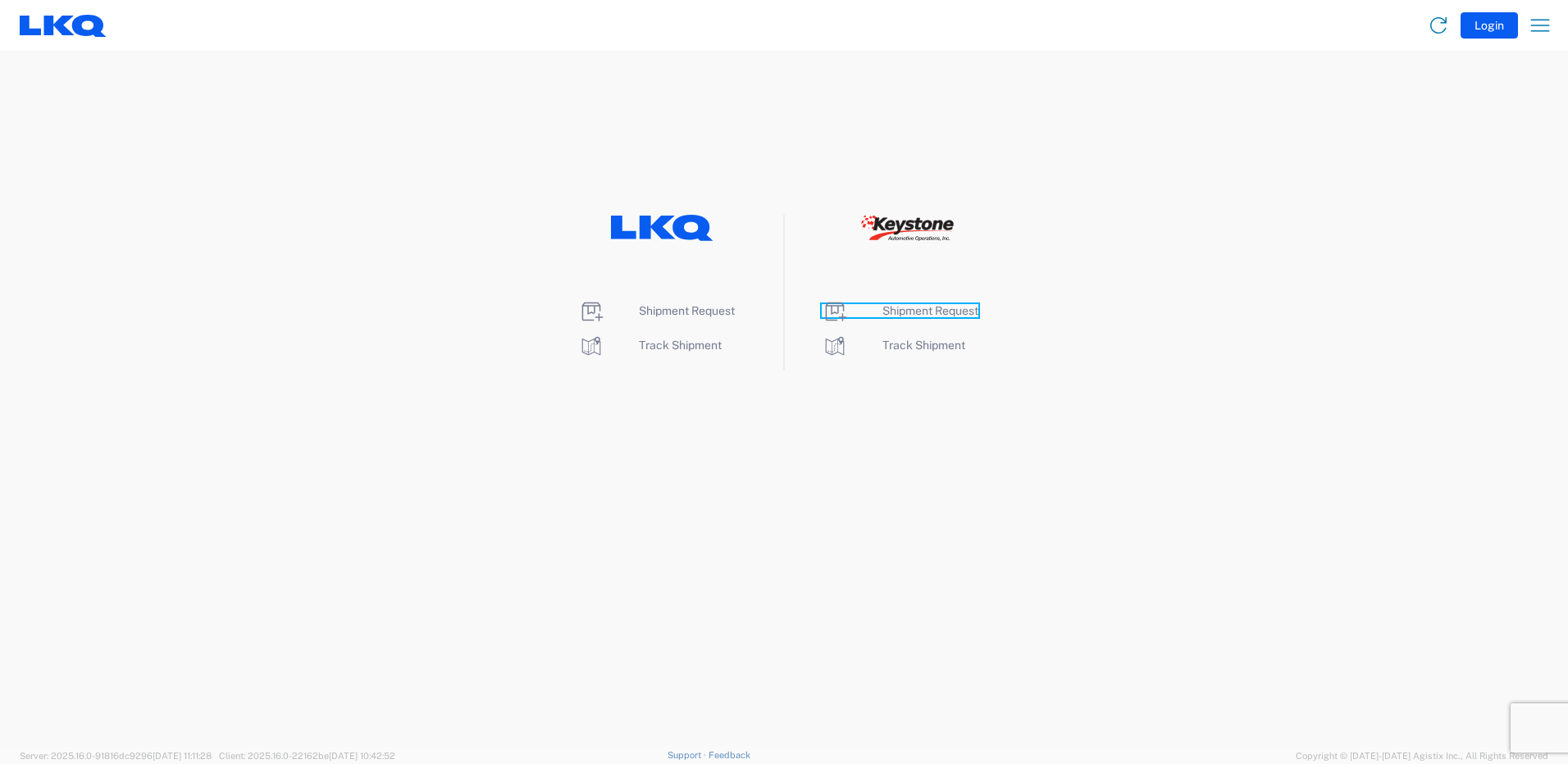
click at [956, 316] on span "Shipment Request" at bounding box center [931, 311] width 96 height 13
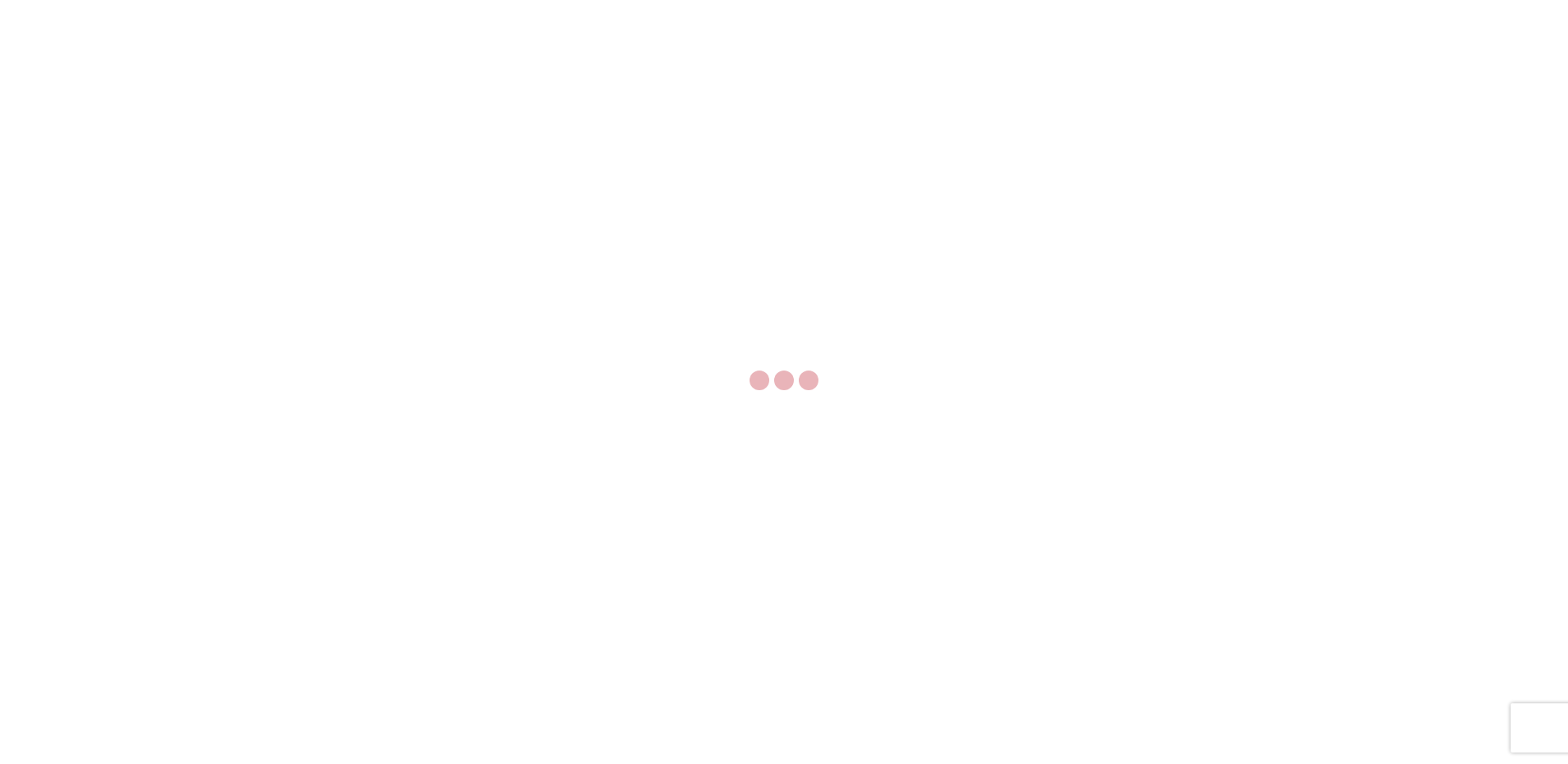
select select "FULL"
select select "LBS"
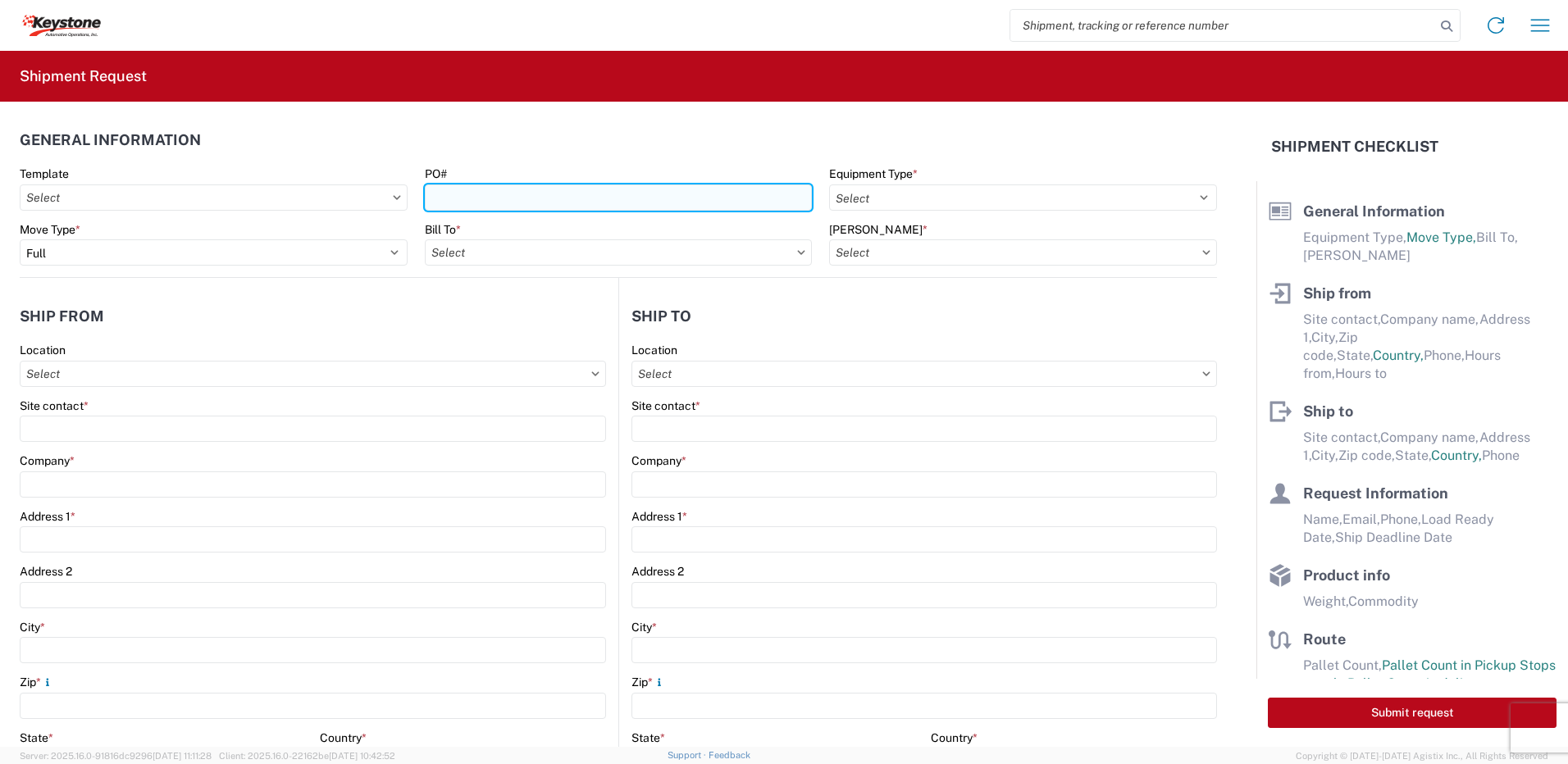
click at [473, 200] on input "PO#" at bounding box center [619, 198] width 388 height 27
type input "[GEOGRAPHIC_DATA] [DATE]"
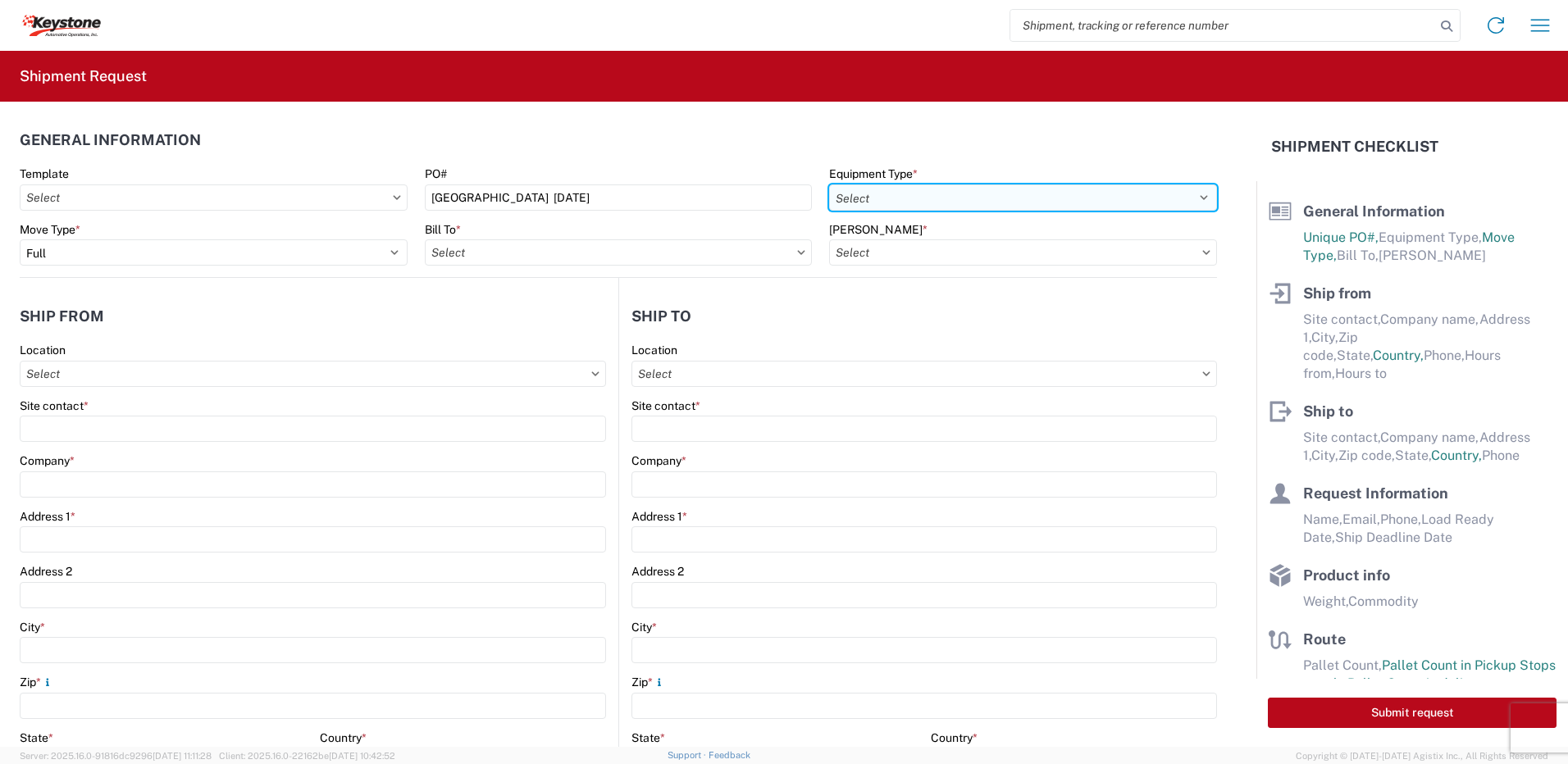
click at [891, 208] on select "Select 53’ Dry Van Flatbed Dropdeck (van) Lowboy (flatbed) Rail" at bounding box center [1023, 198] width 388 height 27
select select "STDV"
click at [829, 185] on select "Select 53’ Dry Van Flatbed Dropdeck (van) Lowboy (flatbed) Rail" at bounding box center [1023, 198] width 388 height 27
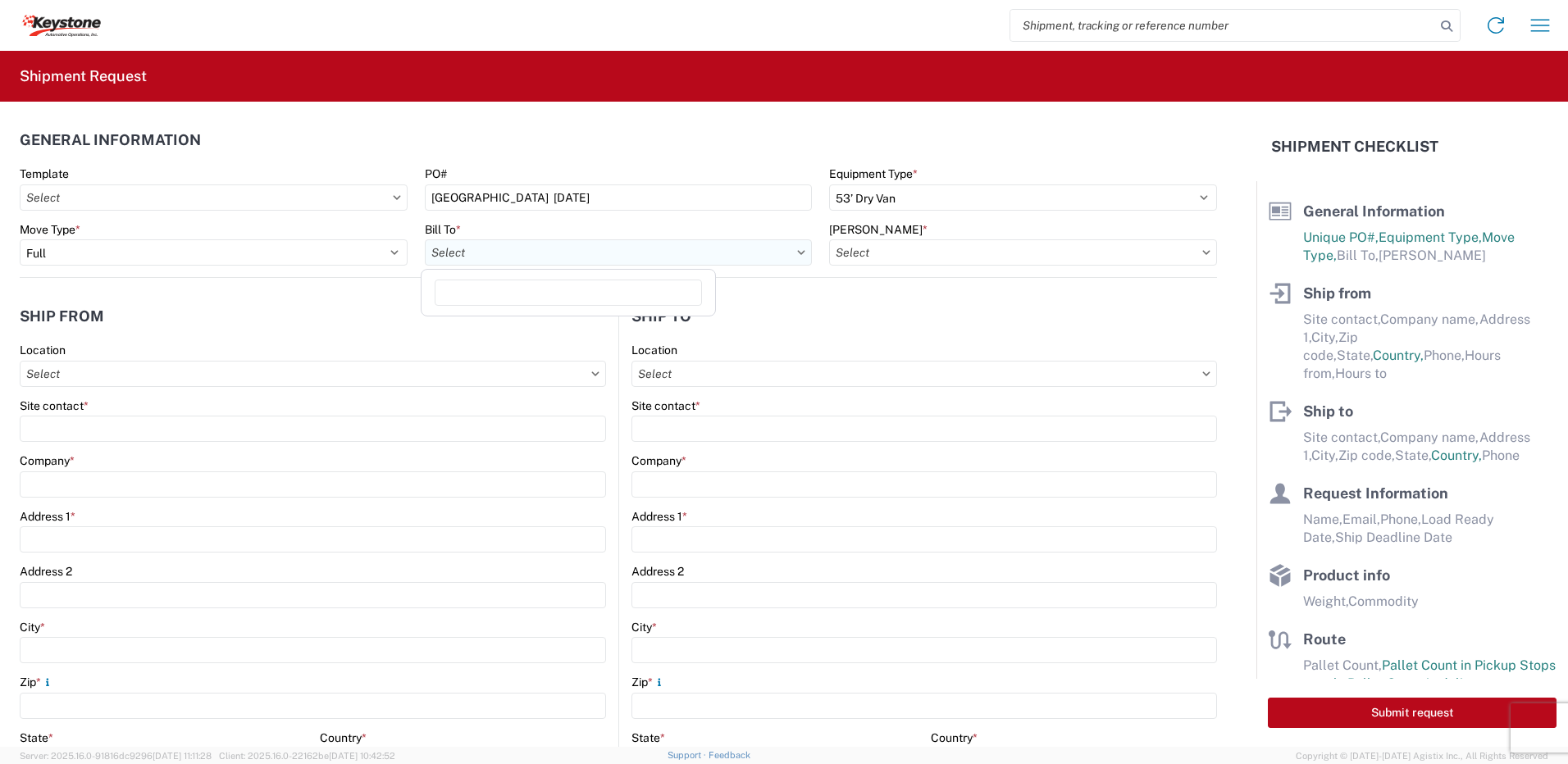
click at [542, 259] on input "Bill To *" at bounding box center [619, 253] width 388 height 27
type input "8401"
click at [526, 322] on div "8401 - [GEOGRAPHIC_DATA] - KAO Warehouse" at bounding box center [569, 326] width 287 height 27
type input "8401 - [GEOGRAPHIC_DATA] - KAO Warehouse"
click at [939, 256] on input "[PERSON_NAME] *" at bounding box center [1023, 253] width 388 height 27
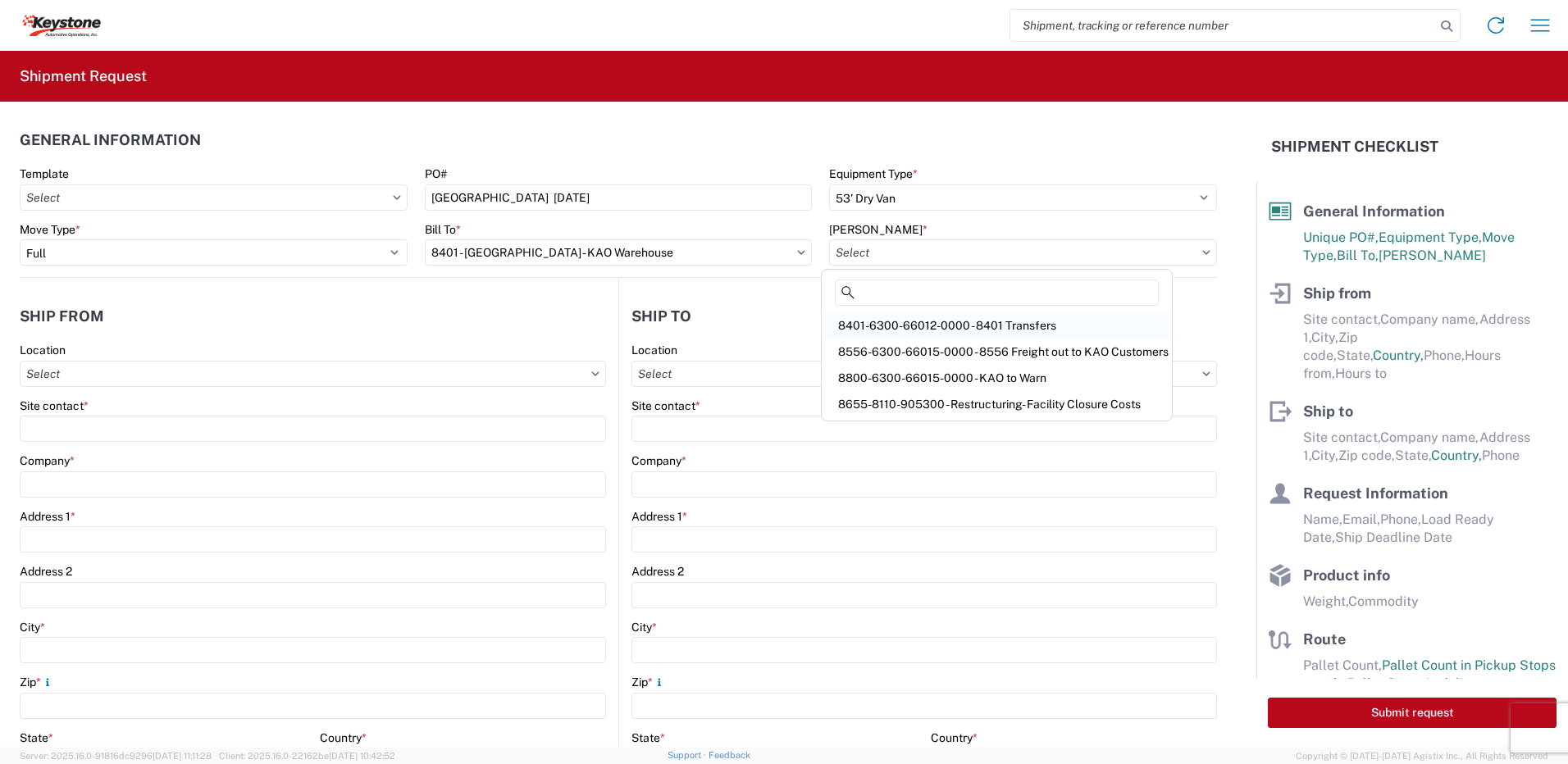
click at [928, 328] on div "8401-6300-66012-0000 - 8401 Transfers" at bounding box center [996, 326] width 344 height 27
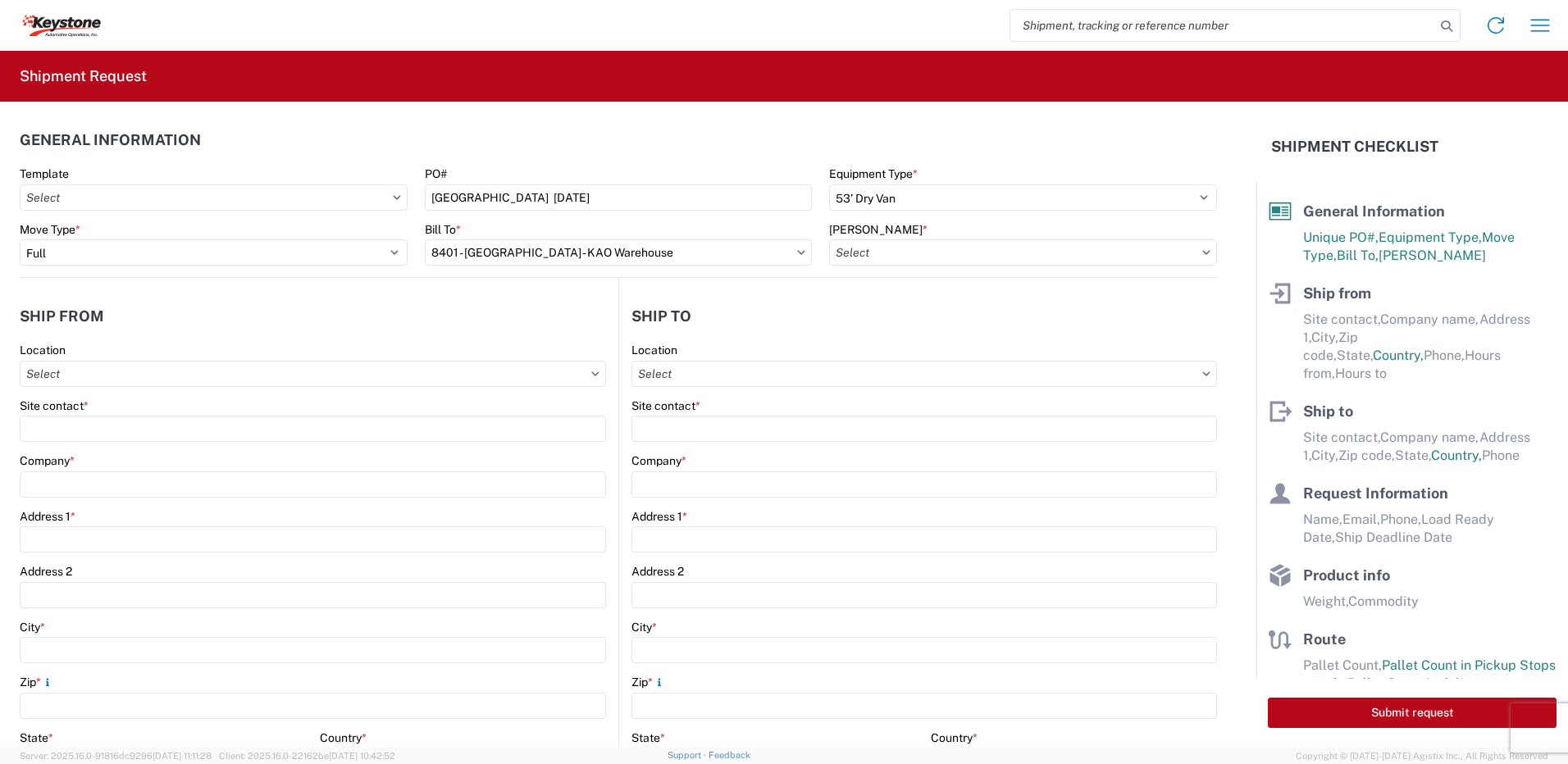
type input "8401-6300-66012-0000 - 8401 Transfers, 8401-6300-66012-0000 - 8401 Transfers"
click at [138, 367] on input "Location" at bounding box center [312, 374] width 586 height 27
type input "8401"
click at [180, 451] on div "8401 - [GEOGRAPHIC_DATA] - KAO Warehouse" at bounding box center [167, 447] width 287 height 27
type input "8401 - [GEOGRAPHIC_DATA] - KAO Warehouse"
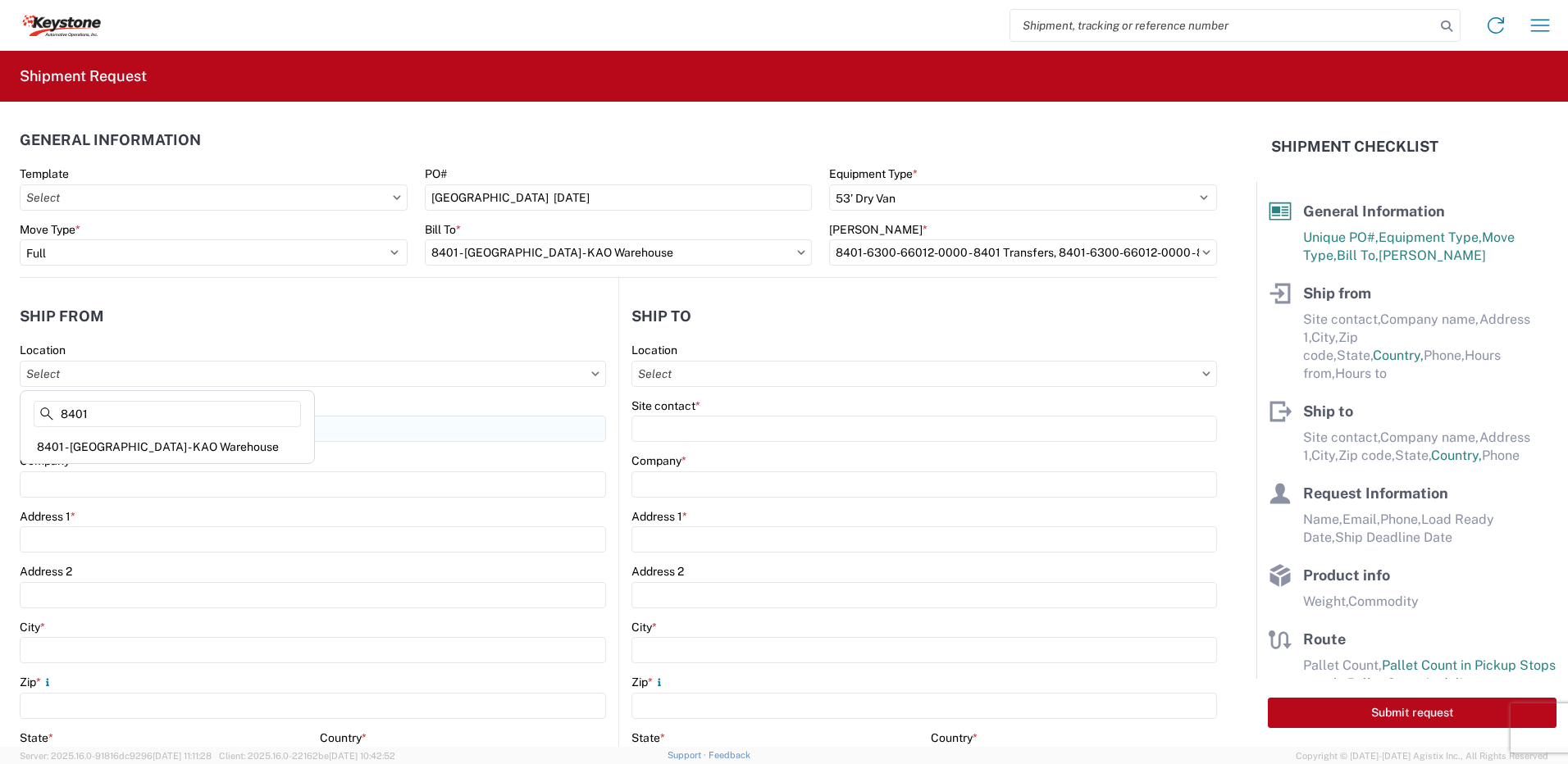
type input "KAO"
type input "[STREET_ADDRESS][PERSON_NAME]"
type input "[GEOGRAPHIC_DATA]"
type input "18643"
select select "PA"
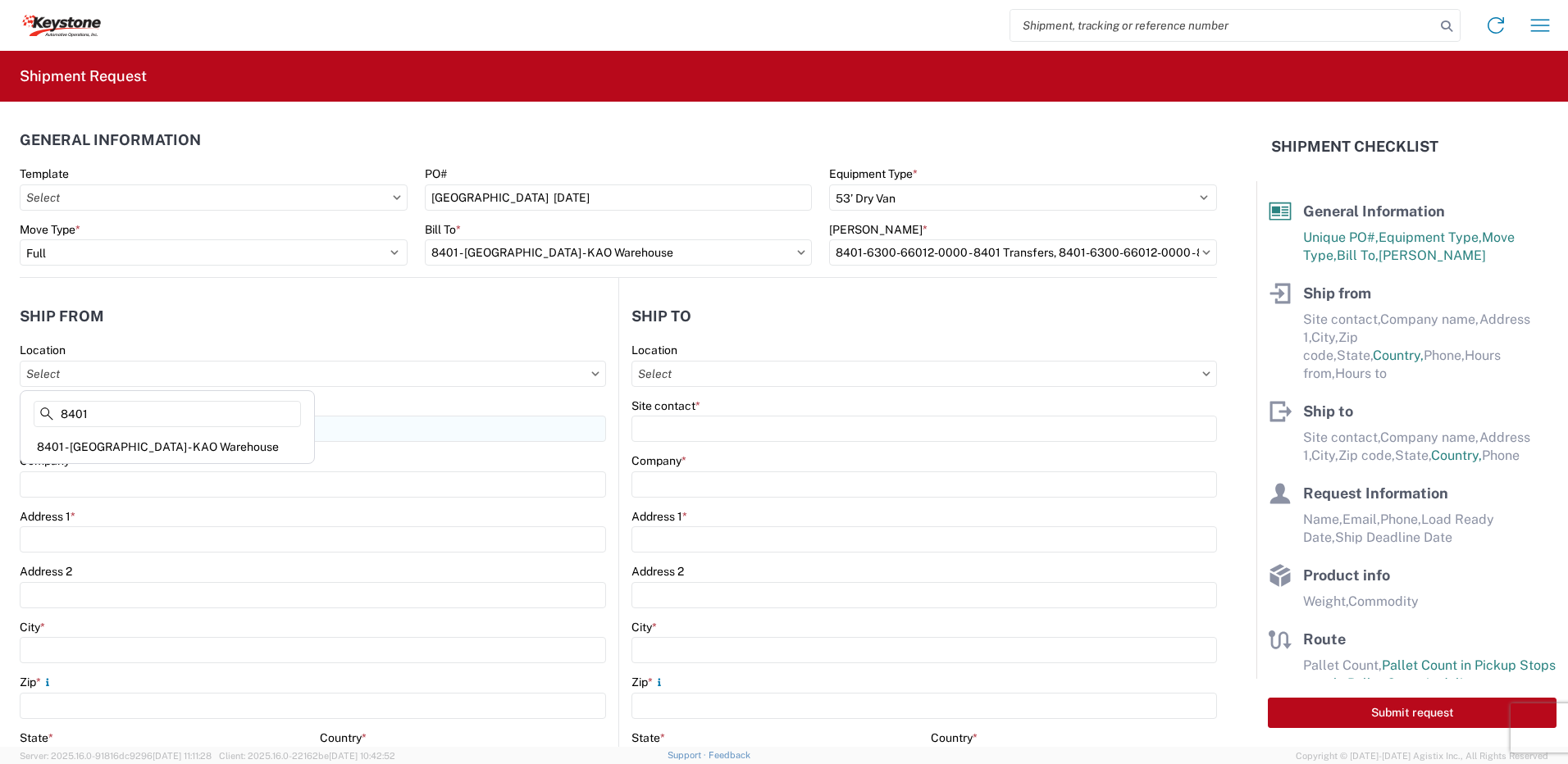
select select "US"
type input "07:00"
type input "17:00"
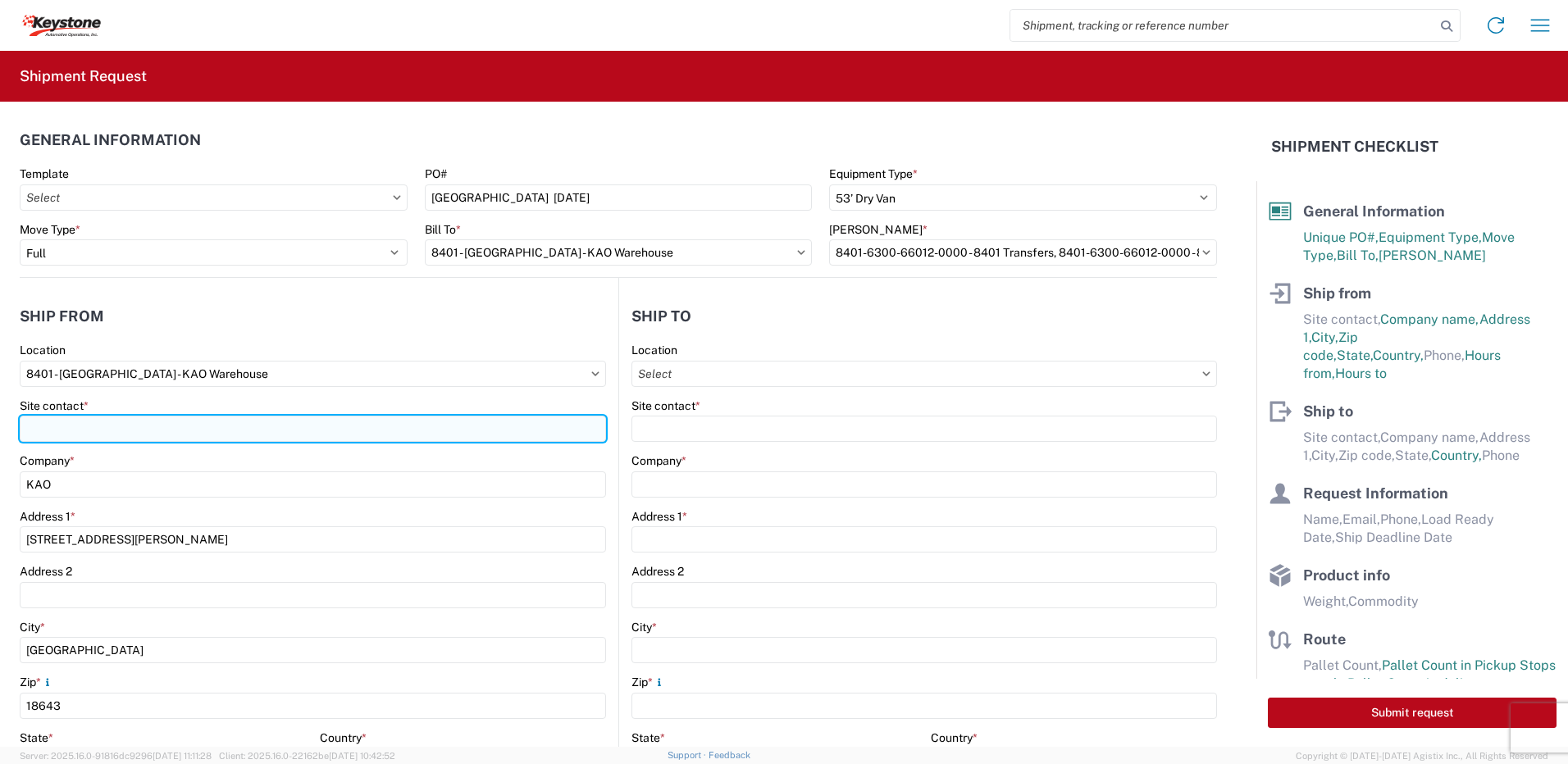
click at [66, 424] on input "Site contact *" at bounding box center [312, 429] width 586 height 27
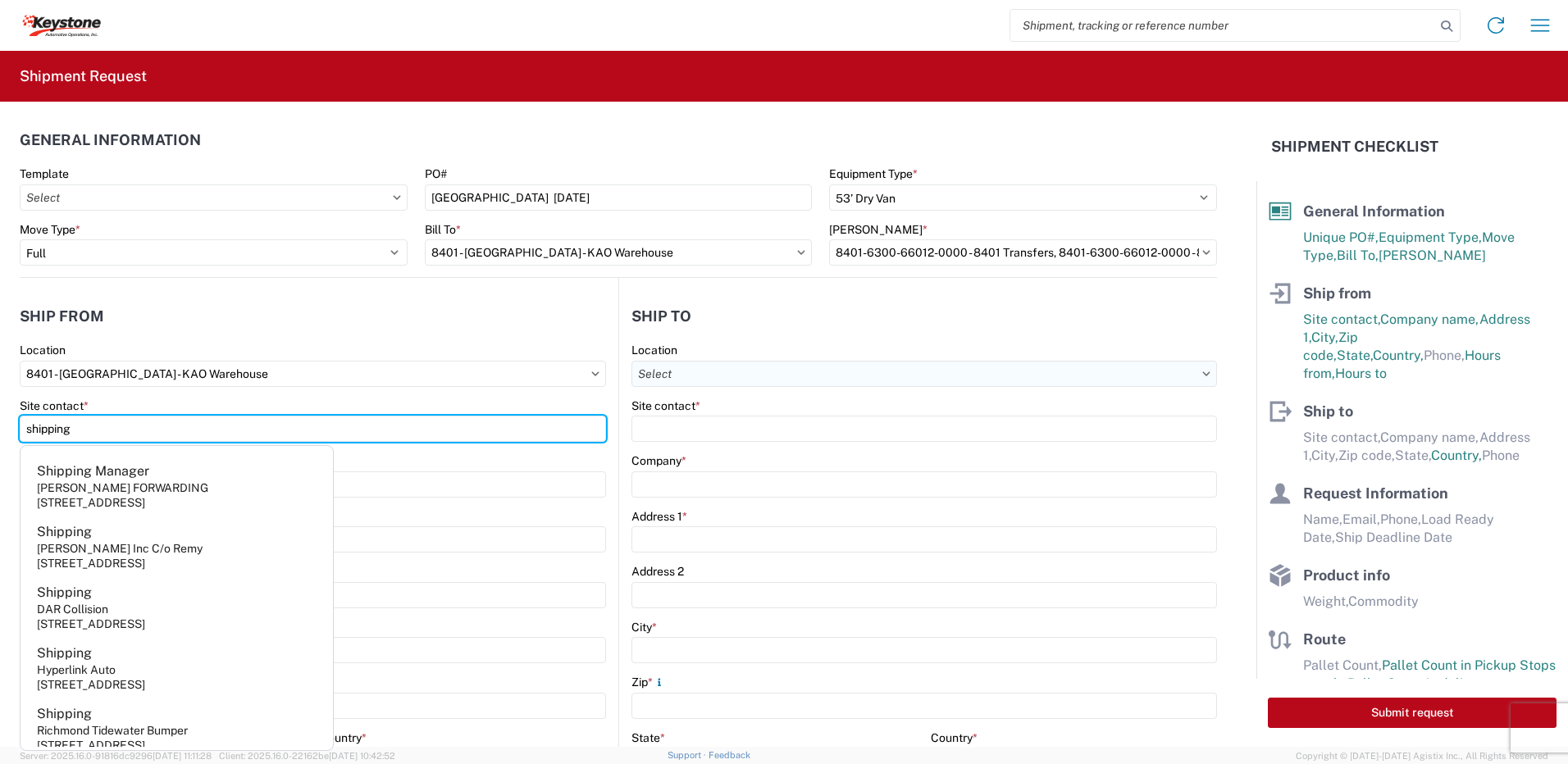
type input "shipping"
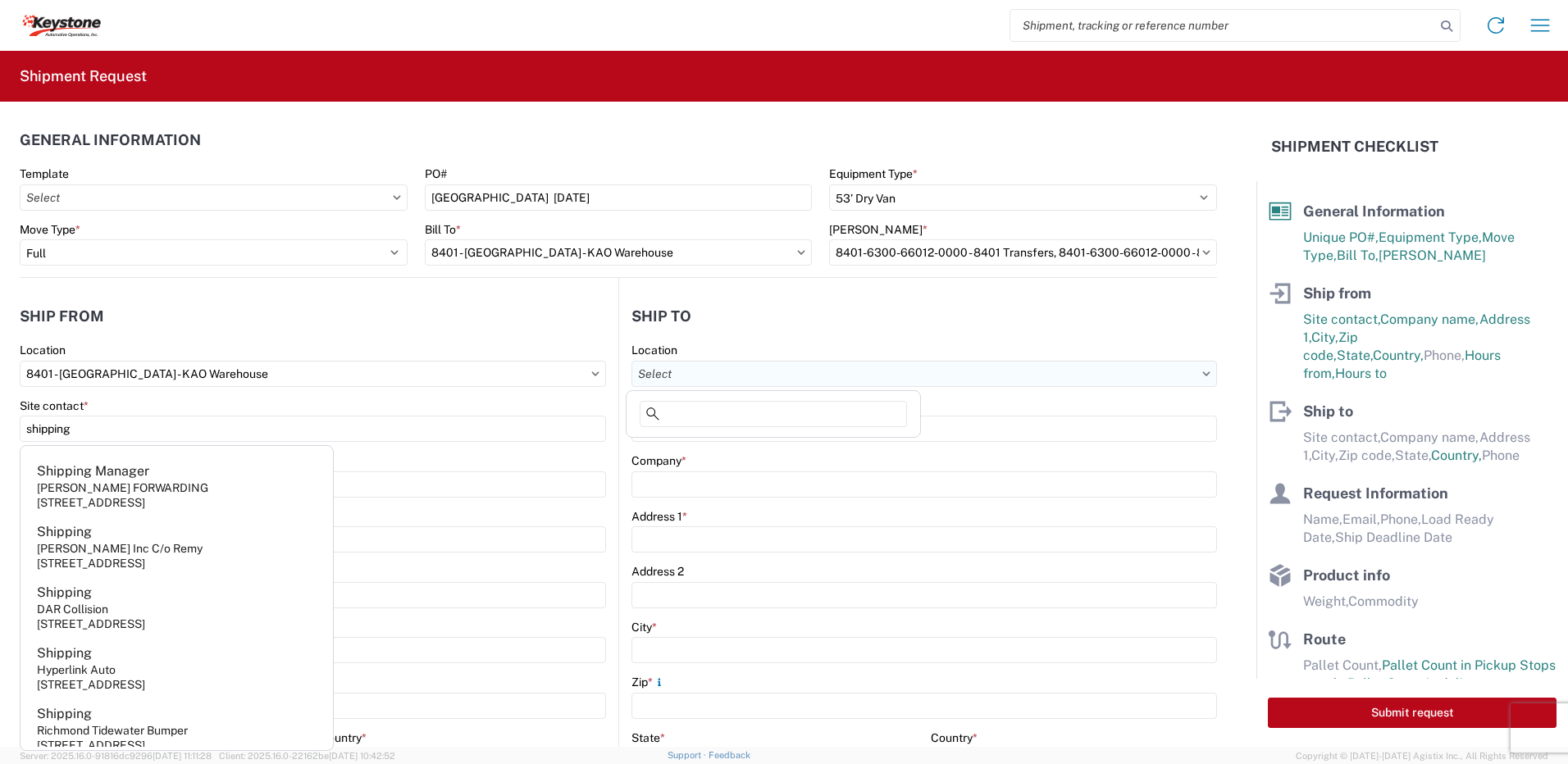
click at [672, 371] on input "Location" at bounding box center [924, 374] width 585 height 27
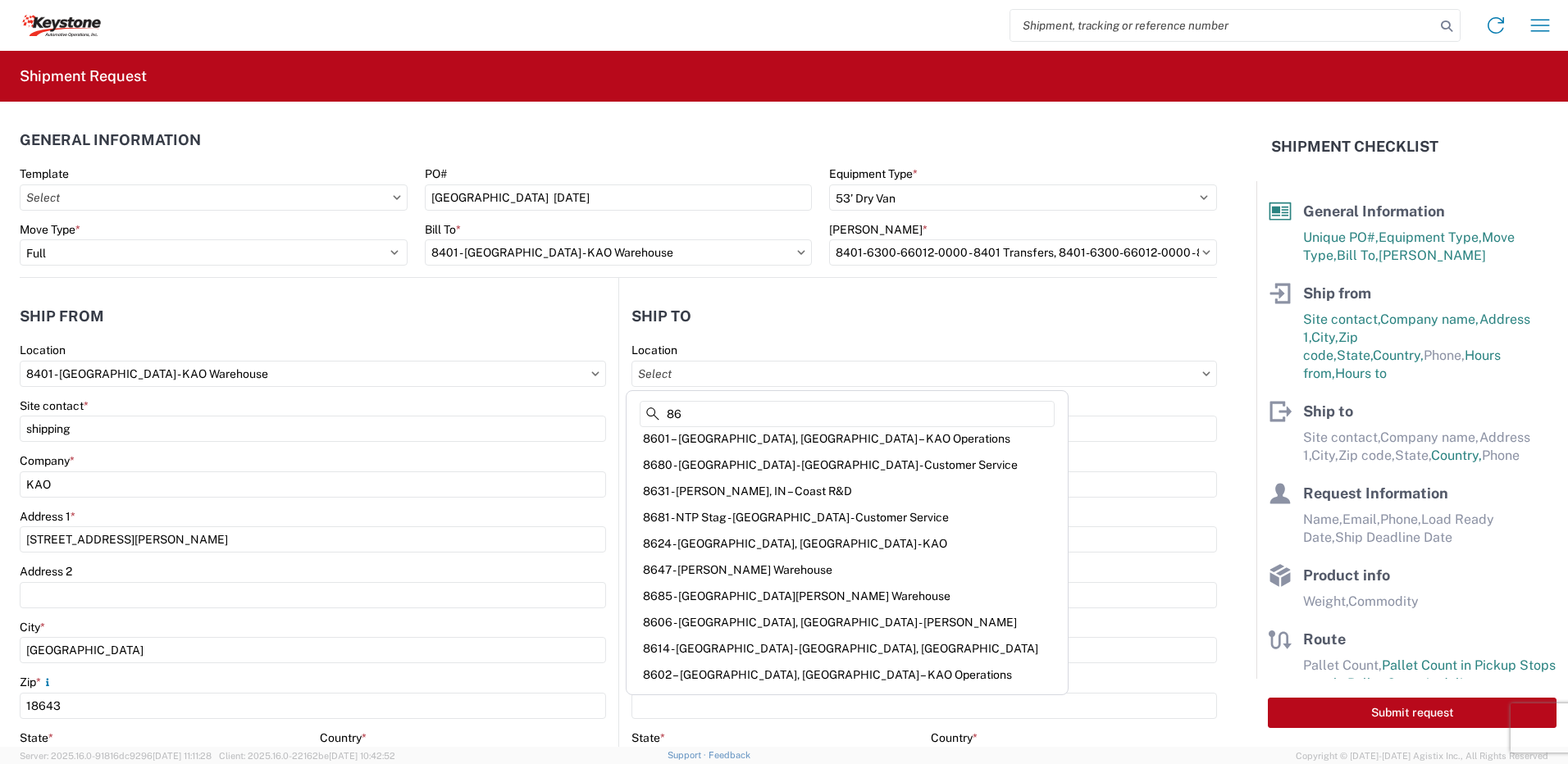
scroll to position [267, 0]
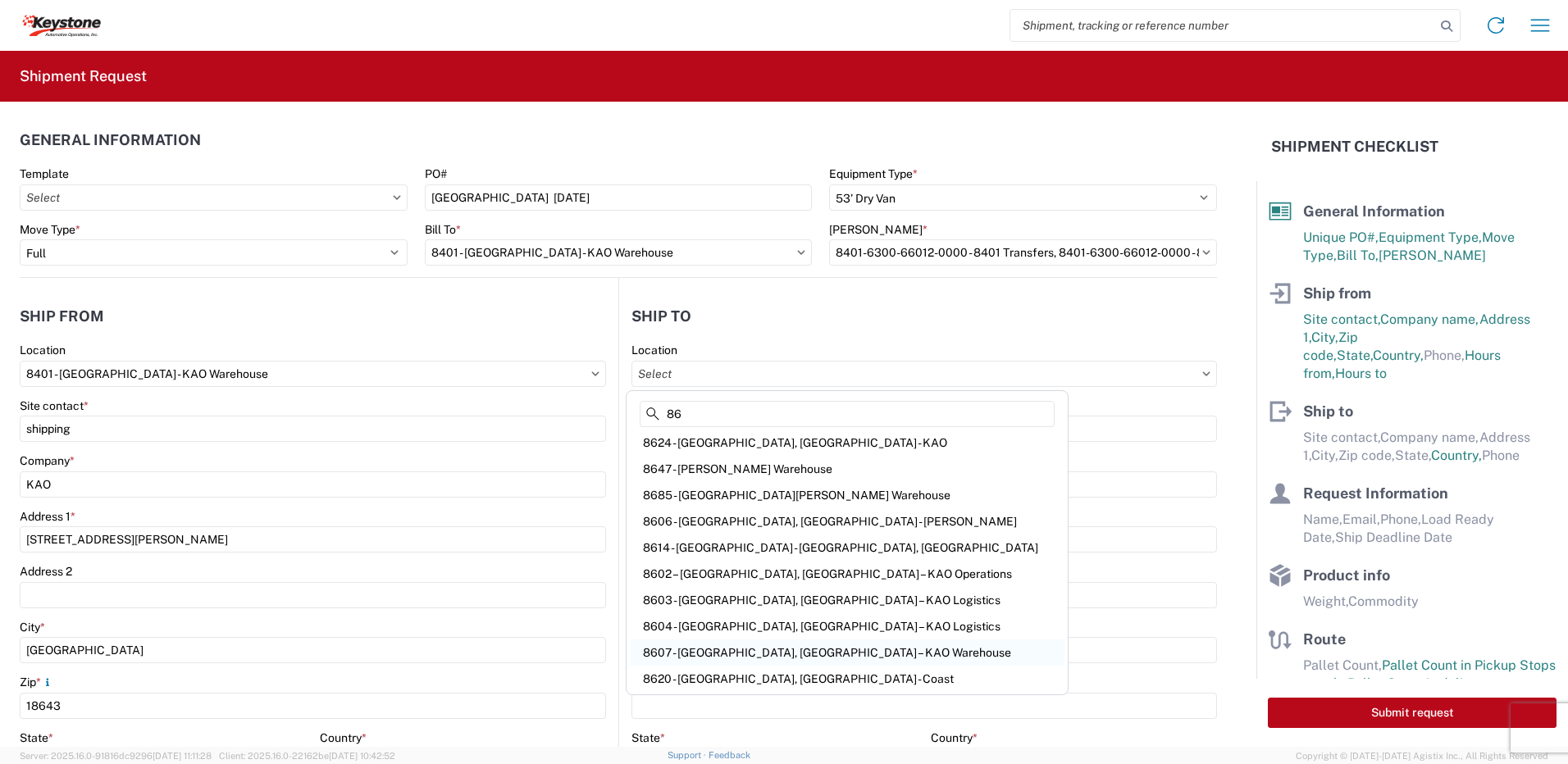
type input "86"
click at [760, 655] on div "8607 - [GEOGRAPHIC_DATA], [GEOGRAPHIC_DATA] – KAO Warehouse" at bounding box center [847, 653] width 434 height 27
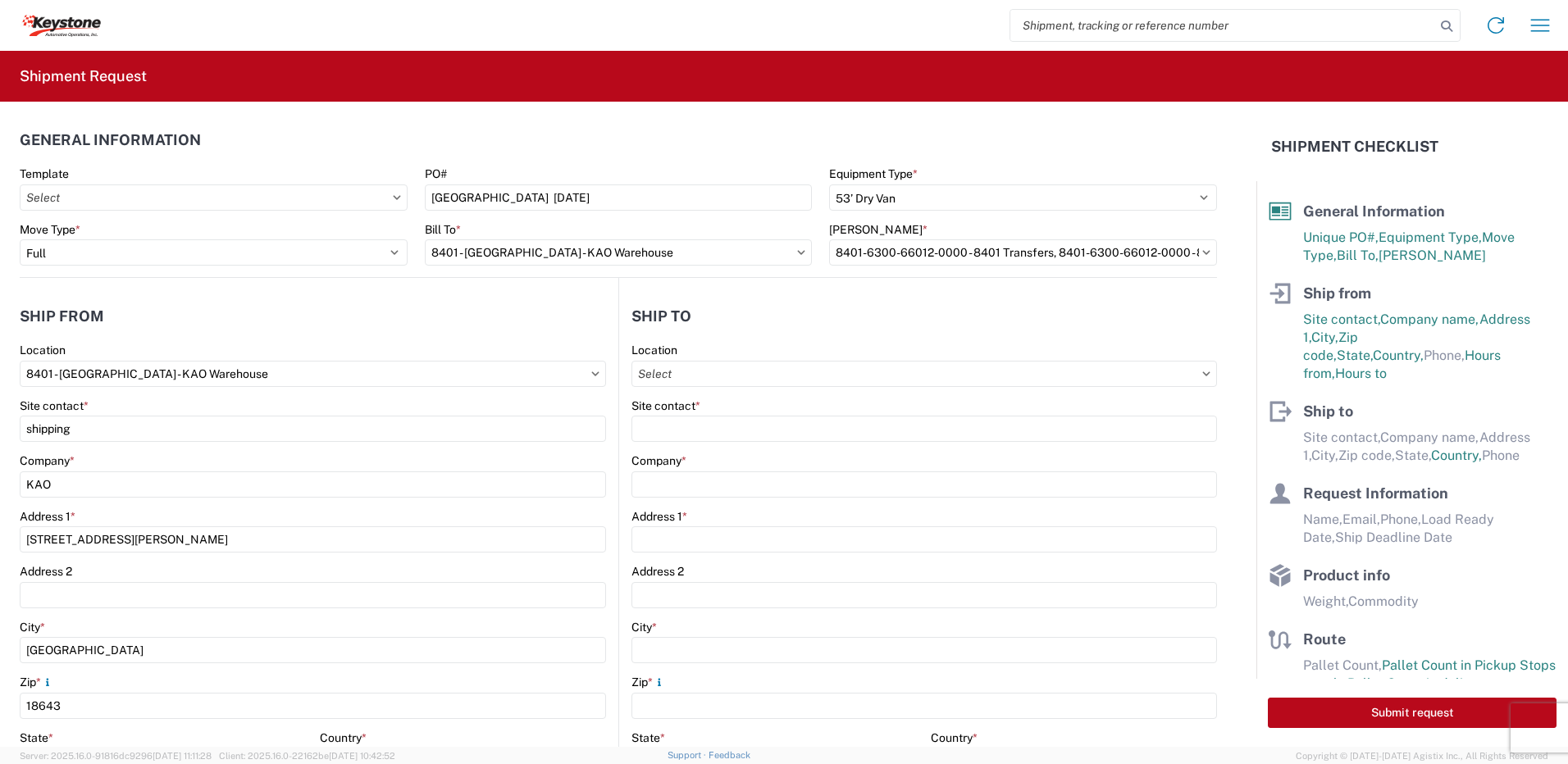
type input "8607 - [GEOGRAPHIC_DATA], [GEOGRAPHIC_DATA] – KAO Warehouse"
type input "KAO"
type input "[STREET_ADDRESS][PERSON_NAME]"
type input "[GEOGRAPHIC_DATA]"
type input "48193"
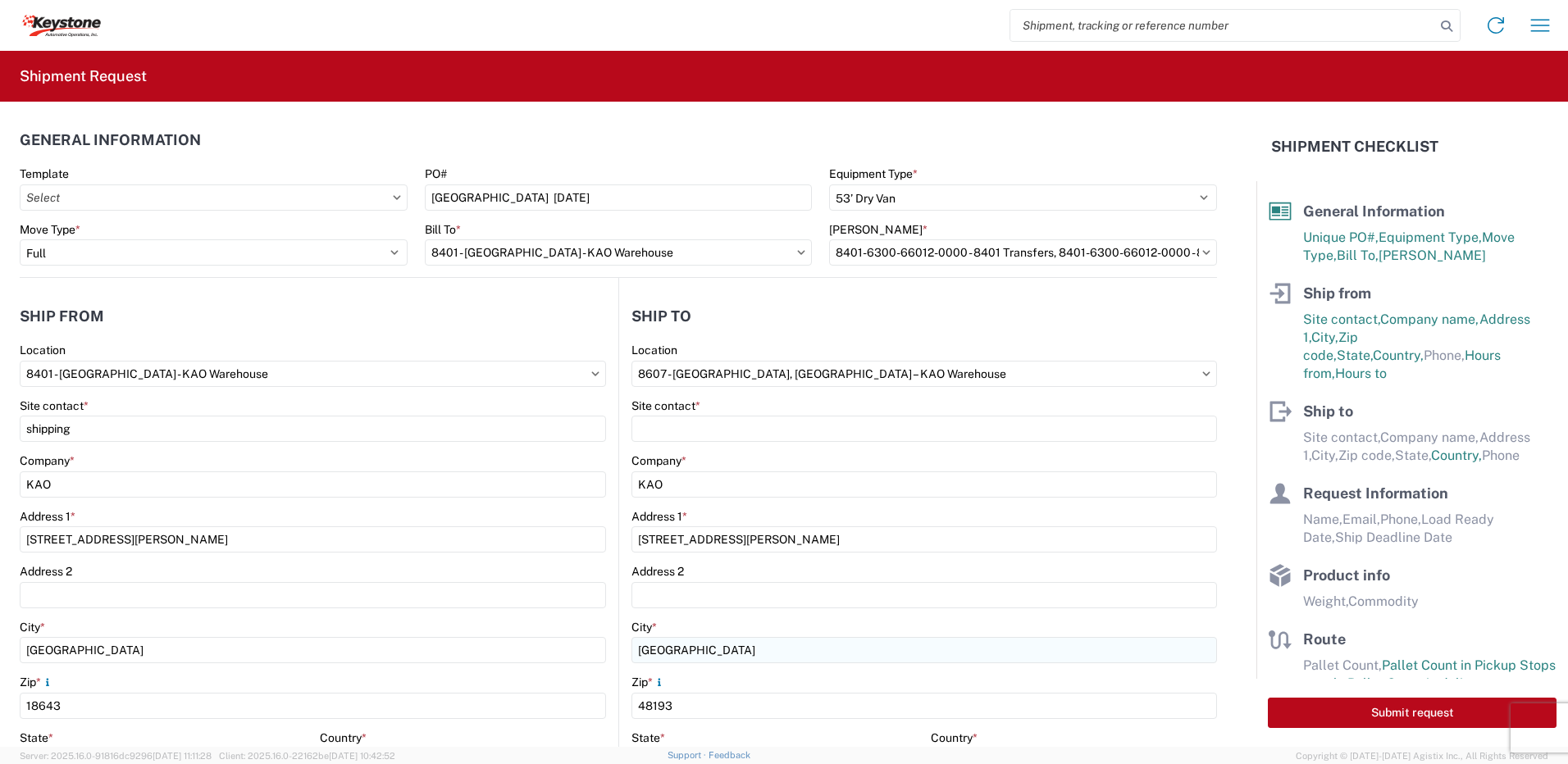
select select "MI"
select select "US"
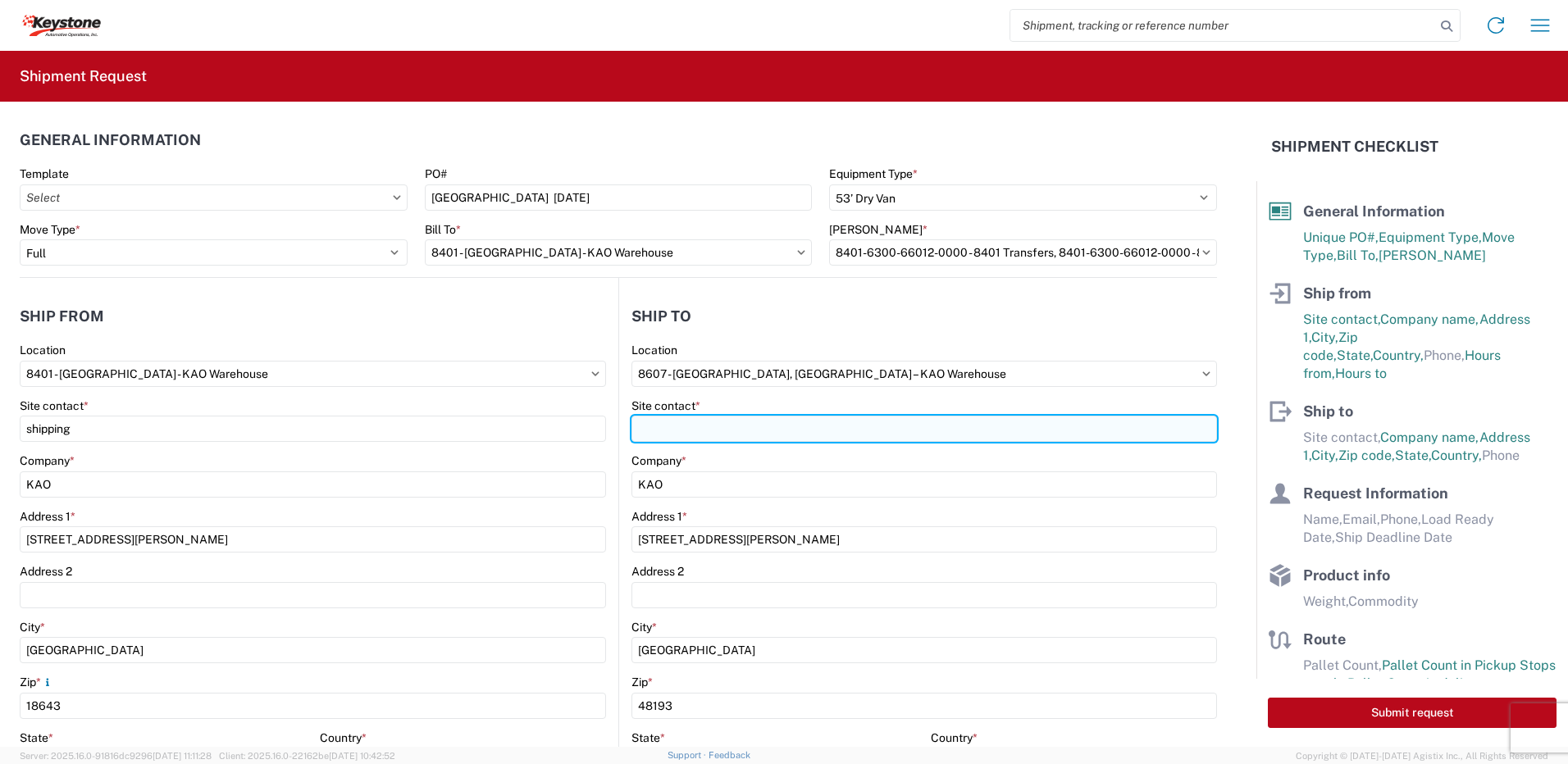
click at [680, 438] on input "Site contact *" at bounding box center [924, 429] width 585 height 27
type input "receicing"
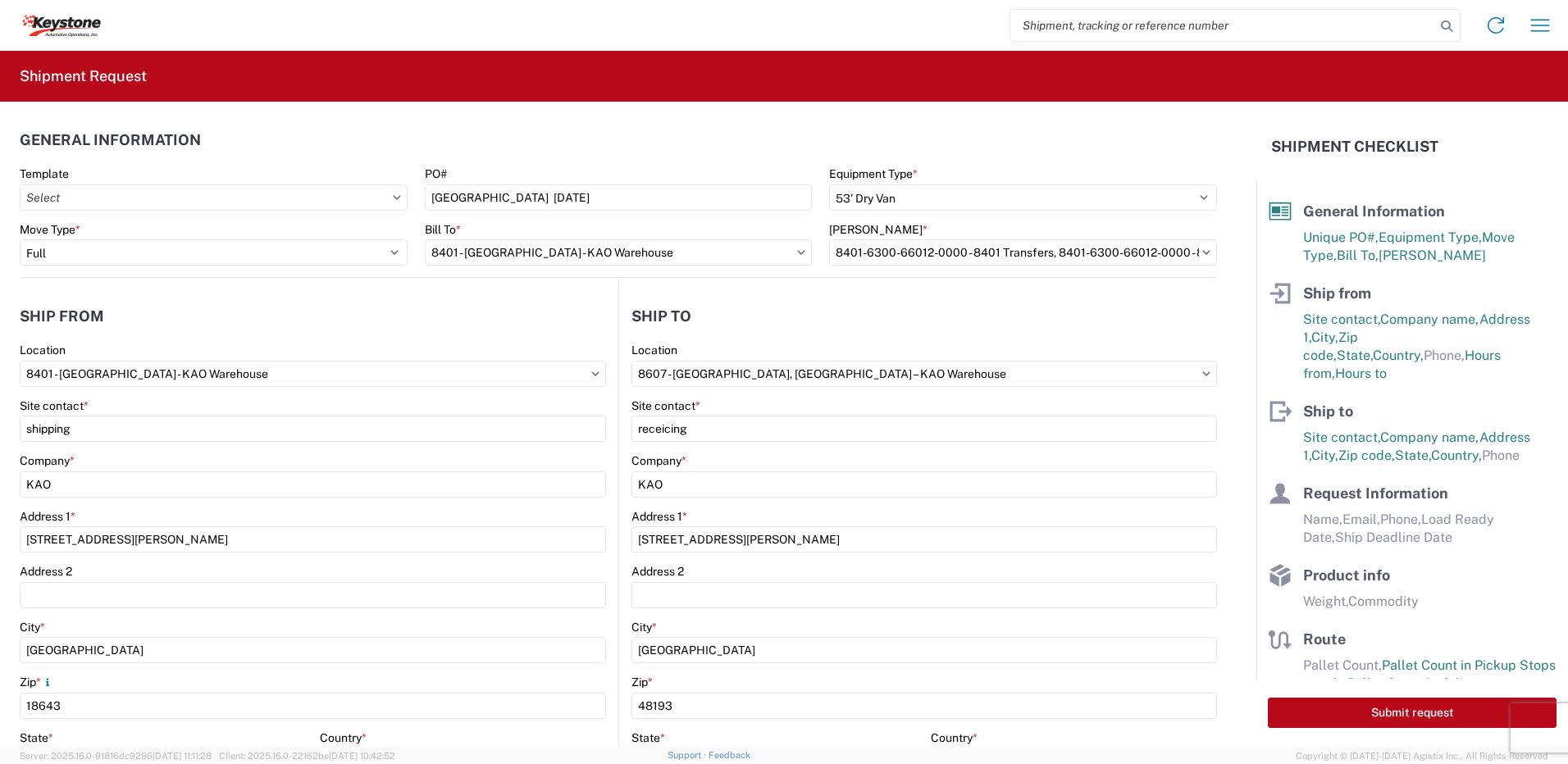
click at [758, 317] on header "Ship to" at bounding box center [917, 316] width 598 height 37
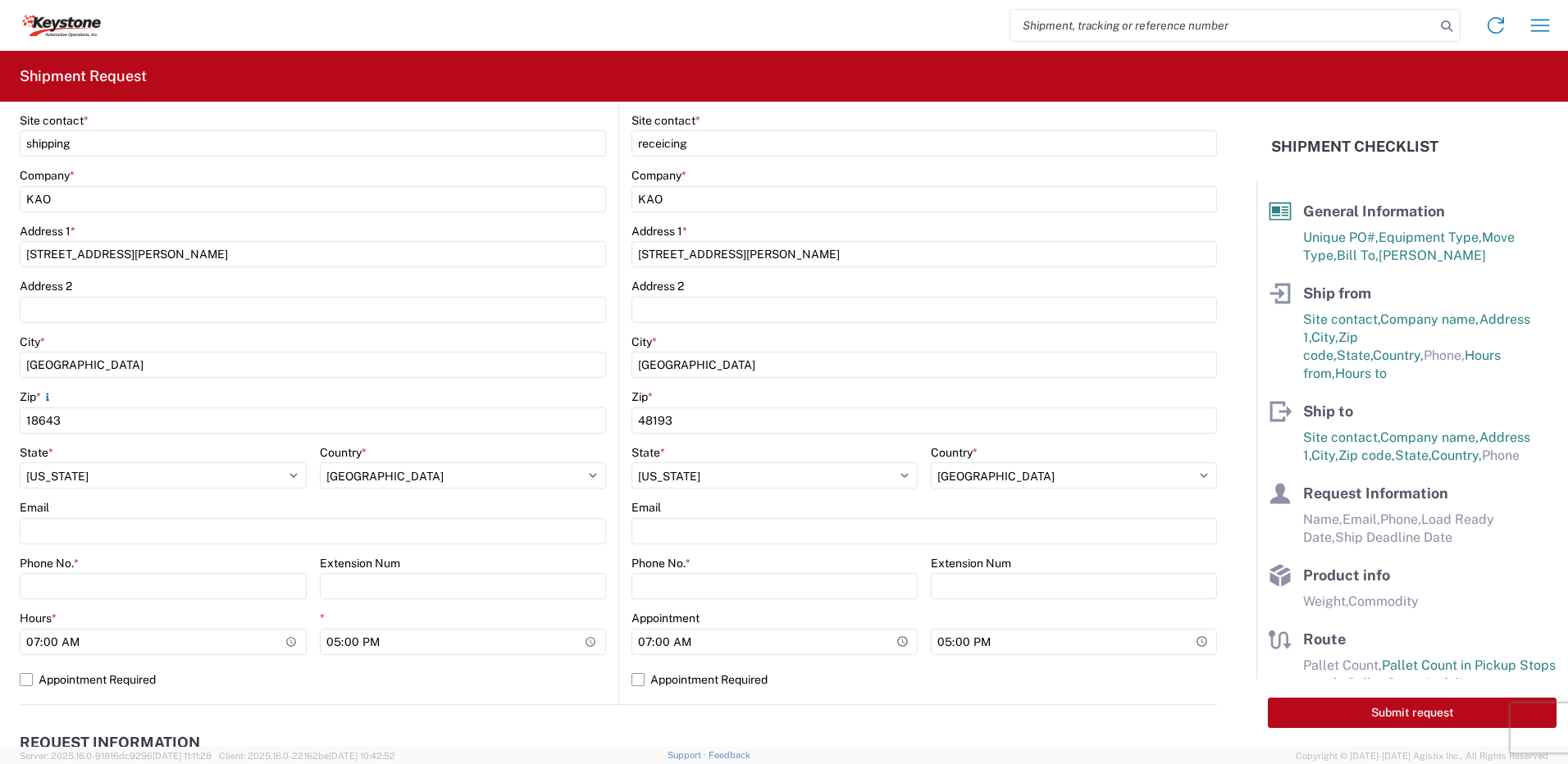
scroll to position [328, 0]
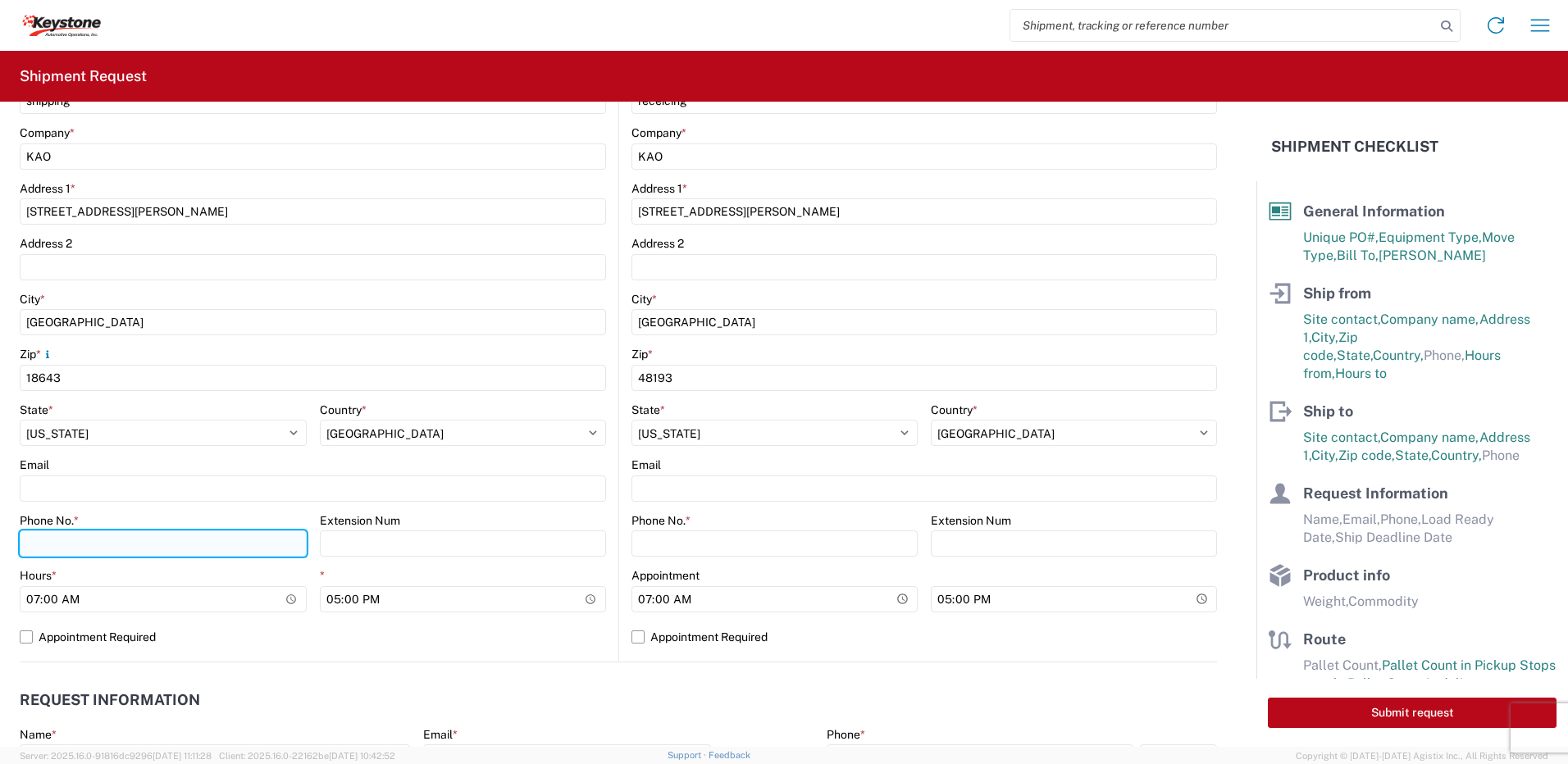
click at [75, 547] on input "Phone No. *" at bounding box center [163, 544] width 287 height 27
type input "5706554514"
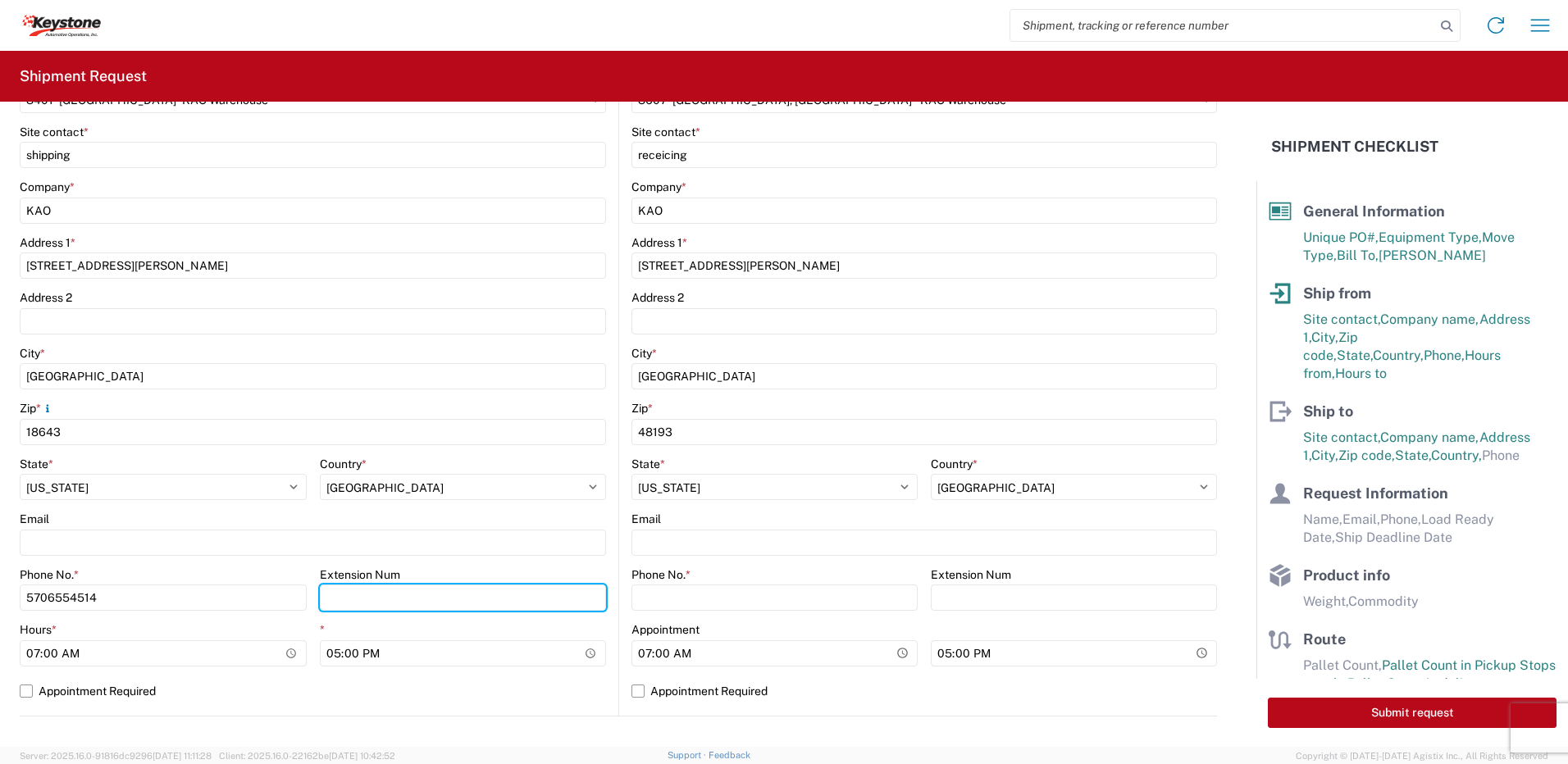
scroll to position [246, 0]
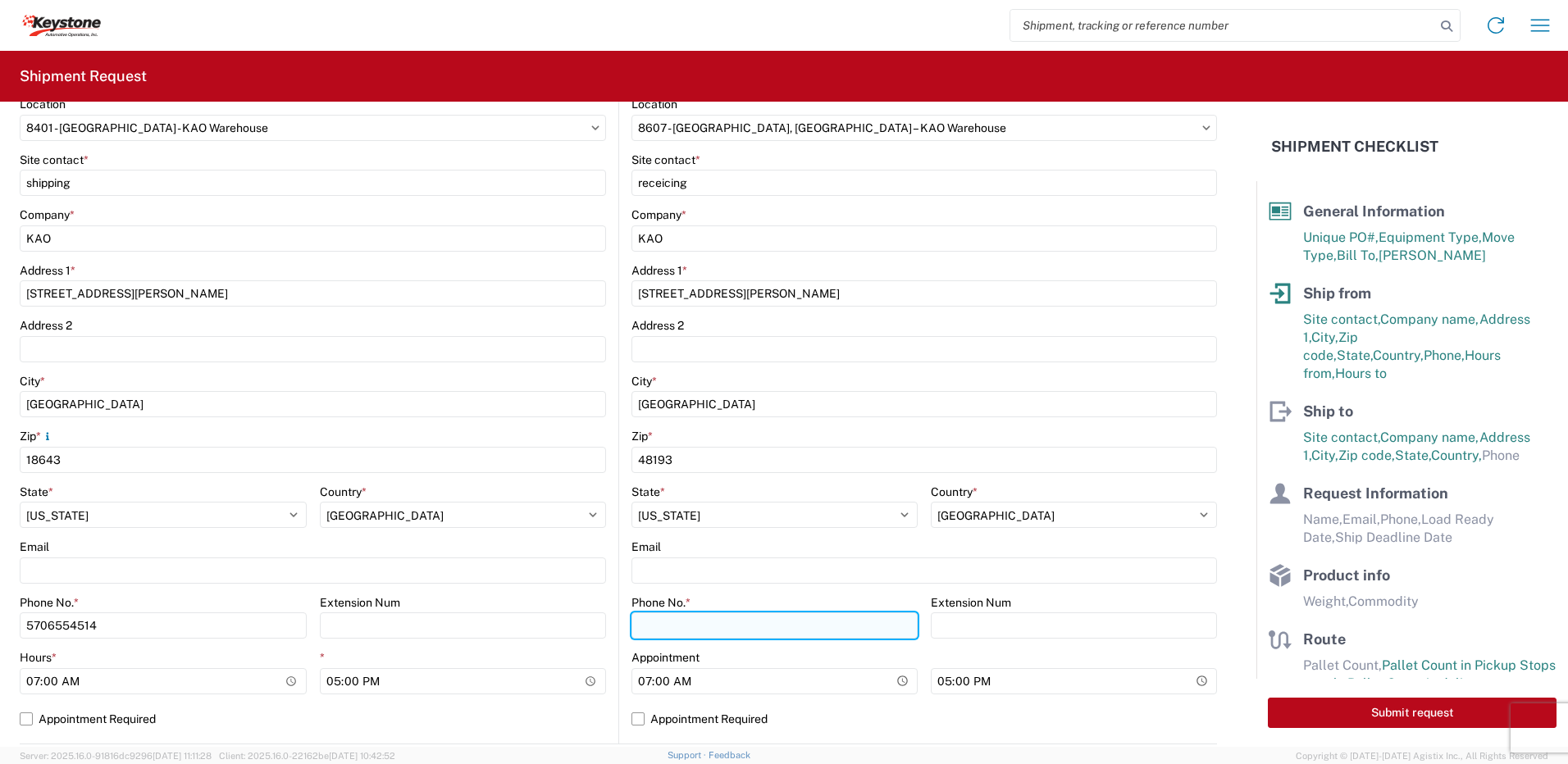
click at [675, 617] on input "Phone No. *" at bounding box center [774, 626] width 286 height 27
type input "5706554514"
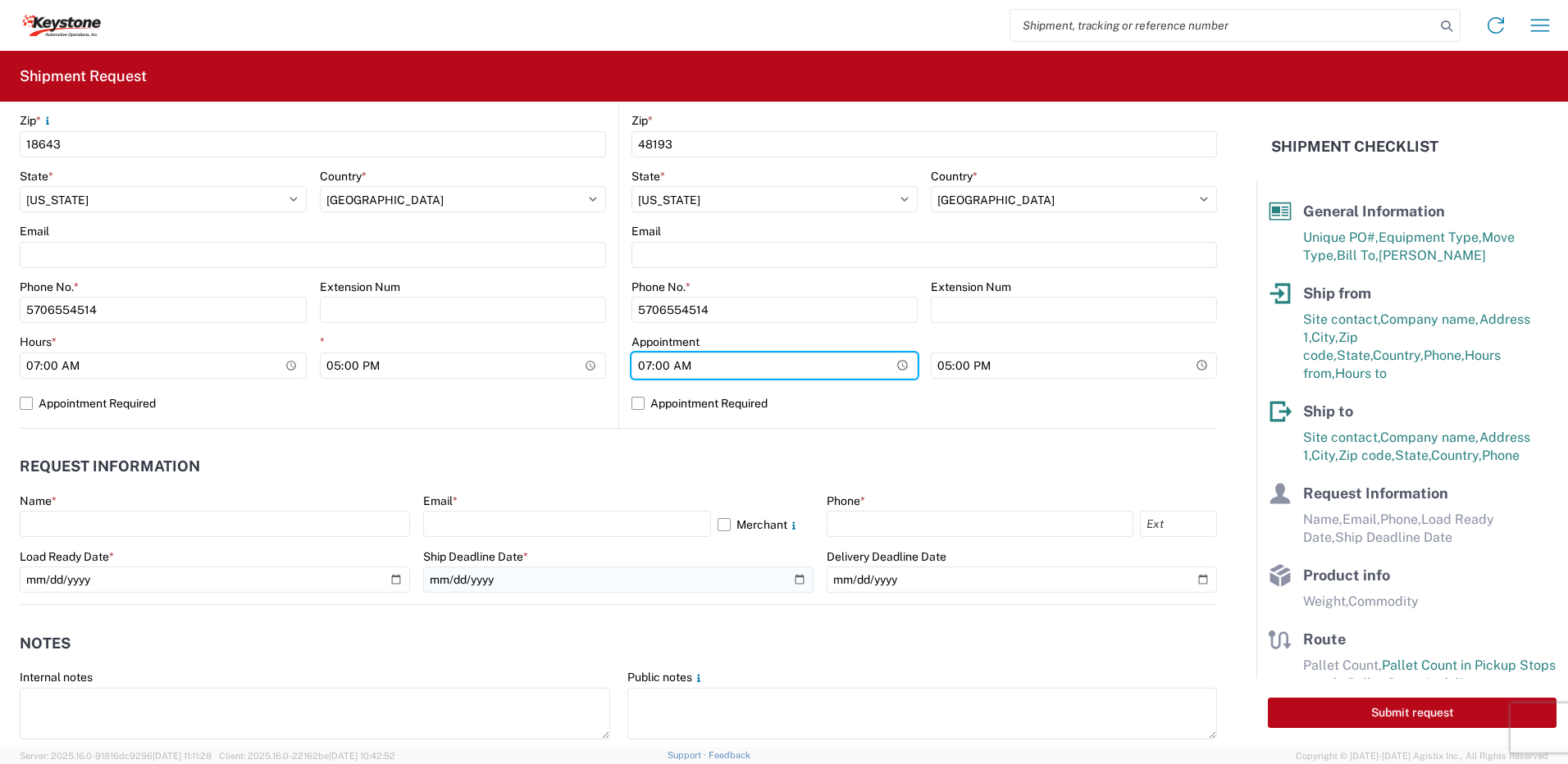
scroll to position [574, 0]
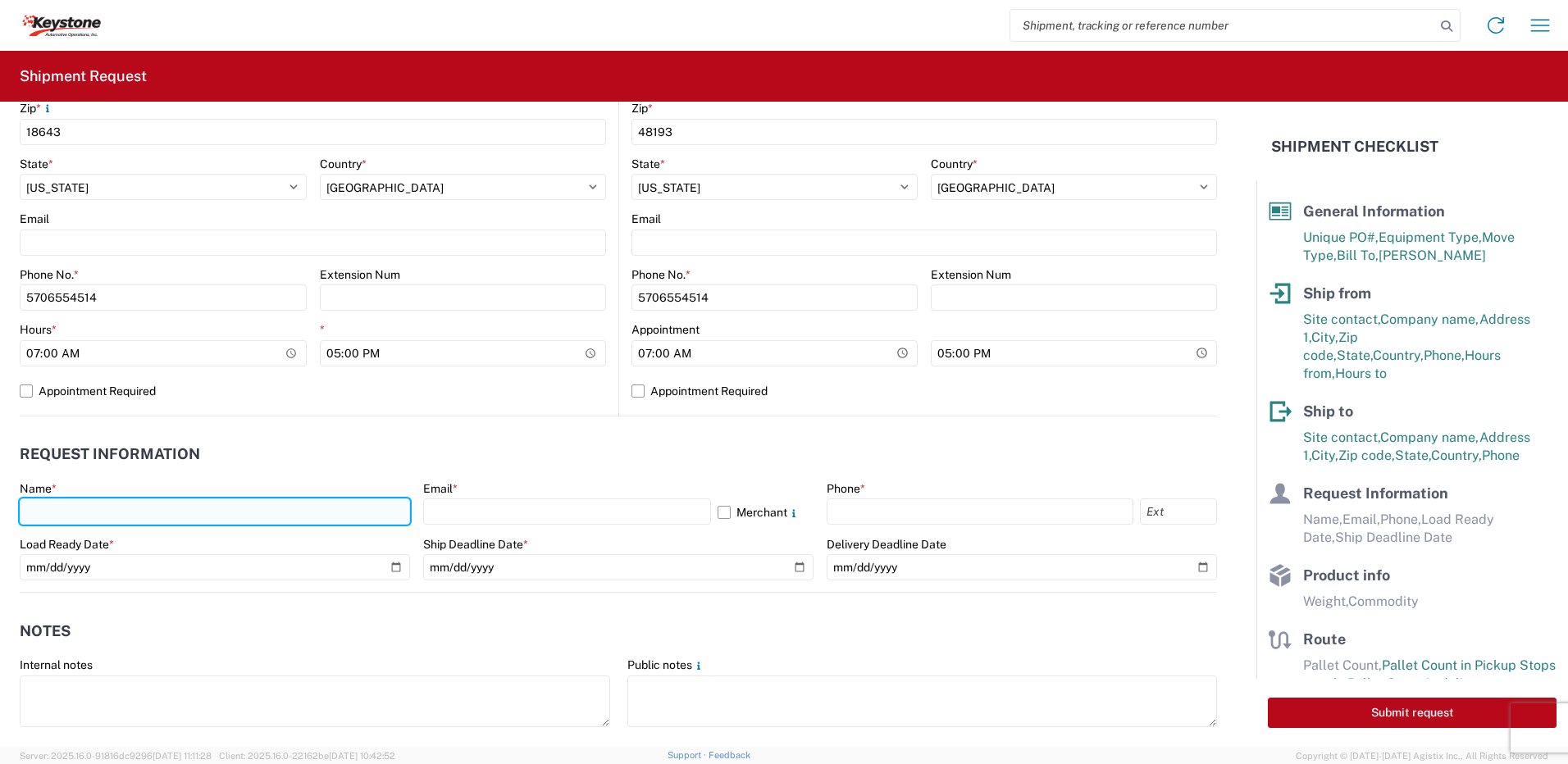
click at [322, 517] on input "text" at bounding box center [215, 512] width 390 height 27
type input "[PERSON_NAME]"
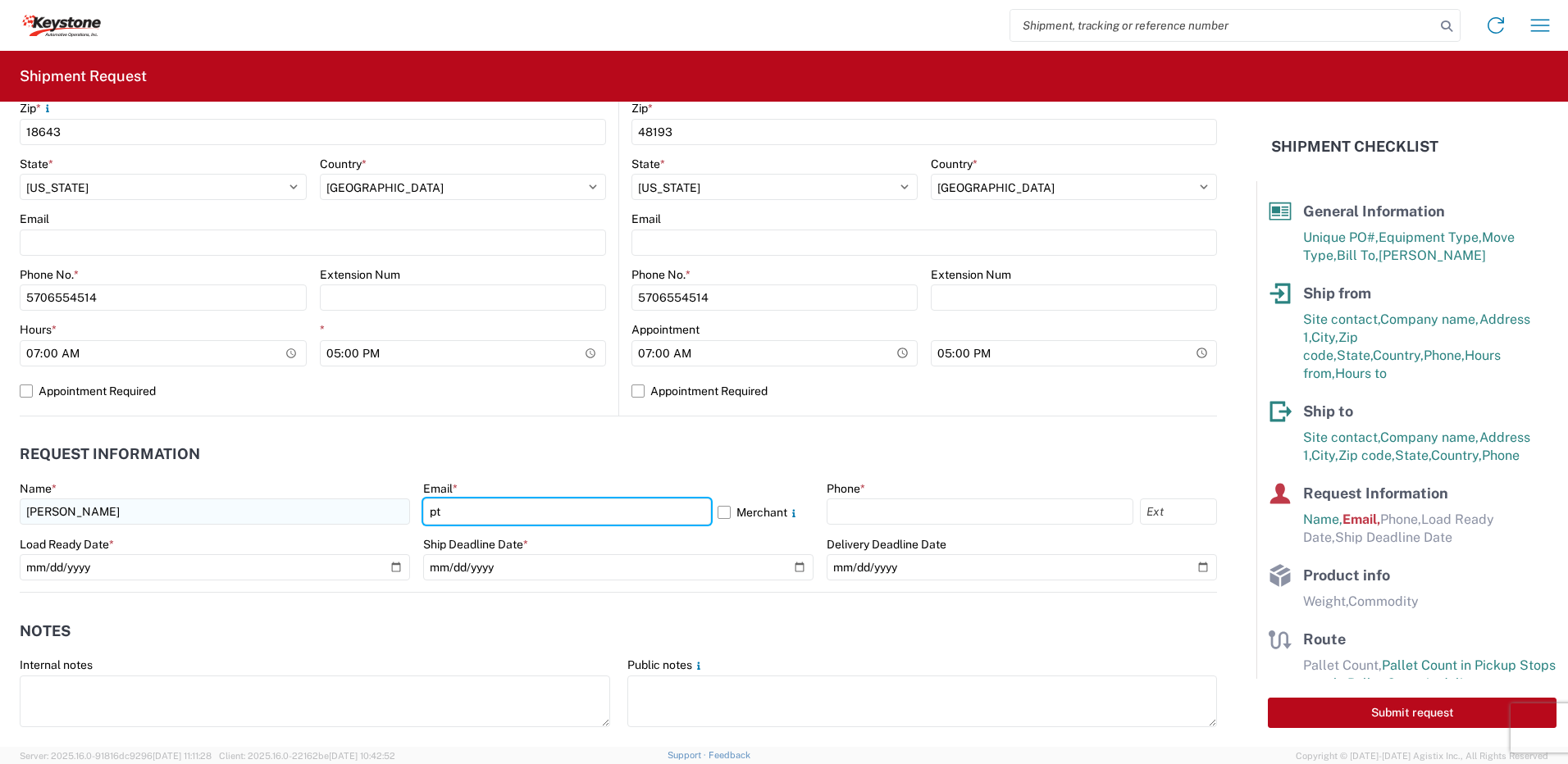
type input "[EMAIL_ADDRESS][DOMAIN_NAME]"
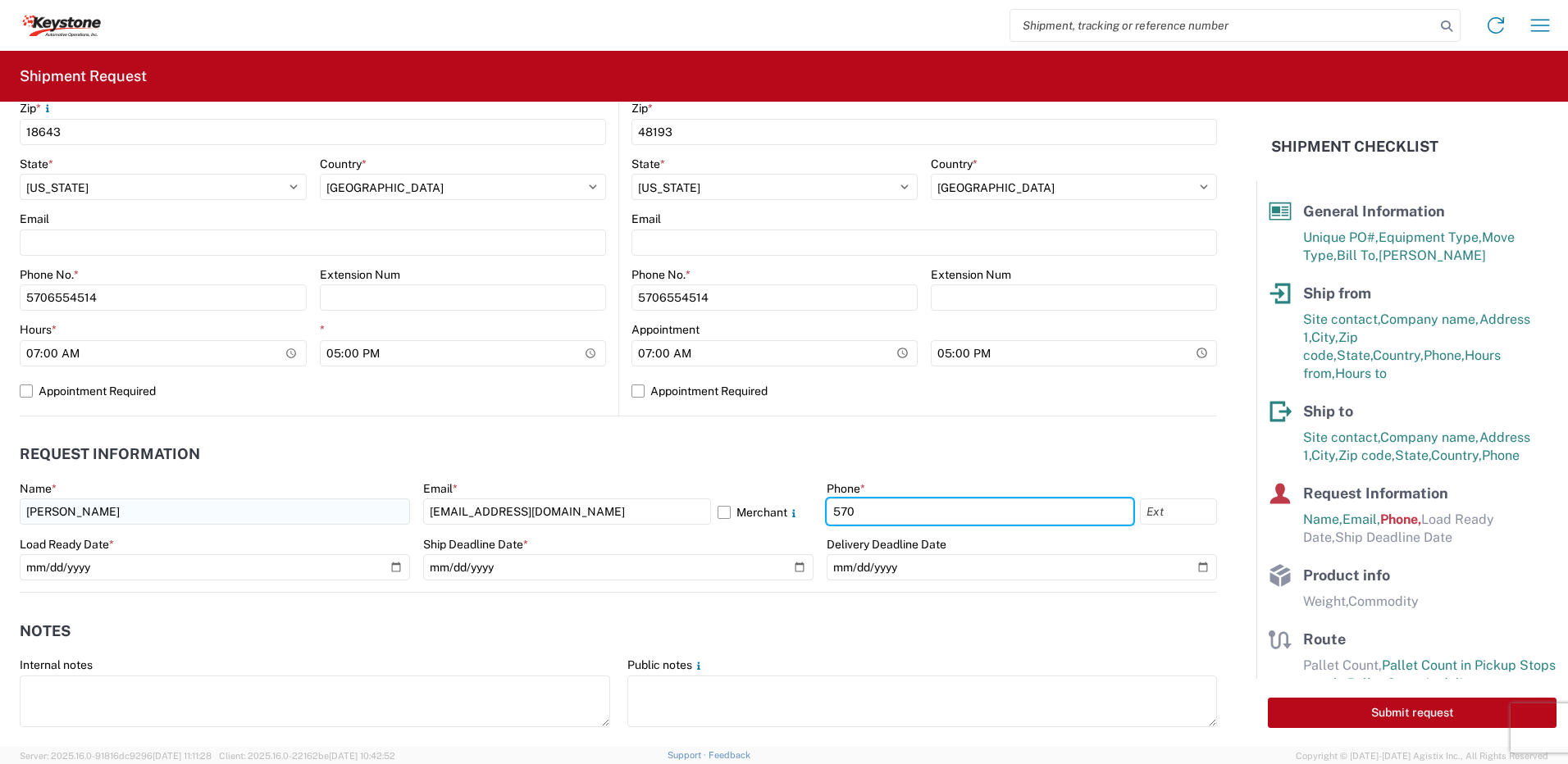
type input "5706554514"
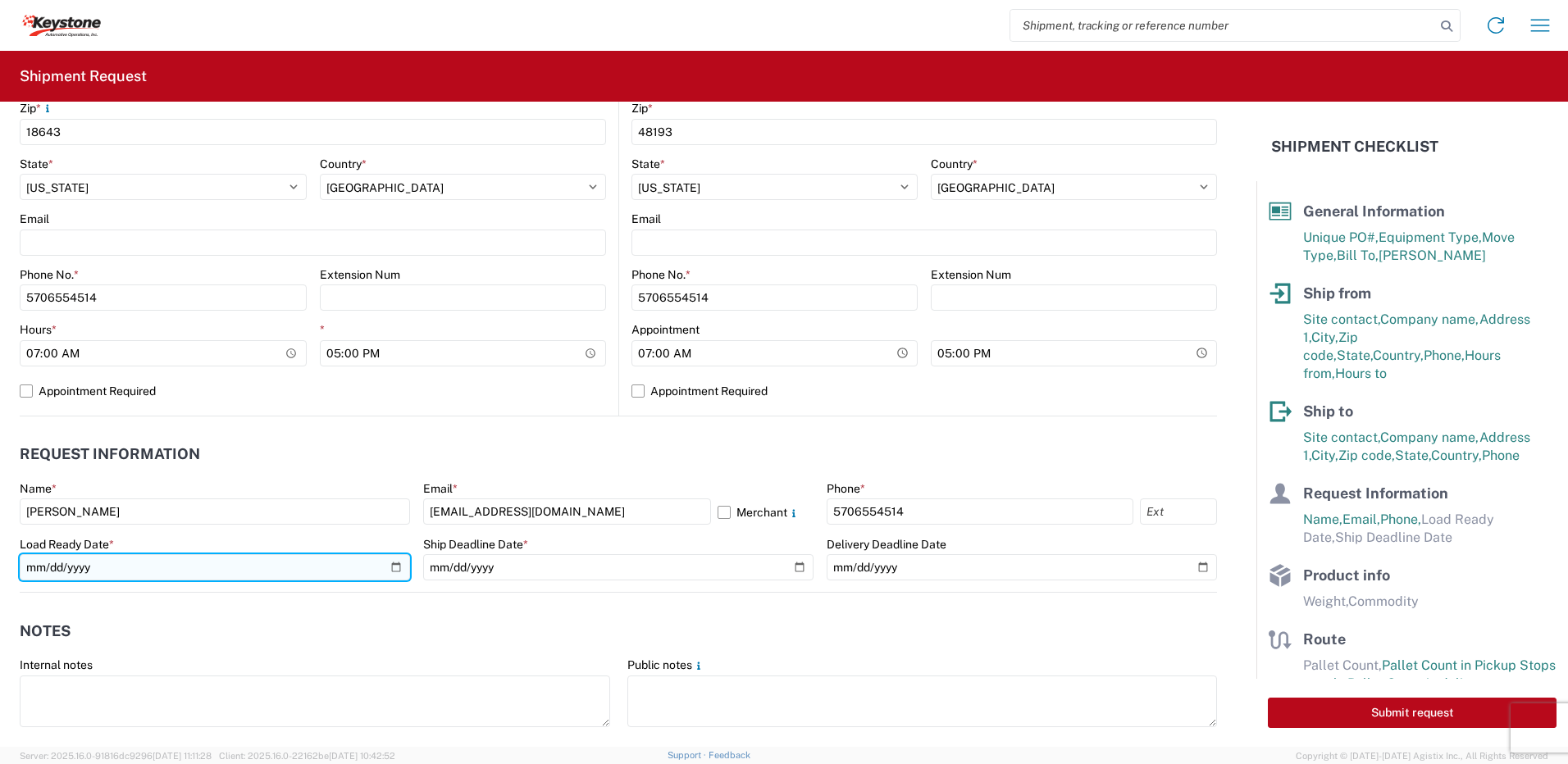
click at [399, 567] on input "date" at bounding box center [215, 568] width 390 height 27
type input "[DATE]"
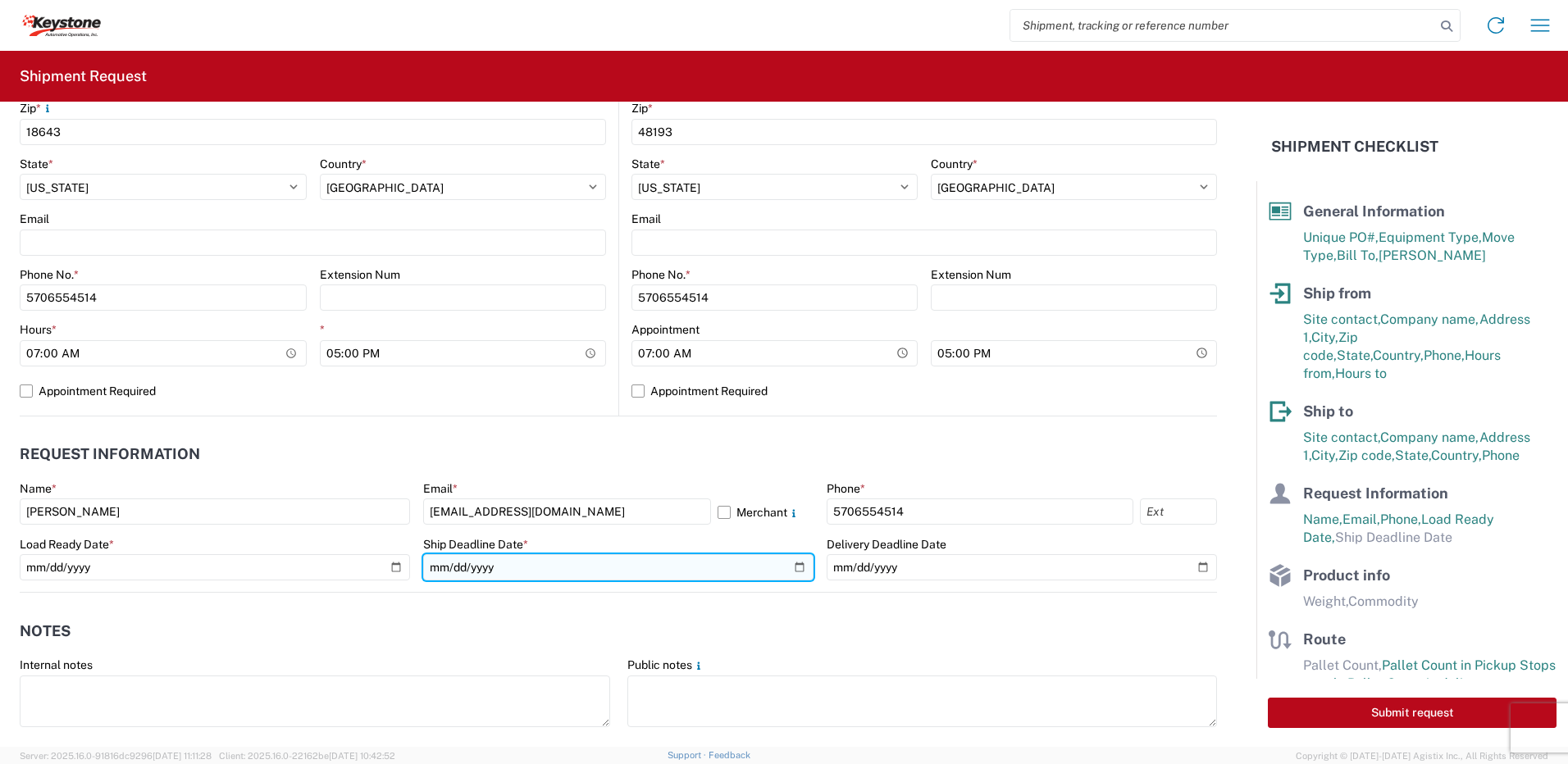
click at [791, 567] on input "date" at bounding box center [618, 568] width 390 height 27
type input "[DATE]"
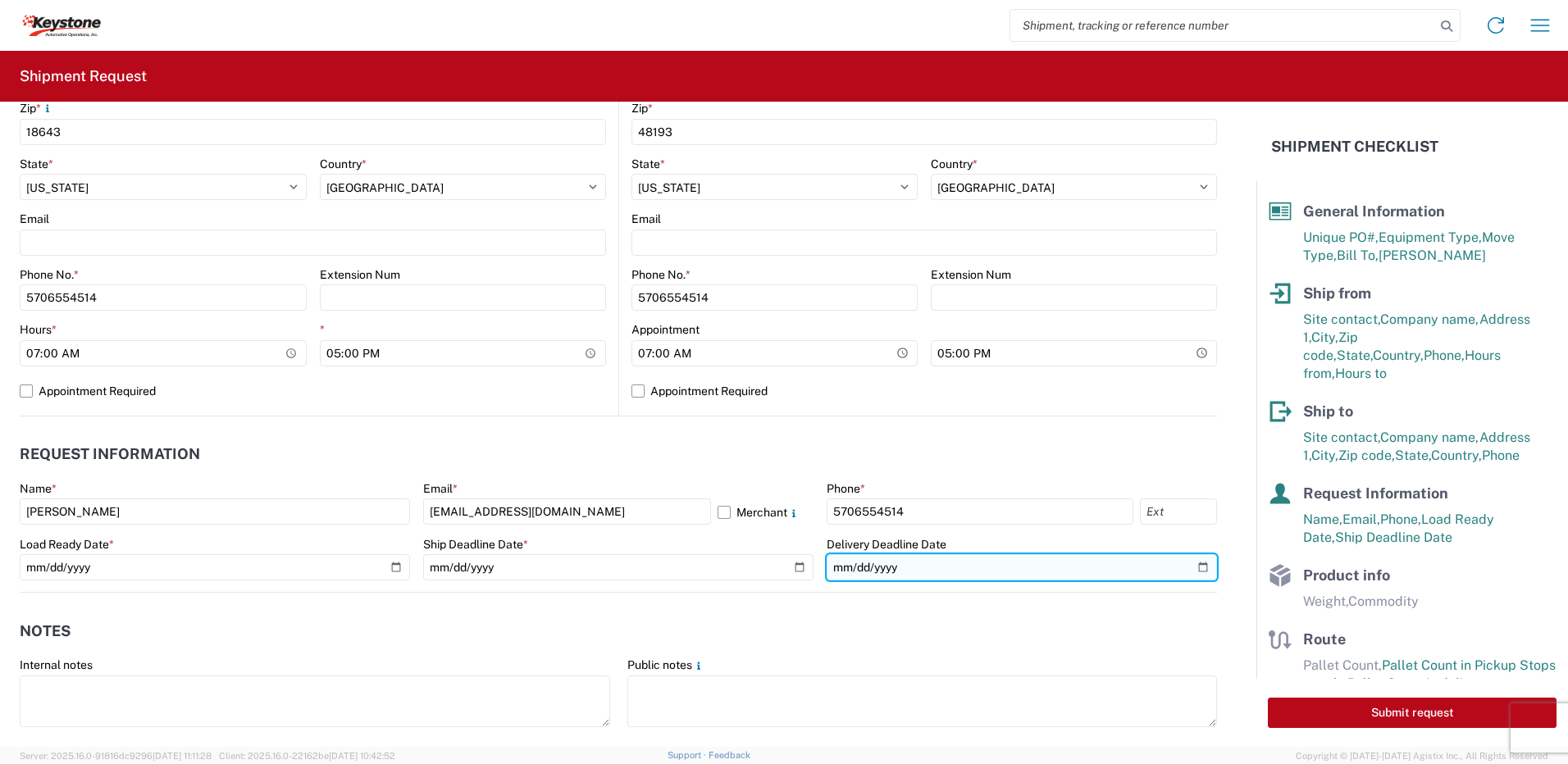
click at [1195, 568] on input "date" at bounding box center [1021, 568] width 390 height 27
type input "[DATE]"
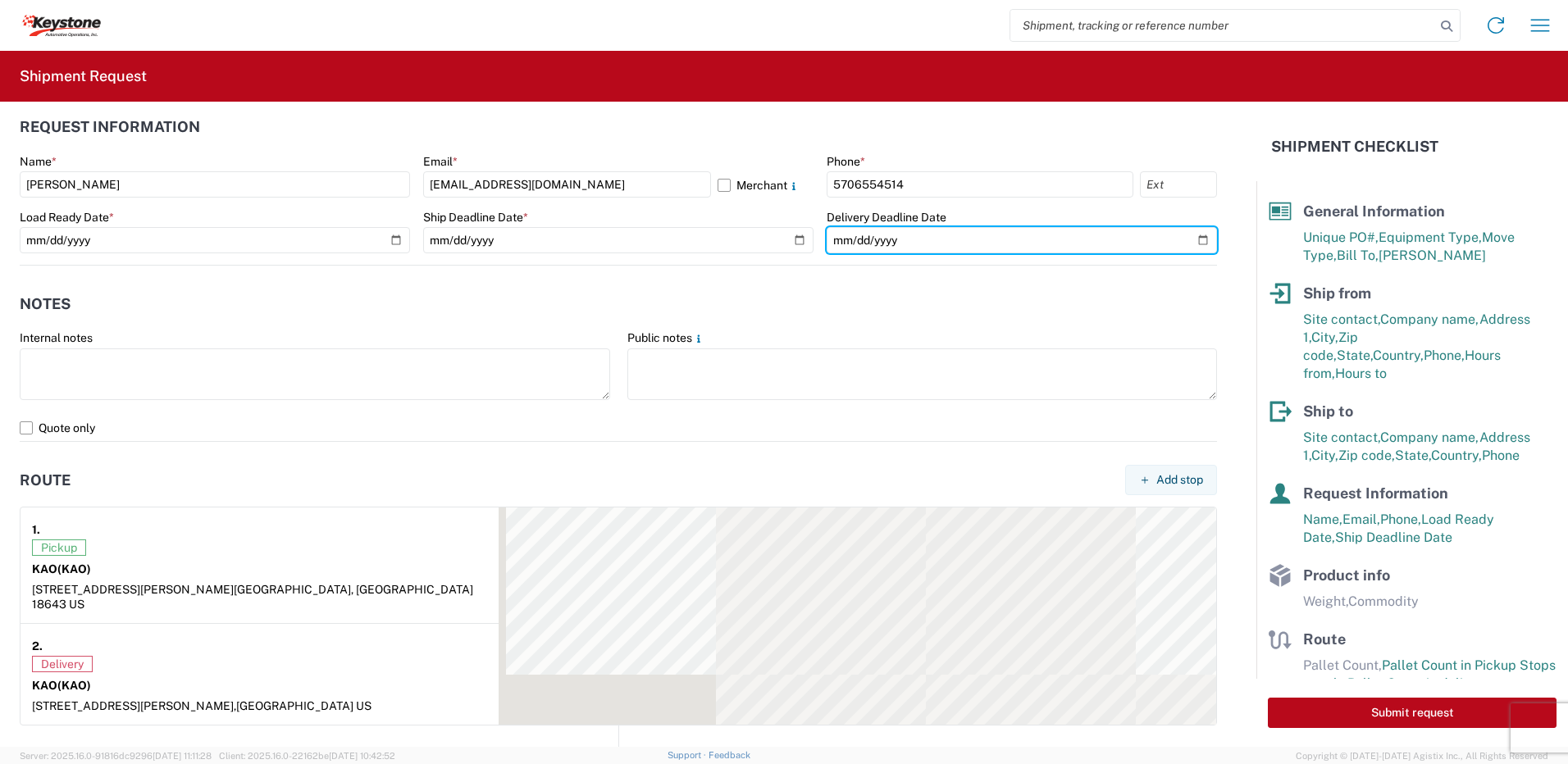
scroll to position [902, 0]
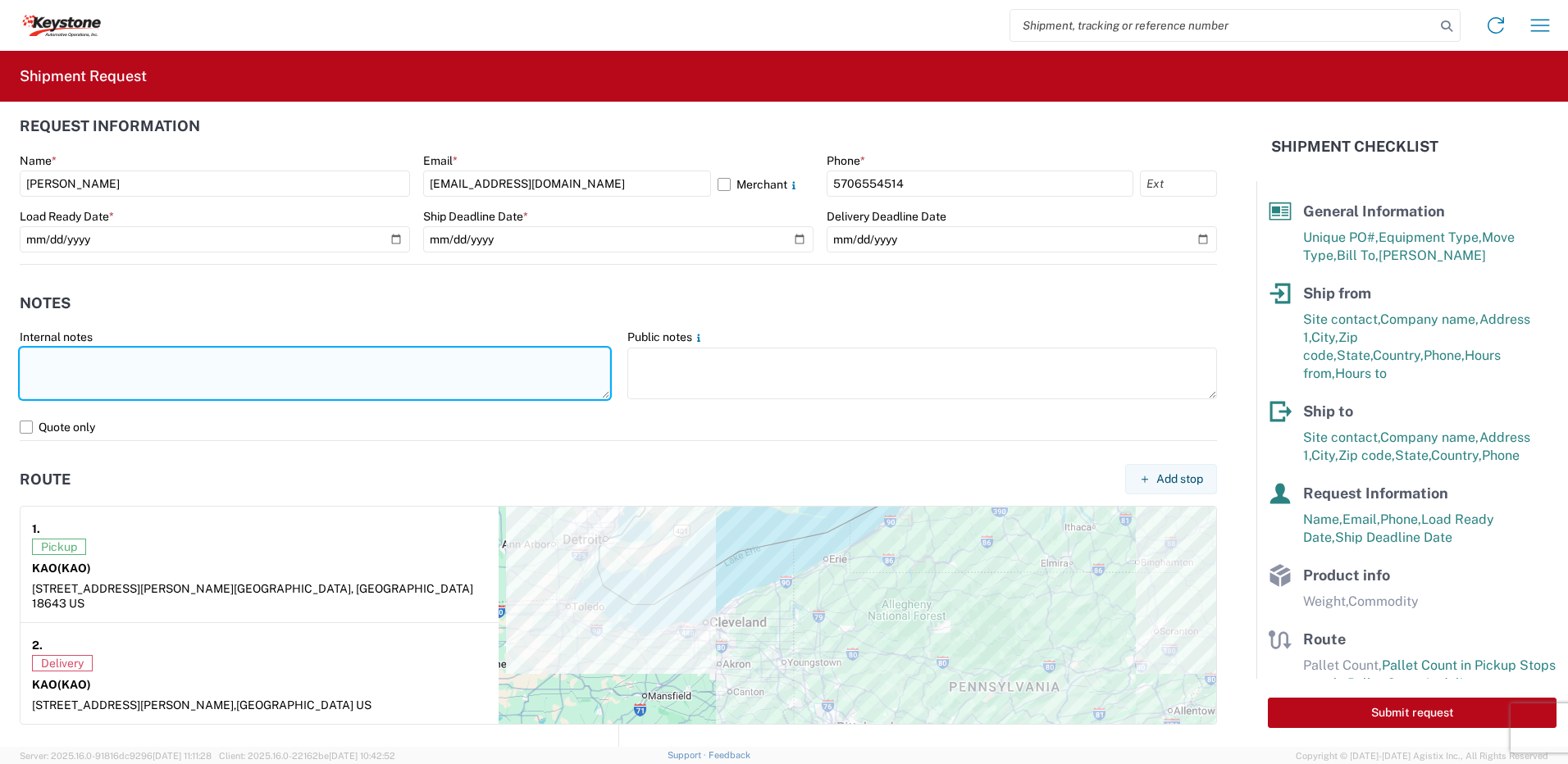
click at [68, 349] on textarea at bounding box center [315, 374] width 590 height 51
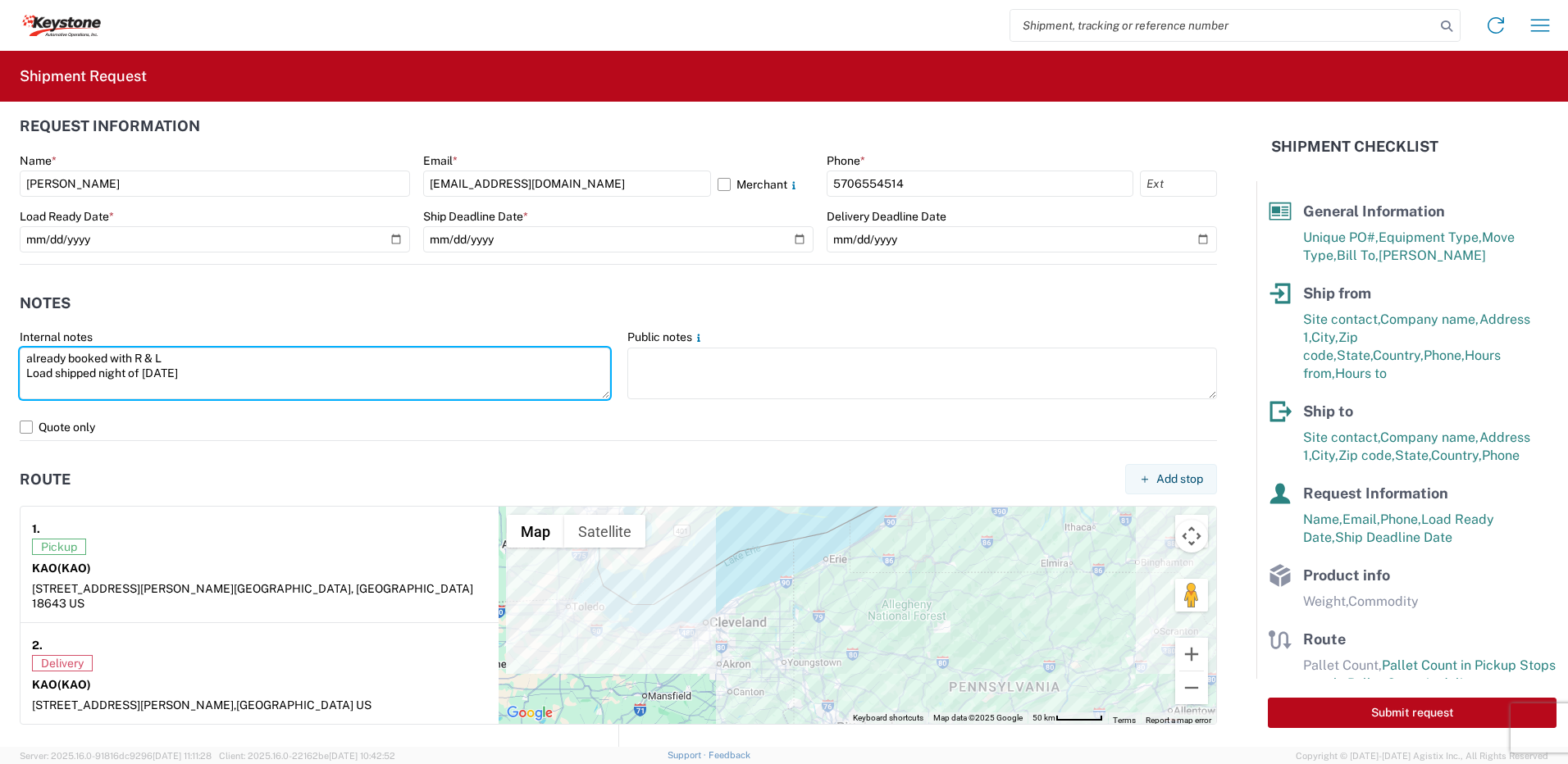
type textarea "already booked with R & L Load shipped night of [DATE]"
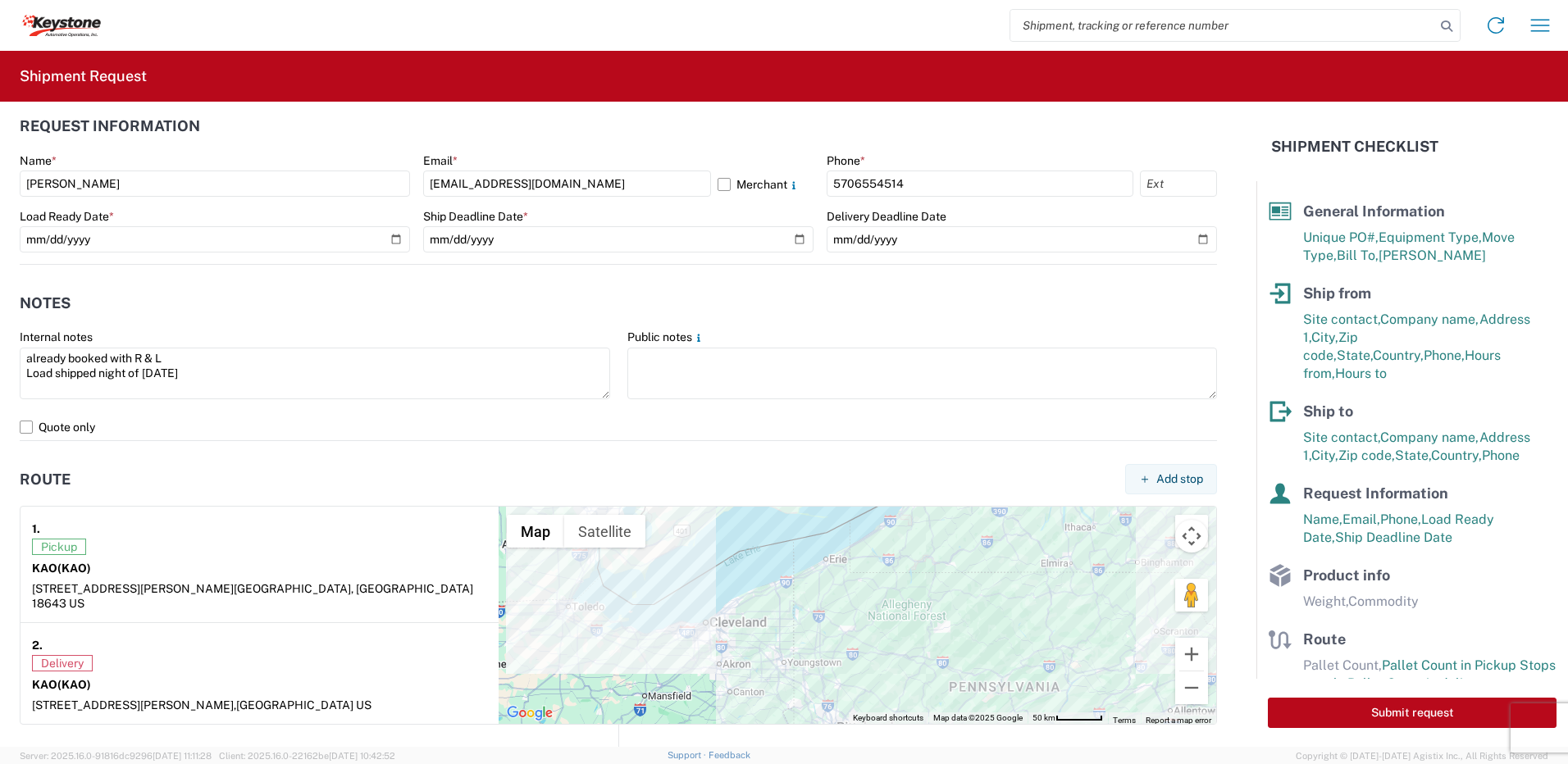
click at [81, 481] on header "Route Add stop" at bounding box center [618, 479] width 1198 height 37
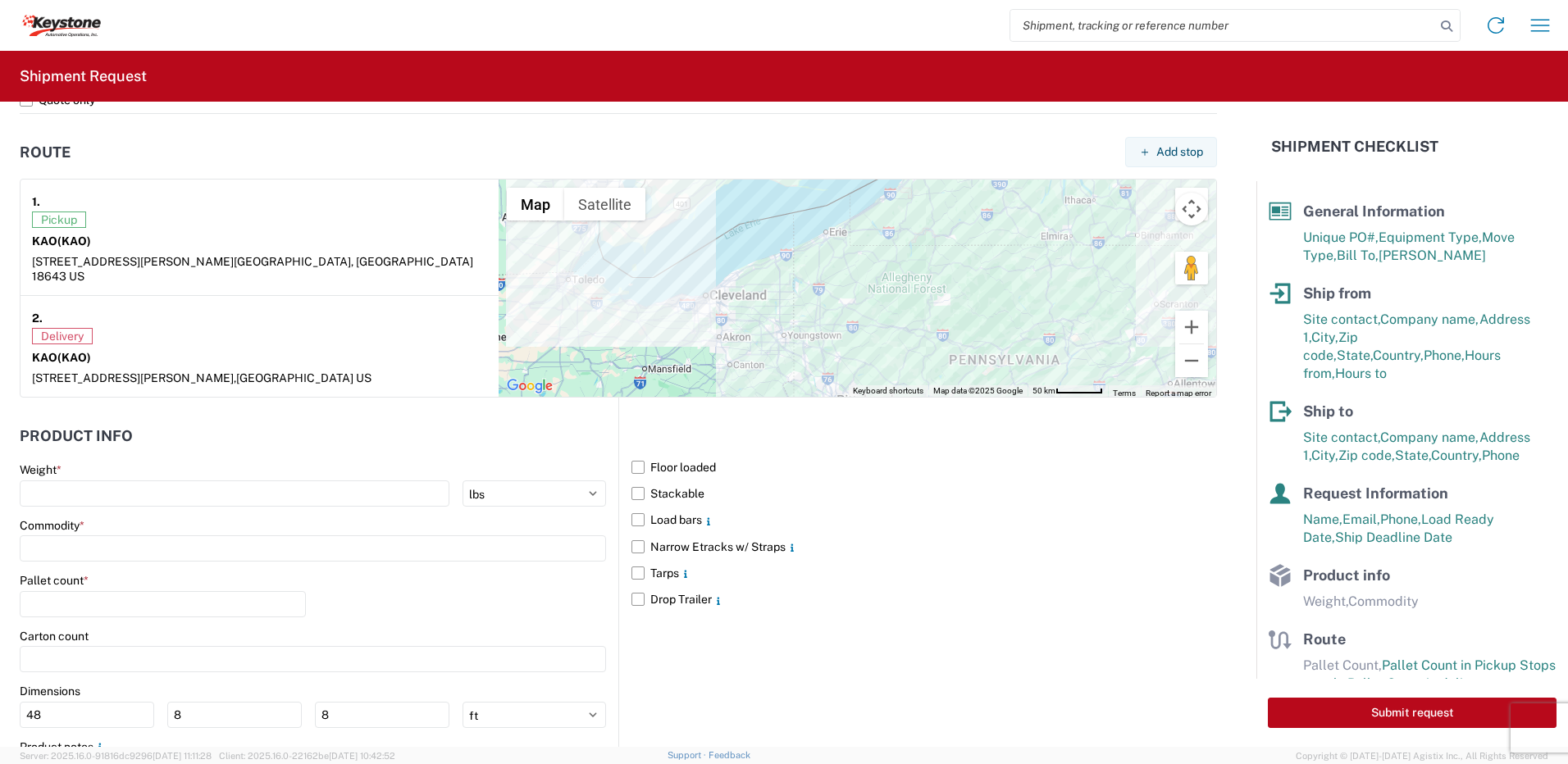
scroll to position [1230, 0]
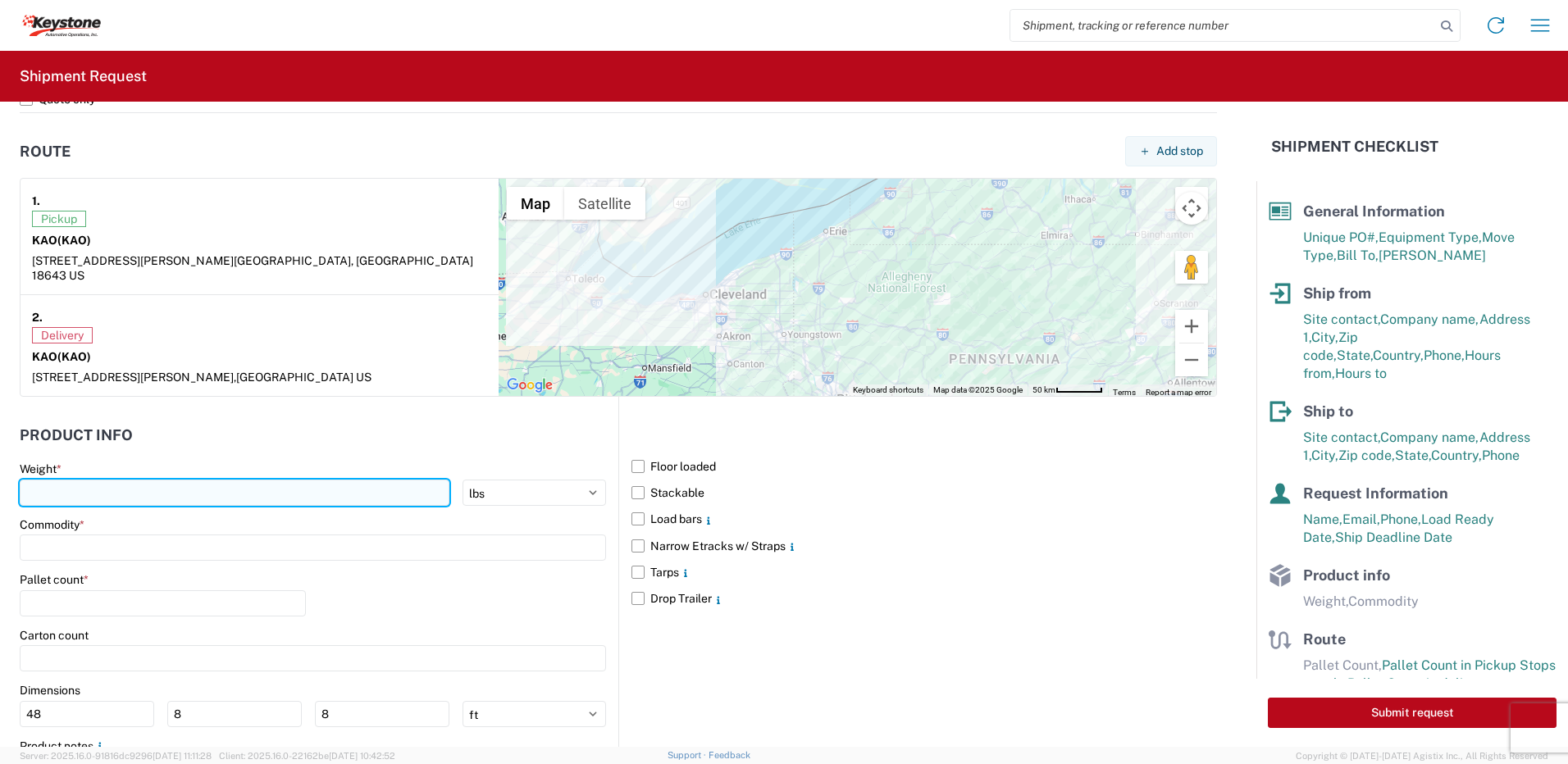
click at [122, 480] on input "number" at bounding box center [235, 493] width 429 height 27
type input "28000"
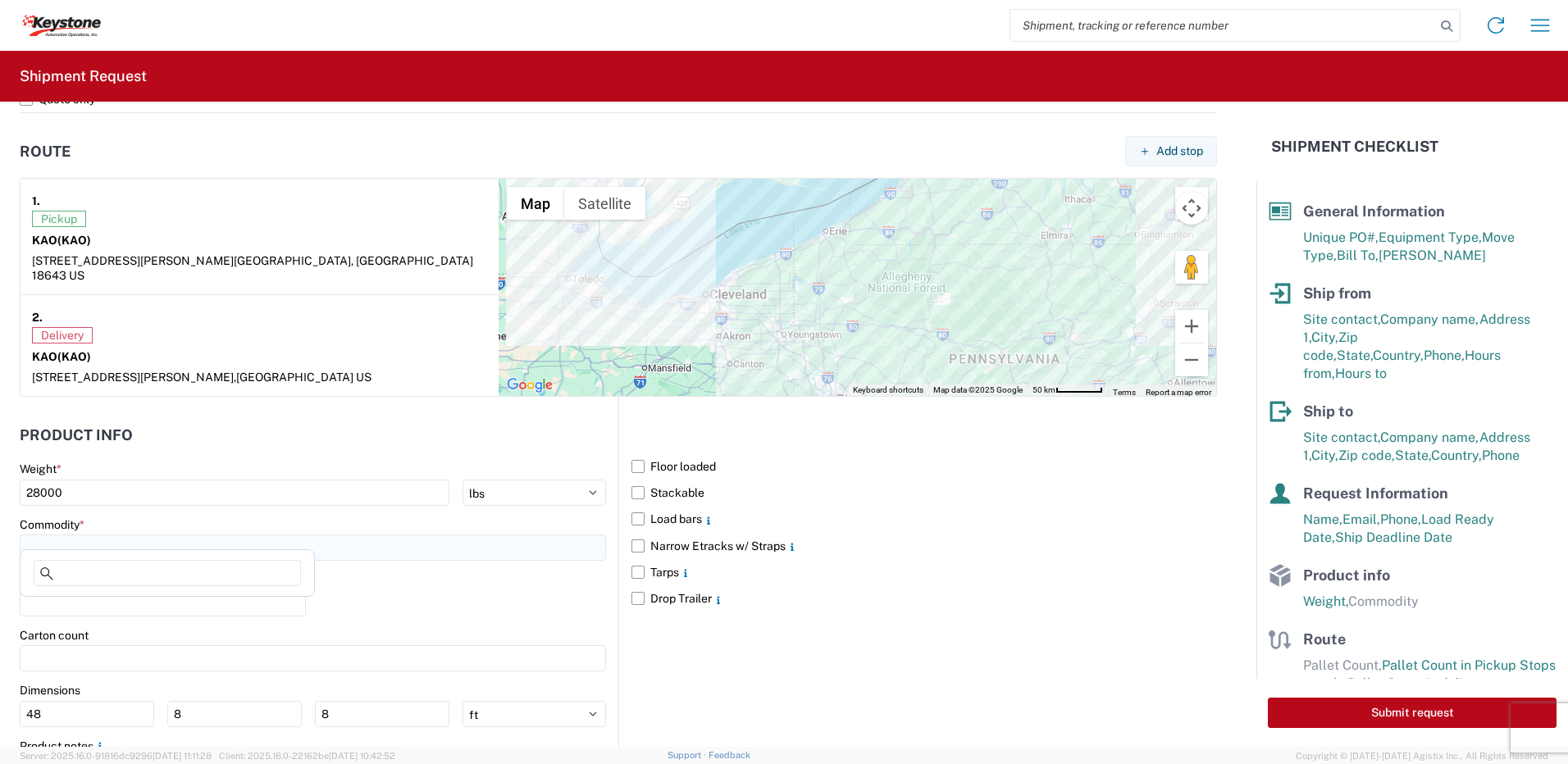
click at [114, 539] on input at bounding box center [312, 548] width 586 height 27
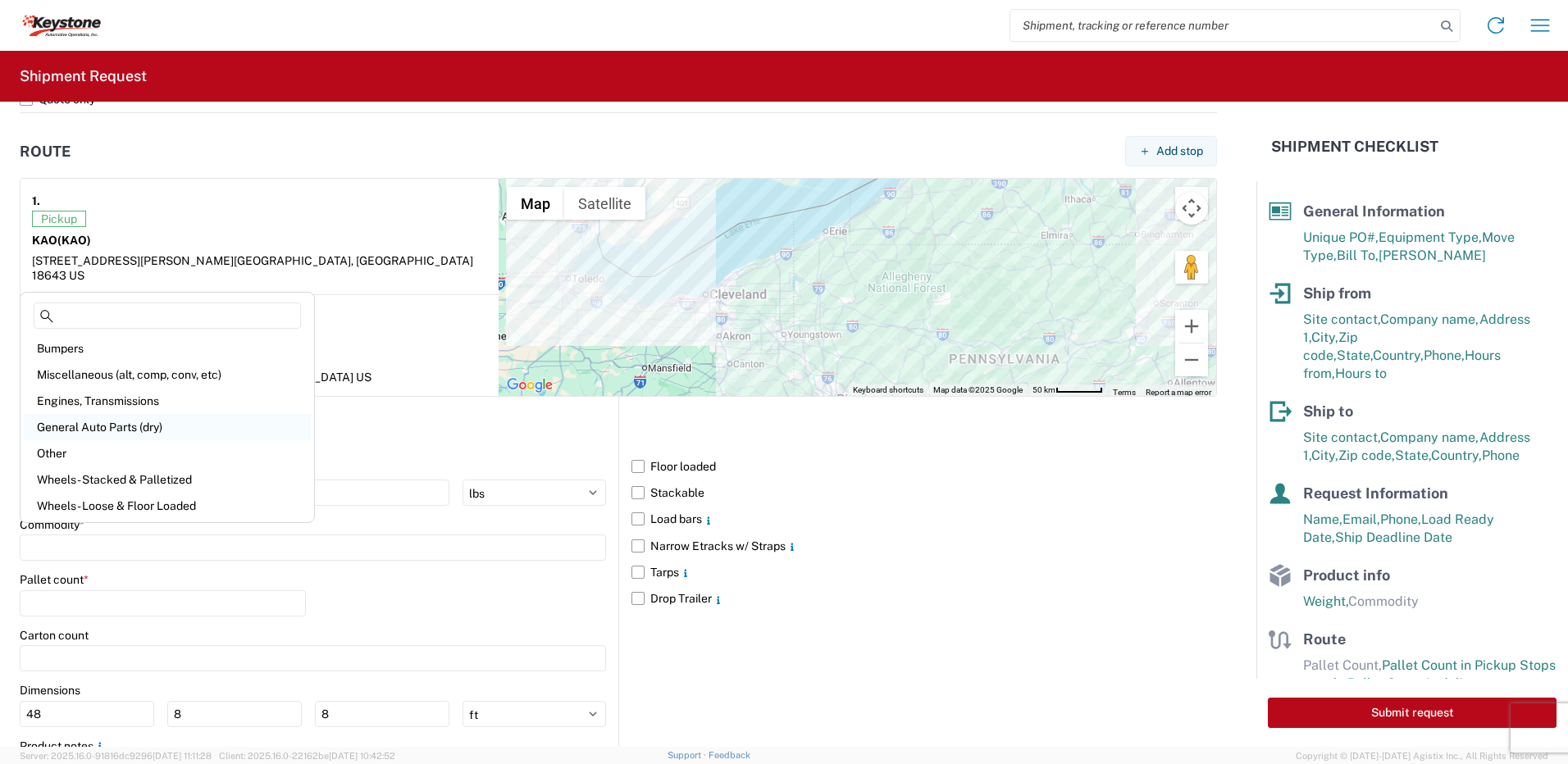
click at [114, 420] on div "General Auto Parts (dry)" at bounding box center [167, 428] width 287 height 27
type input "General Auto Parts (dry)"
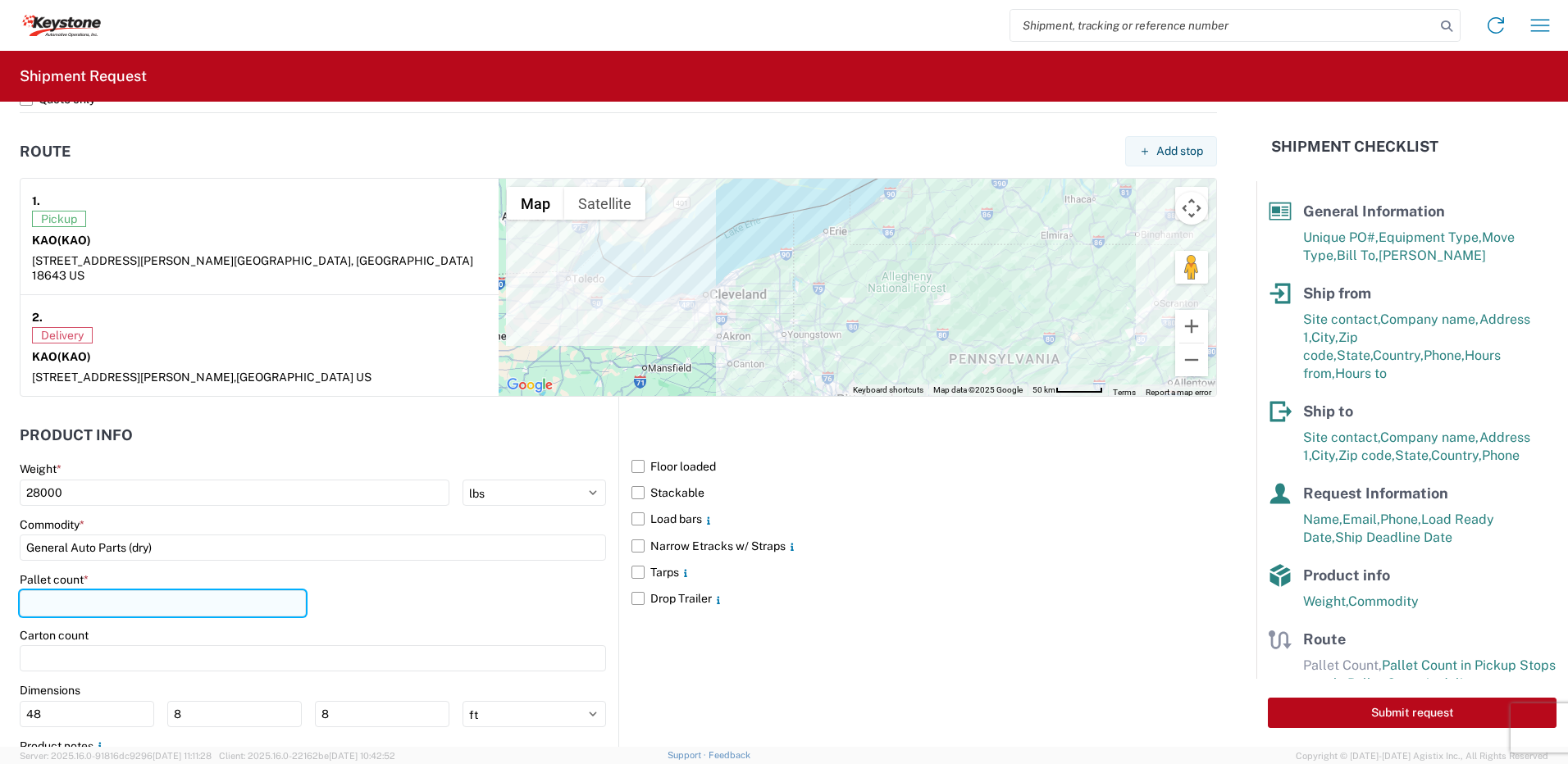
click at [75, 592] on input "number" at bounding box center [162, 603] width 286 height 27
type input "22"
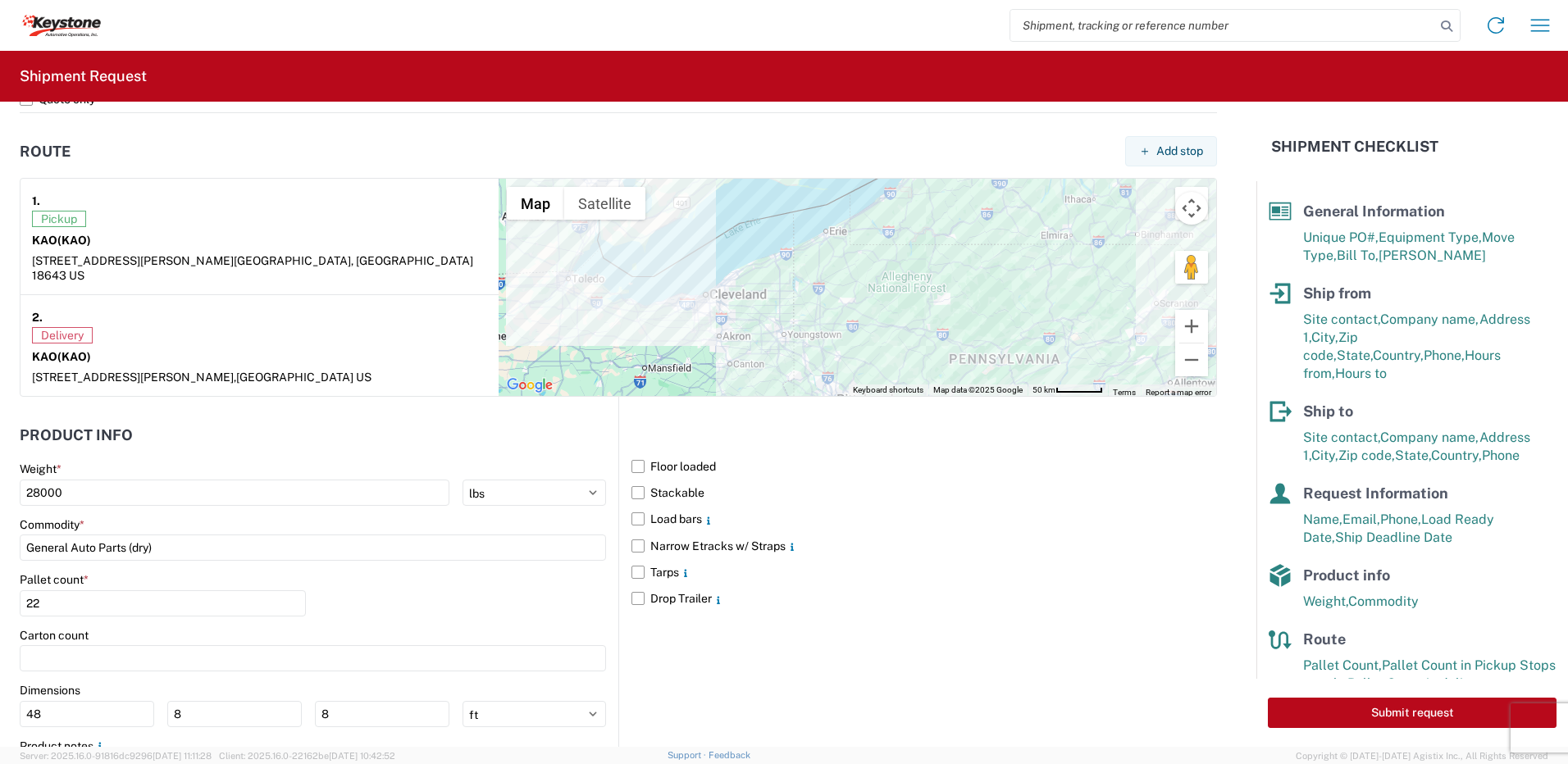
click at [427, 583] on div "Pallet count * 22" at bounding box center [312, 600] width 586 height 56
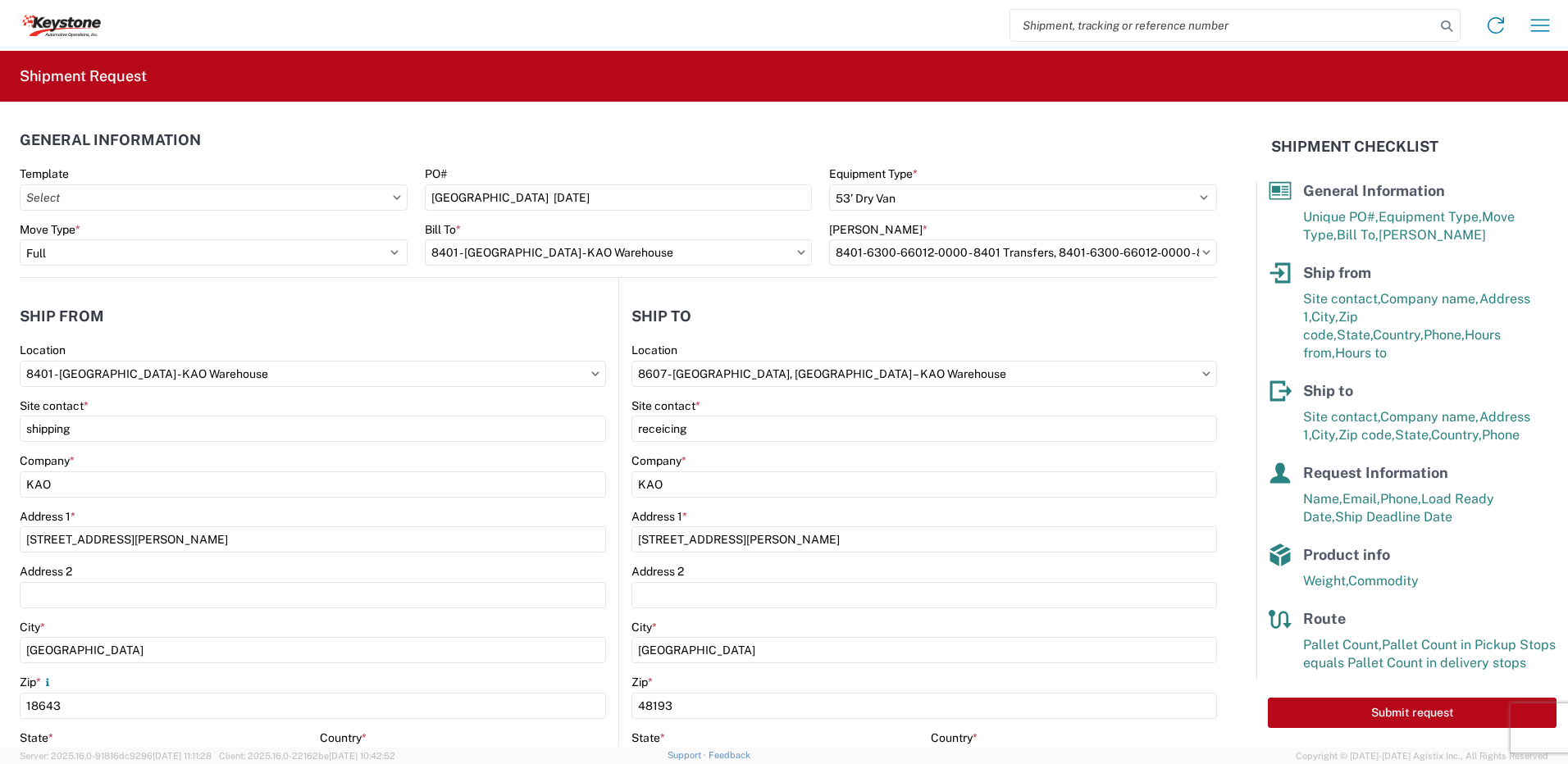
scroll to position [31, 0]
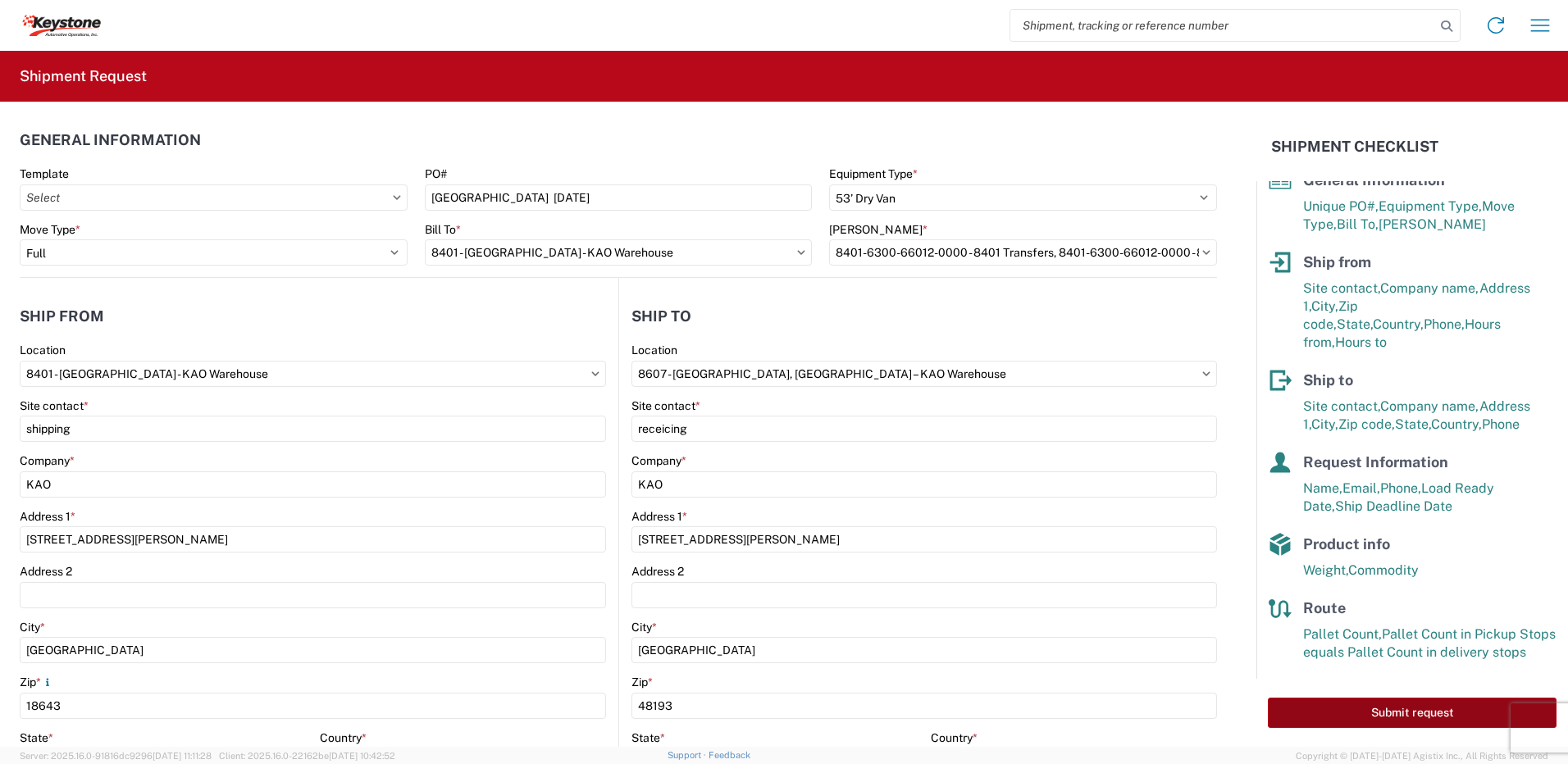
click at [1430, 715] on button "Submit request" at bounding box center [1412, 713] width 288 height 31
select select "PA"
select select "US"
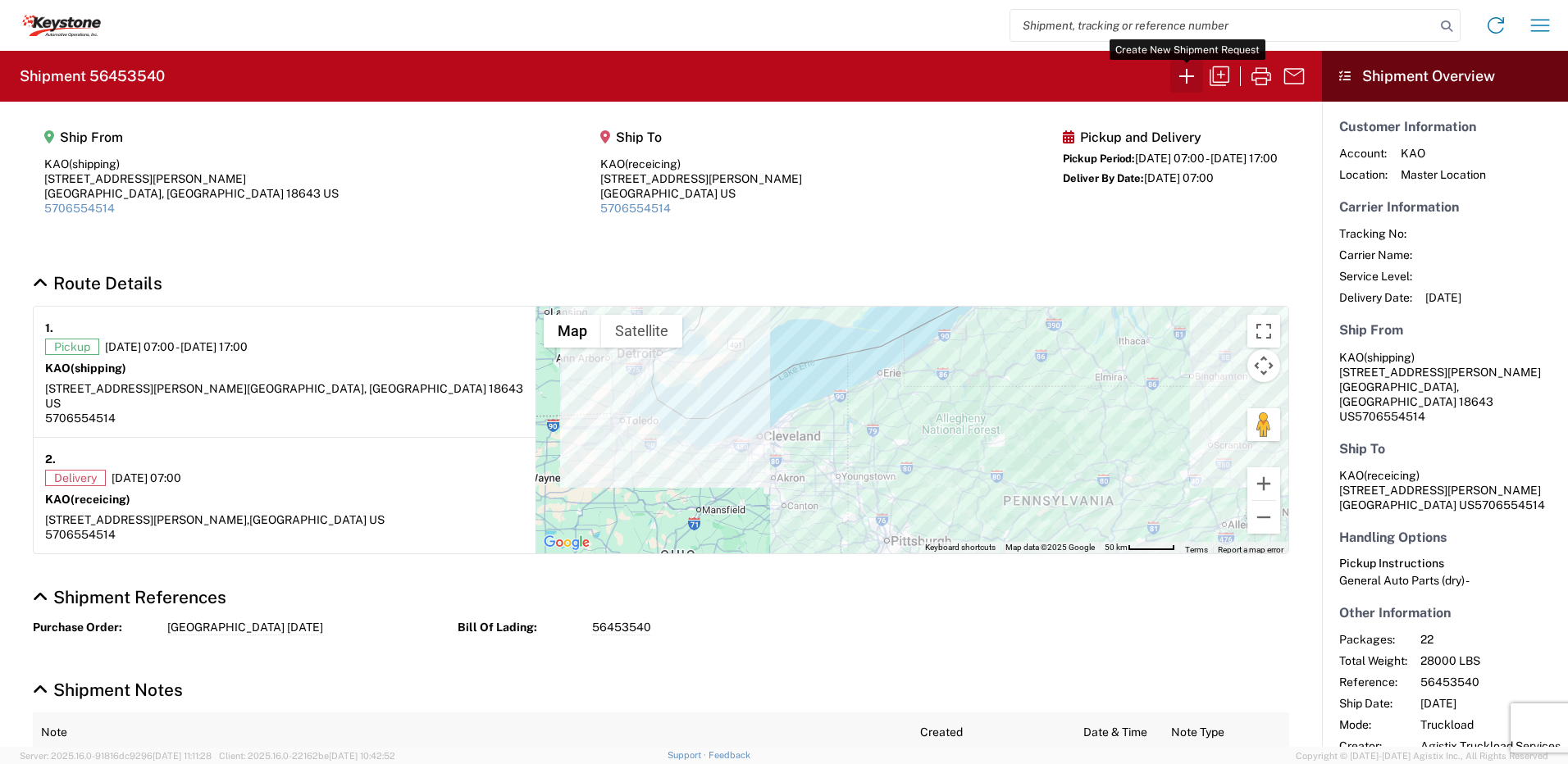
click at [1183, 82] on icon "button" at bounding box center [1187, 76] width 27 height 27
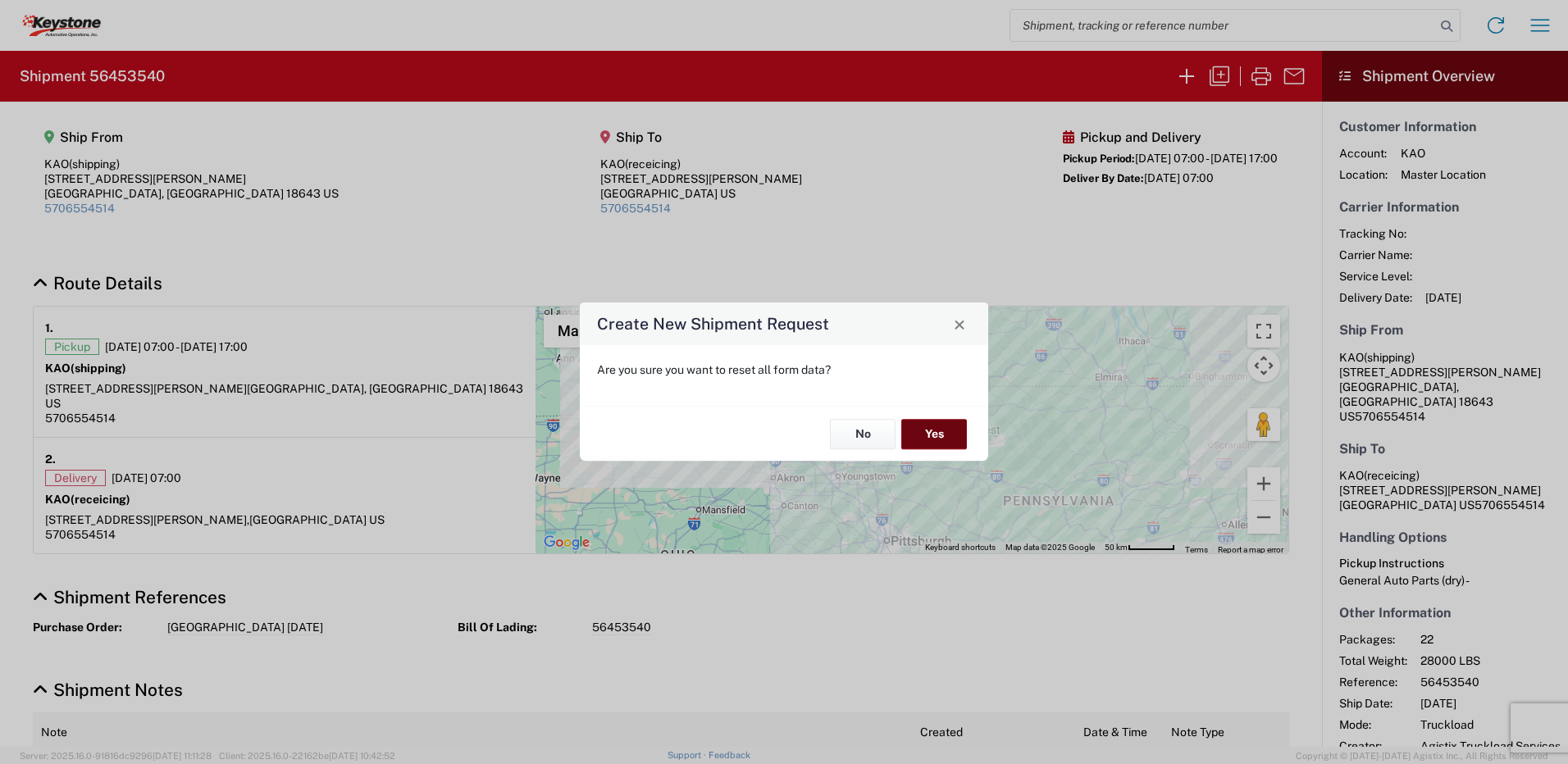
click at [930, 438] on button "Yes" at bounding box center [933, 434] width 65 height 31
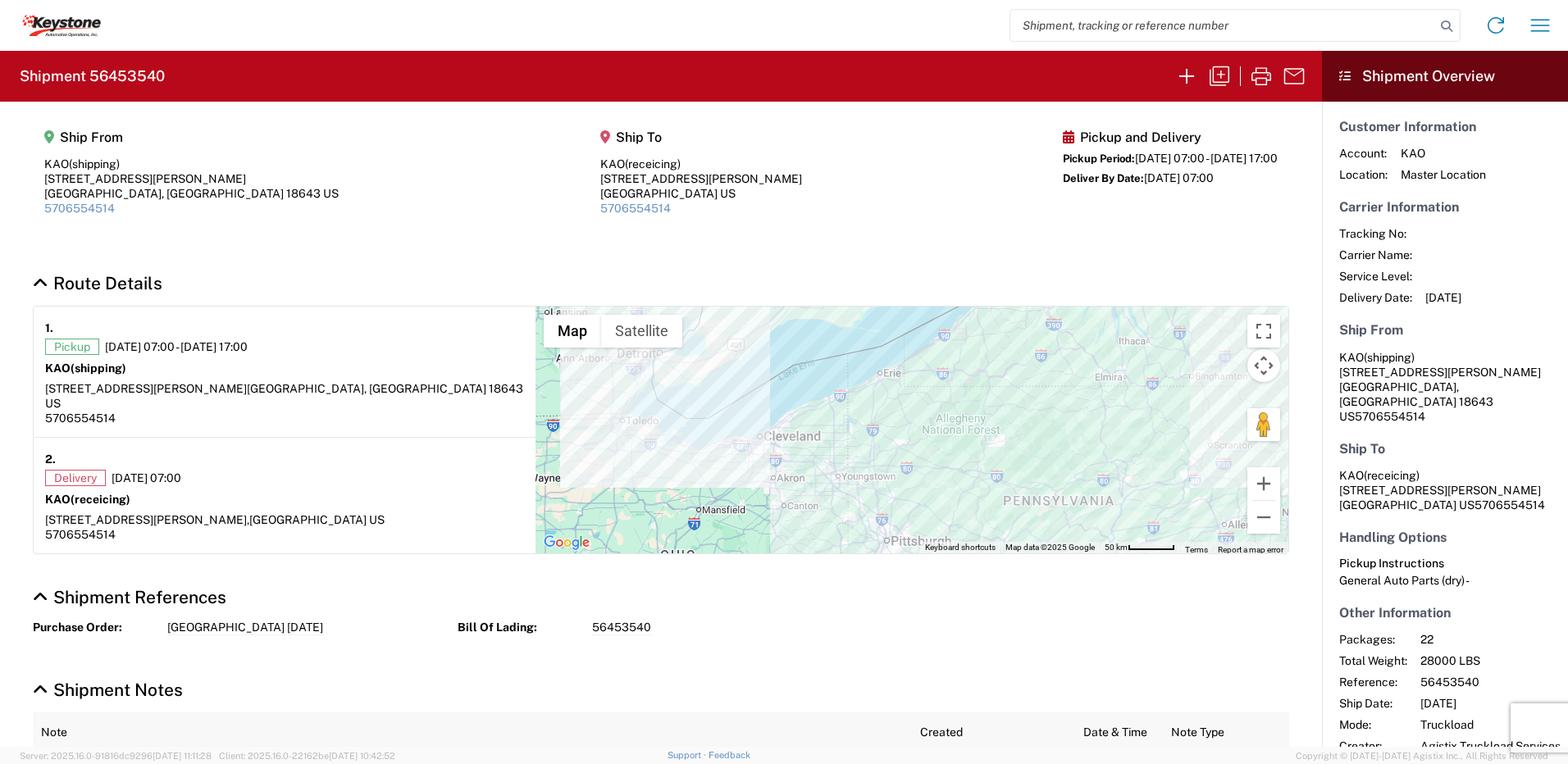
select select "FULL"
select select "US"
select select "LBS"
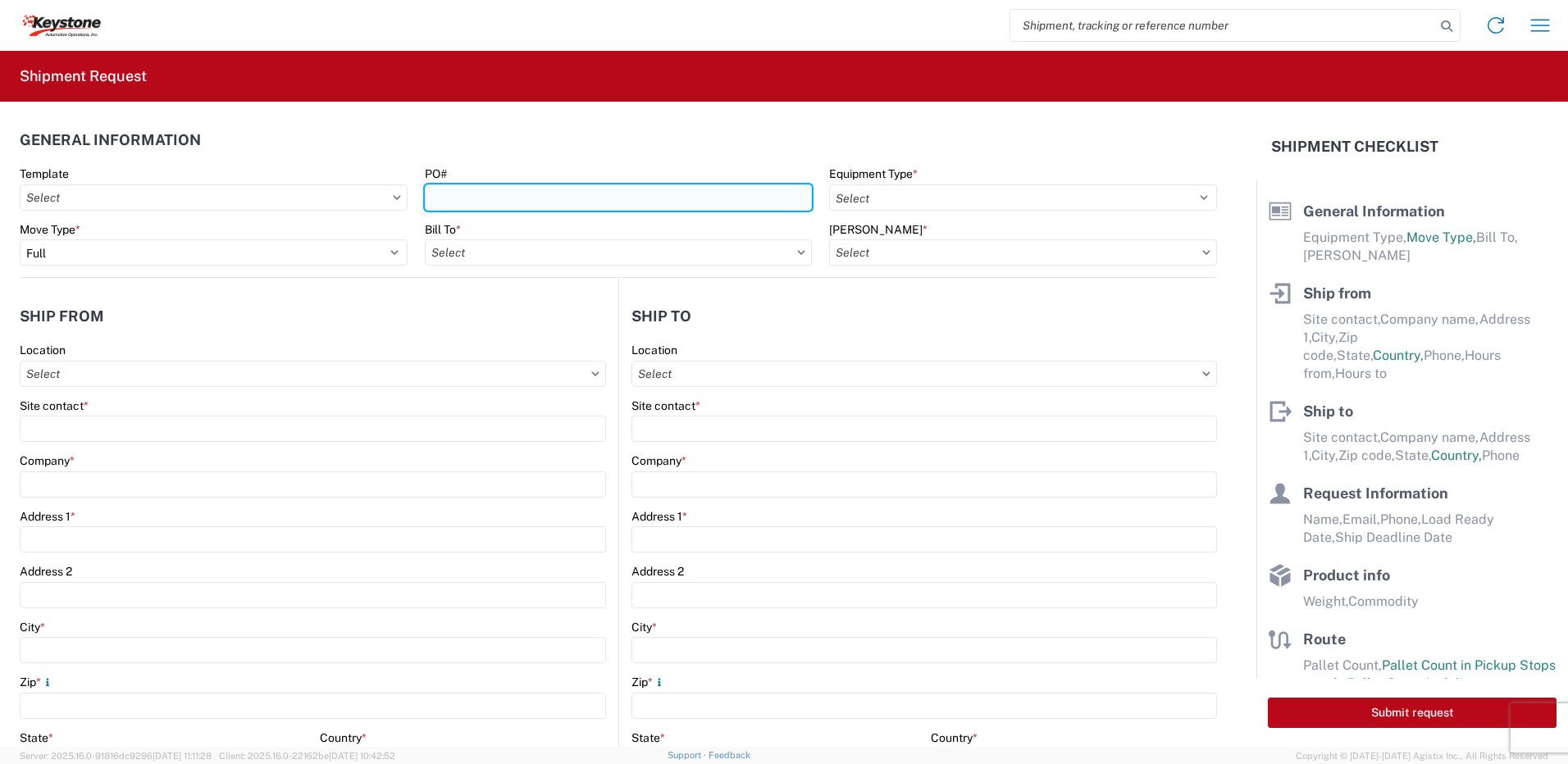
click at [498, 191] on input "PO#" at bounding box center [619, 198] width 388 height 27
type input "Mass [DATE]"
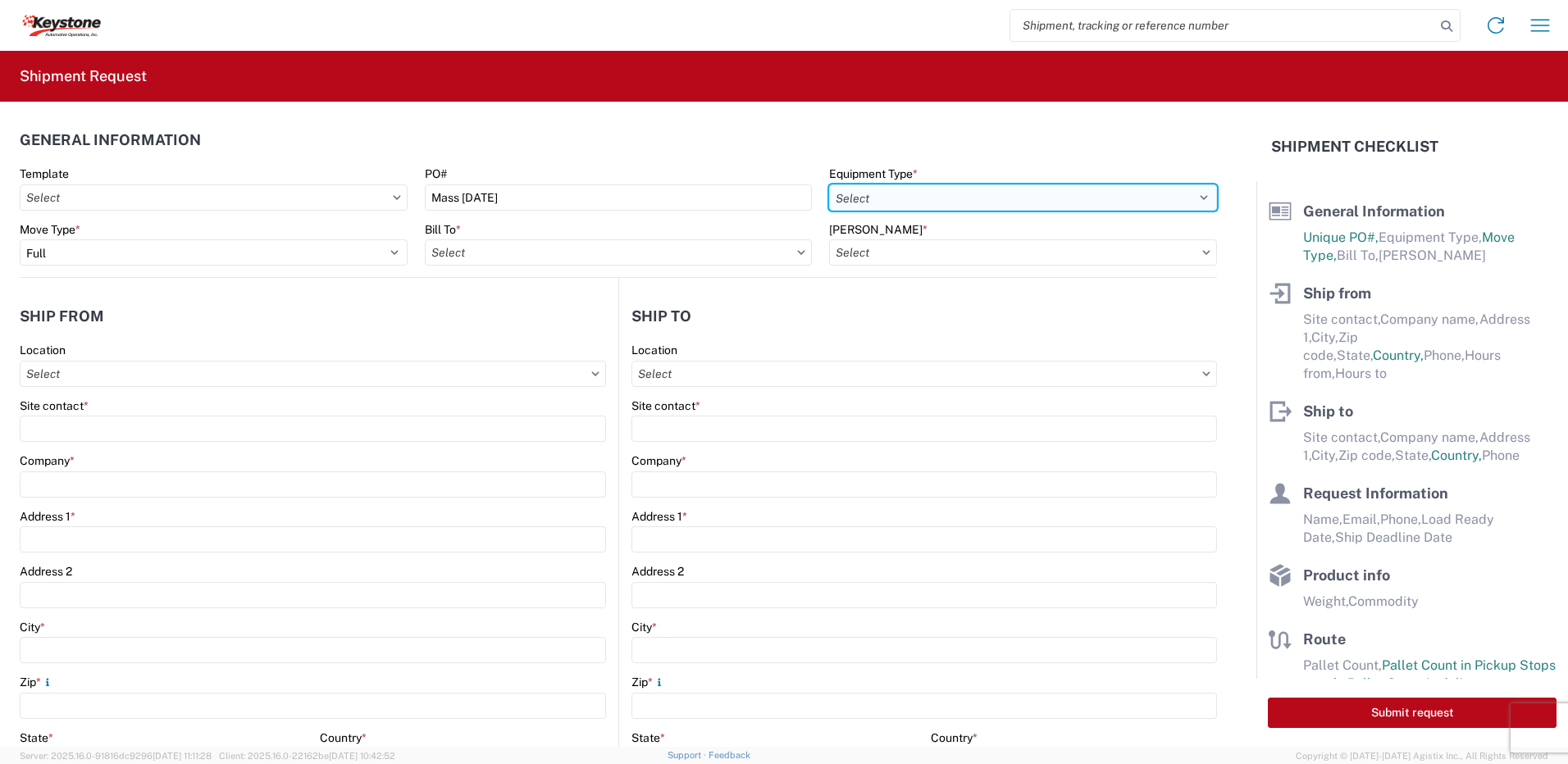
click at [892, 196] on select "Select 53’ Dry Van Flatbed Dropdeck (van) Lowboy (flatbed) Rail" at bounding box center [1023, 198] width 388 height 27
select select "STDV"
click at [829, 185] on select "Select 53’ Dry Van Flatbed Dropdeck (van) Lowboy (flatbed) Rail" at bounding box center [1023, 198] width 388 height 27
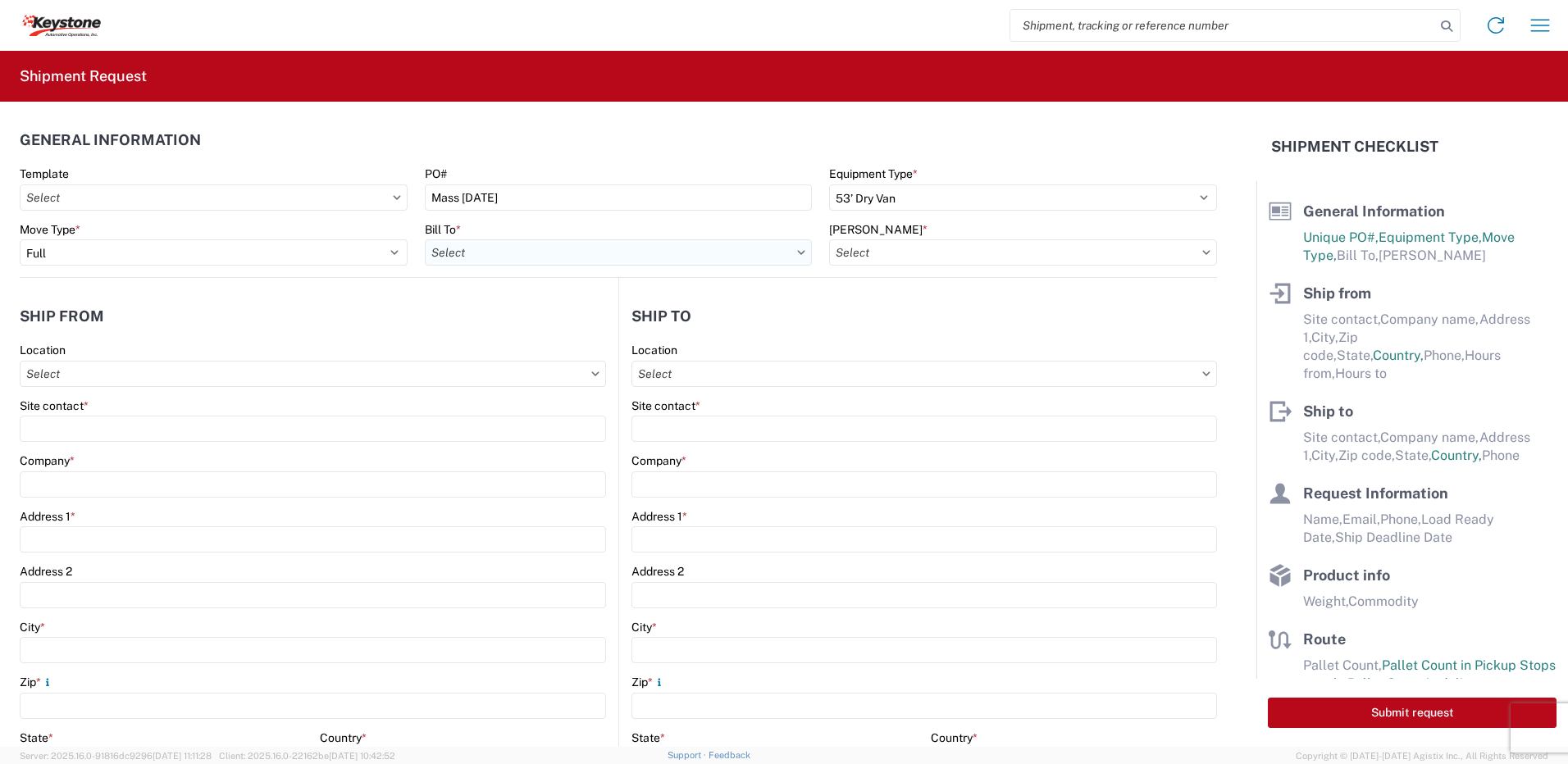
click at [524, 257] on input "Bill To *" at bounding box center [619, 253] width 388 height 27
type input "8432"
click at [511, 321] on div "8432 - KAO Logistics - [GEOGRAPHIC_DATA], [GEOGRAPHIC_DATA], [GEOGRAPHIC_DATA]" at bounding box center [670, 326] width 490 height 27
type input "8432 - KAO Logistics - [GEOGRAPHIC_DATA], [GEOGRAPHIC_DATA], [GEOGRAPHIC_DATA]"
click at [946, 262] on input "[PERSON_NAME] *" at bounding box center [1023, 253] width 388 height 27
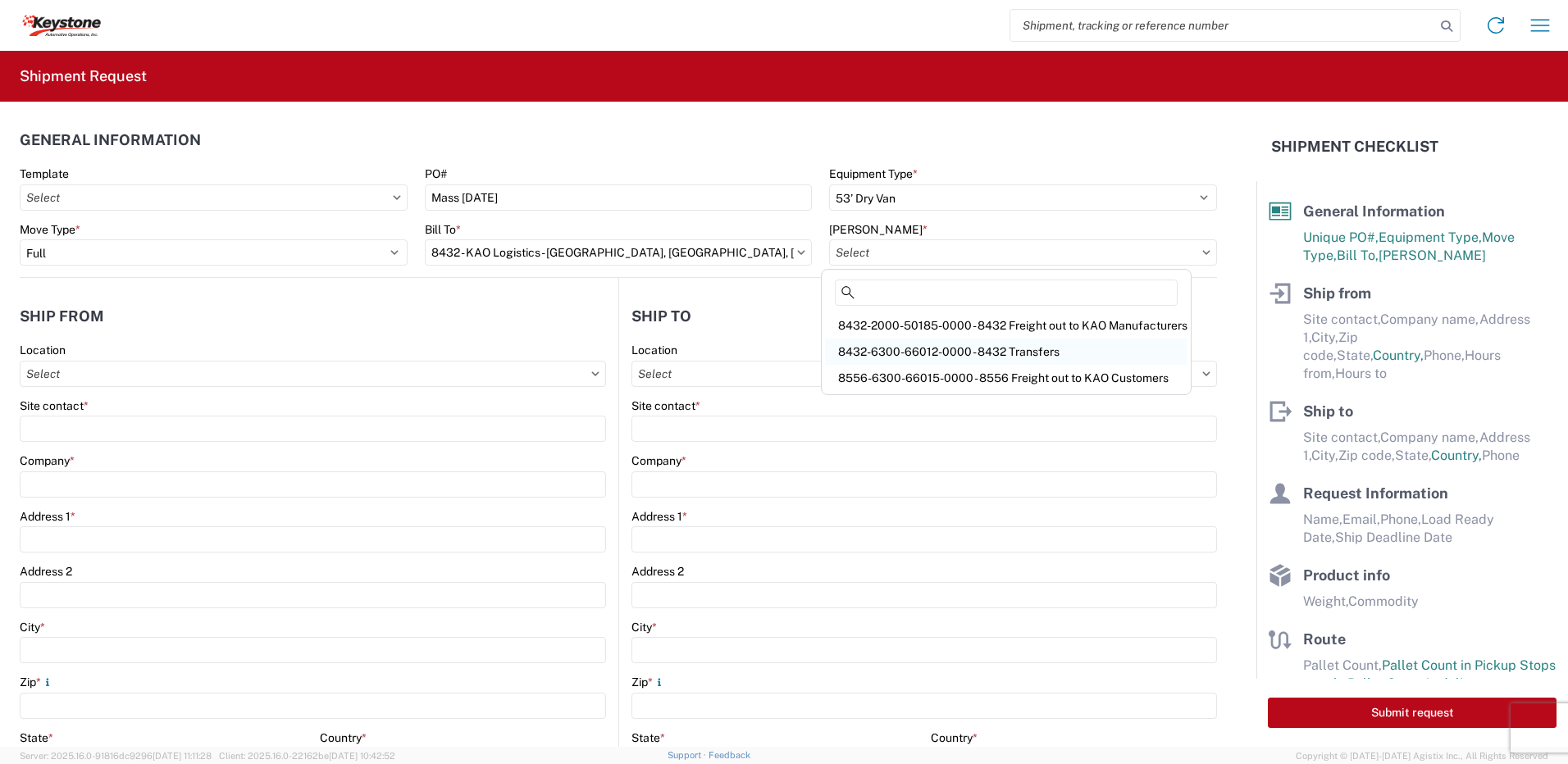
click at [924, 347] on div "8432-6300-66012-0000 - 8432 Transfers" at bounding box center [1005, 352] width 362 height 27
type input "8432-6300-66012-0000 - 8432 Transfers, 8432-6300-66012-0000 - 8432 Transfers"
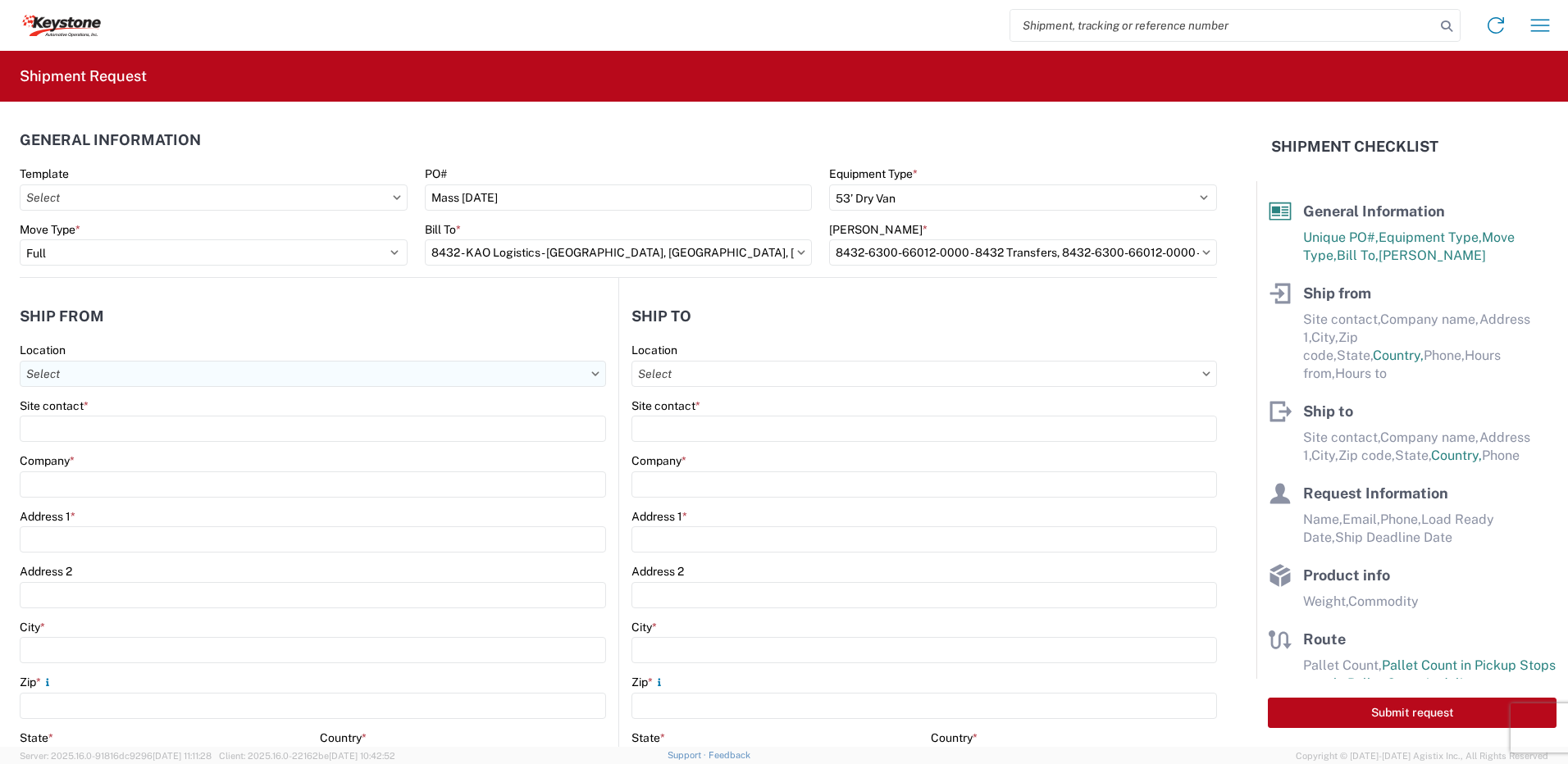
click at [94, 380] on input "Location" at bounding box center [312, 374] width 586 height 27
type input "8401"
click at [97, 452] on div "8401 - [GEOGRAPHIC_DATA] - KAO Warehouse" at bounding box center [167, 447] width 287 height 27
type input "8401 - [GEOGRAPHIC_DATA] - KAO Warehouse"
type input "KAO"
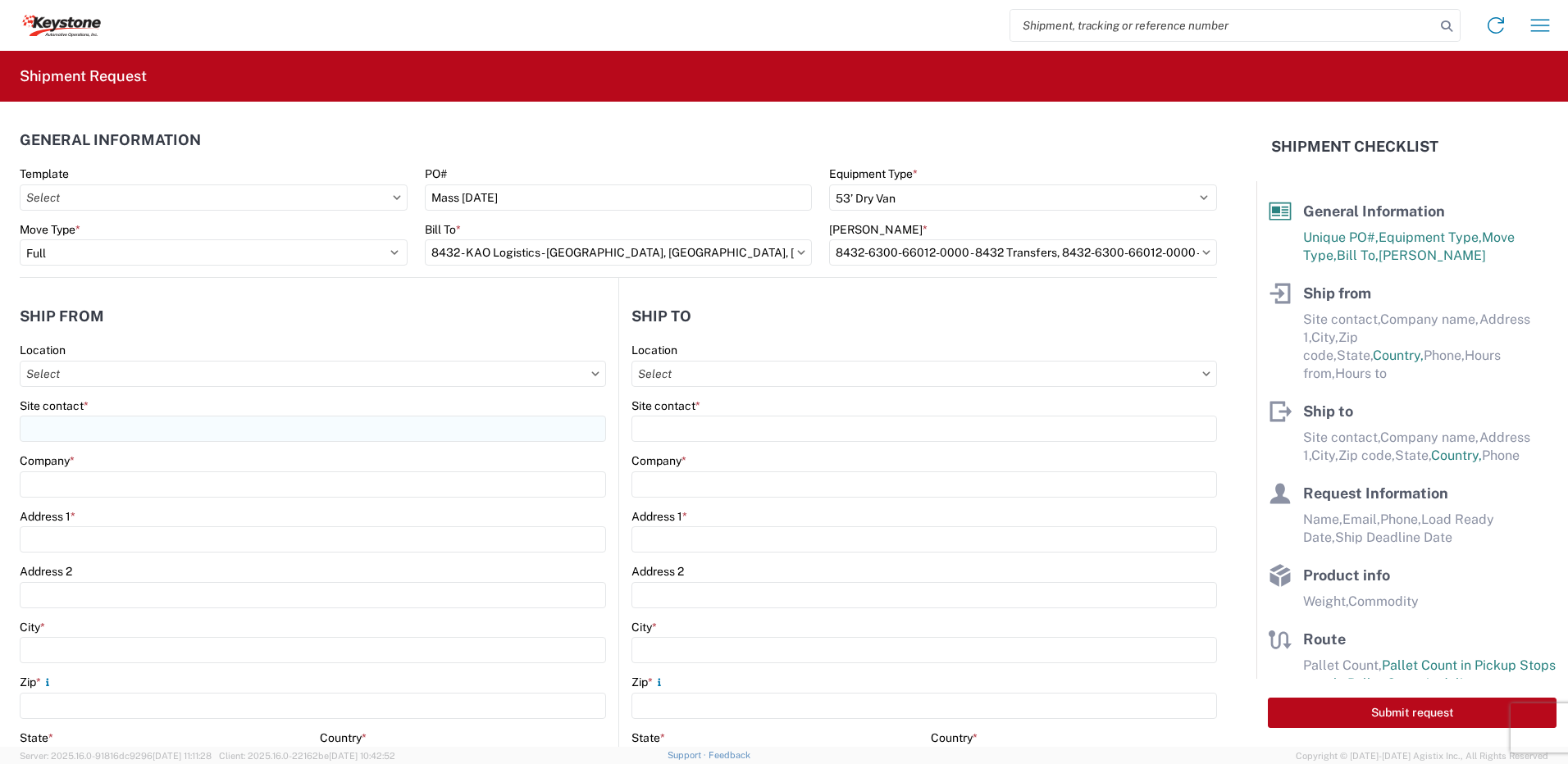
type input "[STREET_ADDRESS][PERSON_NAME]"
type input "[GEOGRAPHIC_DATA]"
type input "18643"
select select "PA"
type input "07:00"
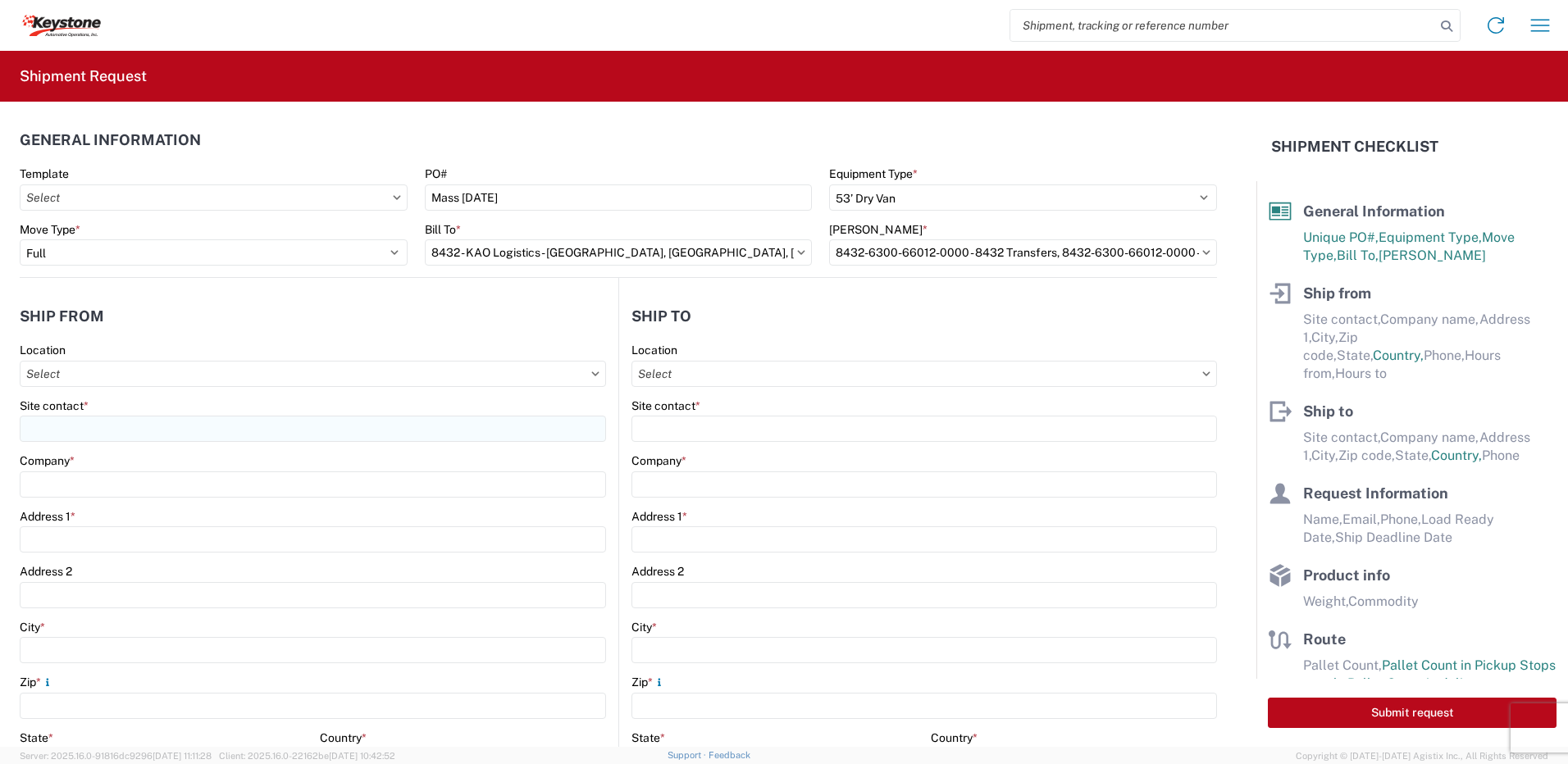
type input "17:00"
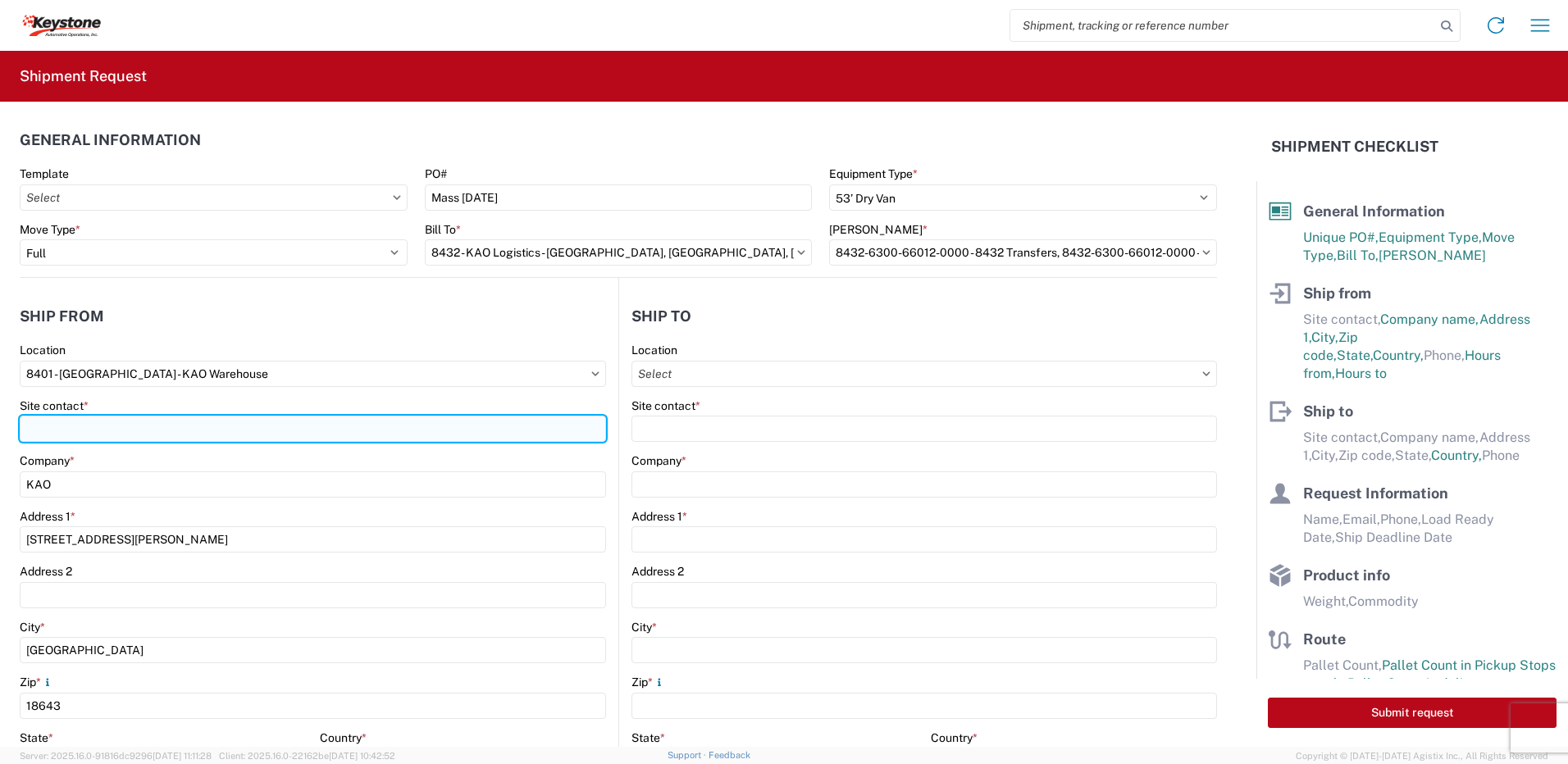
click at [84, 426] on input "Site contact *" at bounding box center [312, 429] width 586 height 27
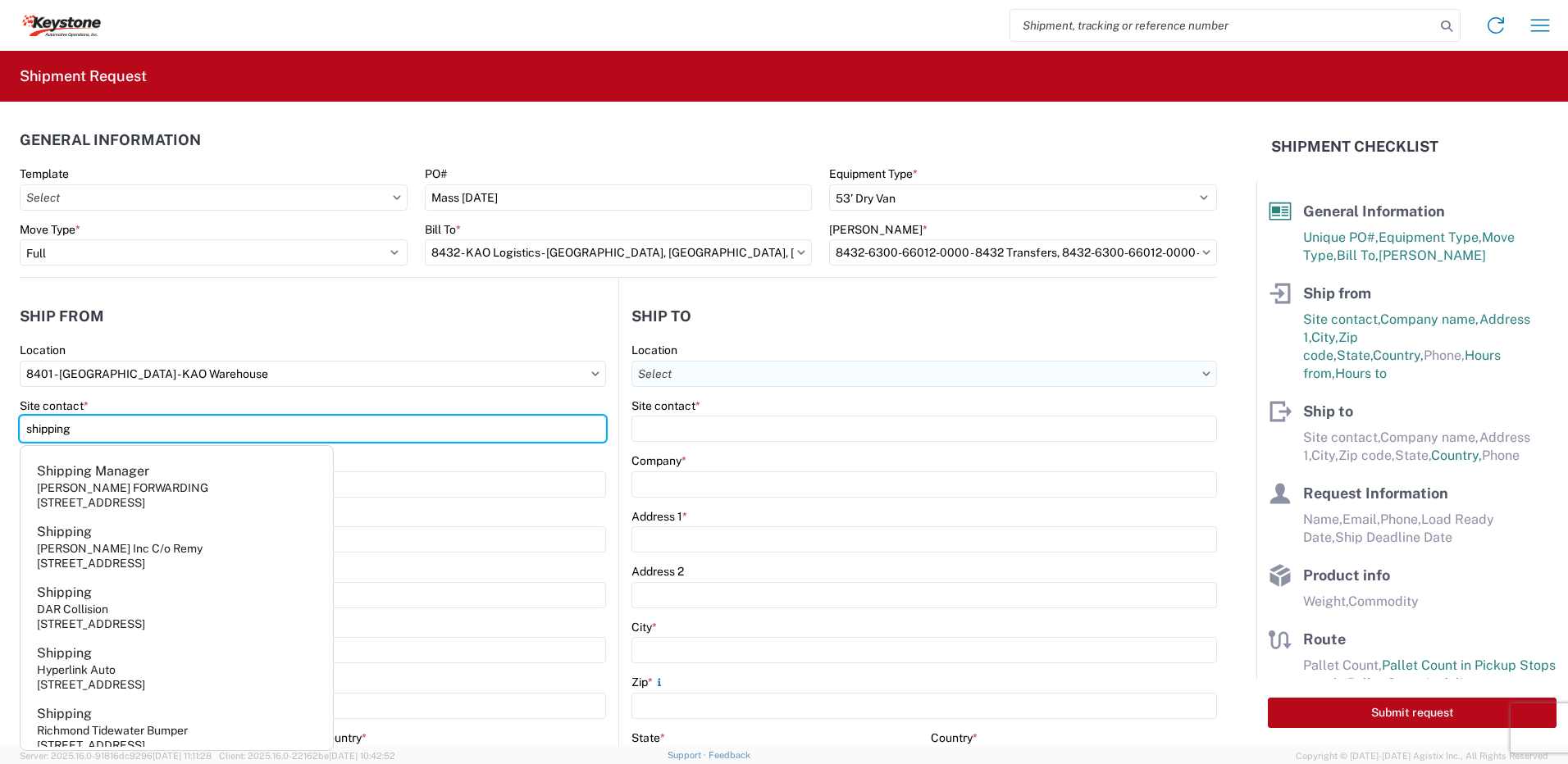
type input "shipping"
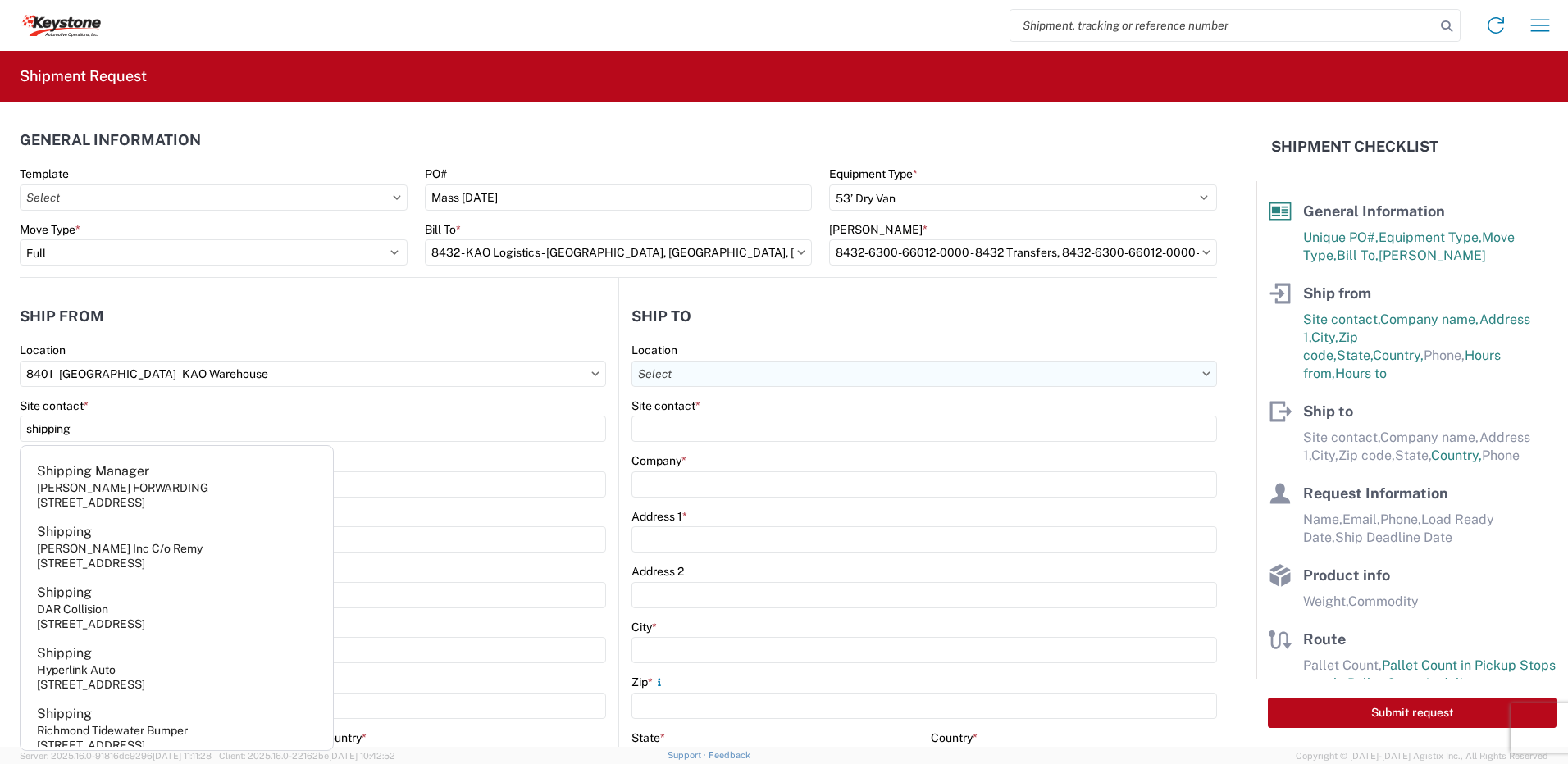
click at [792, 384] on input "Location" at bounding box center [924, 374] width 585 height 27
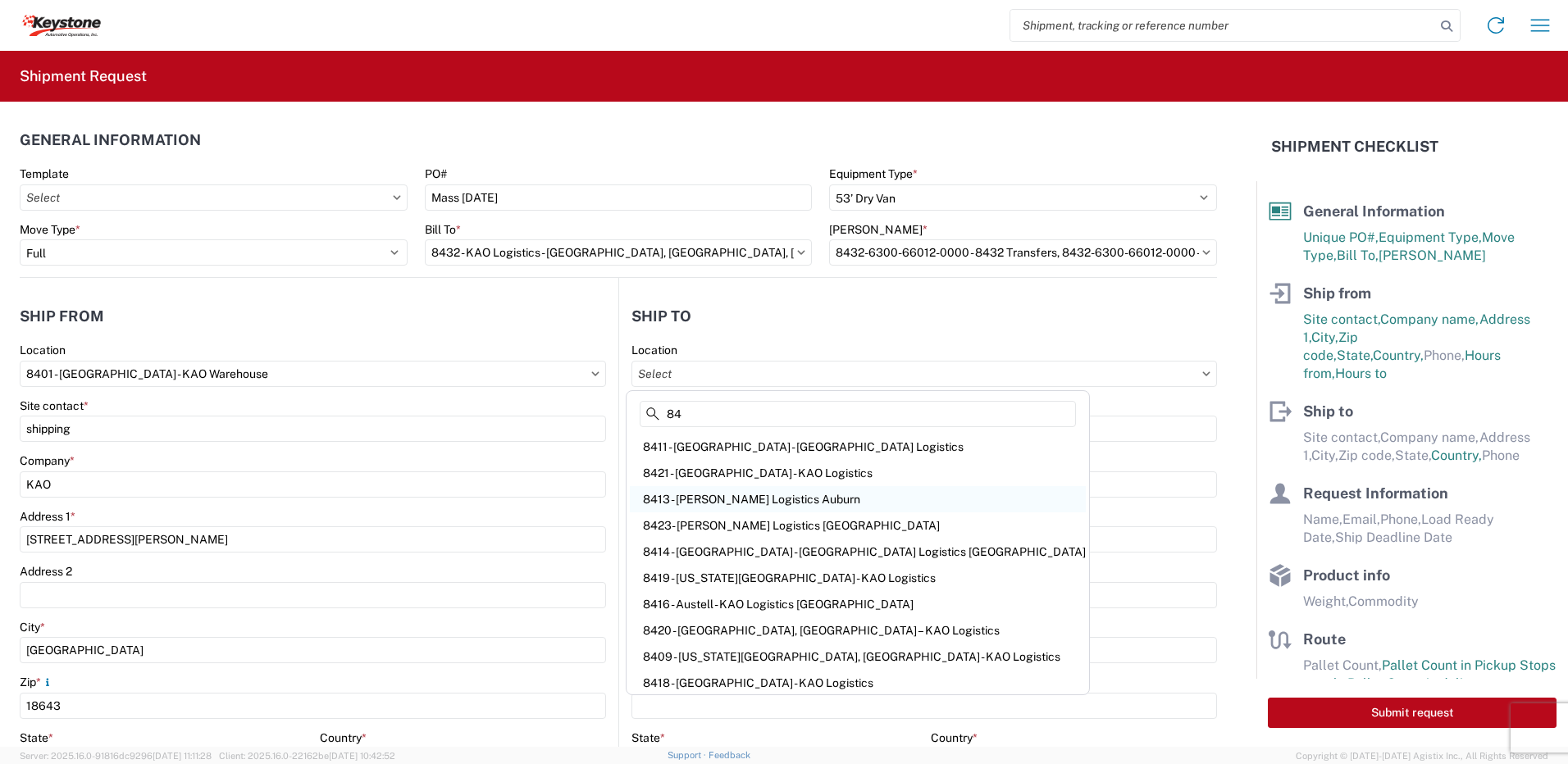
type input "84"
click at [817, 498] on div "8413 - [PERSON_NAME] Logistics Auburn" at bounding box center [858, 500] width 456 height 27
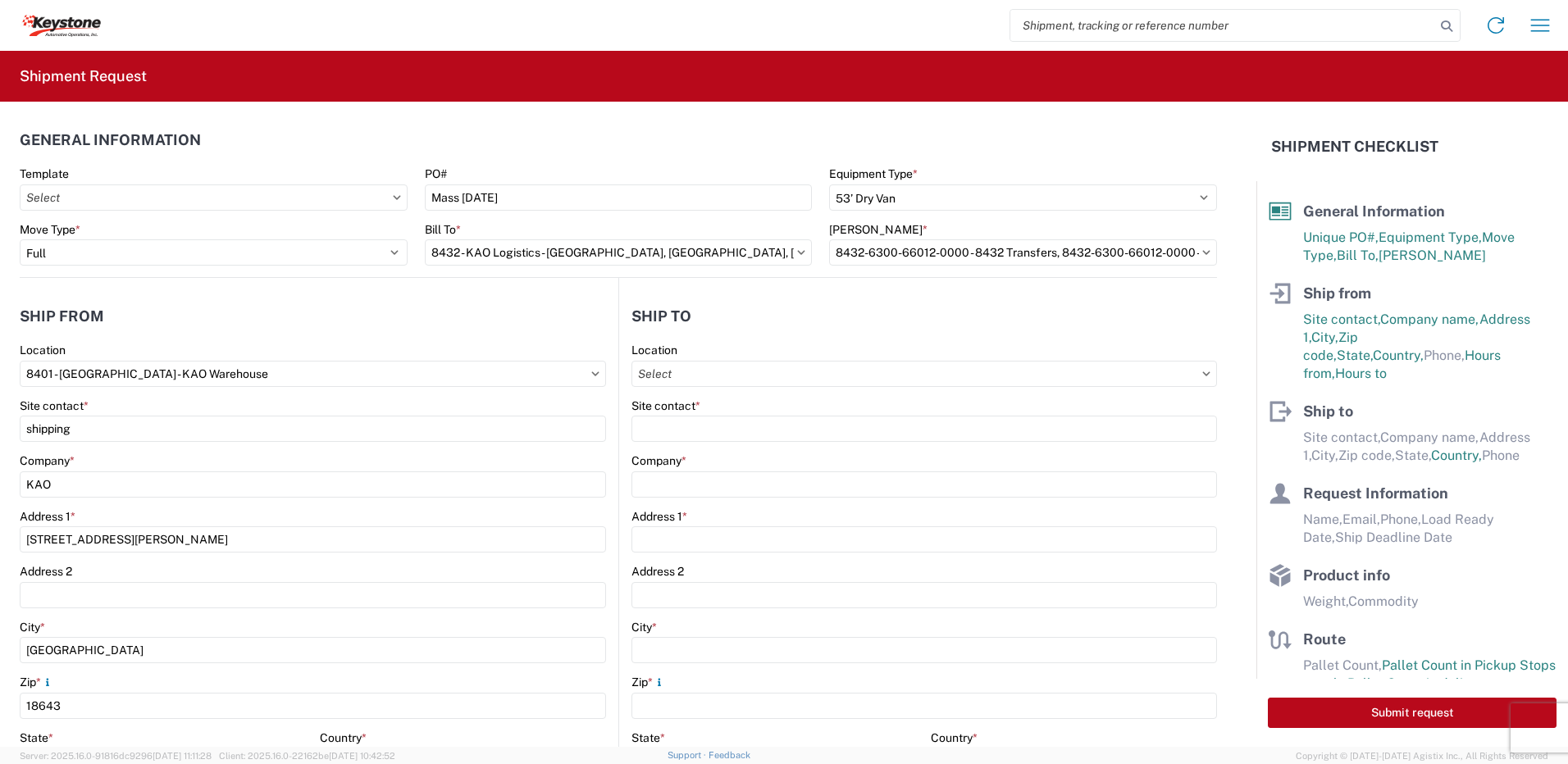
type input "8413 - [PERSON_NAME] Logistics Auburn"
type input "KAO"
type input "[STREET_ADDRESS]"
type input "Sterling"
type input "01564"
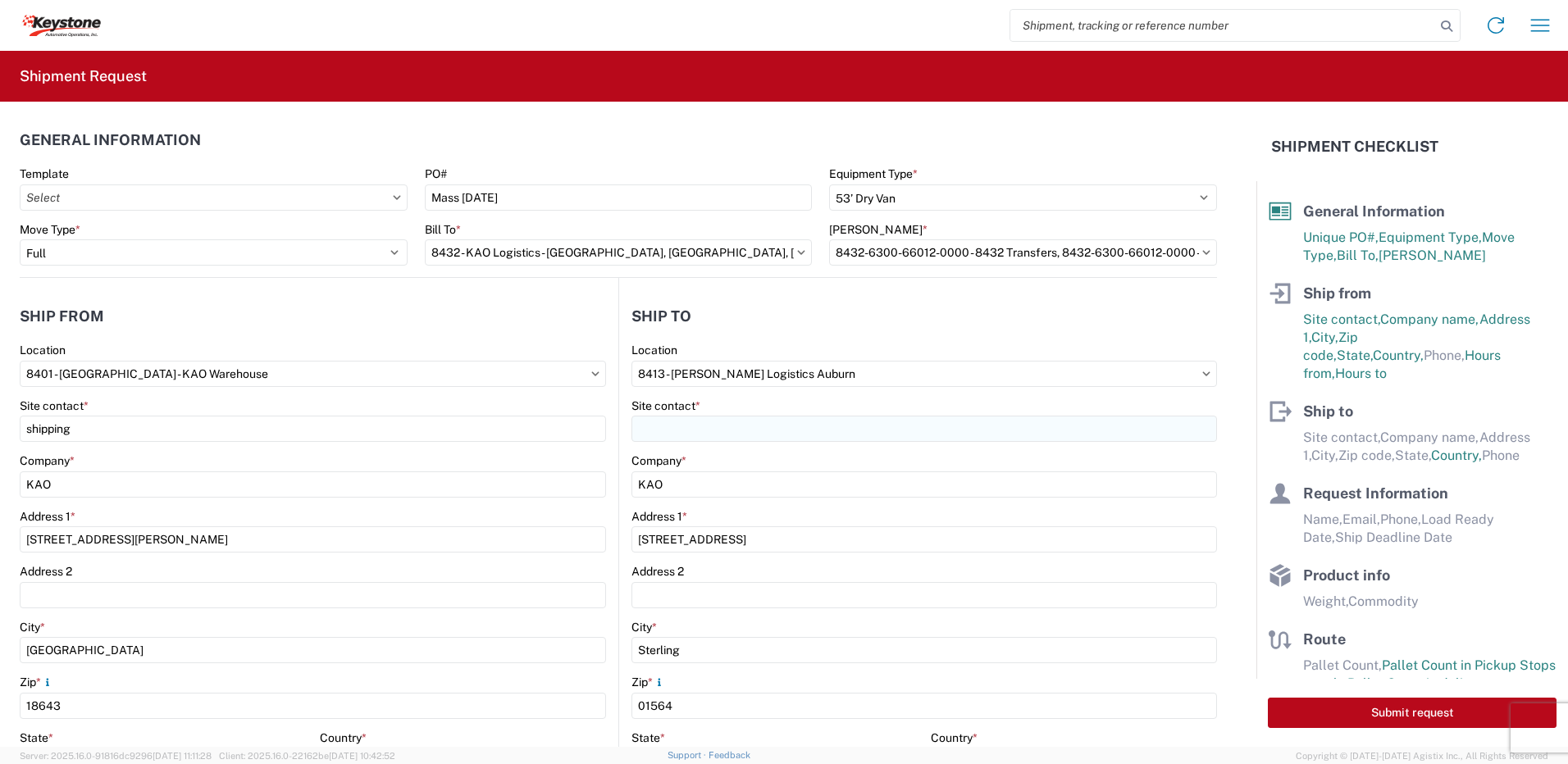
select select "US"
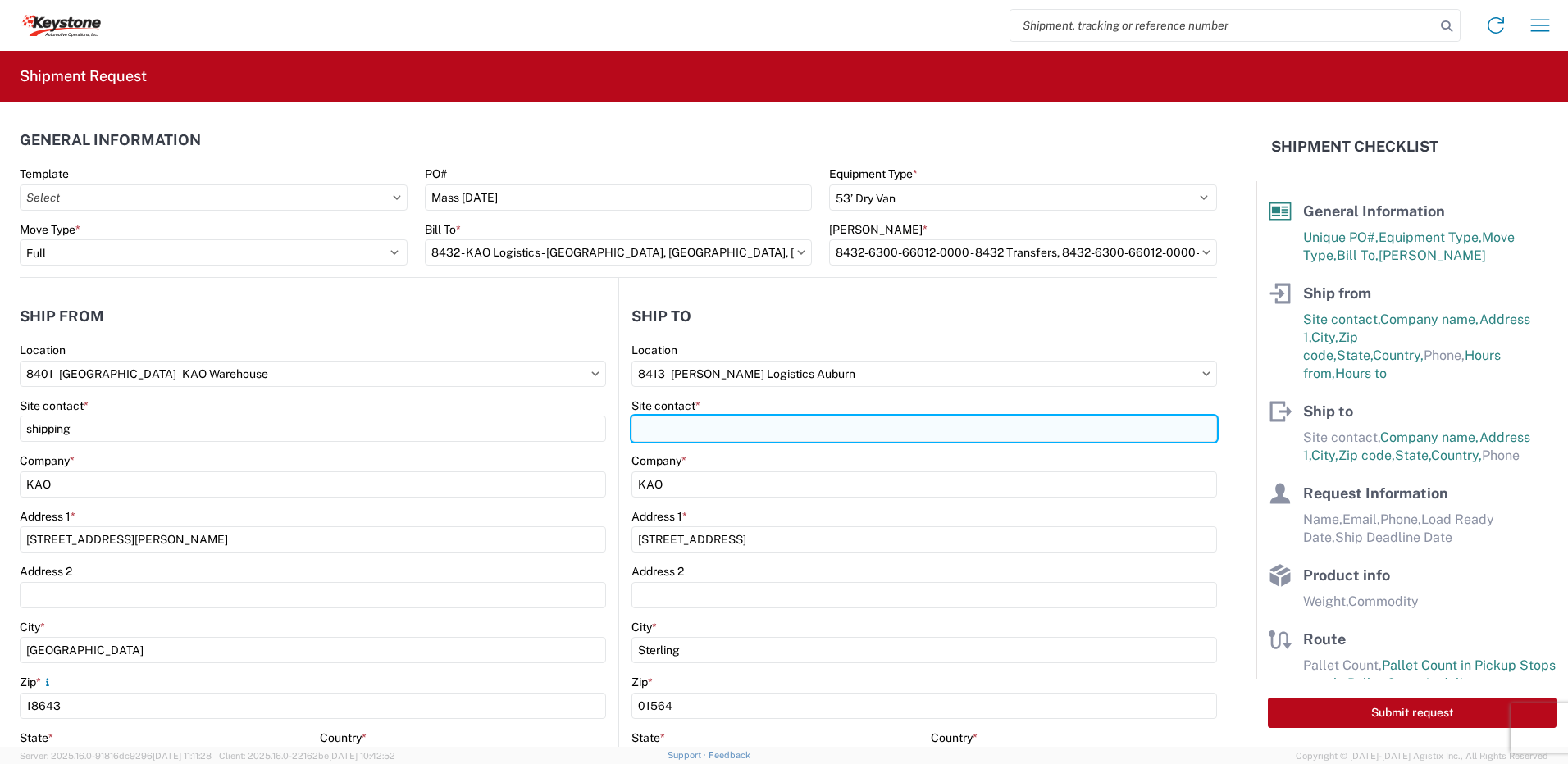
click at [696, 438] on input "Site contact *" at bounding box center [924, 429] width 585 height 27
type input "receieving"
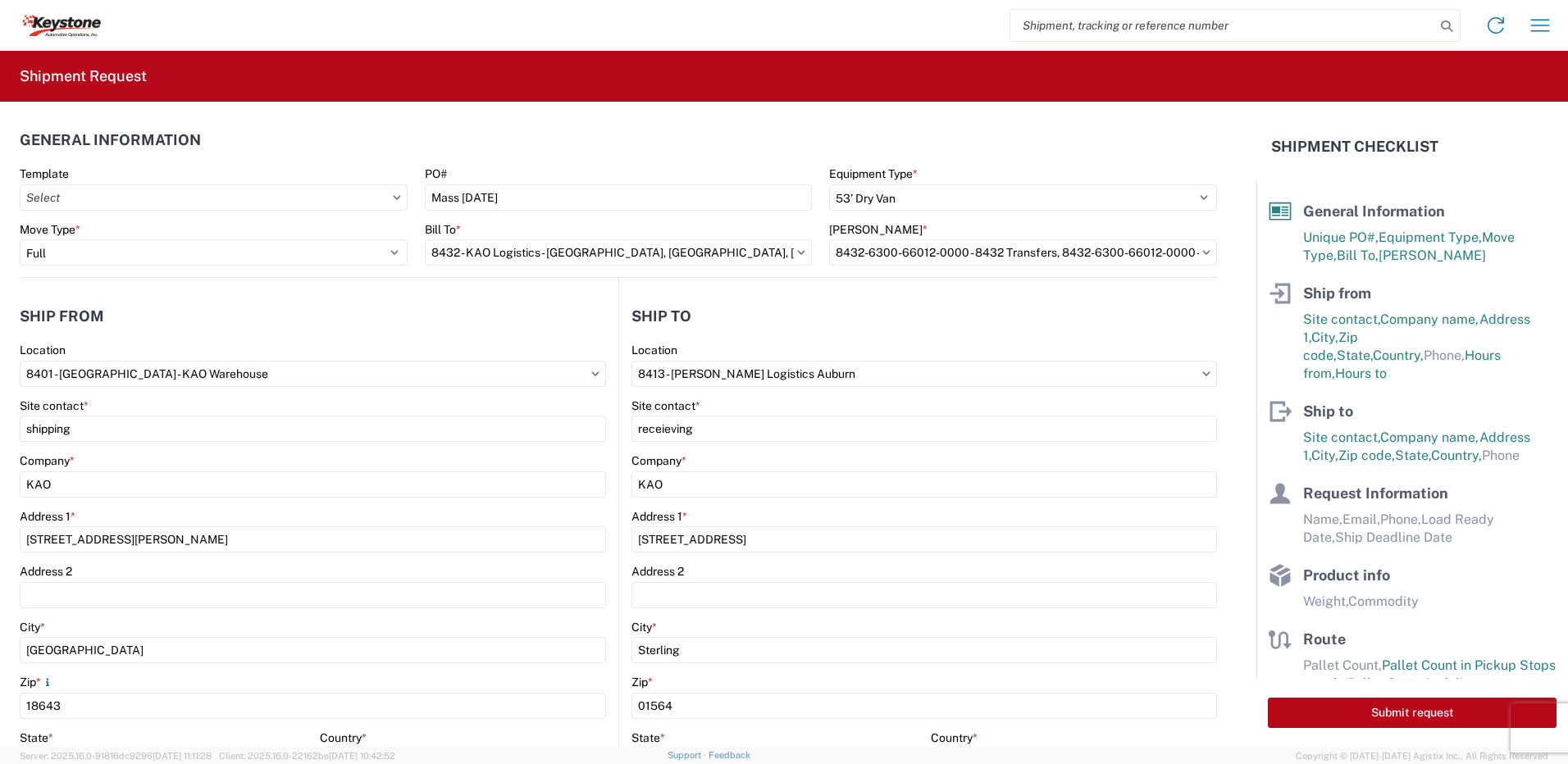
click at [757, 321] on header "Ship to" at bounding box center [917, 316] width 598 height 37
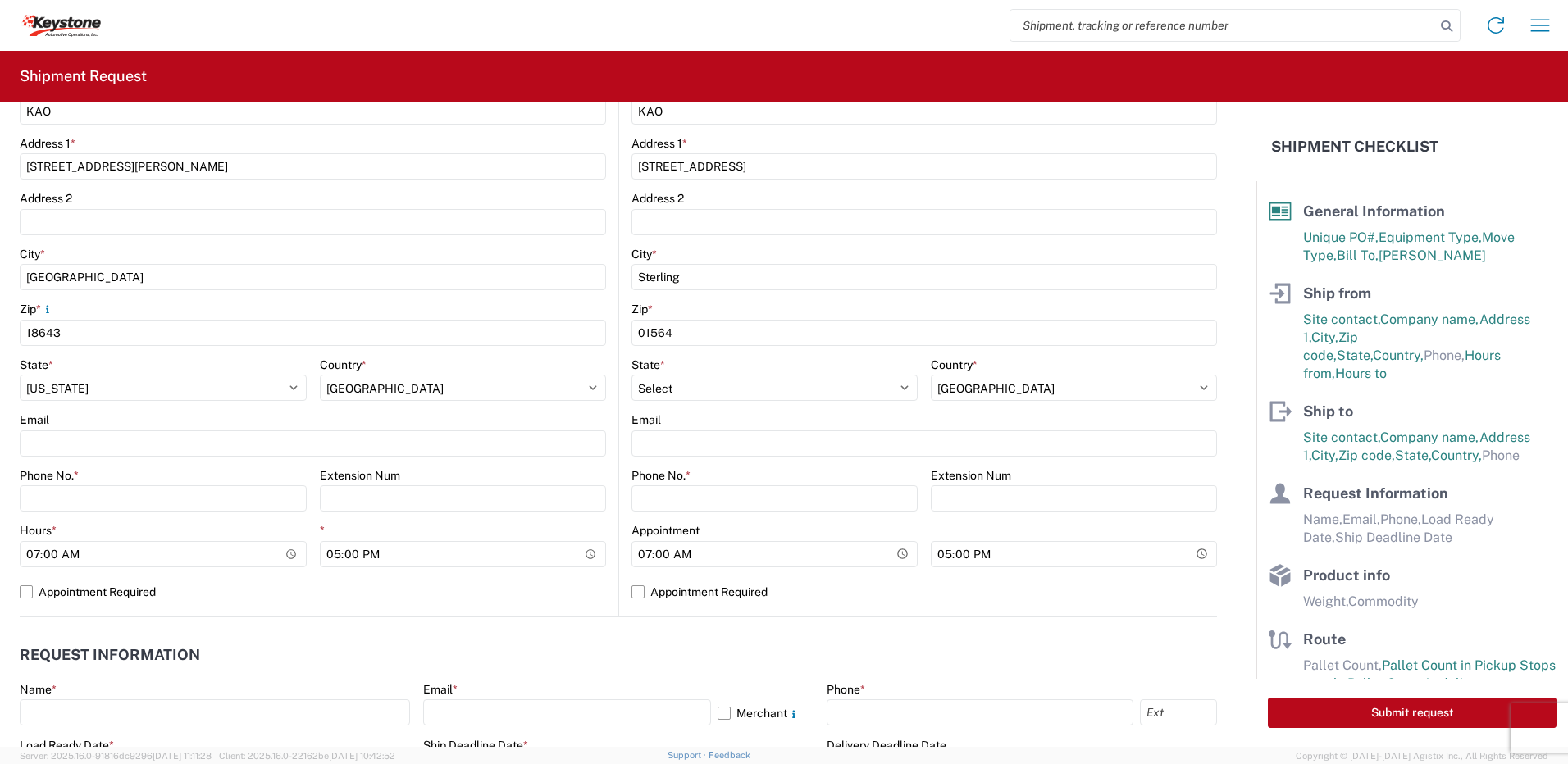
scroll to position [410, 0]
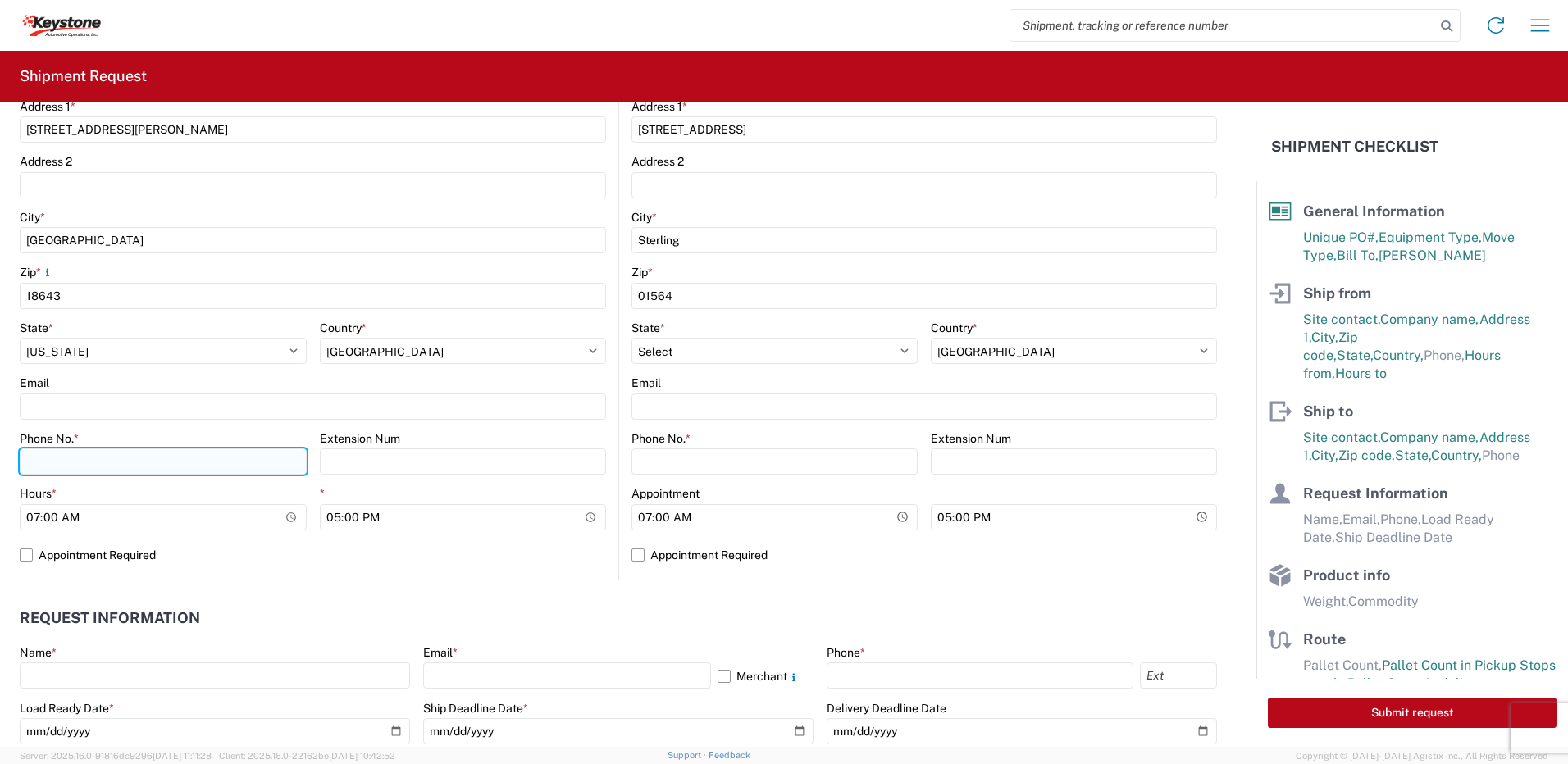
click at [90, 461] on input "Phone No. *" at bounding box center [163, 462] width 287 height 27
type input "5706554514"
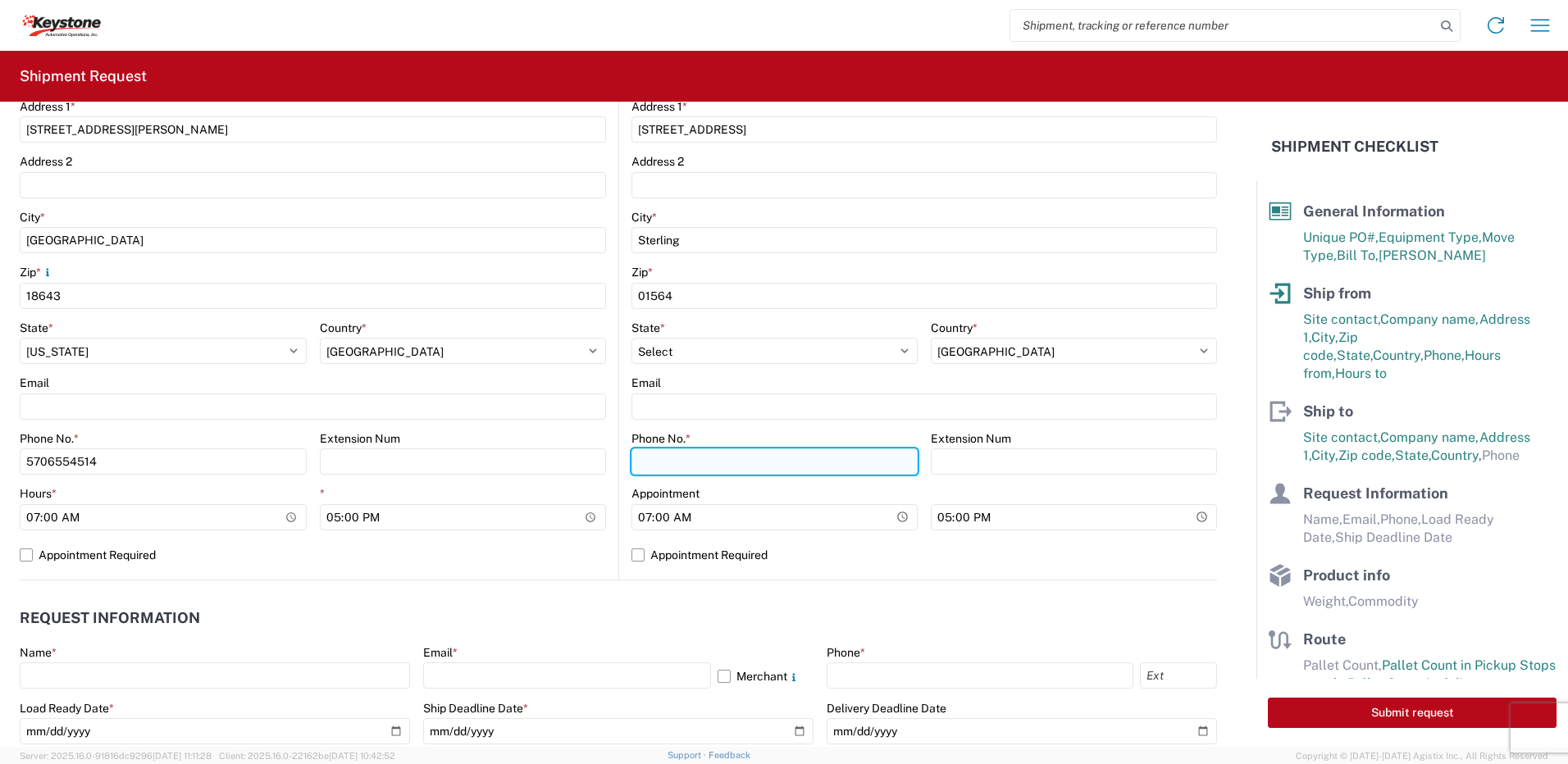
click at [651, 464] on input "Phone No. *" at bounding box center [774, 462] width 286 height 27
type input "5706554514"
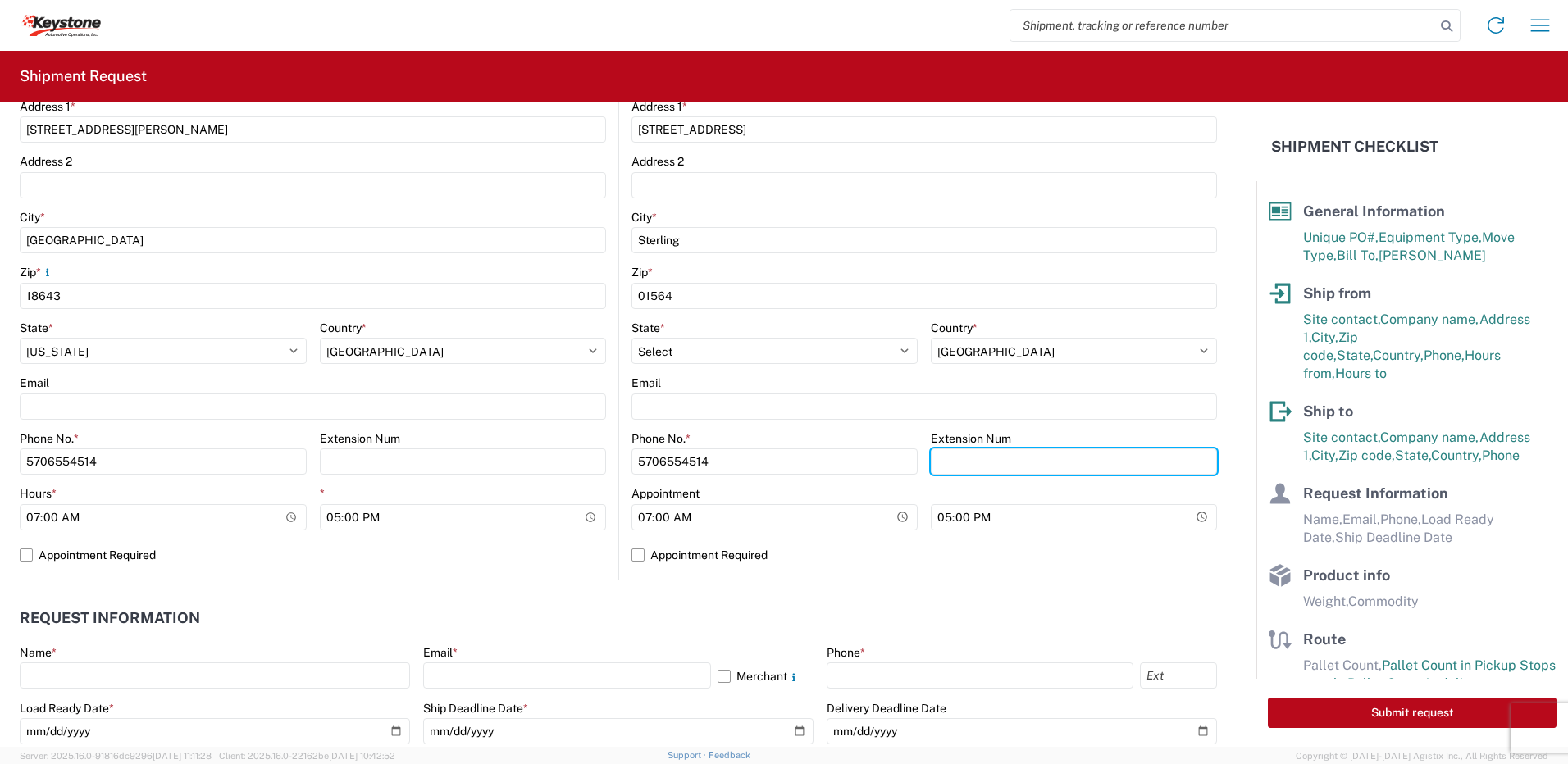
scroll to position [737, 0]
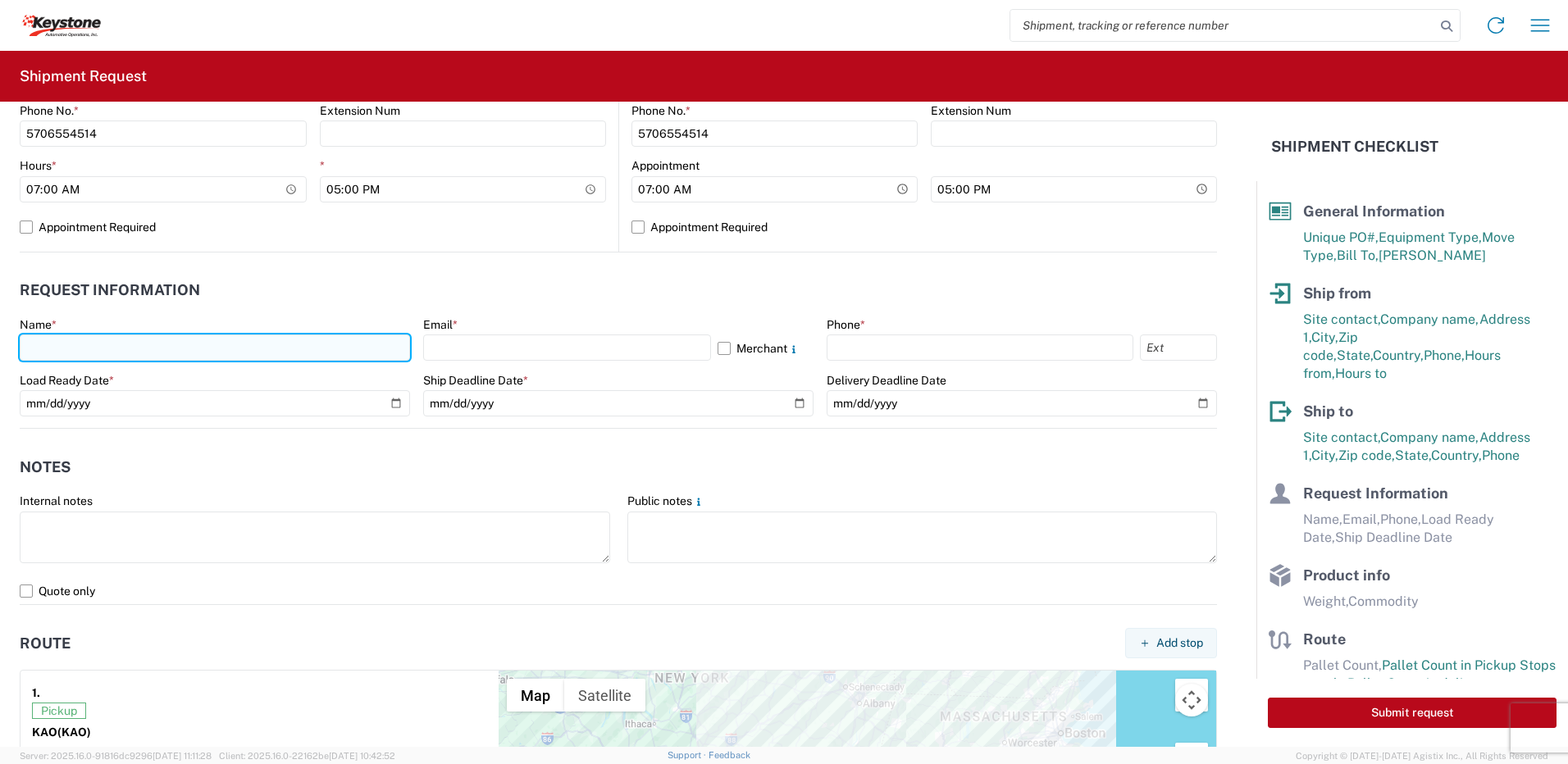
click at [113, 336] on input "text" at bounding box center [215, 348] width 390 height 27
type input "[PERSON_NAME]"
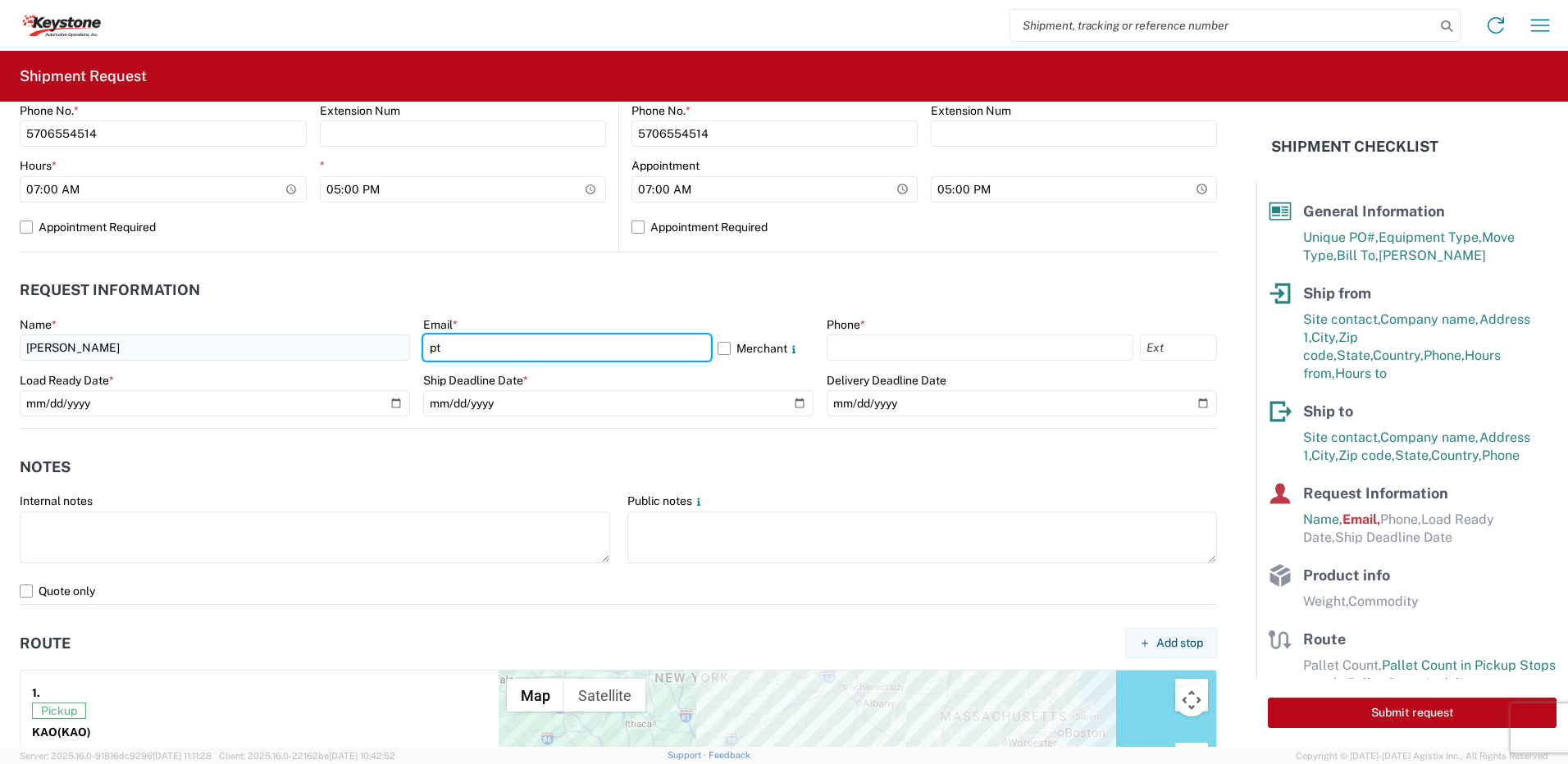
type input "[EMAIL_ADDRESS][DOMAIN_NAME]"
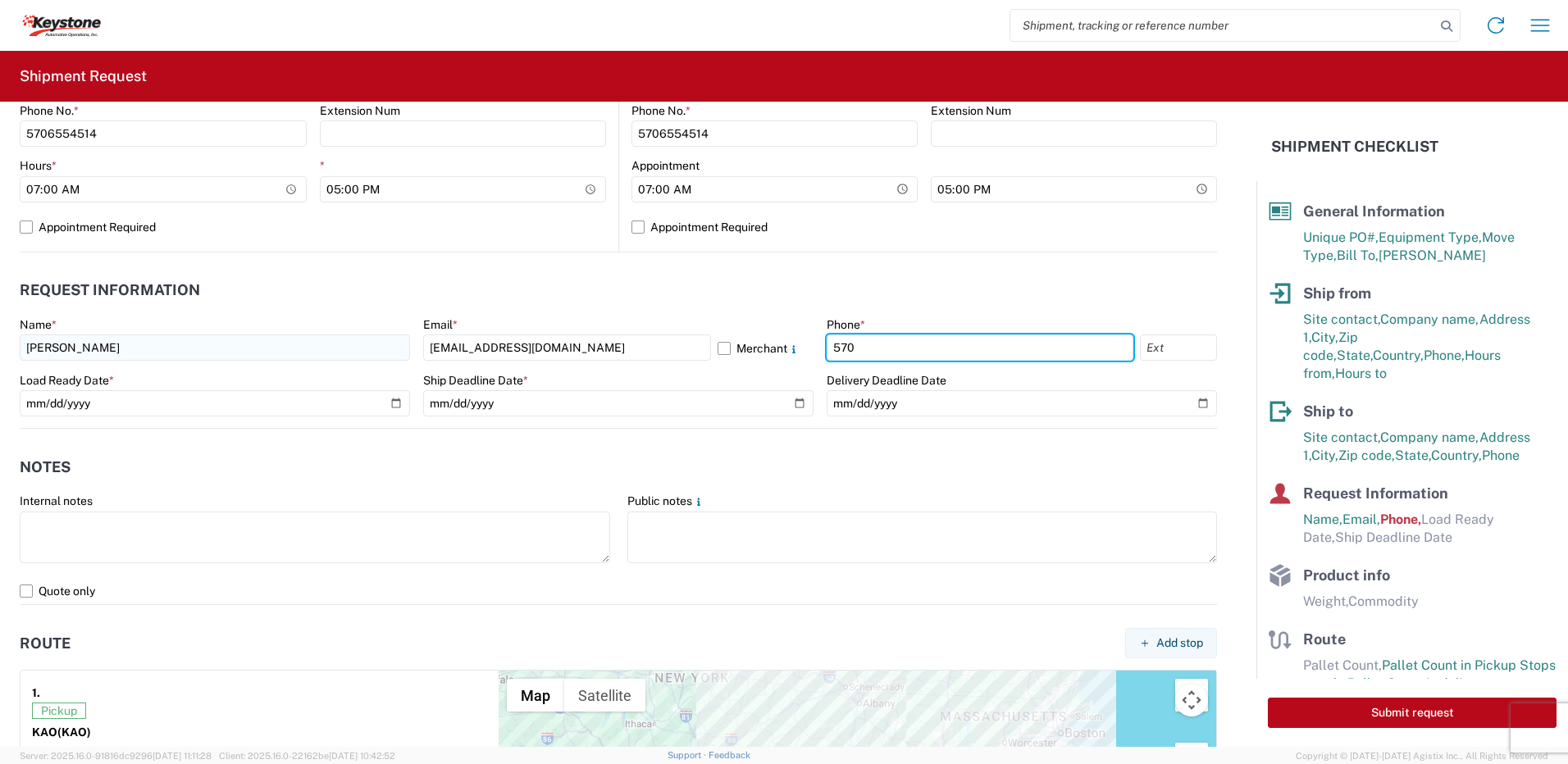
type input "5706554514"
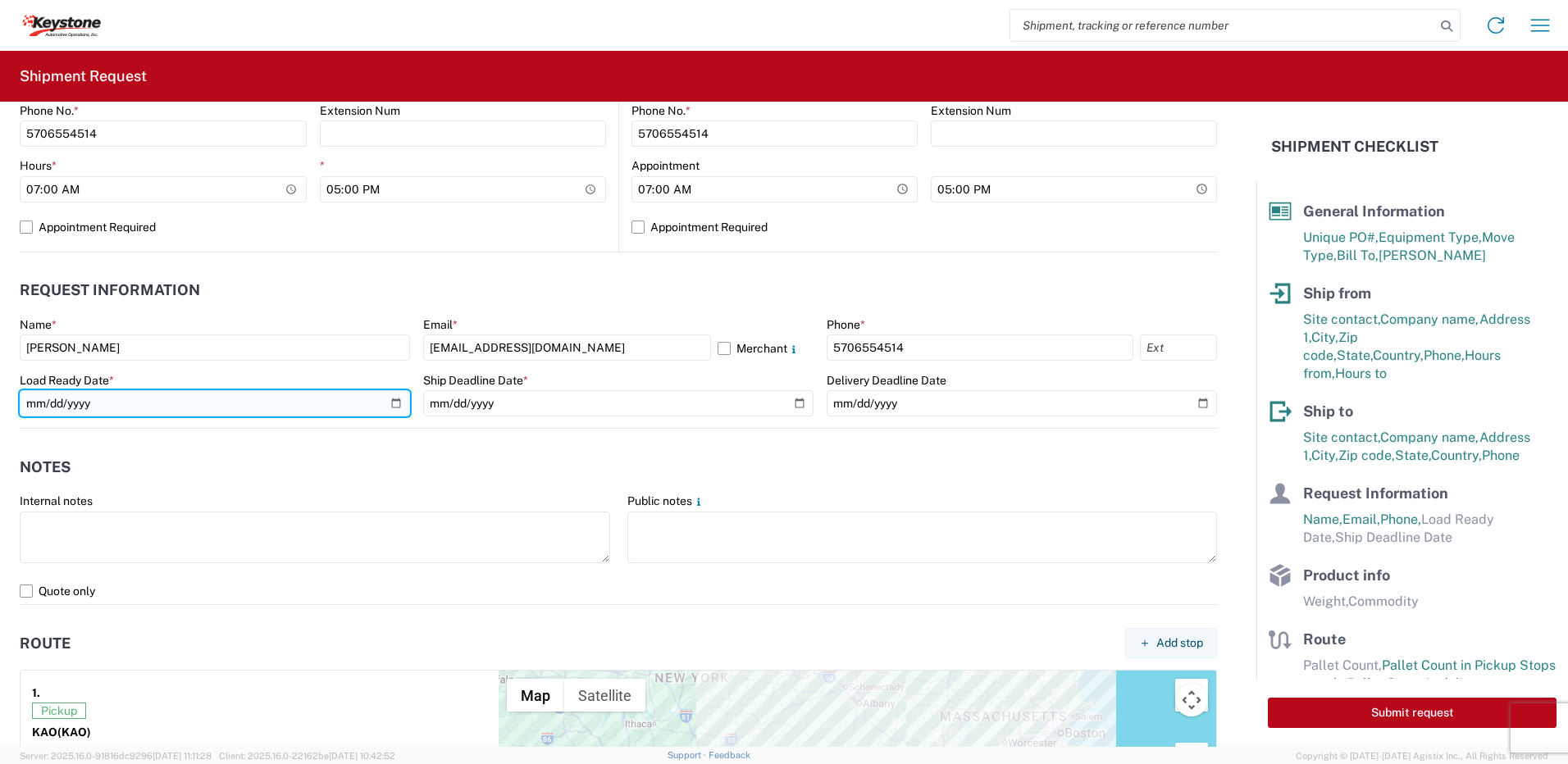
click at [391, 407] on input "date" at bounding box center [215, 404] width 390 height 27
type input "[DATE]"
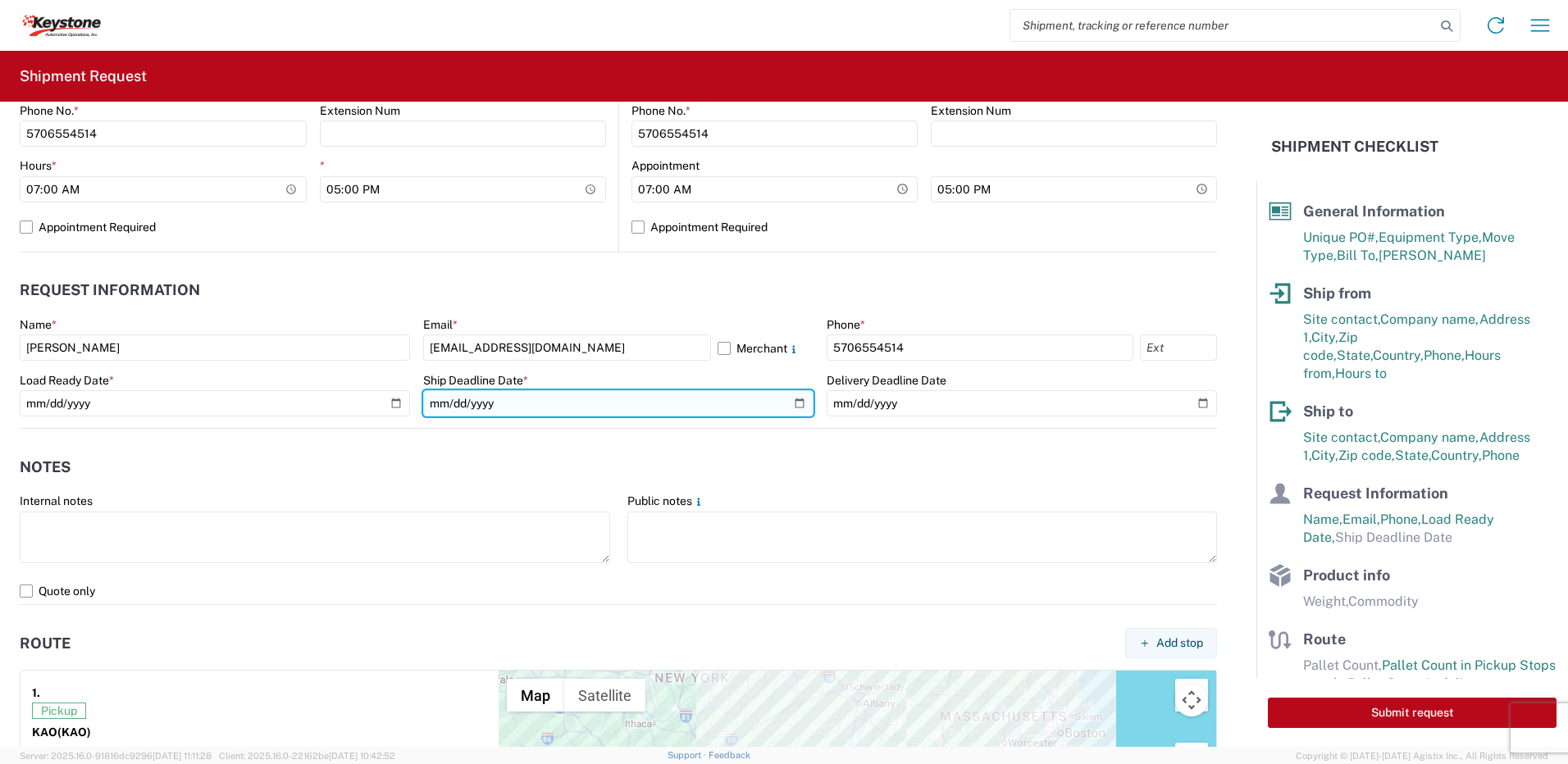
click at [790, 405] on input "date" at bounding box center [618, 404] width 390 height 27
type input "[DATE]"
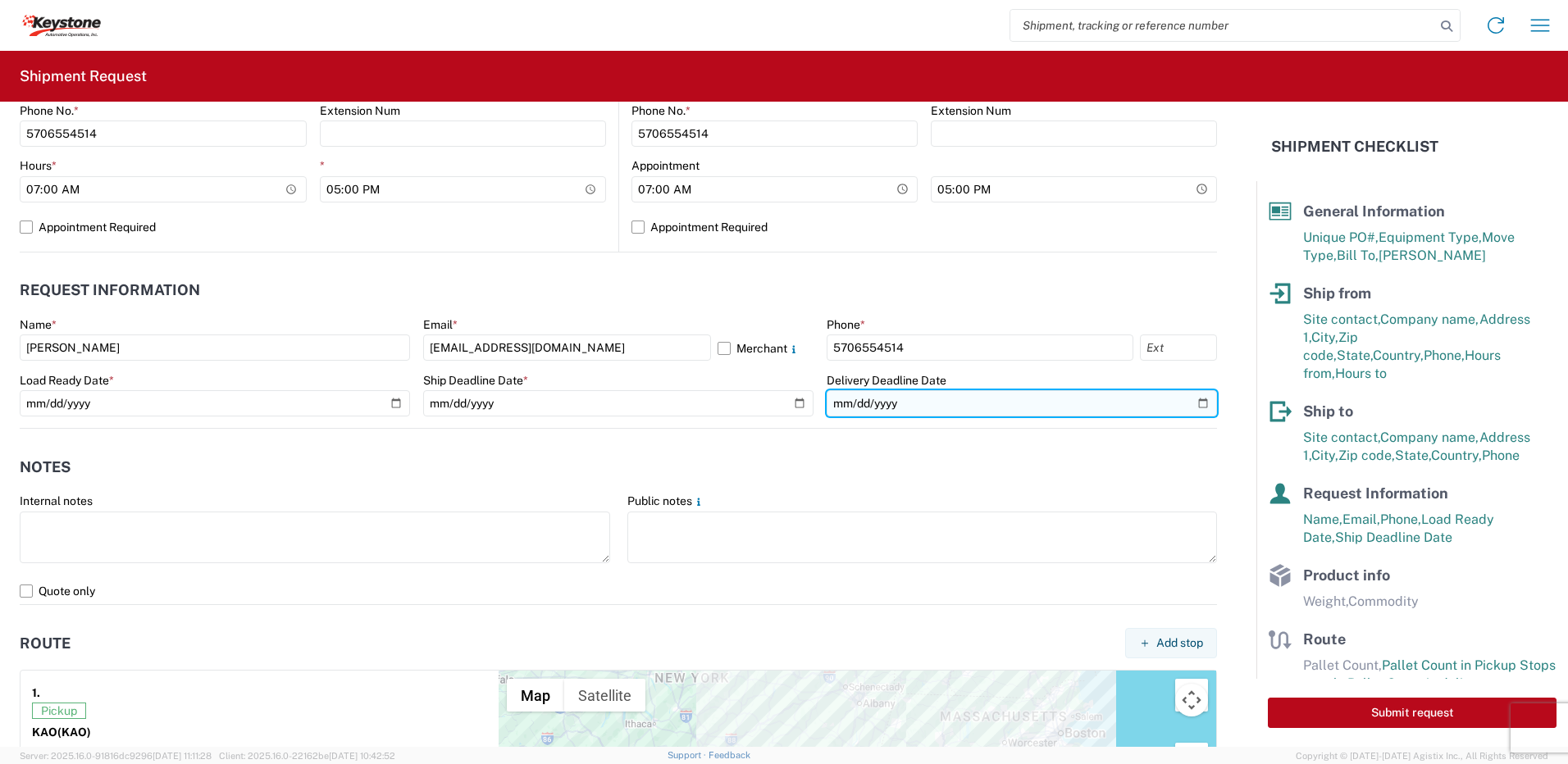
click at [1196, 404] on input "date" at bounding box center [1021, 404] width 390 height 27
type input "[DATE]"
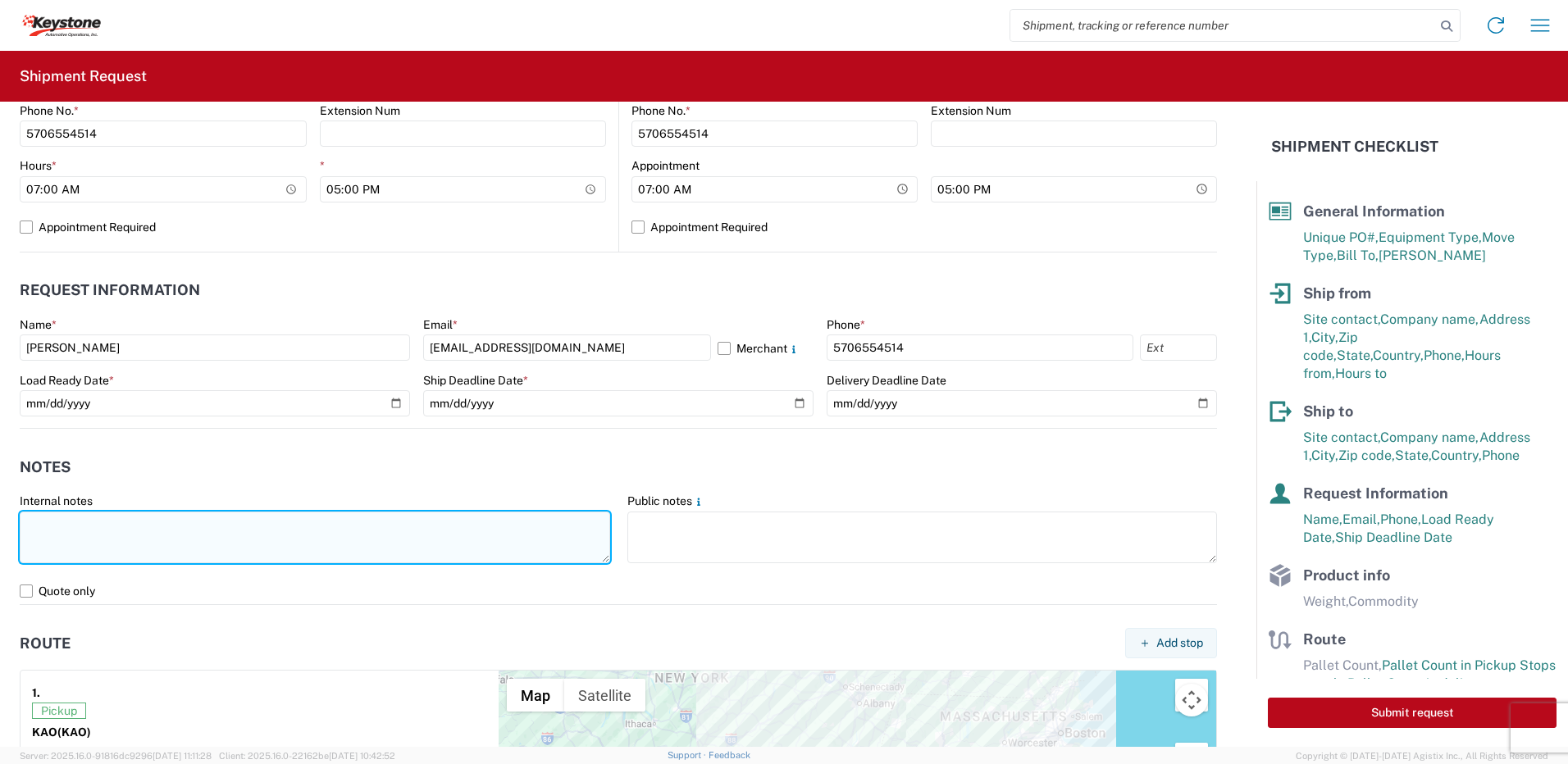
click at [335, 535] on textarea at bounding box center [315, 537] width 590 height 51
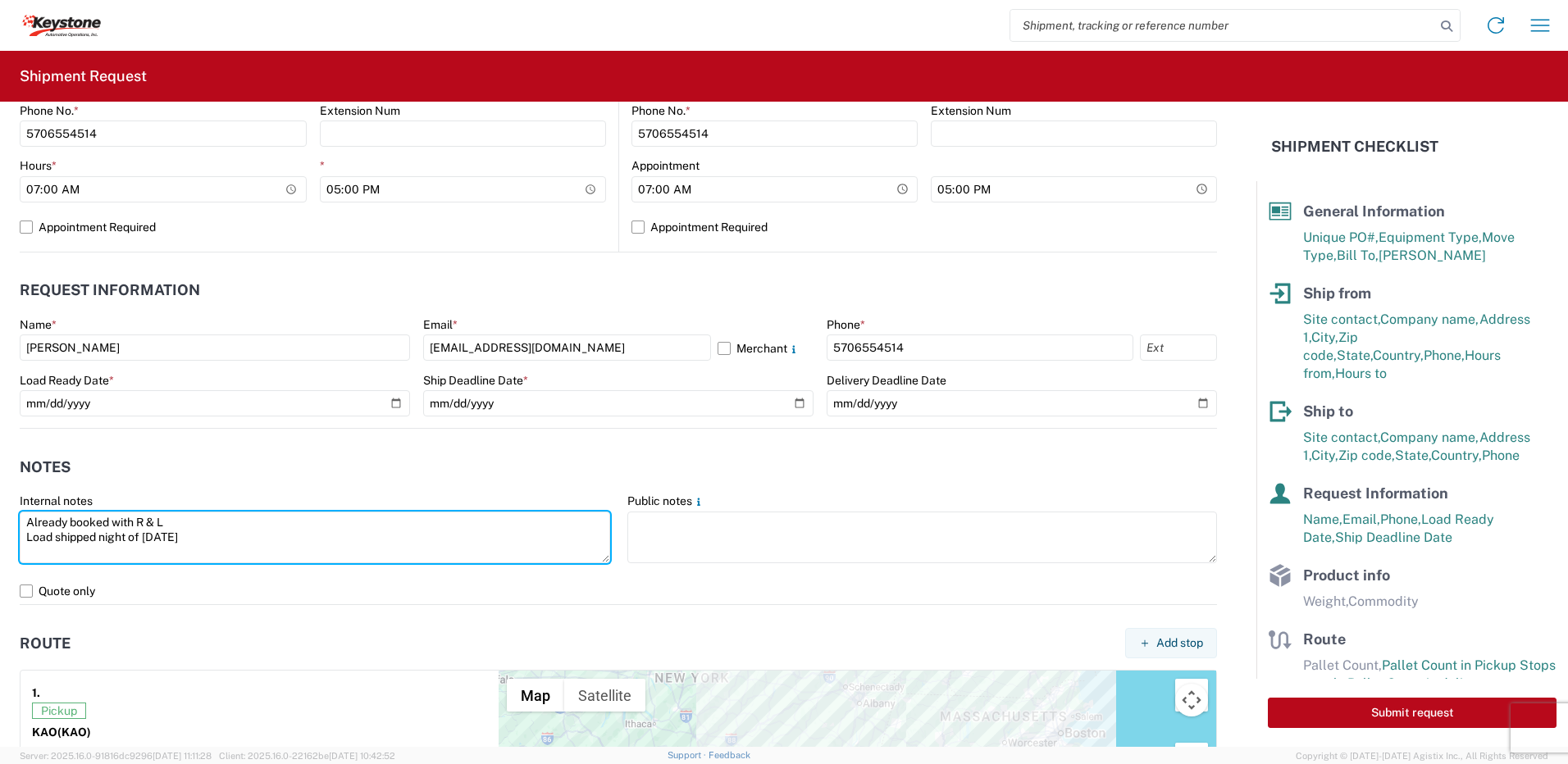
type textarea "Already booked with R & L Load shipped night of [DATE]"
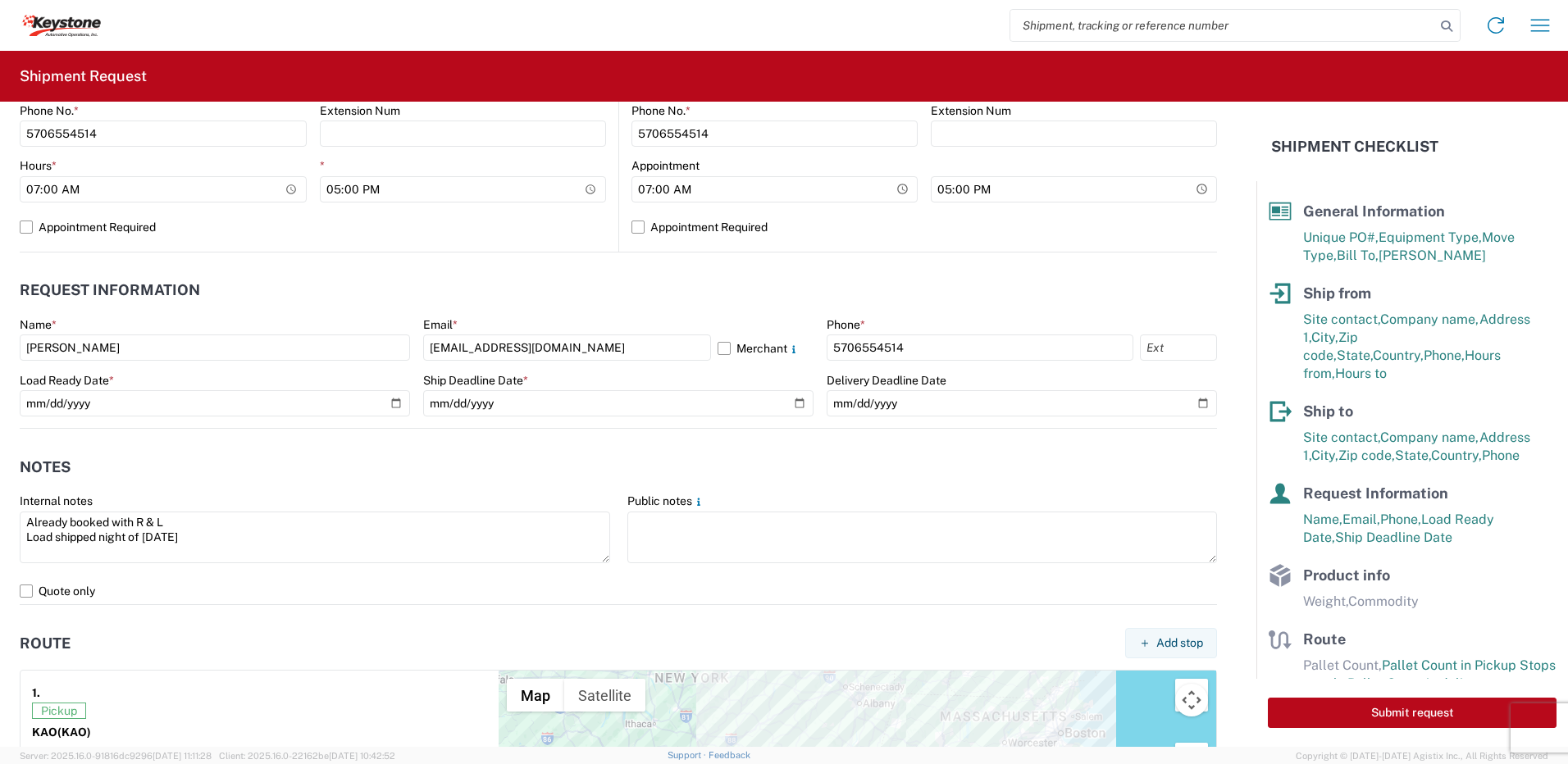
click at [208, 461] on header "Notes" at bounding box center [618, 467] width 1198 height 37
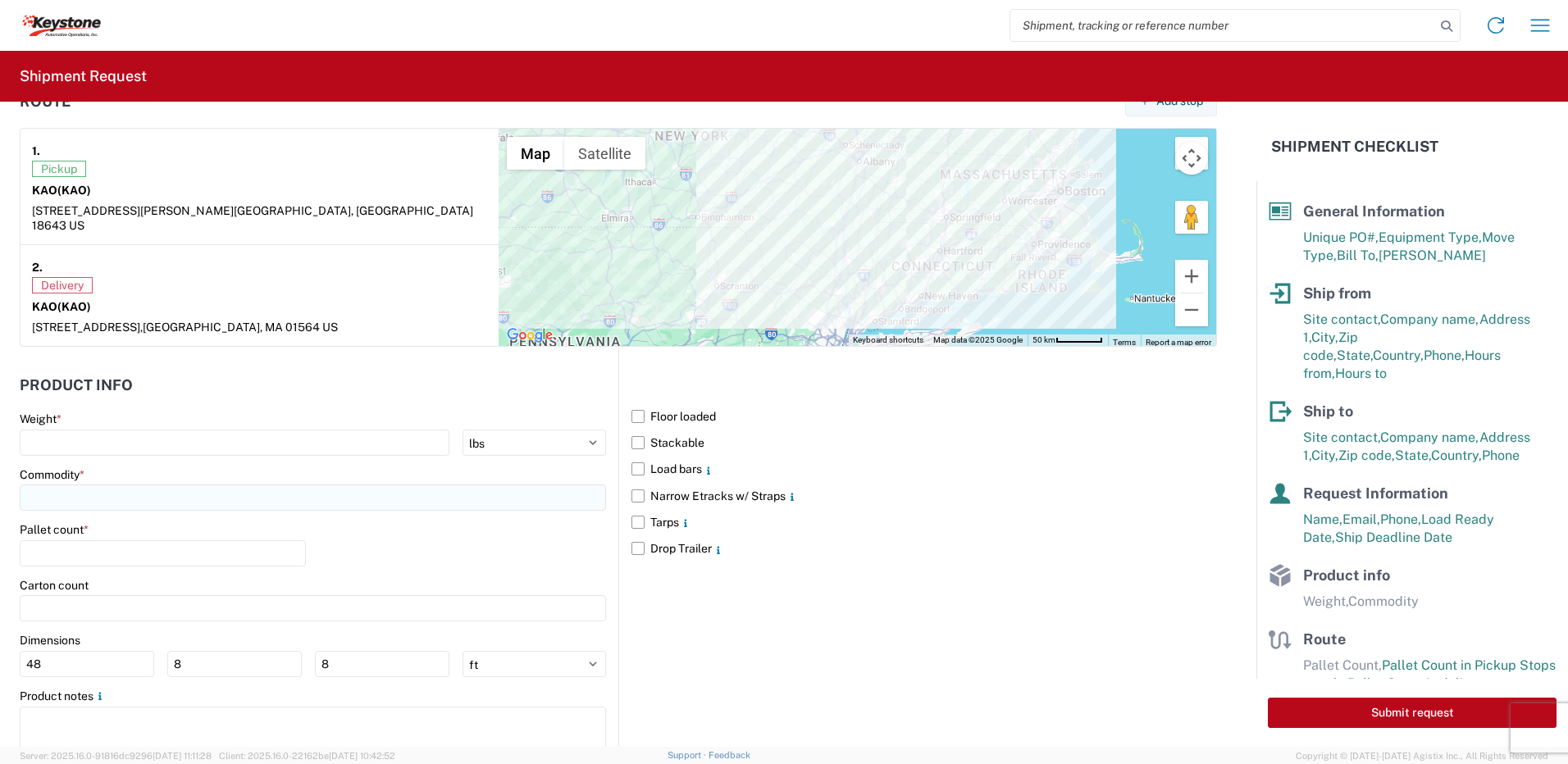
scroll to position [1322, 0]
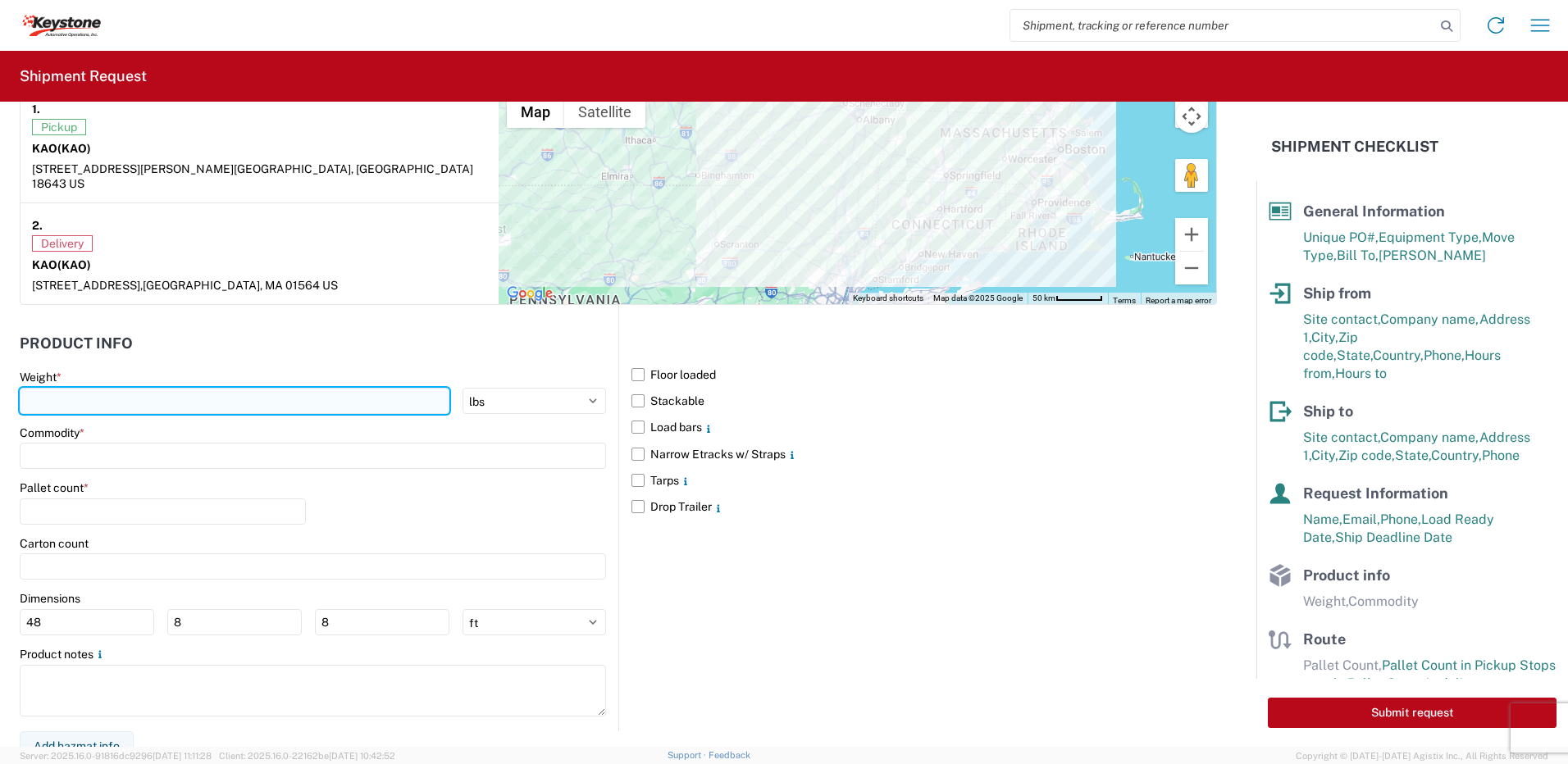
click at [60, 388] on input "number" at bounding box center [235, 401] width 429 height 27
type input "28000"
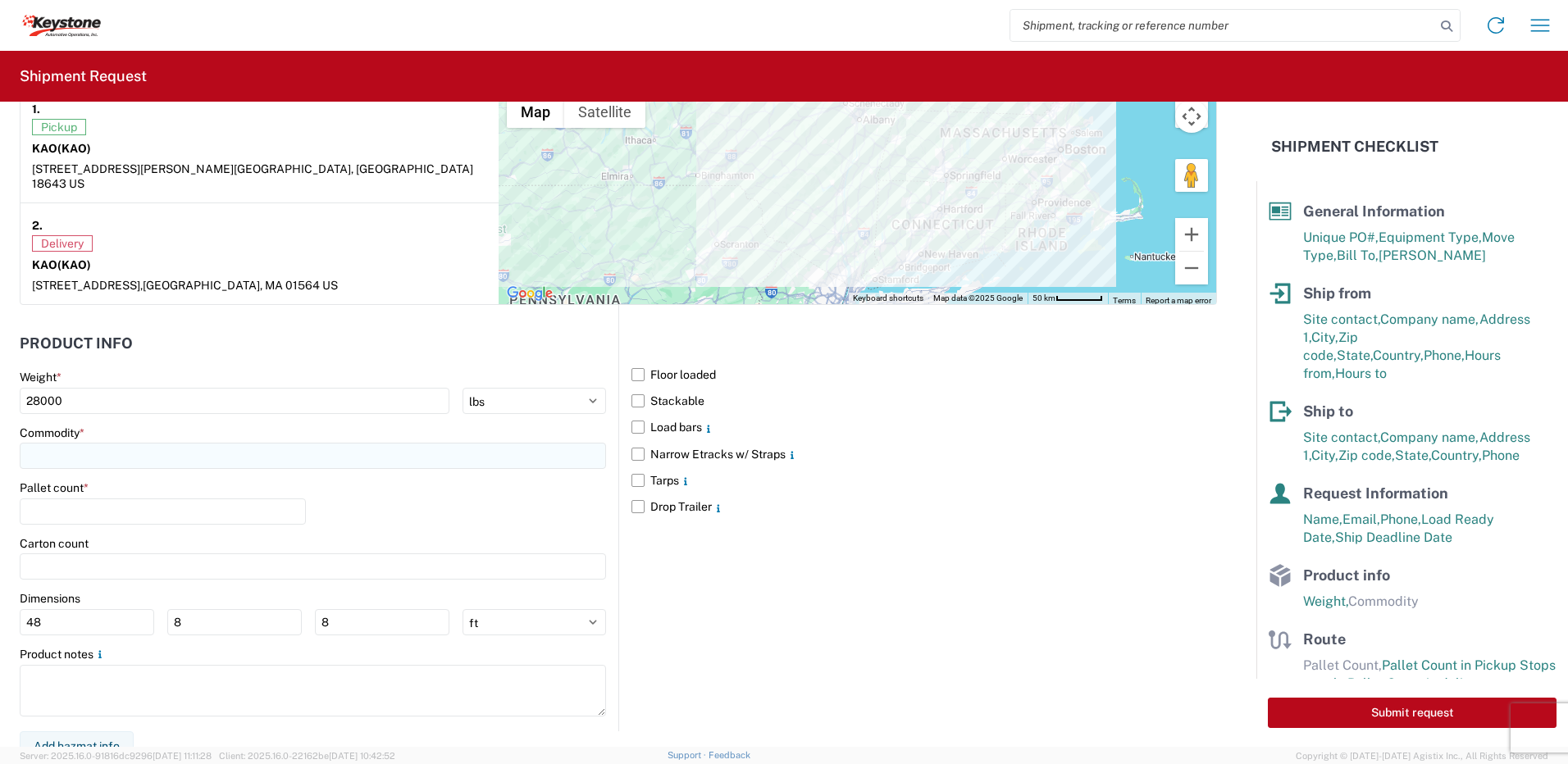
click at [132, 444] on input at bounding box center [312, 456] width 586 height 27
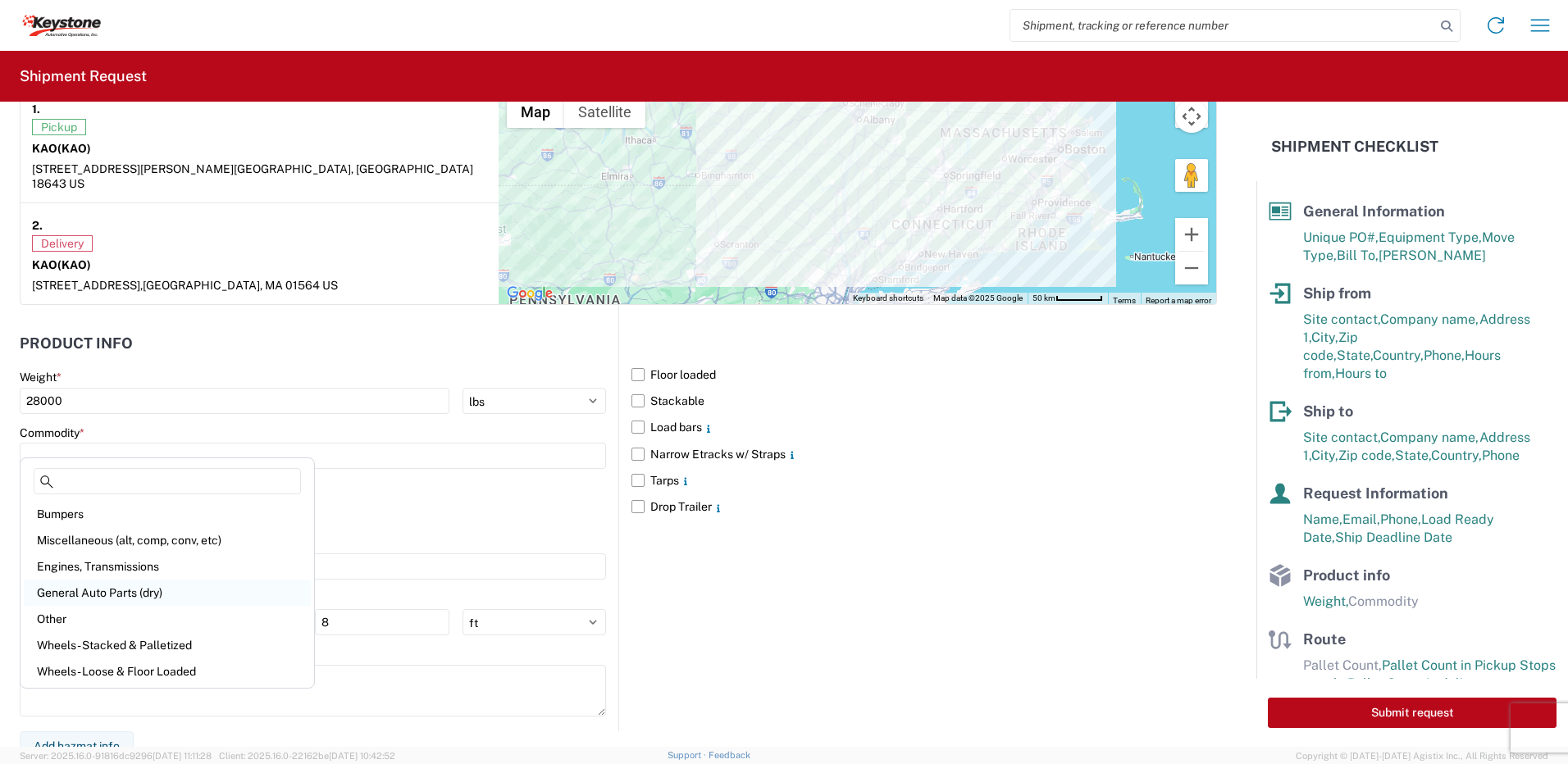
click at [110, 588] on div "General Auto Parts (dry)" at bounding box center [167, 593] width 287 height 27
type input "General Auto Parts (dry)"
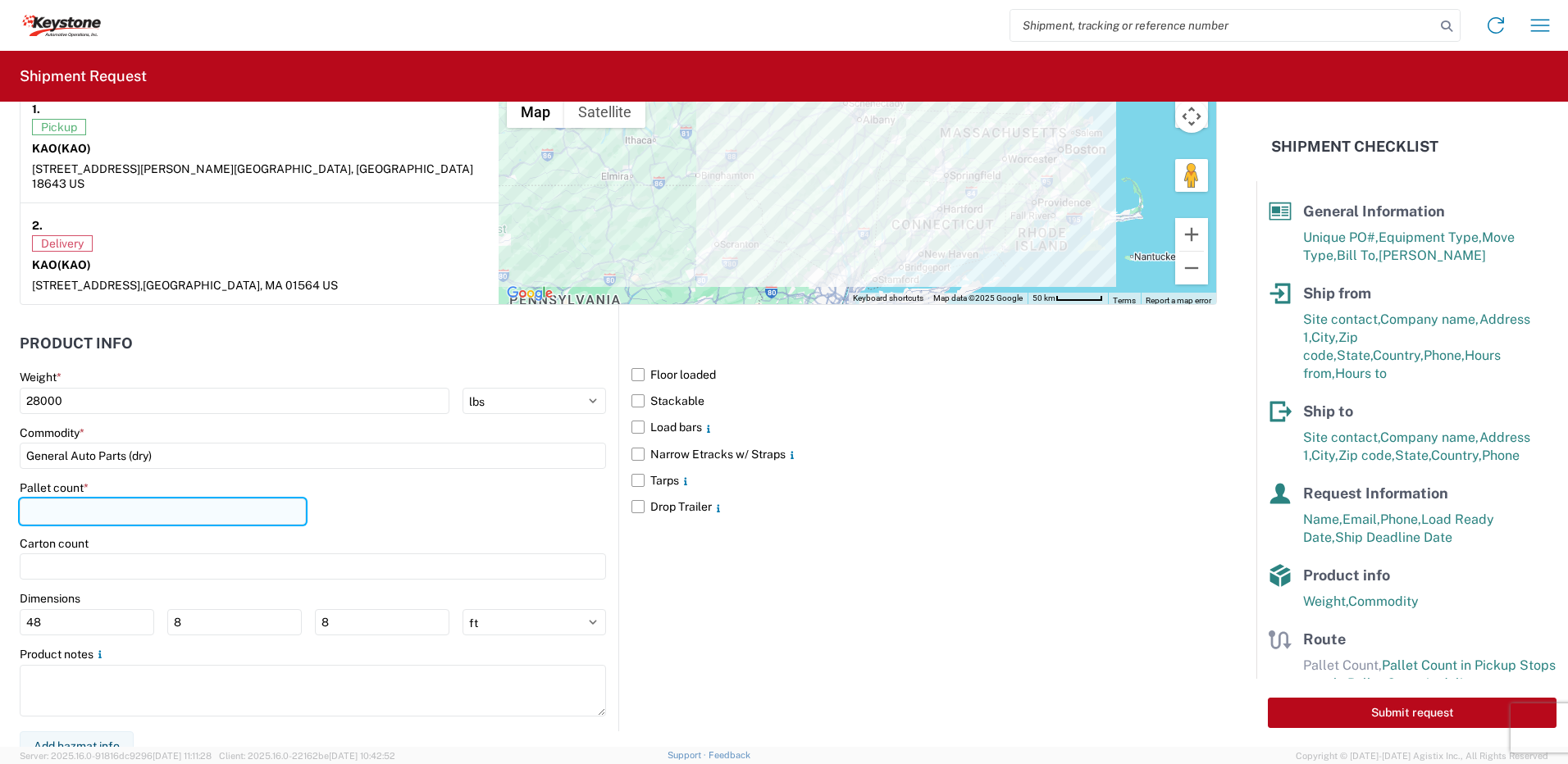
click at [92, 501] on input "number" at bounding box center [162, 512] width 286 height 27
type input "22"
click at [410, 507] on div "Pallet count * 22" at bounding box center [312, 508] width 586 height 56
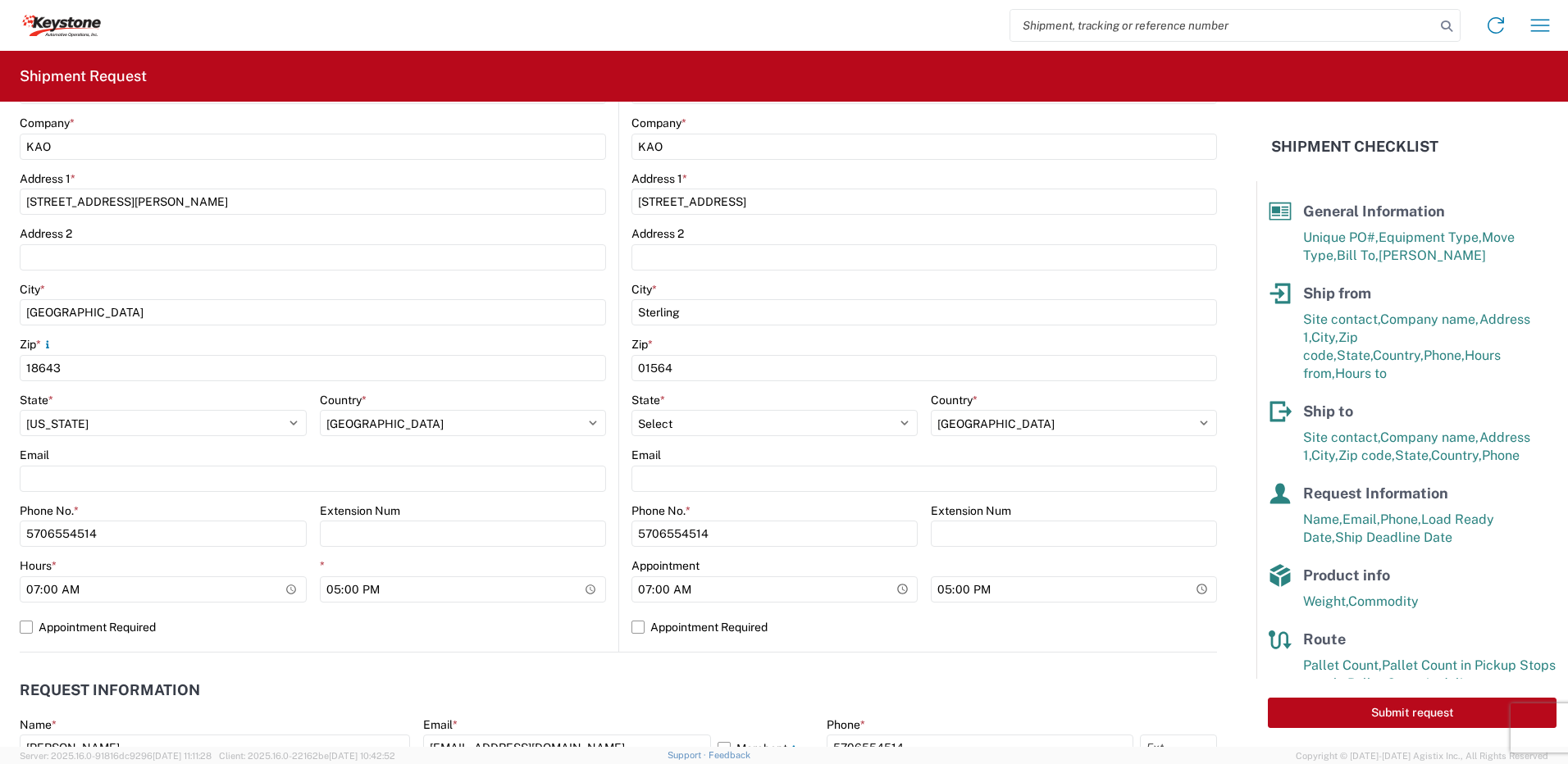
scroll to position [0, 0]
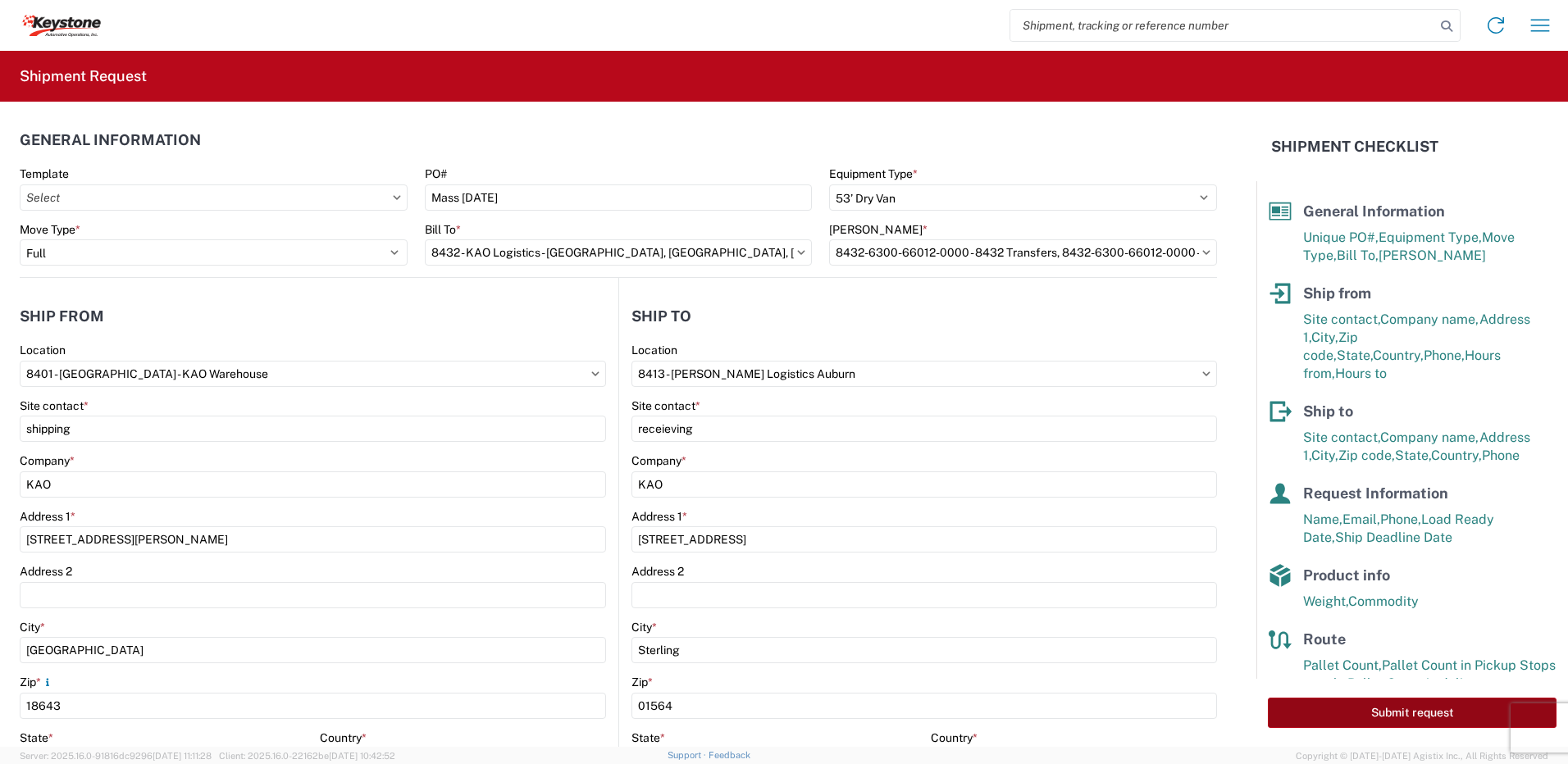
click at [1406, 704] on button "Submit request" at bounding box center [1412, 713] width 288 height 31
select select "PA"
select select "US"
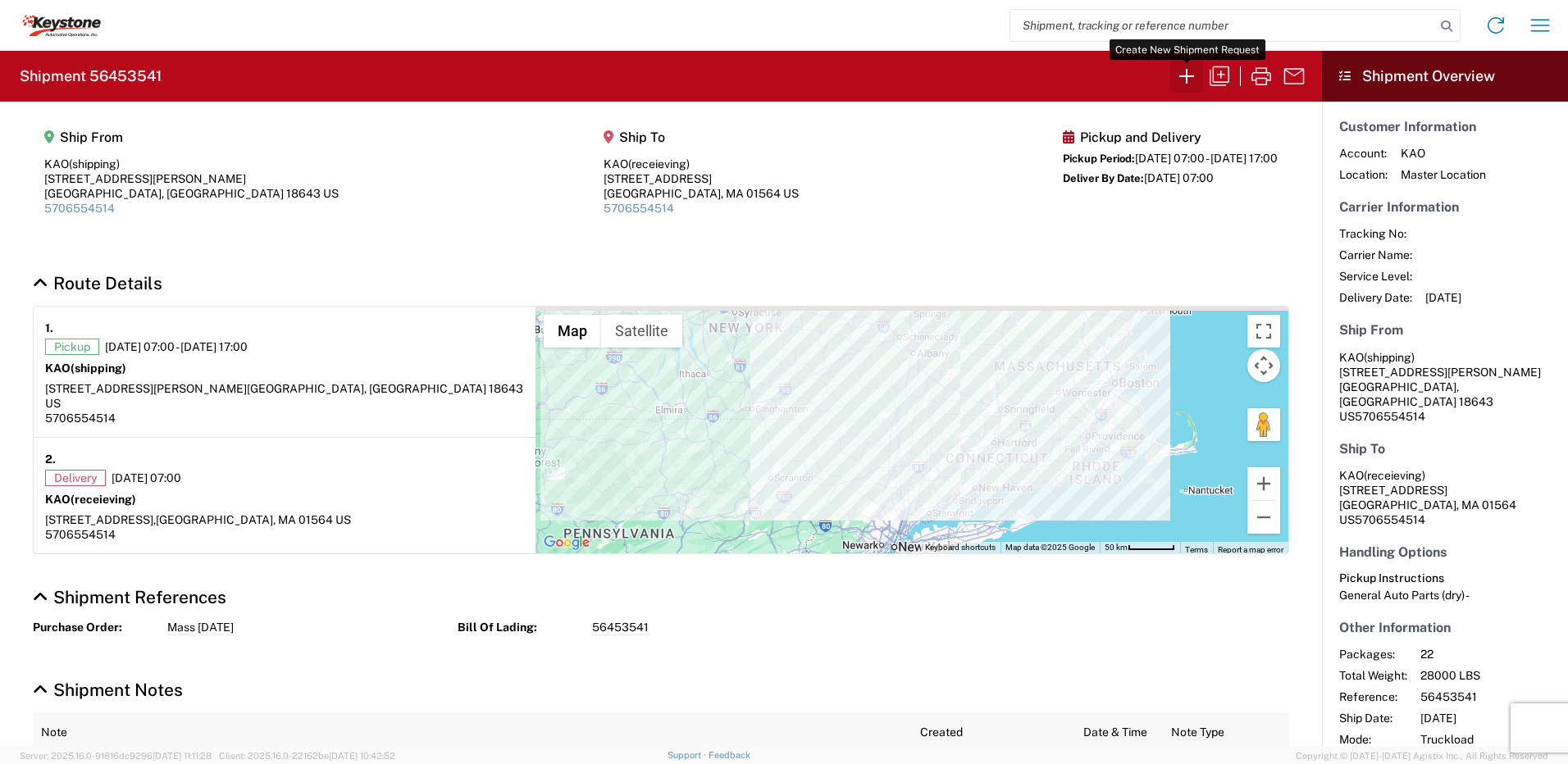
click at [1188, 83] on icon "button" at bounding box center [1187, 76] width 27 height 27
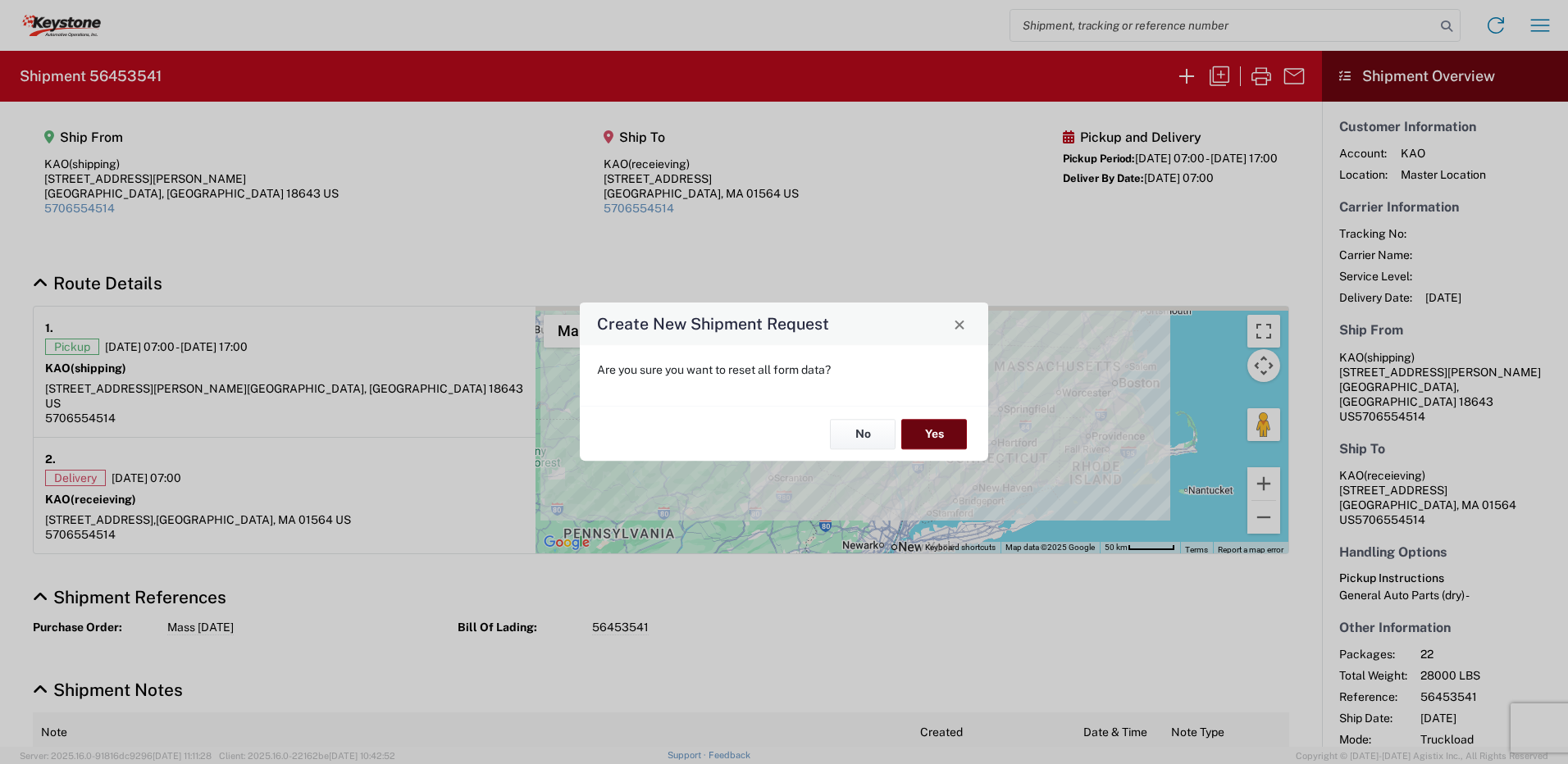
click at [940, 447] on button "Yes" at bounding box center [933, 434] width 65 height 31
select select "FULL"
select select "US"
select select "LBS"
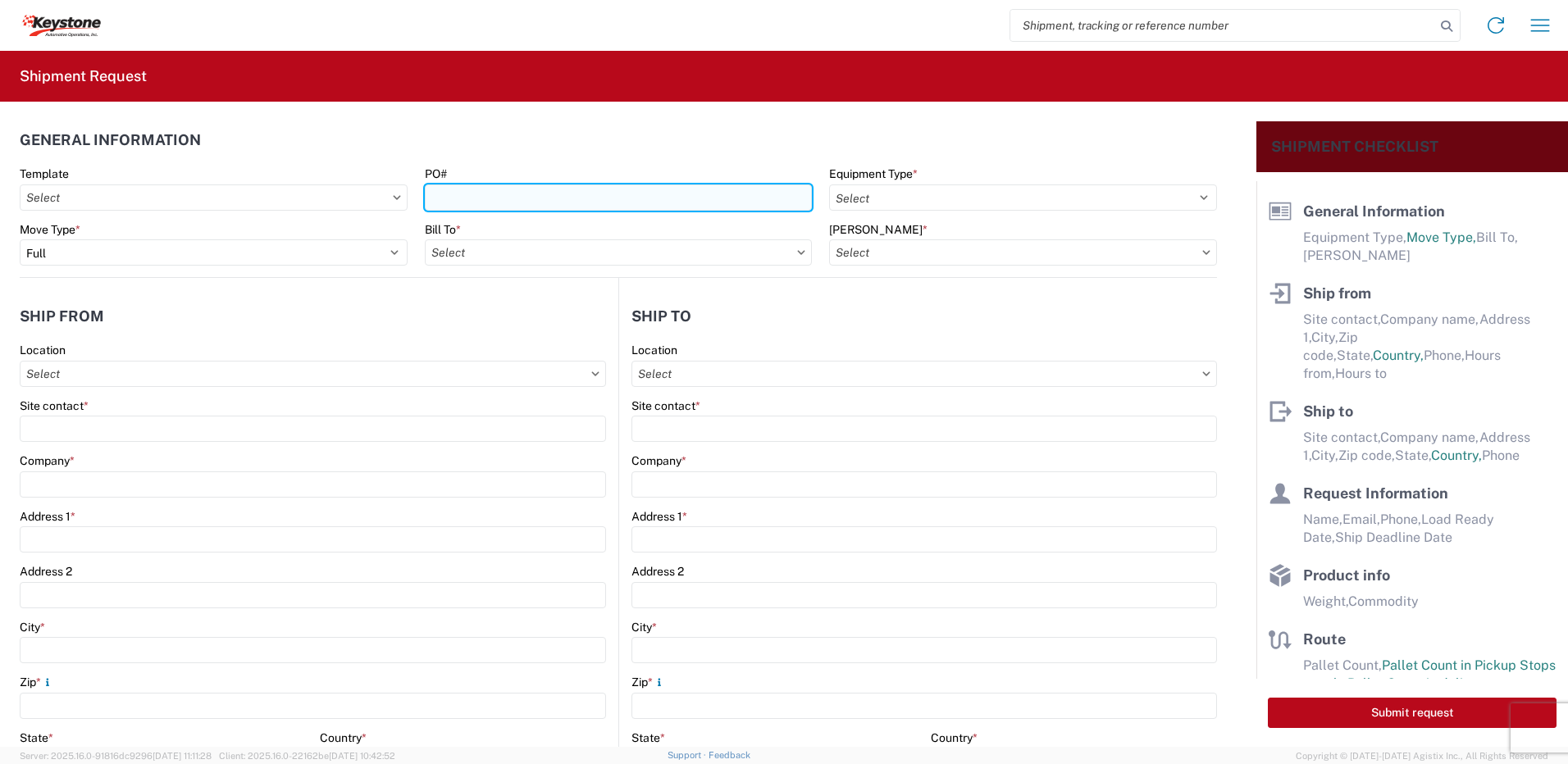
click at [474, 194] on input "PO#" at bounding box center [619, 198] width 388 height 27
type input "York [DATE]"
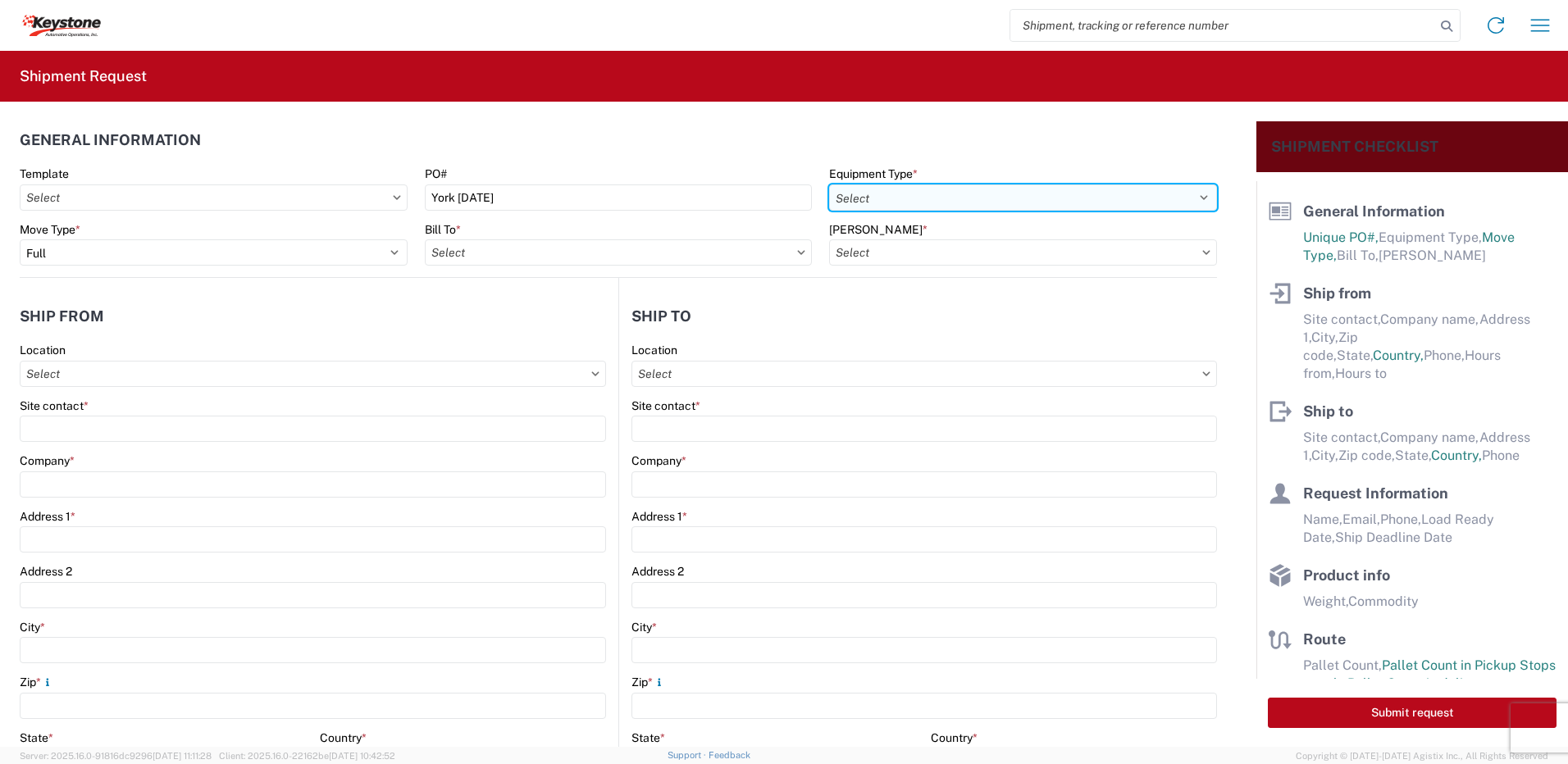
click at [917, 199] on select "Select 53’ Dry Van Flatbed Dropdeck (van) Lowboy (flatbed) Rail" at bounding box center [1023, 198] width 388 height 27
select select "STDV"
click at [829, 185] on select "Select 53’ Dry Van Flatbed Dropdeck (van) Lowboy (flatbed) Rail" at bounding box center [1023, 198] width 388 height 27
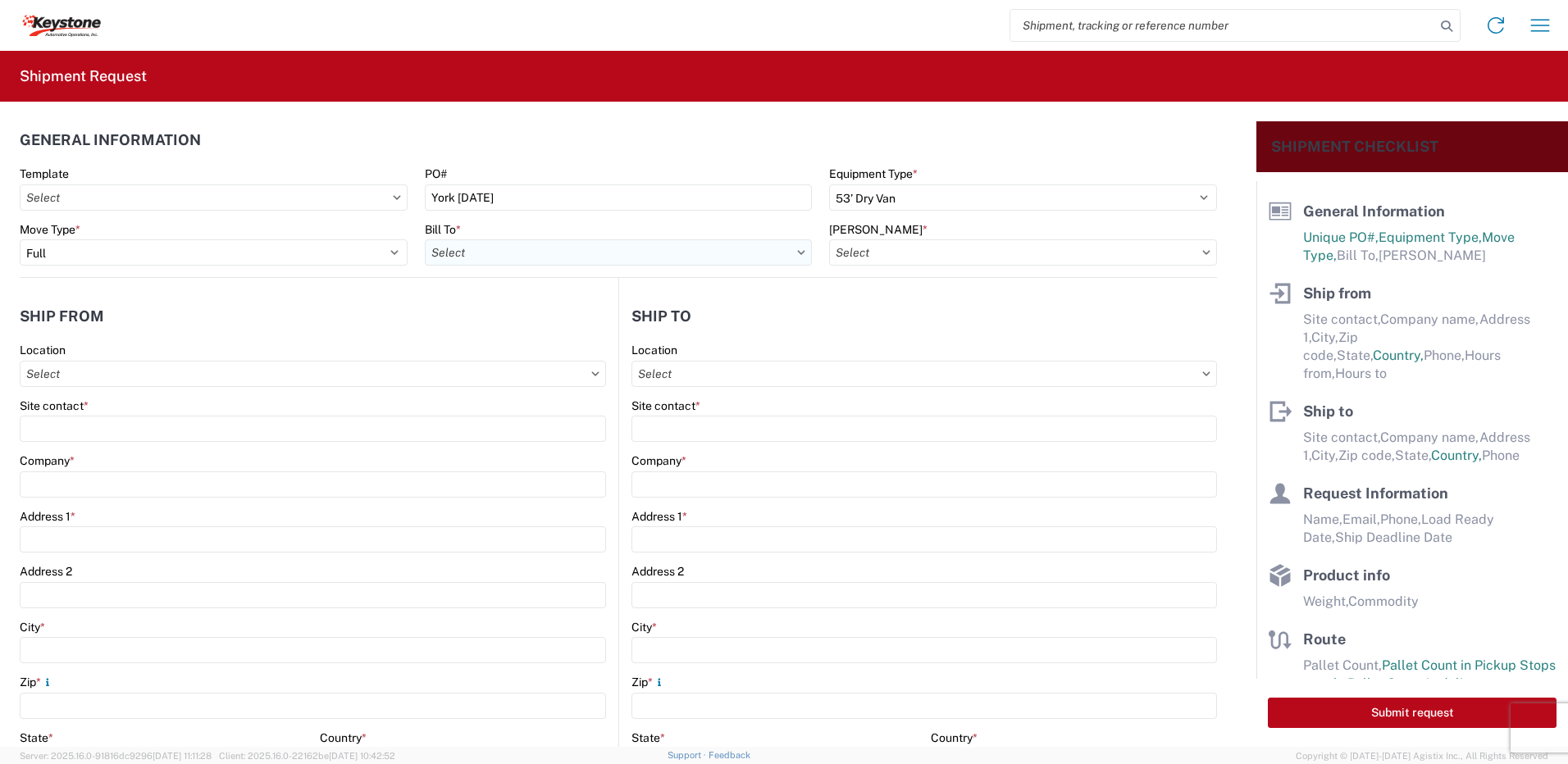
click at [546, 257] on input "Bill To *" at bounding box center [619, 253] width 388 height 27
type input "8432"
click at [478, 322] on div "8432 - KAO Logistics - [GEOGRAPHIC_DATA], [GEOGRAPHIC_DATA], [GEOGRAPHIC_DATA]" at bounding box center [670, 326] width 490 height 27
type input "8432 - KAO Logistics - [GEOGRAPHIC_DATA], [GEOGRAPHIC_DATA], [GEOGRAPHIC_DATA]"
click at [956, 242] on input "[PERSON_NAME] *" at bounding box center [1023, 253] width 388 height 27
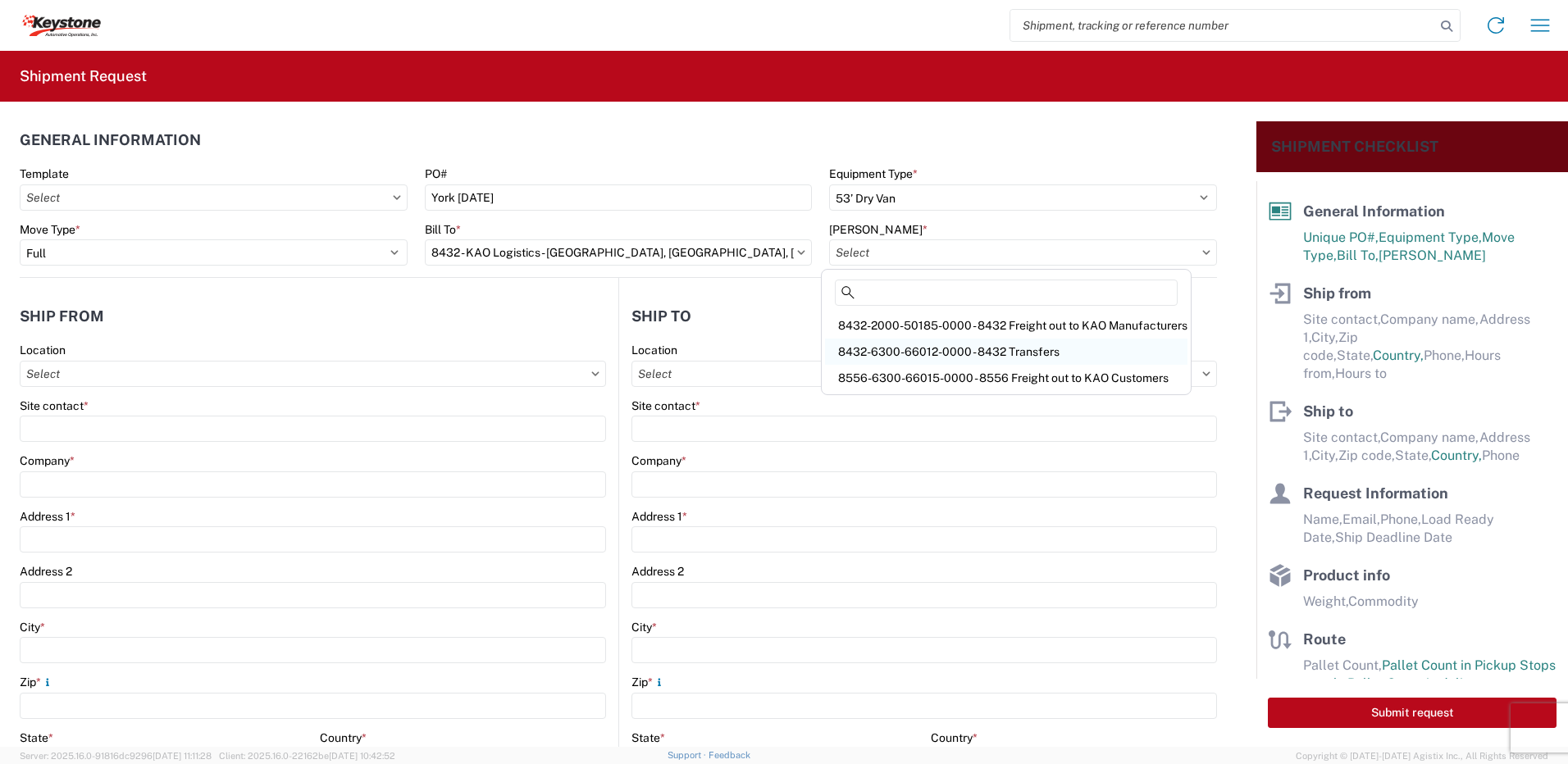
click at [936, 343] on div "8432-6300-66012-0000 - 8432 Transfers" at bounding box center [1005, 352] width 362 height 27
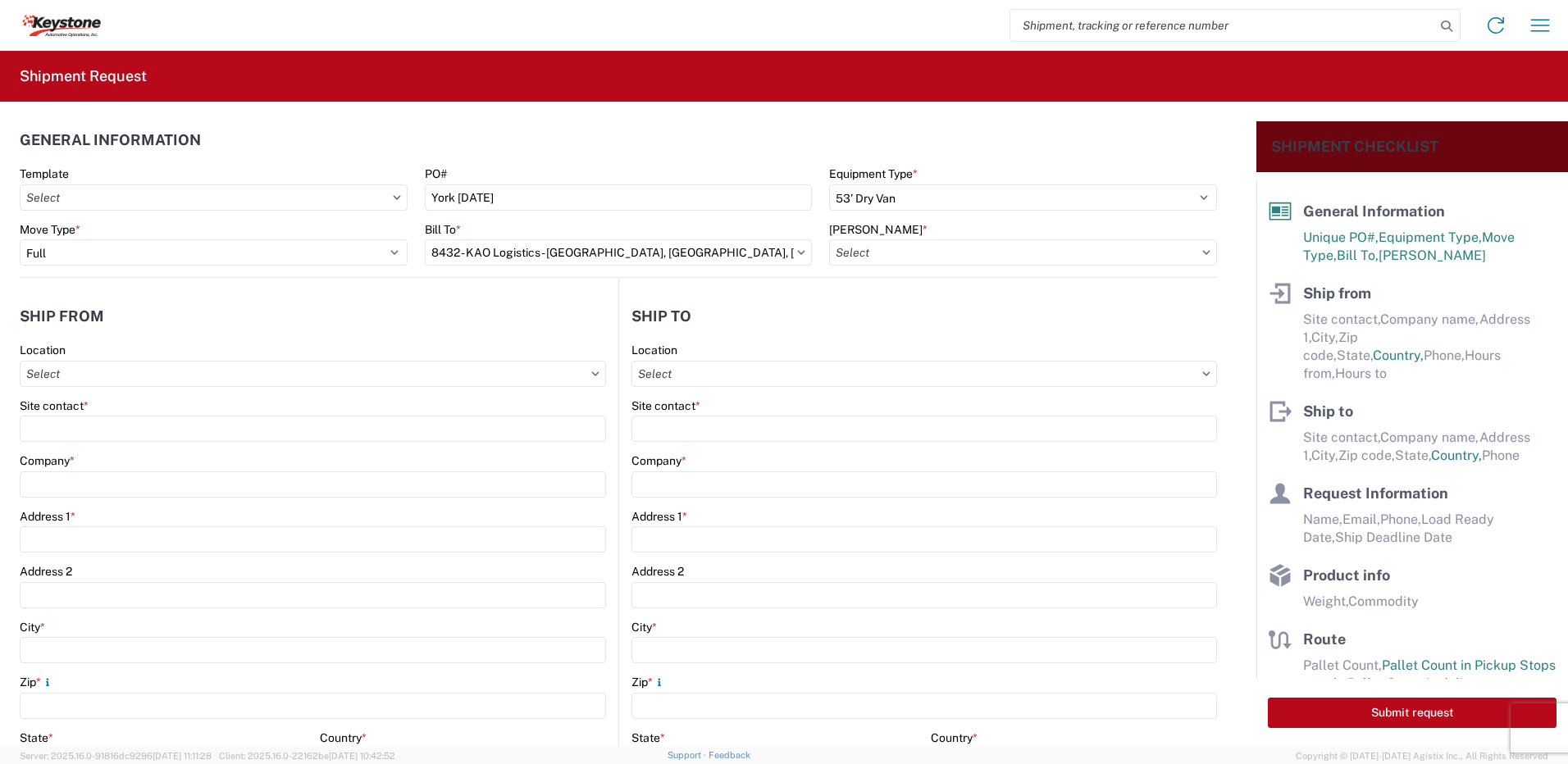
type input "8432-6300-66012-0000 - 8432 Transfers, 8432-6300-66012-0000 - 8432 Transfers"
click at [74, 375] on input "Location" at bounding box center [312, 374] width 586 height 27
type input "8401"
click at [146, 447] on div "8401 - [GEOGRAPHIC_DATA] - KAO Warehouse" at bounding box center [167, 447] width 287 height 27
type input "8401 - [GEOGRAPHIC_DATA] - KAO Warehouse"
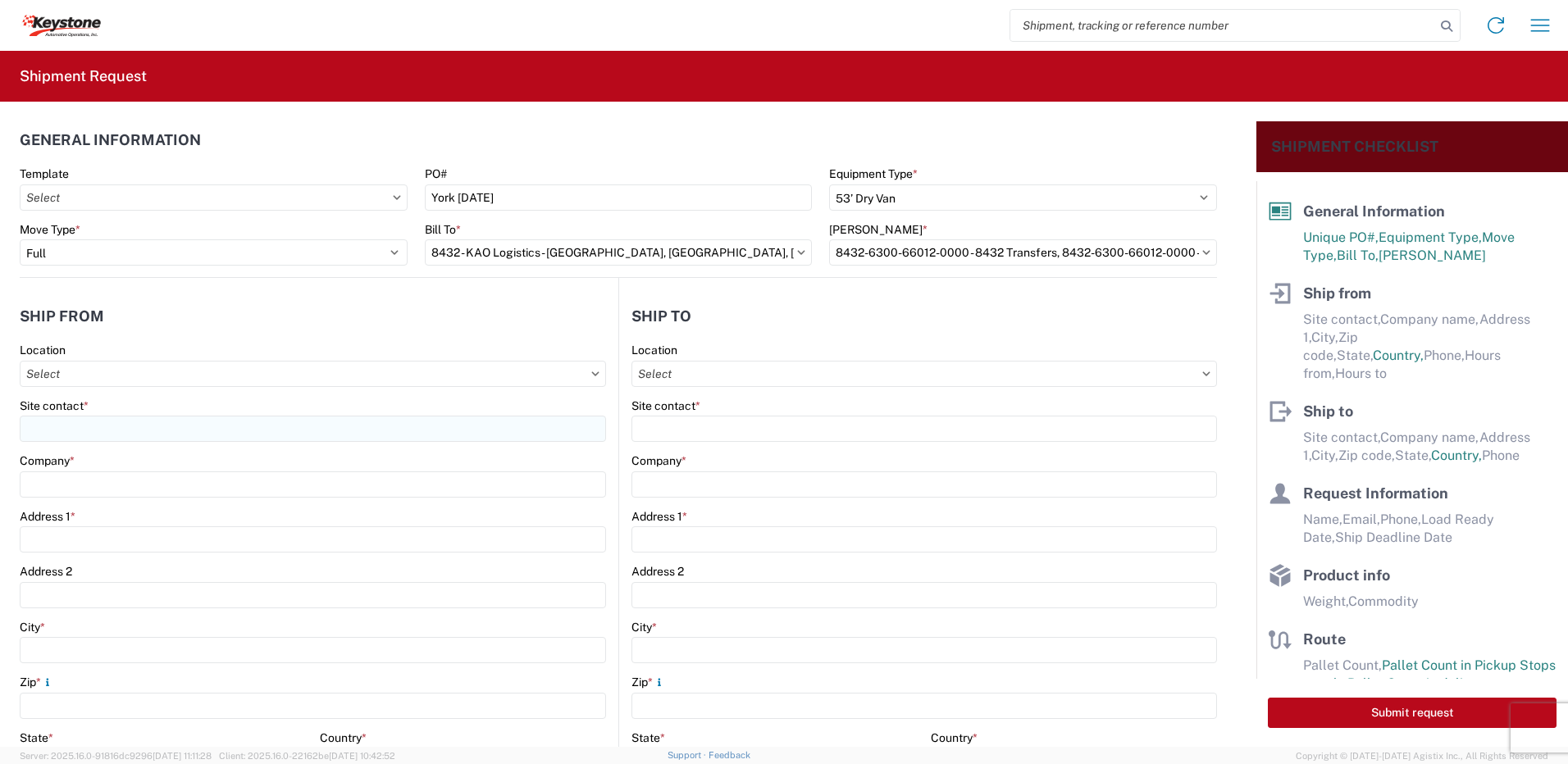
type input "KAO"
type input "[STREET_ADDRESS][PERSON_NAME]"
type input "[GEOGRAPHIC_DATA]"
type input "18643"
select select "PA"
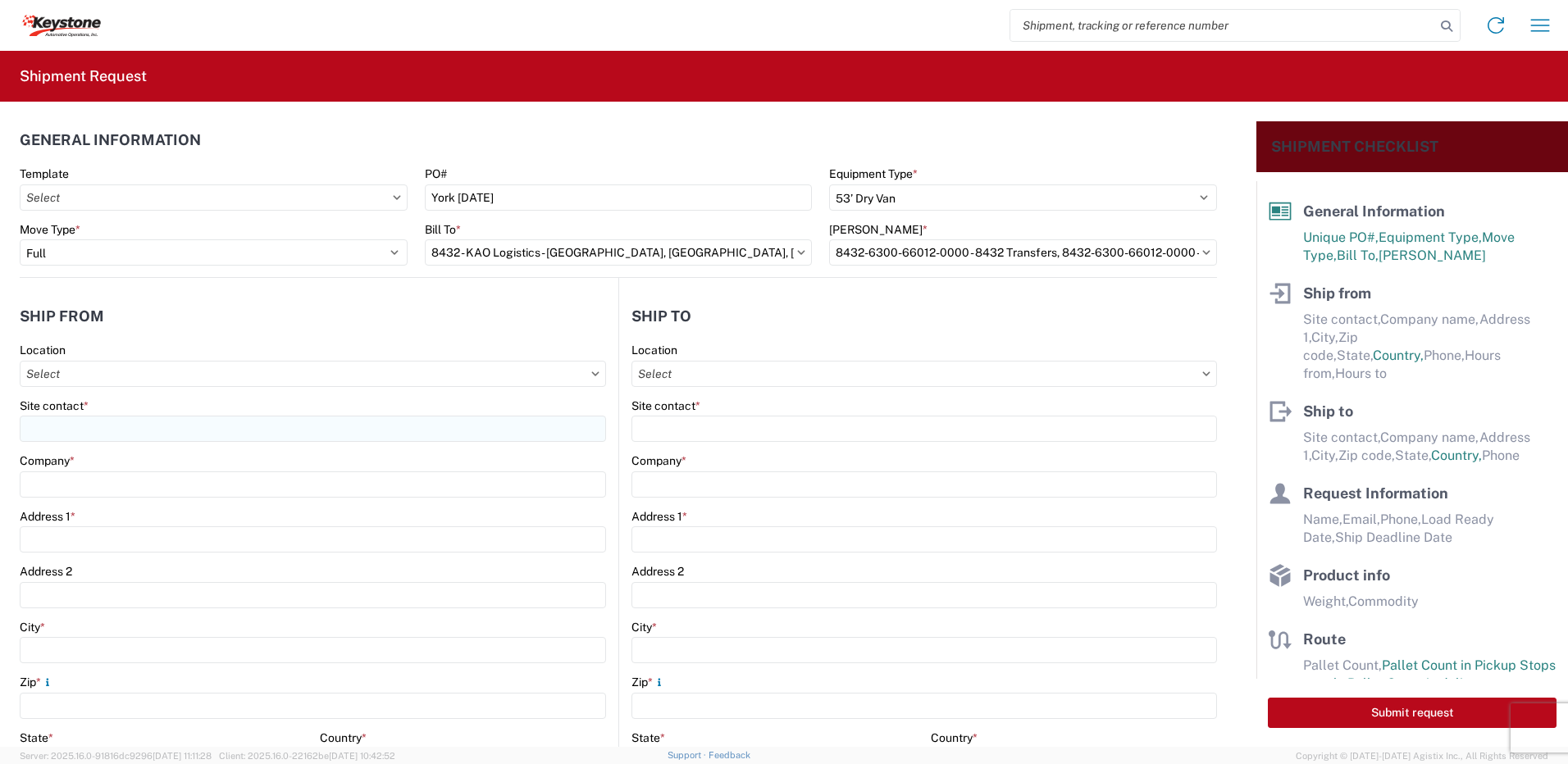
type input "07:00"
type input "17:00"
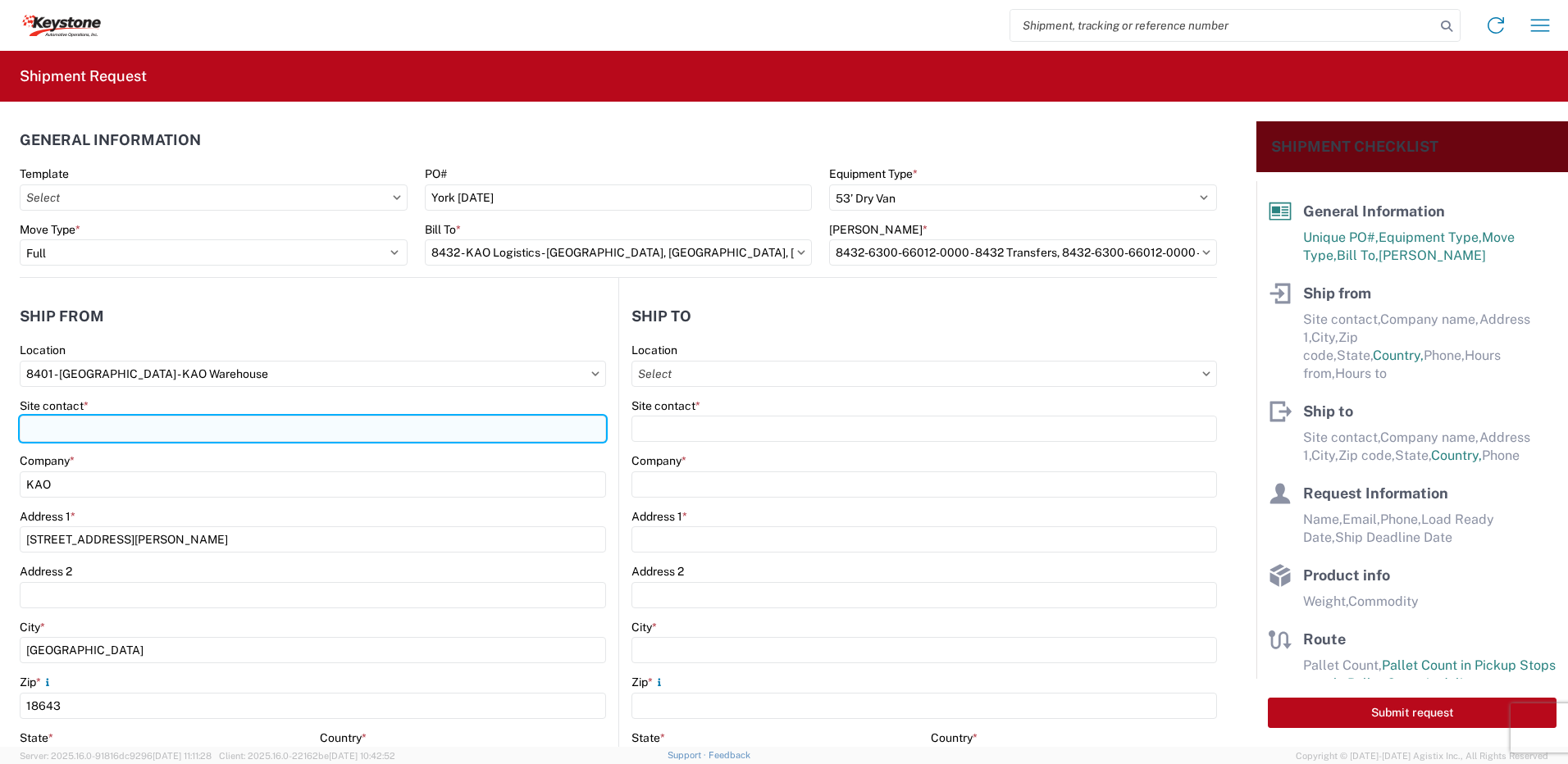
click at [117, 429] on input "Site contact *" at bounding box center [312, 429] width 586 height 27
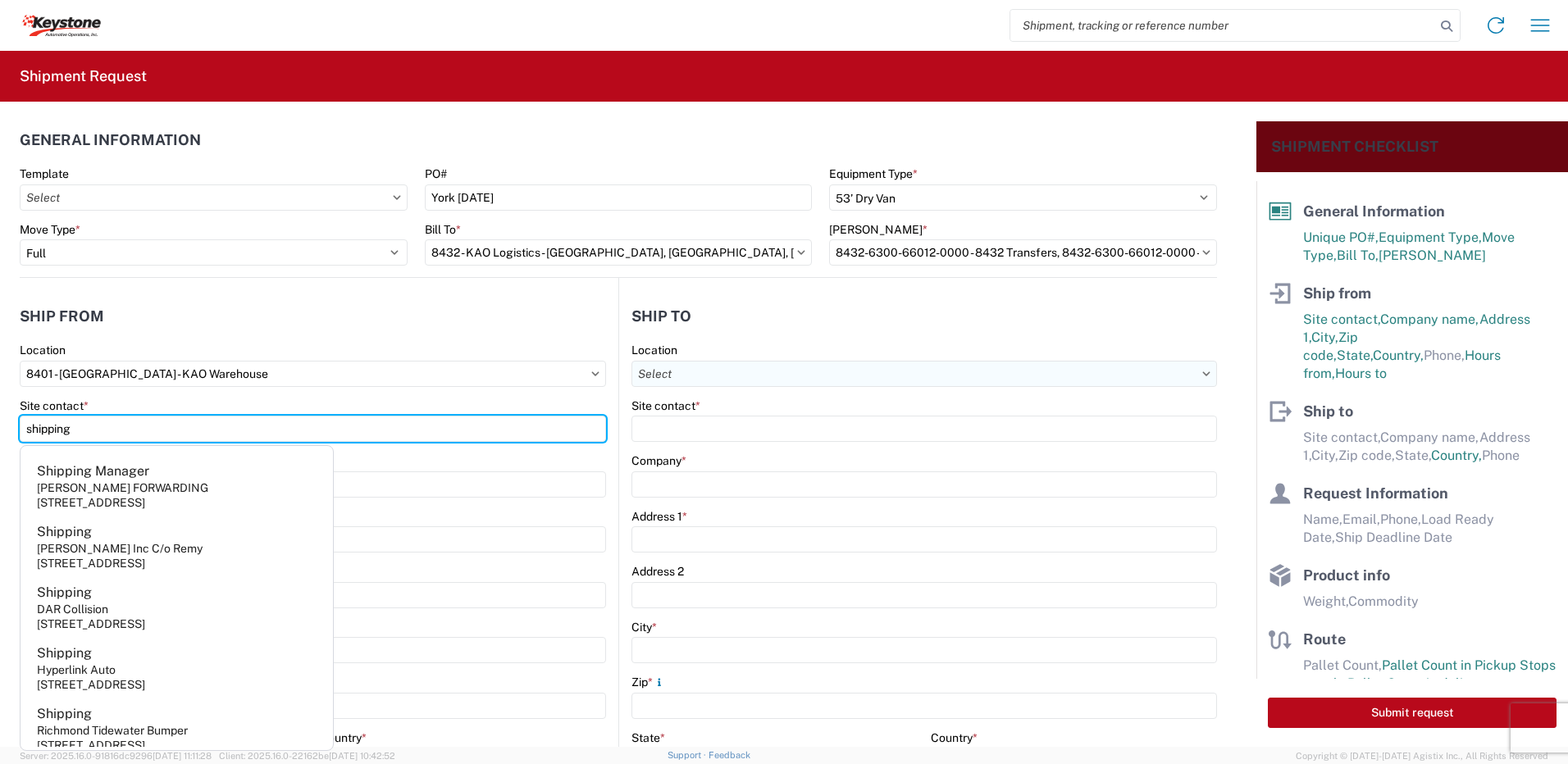
type input "shipping"
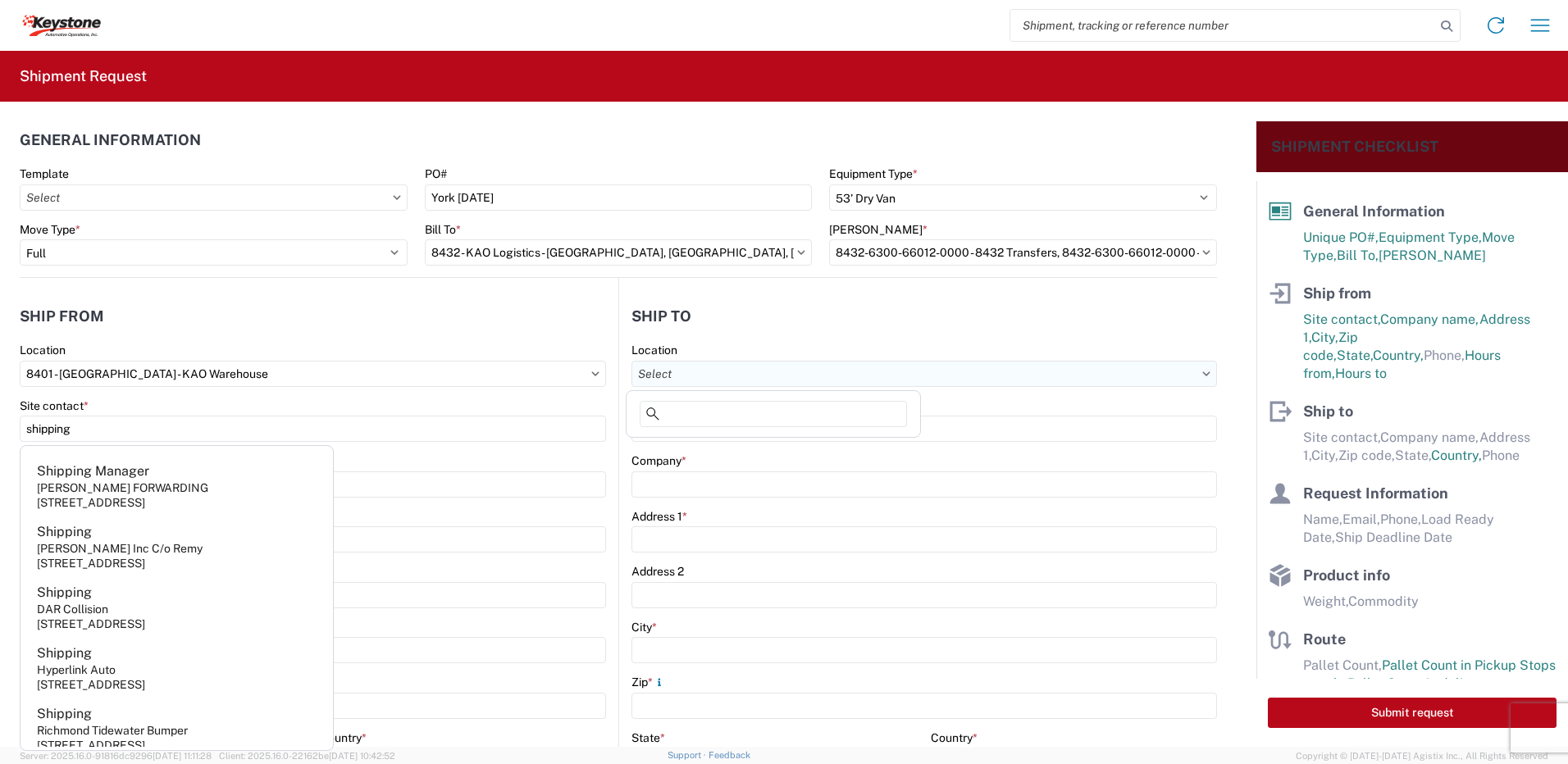
click at [766, 366] on input "Location" at bounding box center [924, 374] width 585 height 27
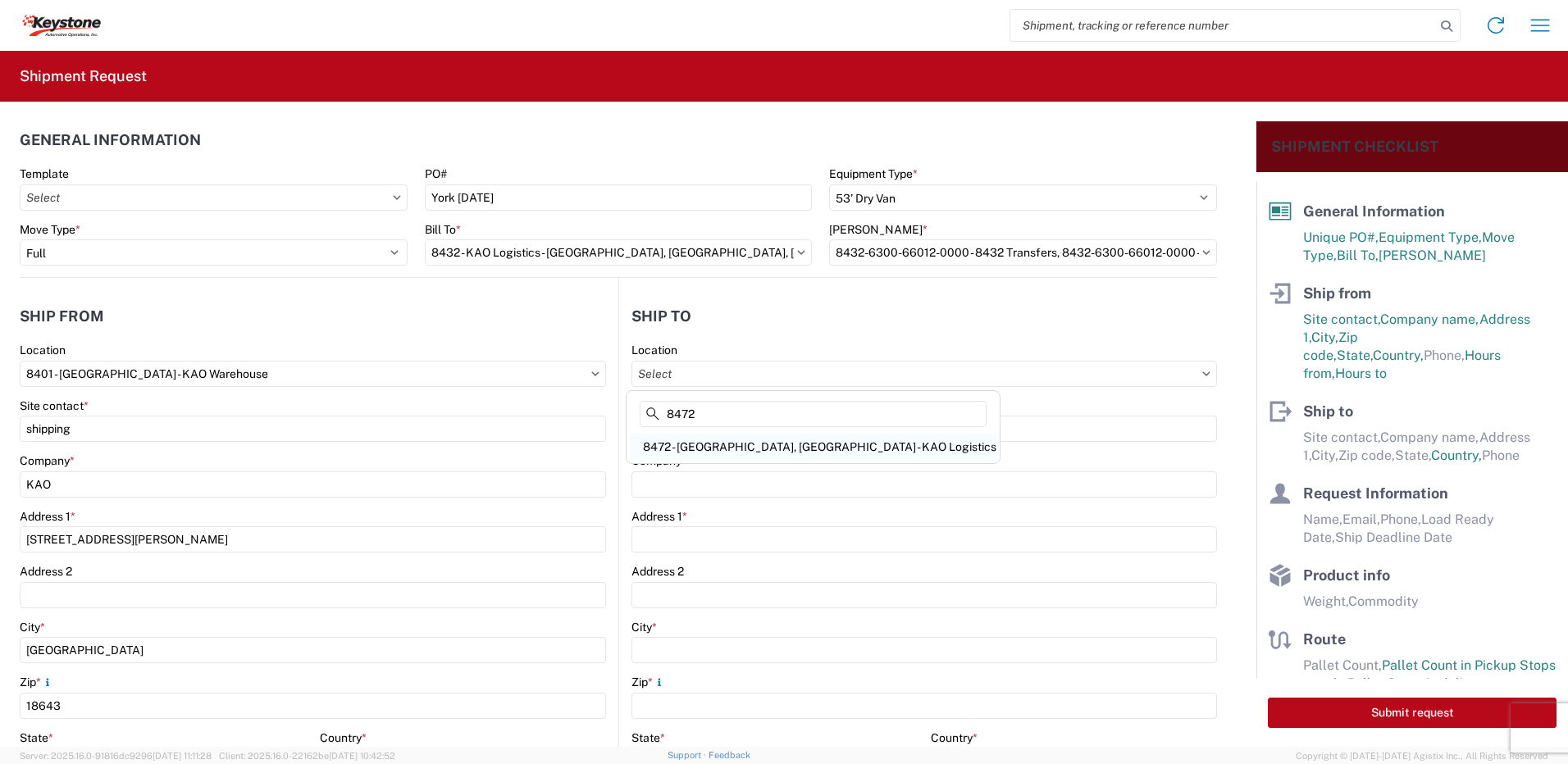
type input "8472"
click at [747, 439] on div "8472 - [GEOGRAPHIC_DATA], [GEOGRAPHIC_DATA] - KAO Logistics" at bounding box center [813, 447] width 366 height 27
type input "8472 - [GEOGRAPHIC_DATA], [GEOGRAPHIC_DATA] - KAO Logistics"
type input "KAO"
type input "[STREET_ADDRESS]"
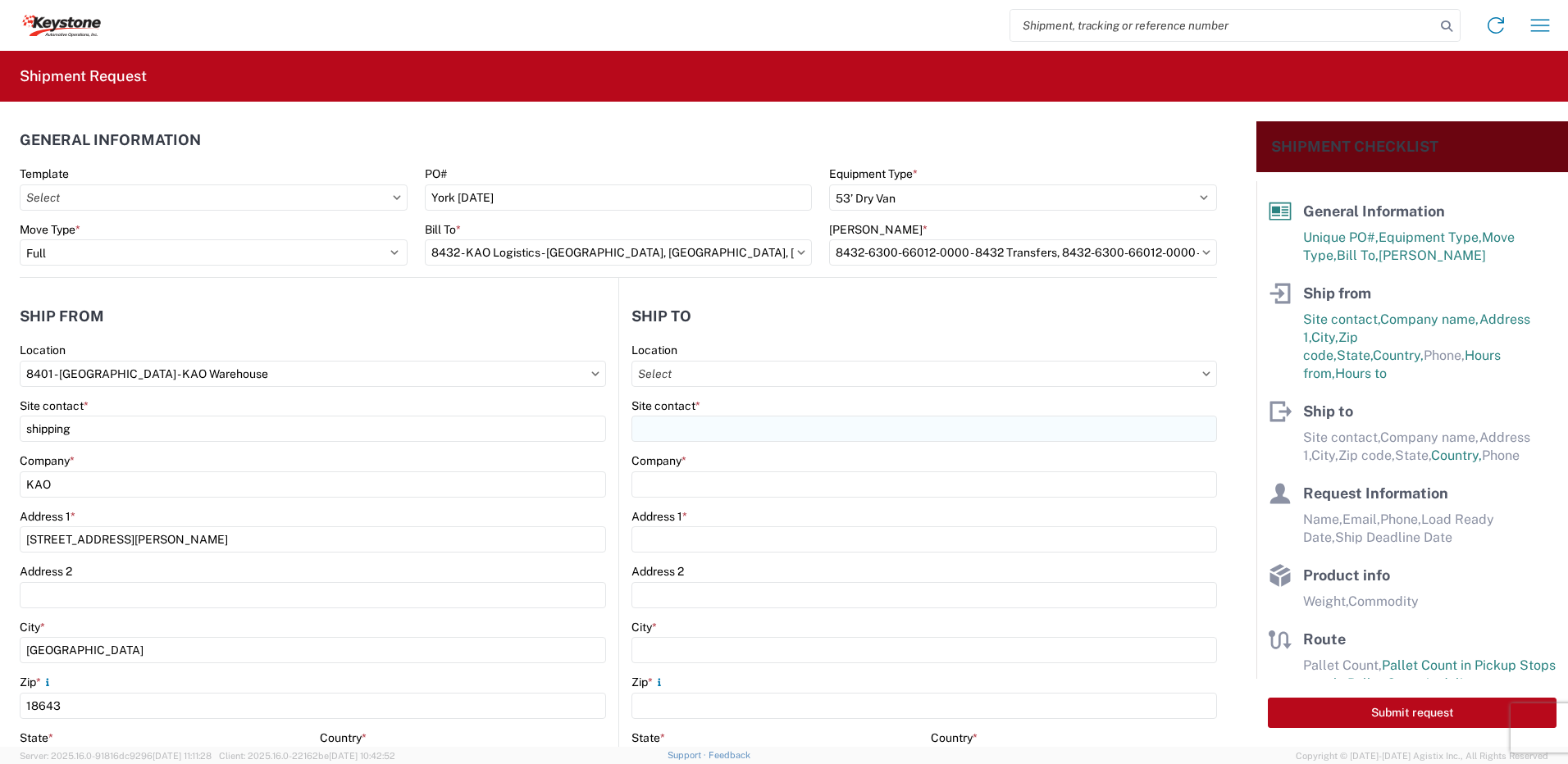
type input "[GEOGRAPHIC_DATA]"
type input "17406"
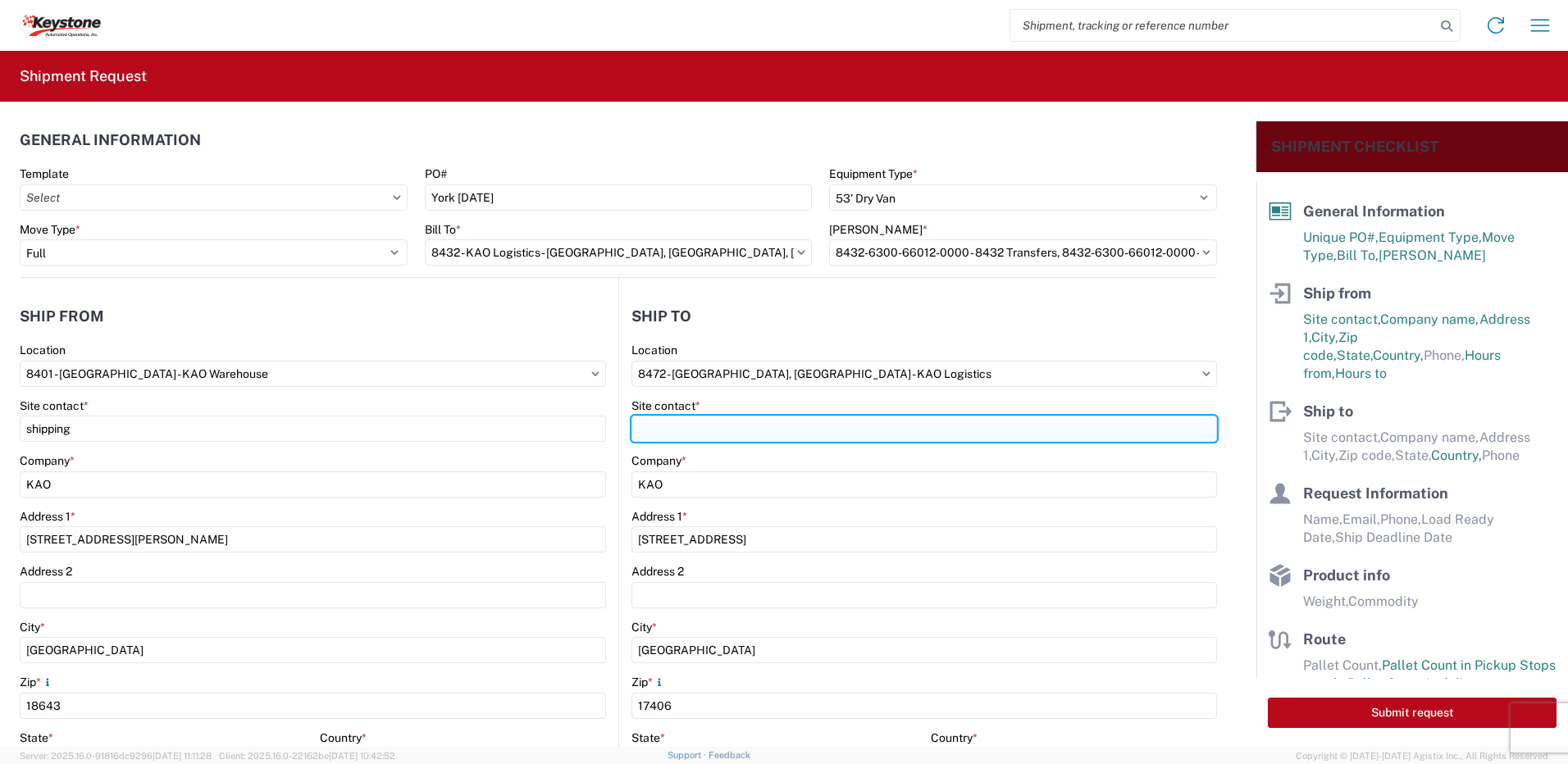
select select "PA"
select select "US"
click at [714, 438] on input "Site contact *" at bounding box center [924, 429] width 585 height 27
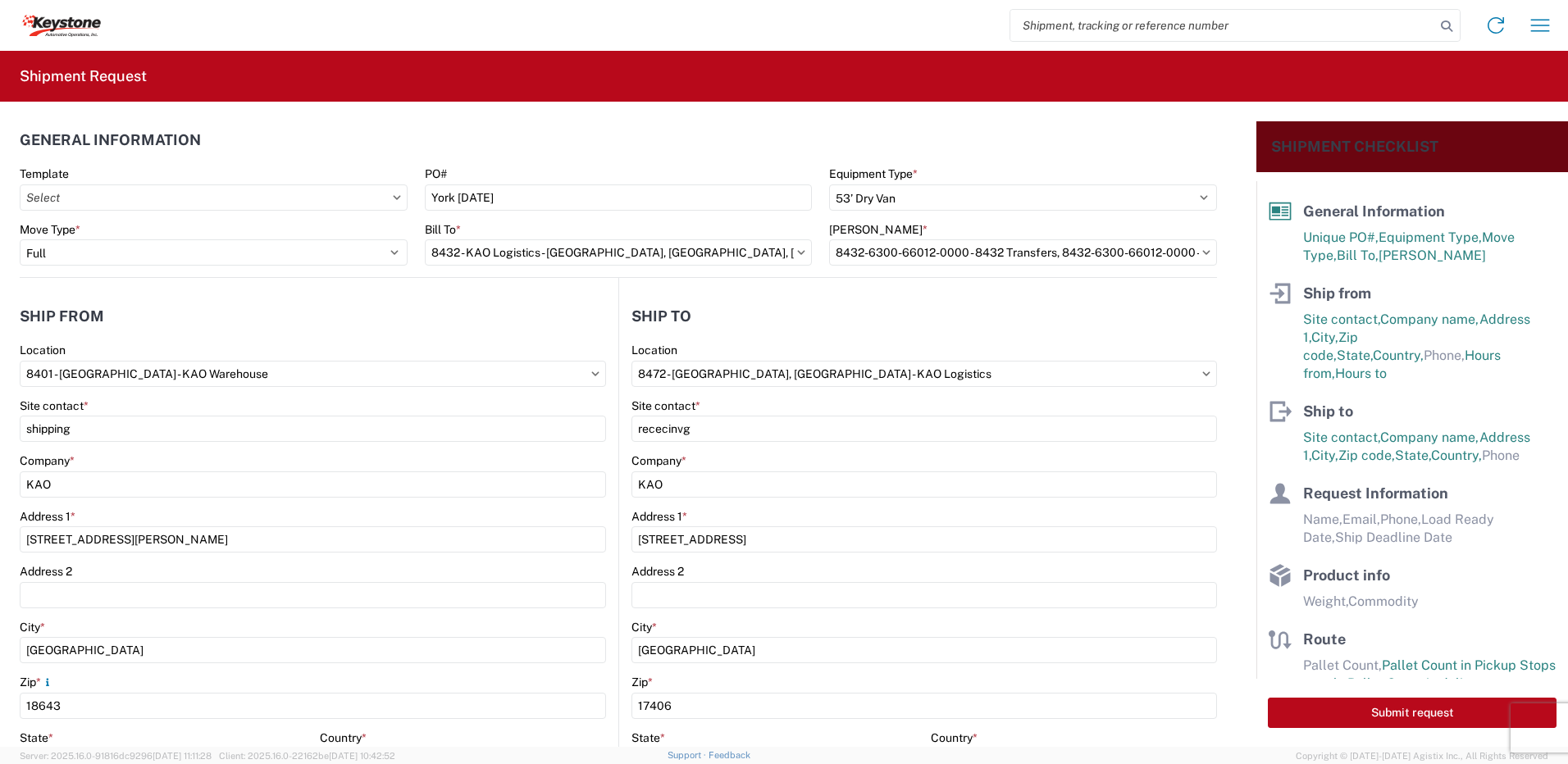
click at [753, 326] on header "Ship to" at bounding box center [917, 316] width 598 height 37
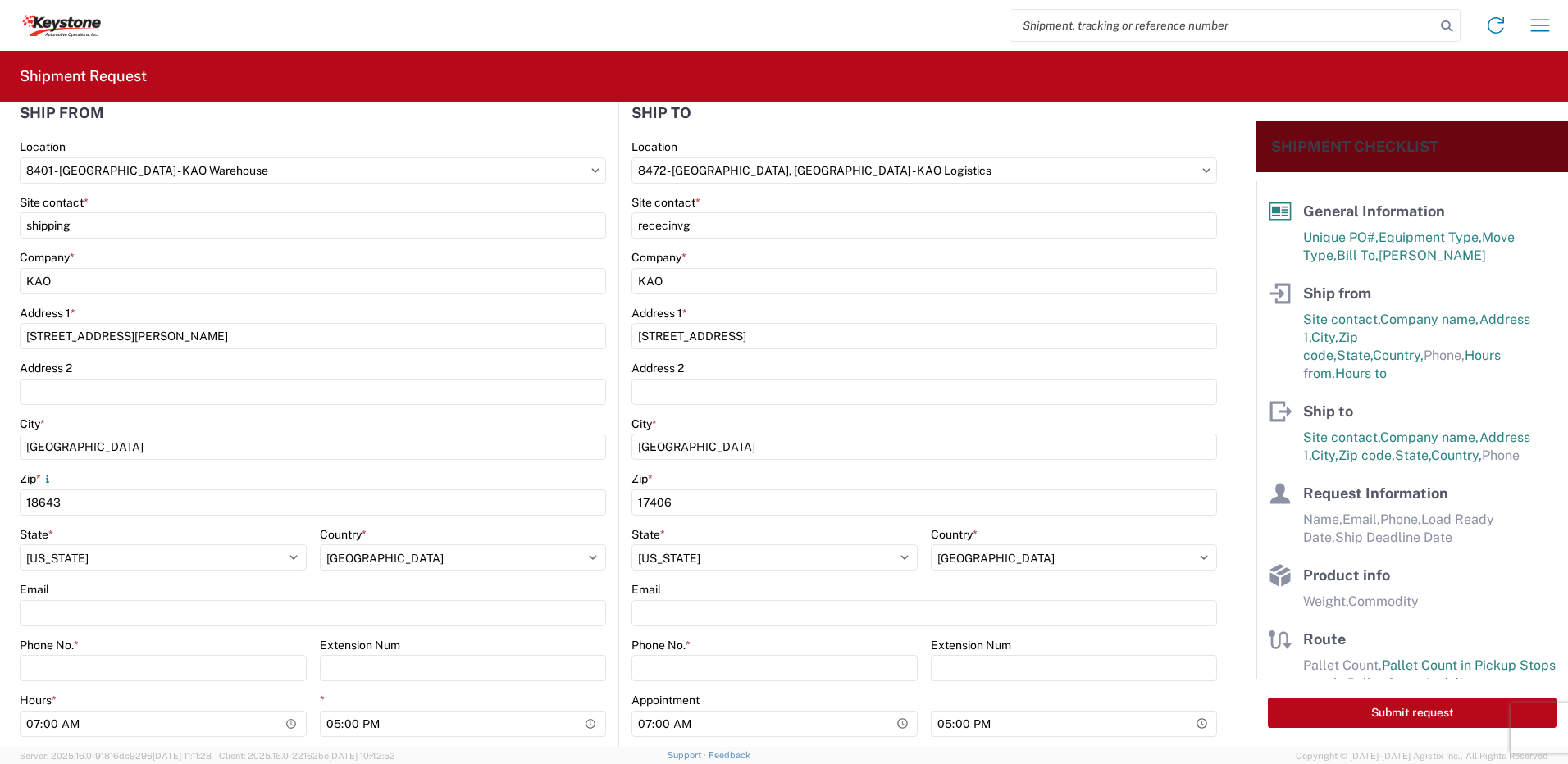
scroll to position [246, 0]
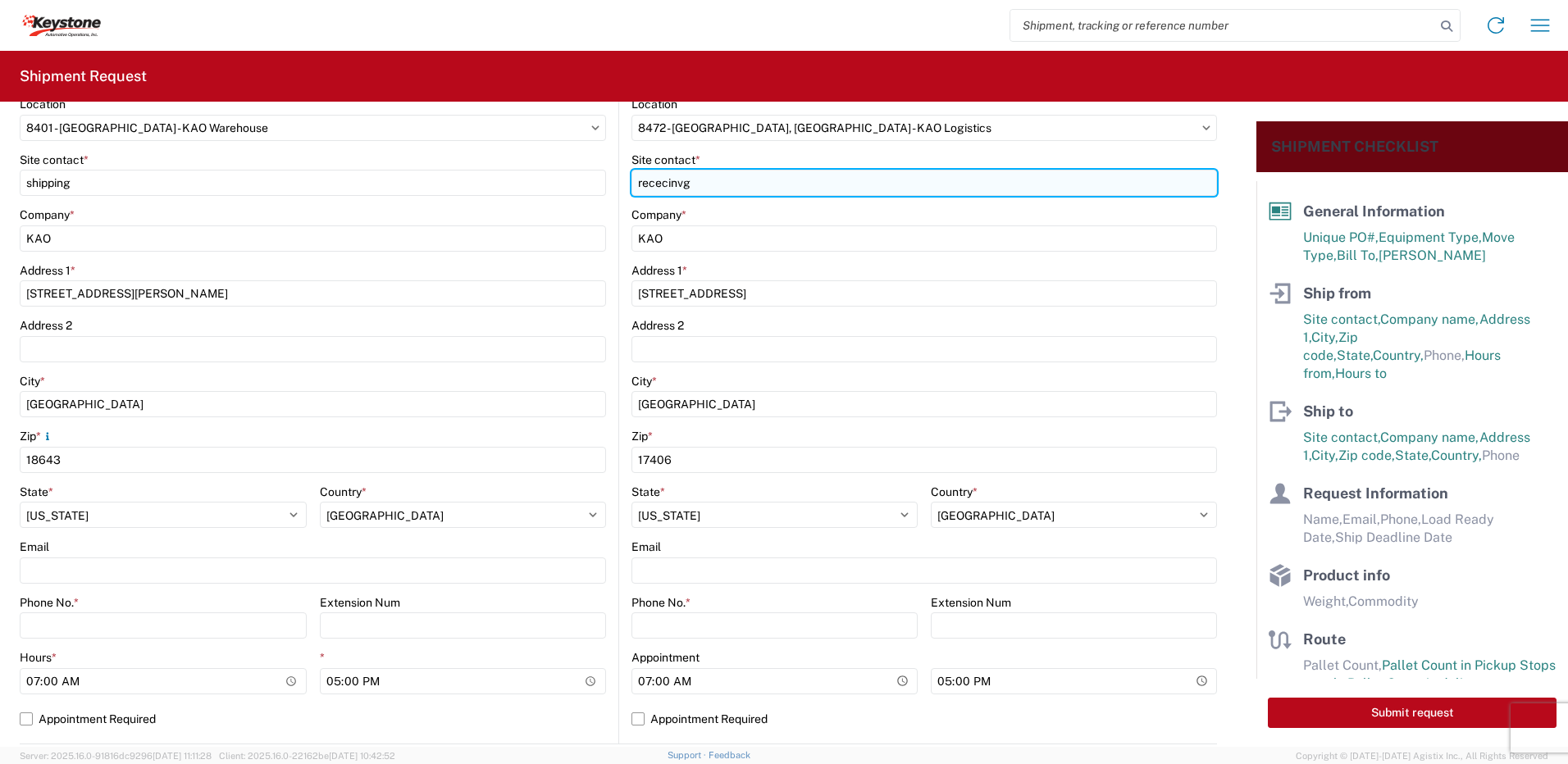
click at [606, 185] on input "rececinvg" at bounding box center [312, 183] width 586 height 27
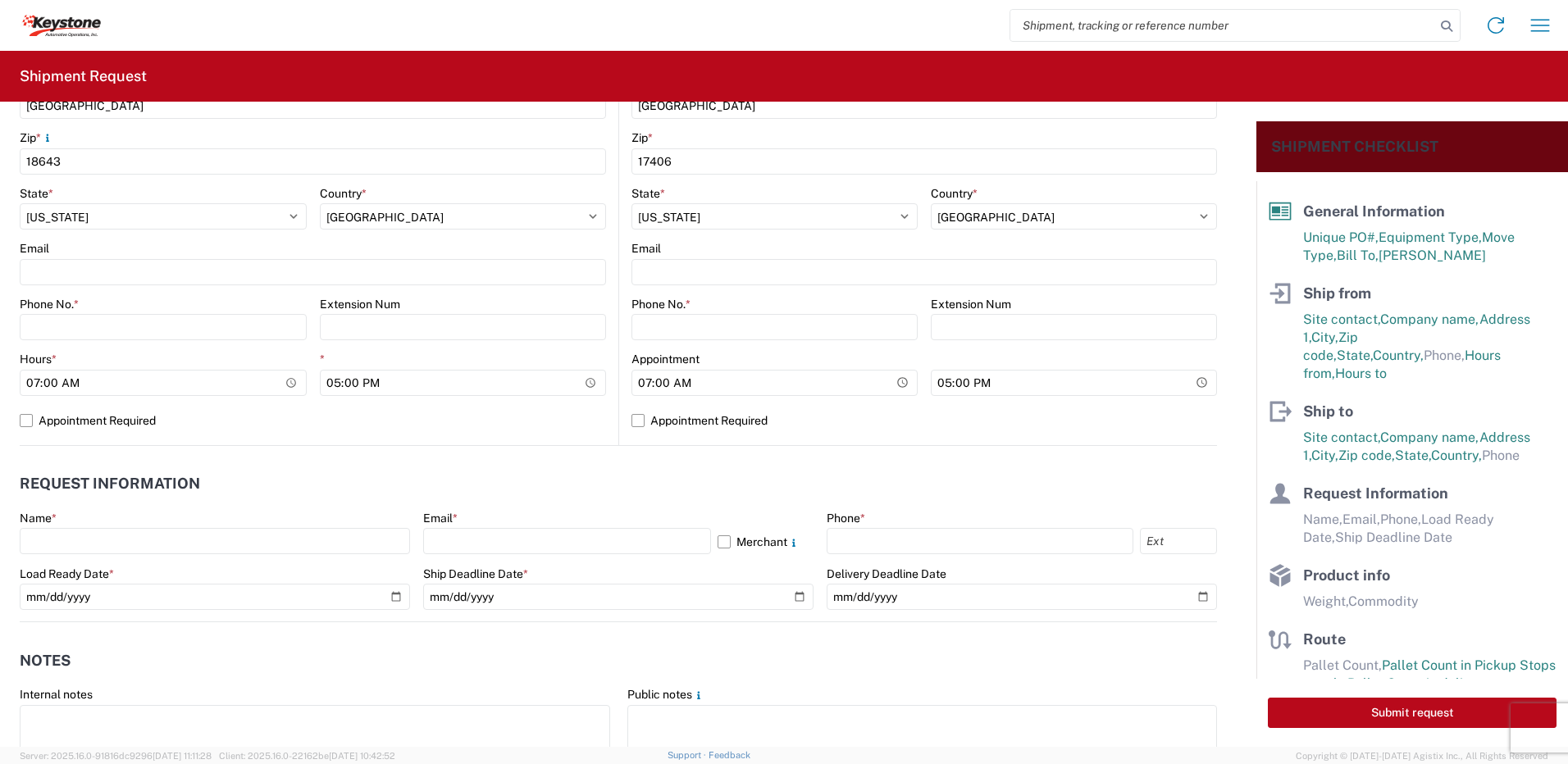
scroll to position [574, 0]
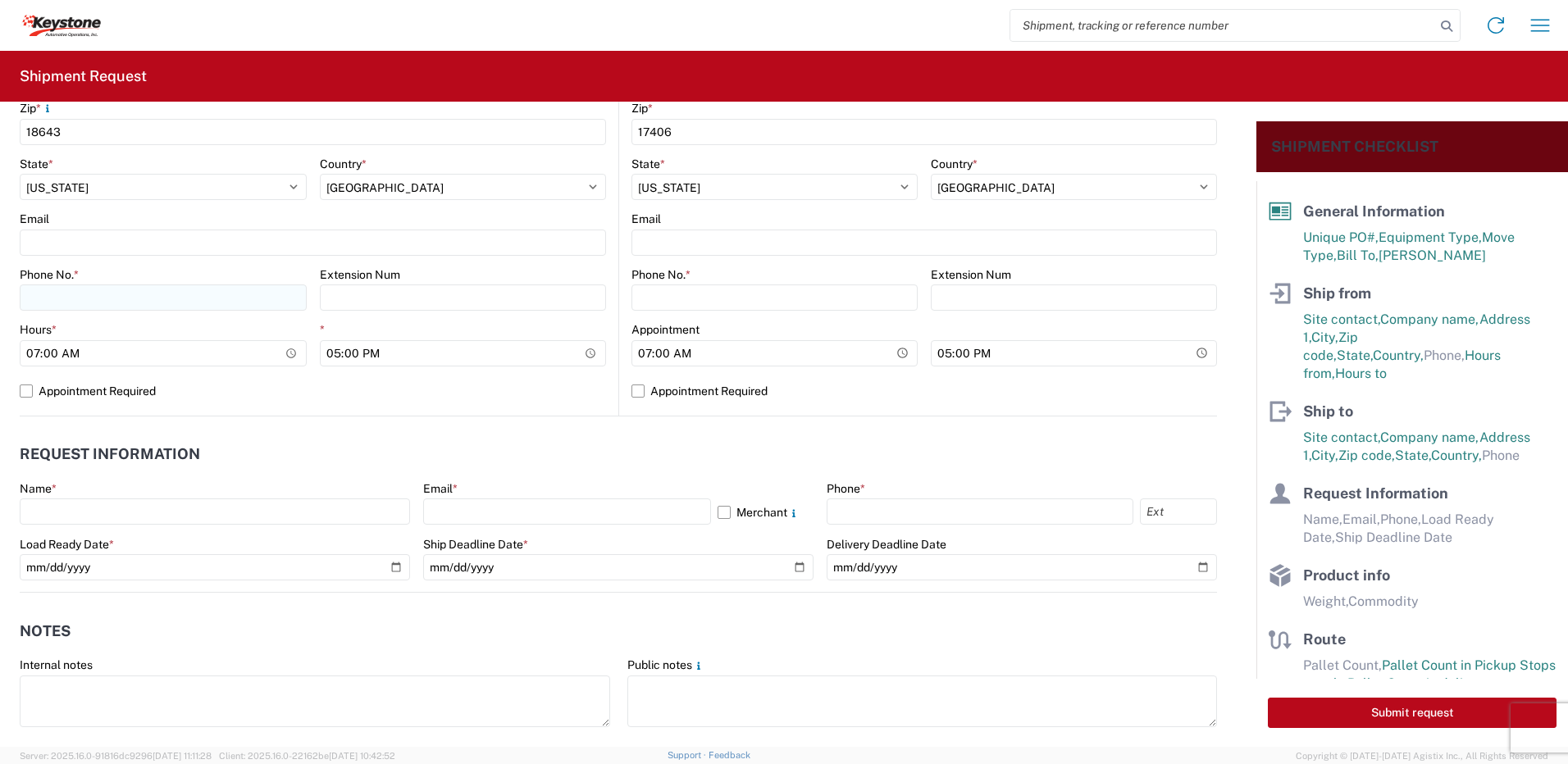
type input "rececving"
click at [94, 288] on input "Phone No. *" at bounding box center [163, 297] width 287 height 27
type input "5706554514"
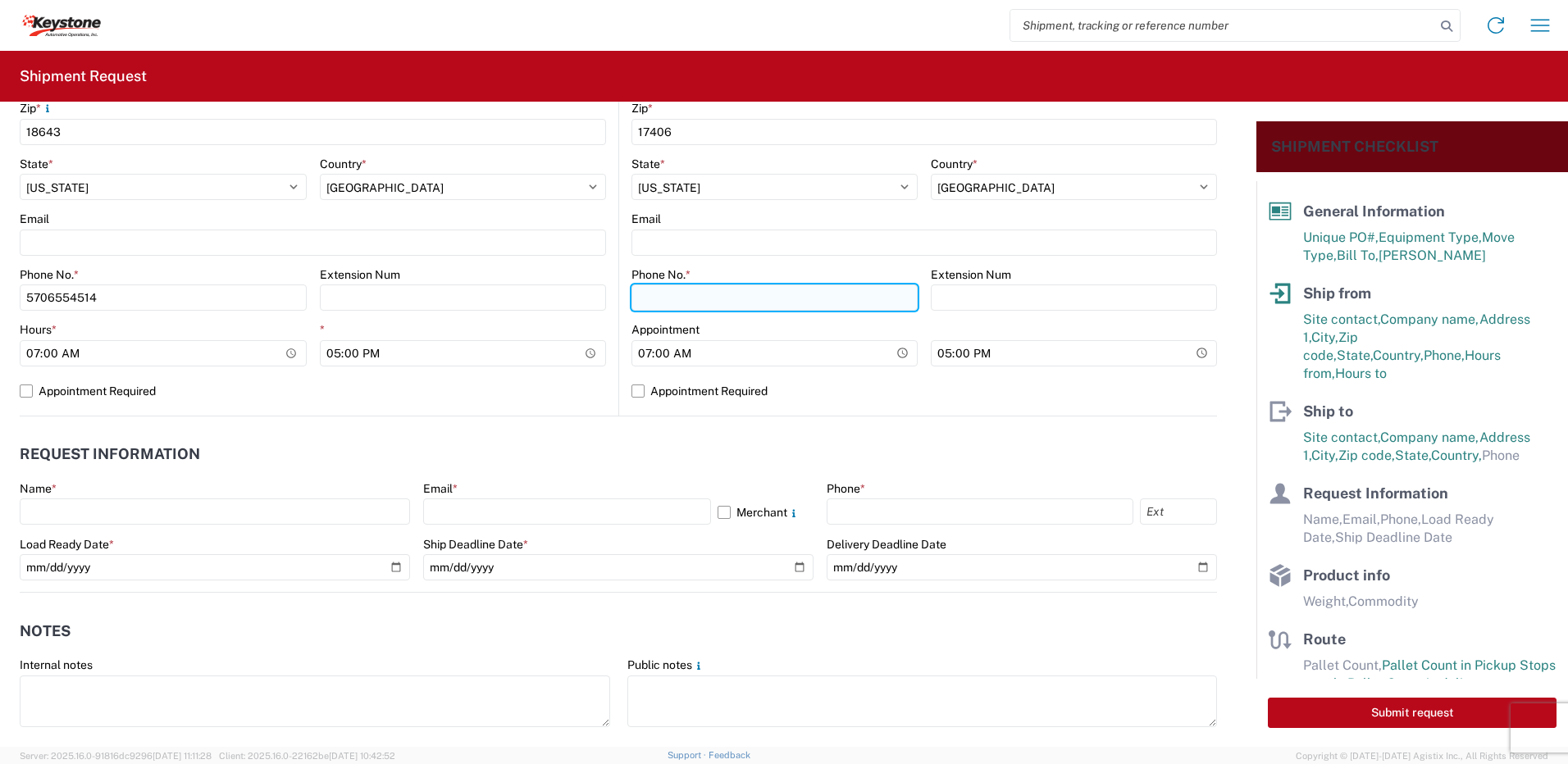
click at [690, 306] on input "Phone No. *" at bounding box center [774, 297] width 286 height 27
type input "5706554514"
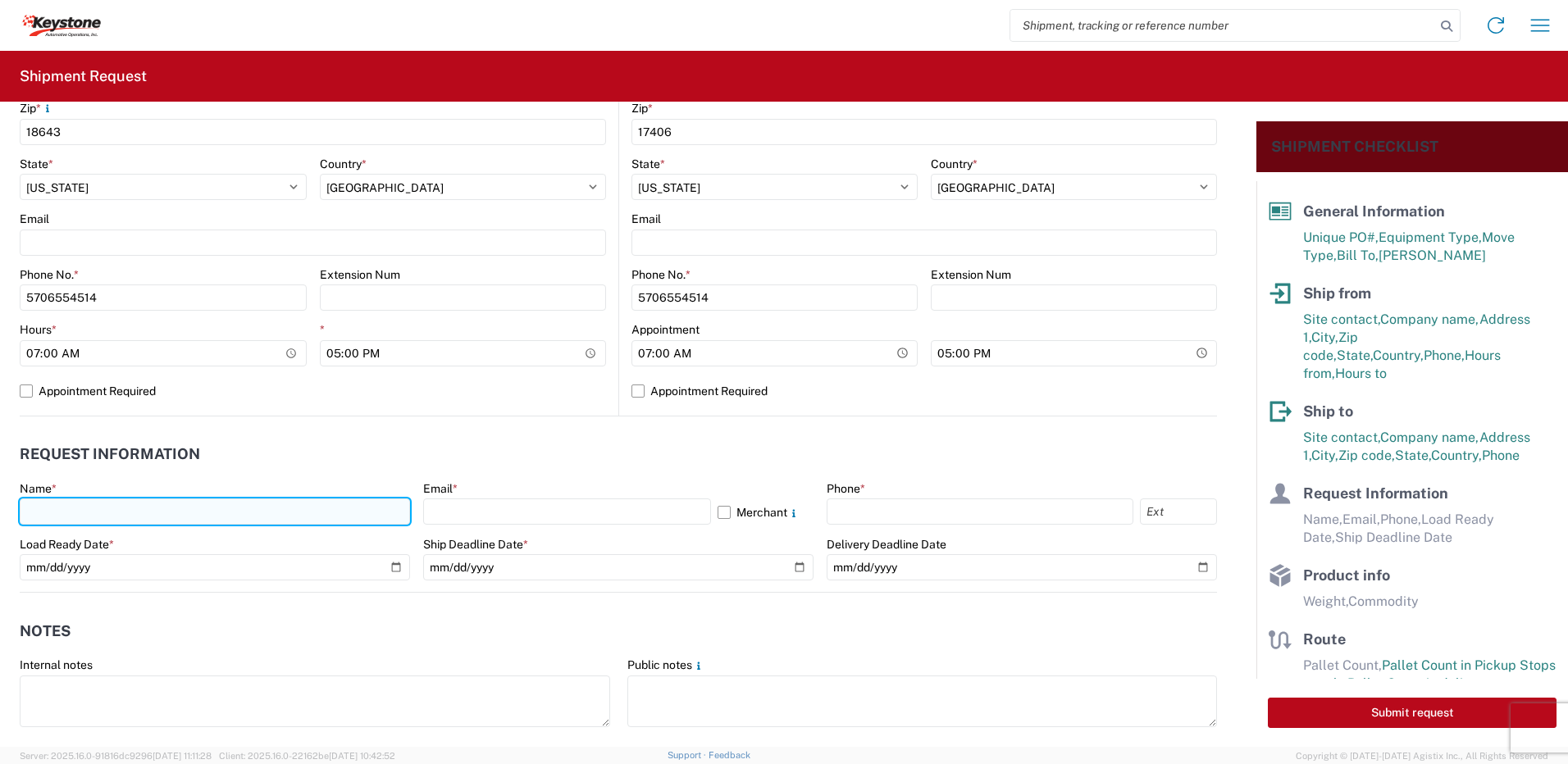
click at [94, 520] on input "text" at bounding box center [215, 512] width 390 height 27
type input "[PERSON_NAME]"
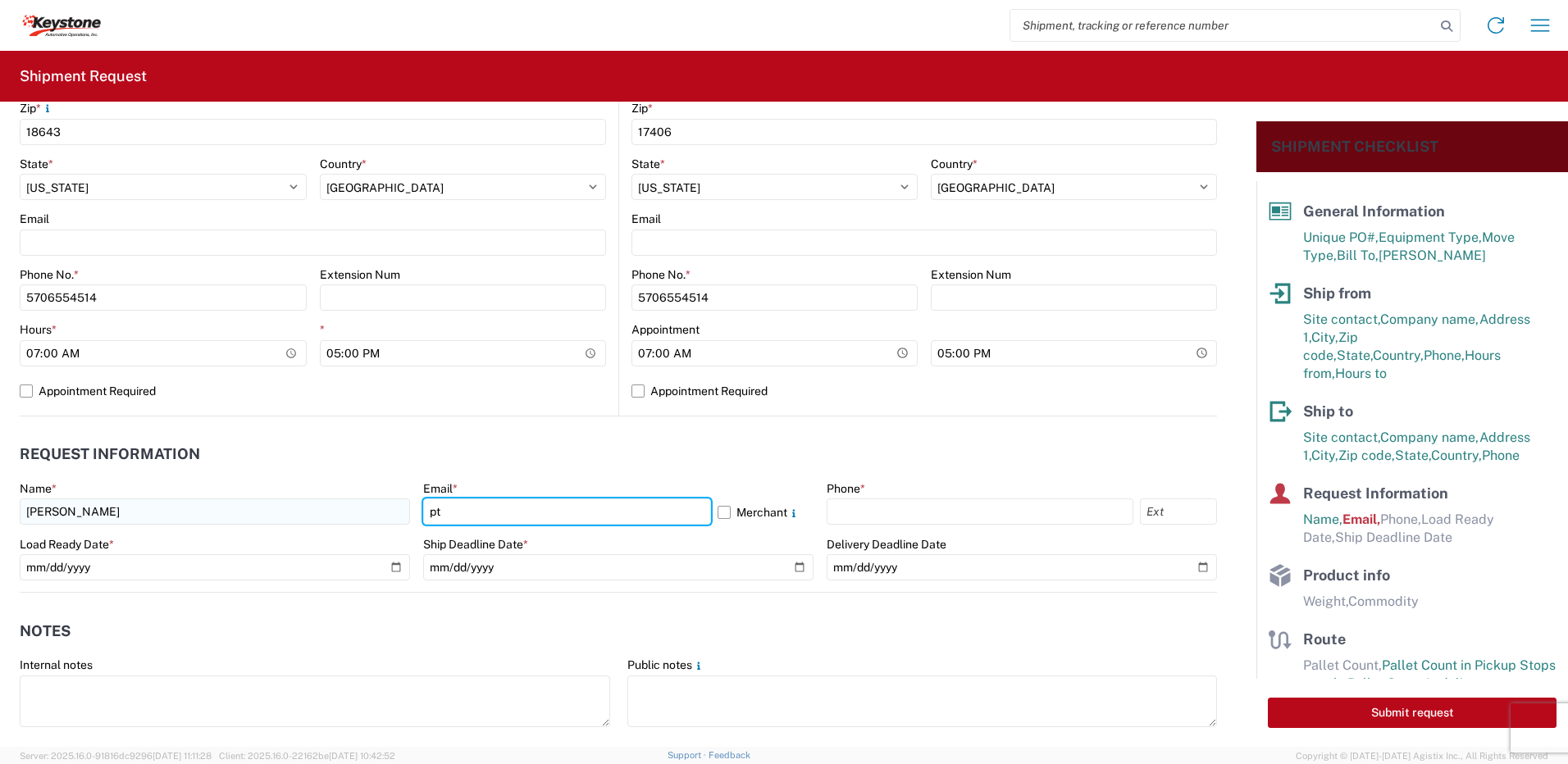
type input "[EMAIL_ADDRESS][DOMAIN_NAME]"
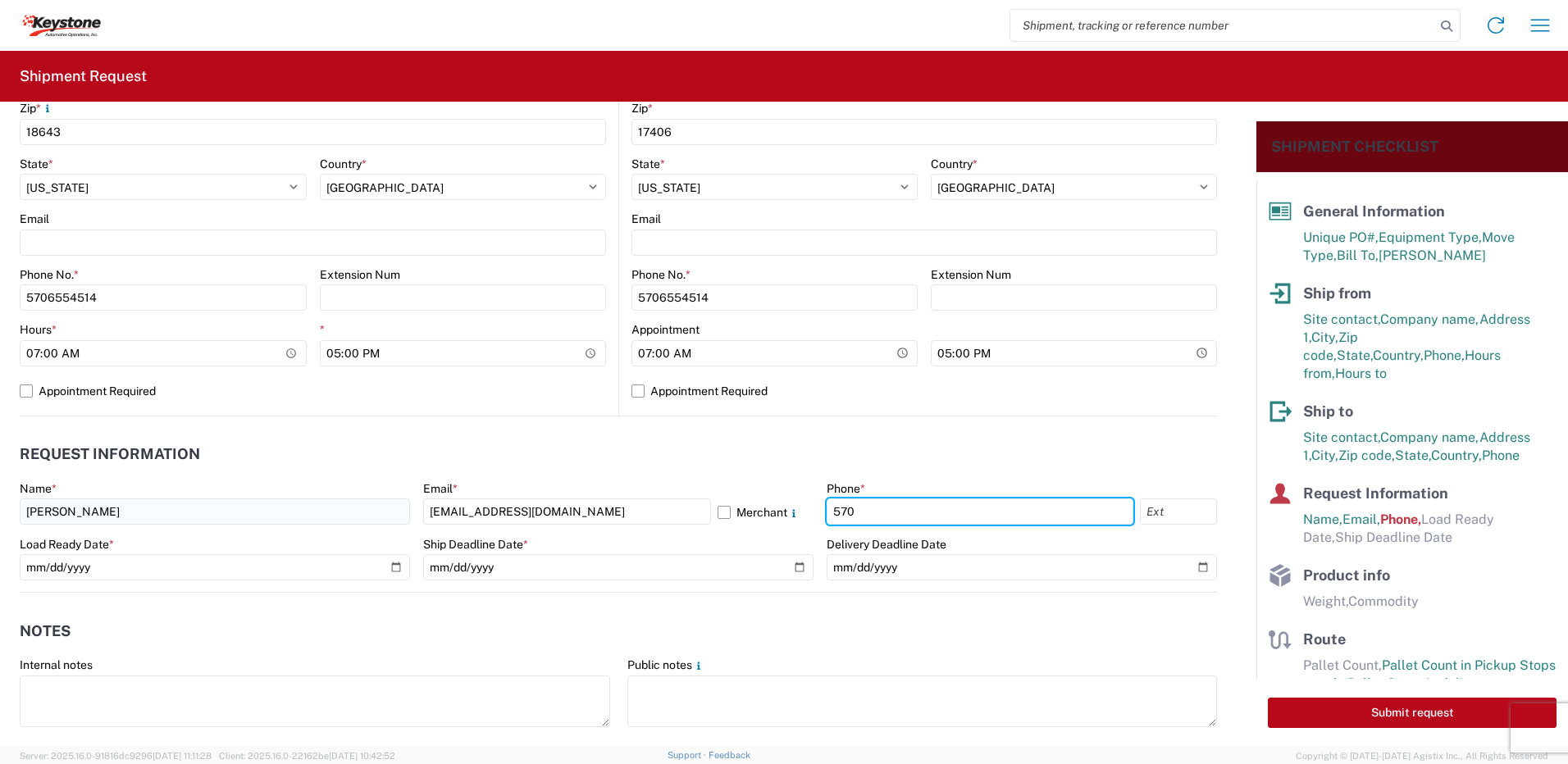
type input "5706554514"
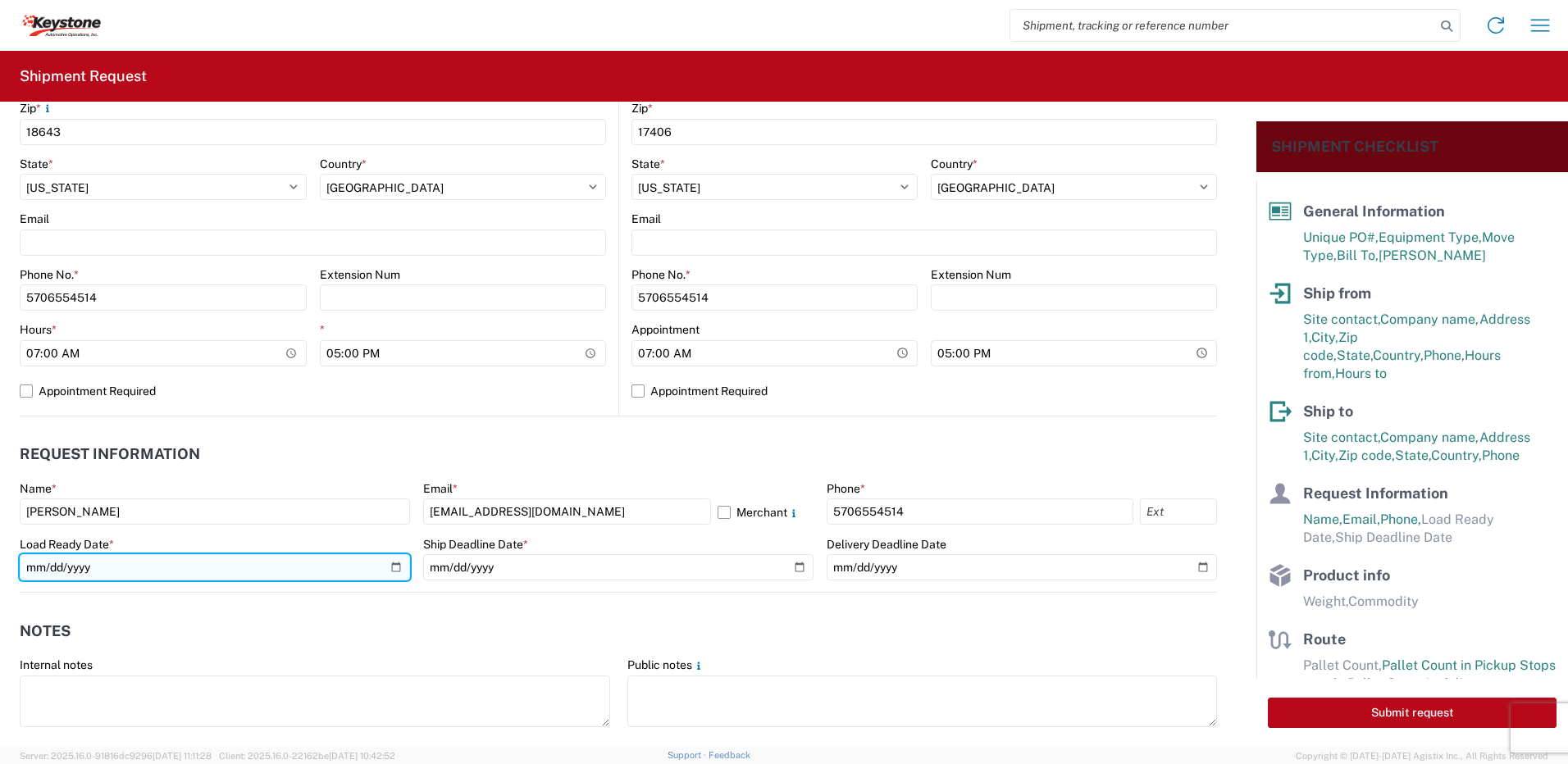
click at [398, 574] on input "date" at bounding box center [215, 568] width 390 height 27
type input "[DATE]"
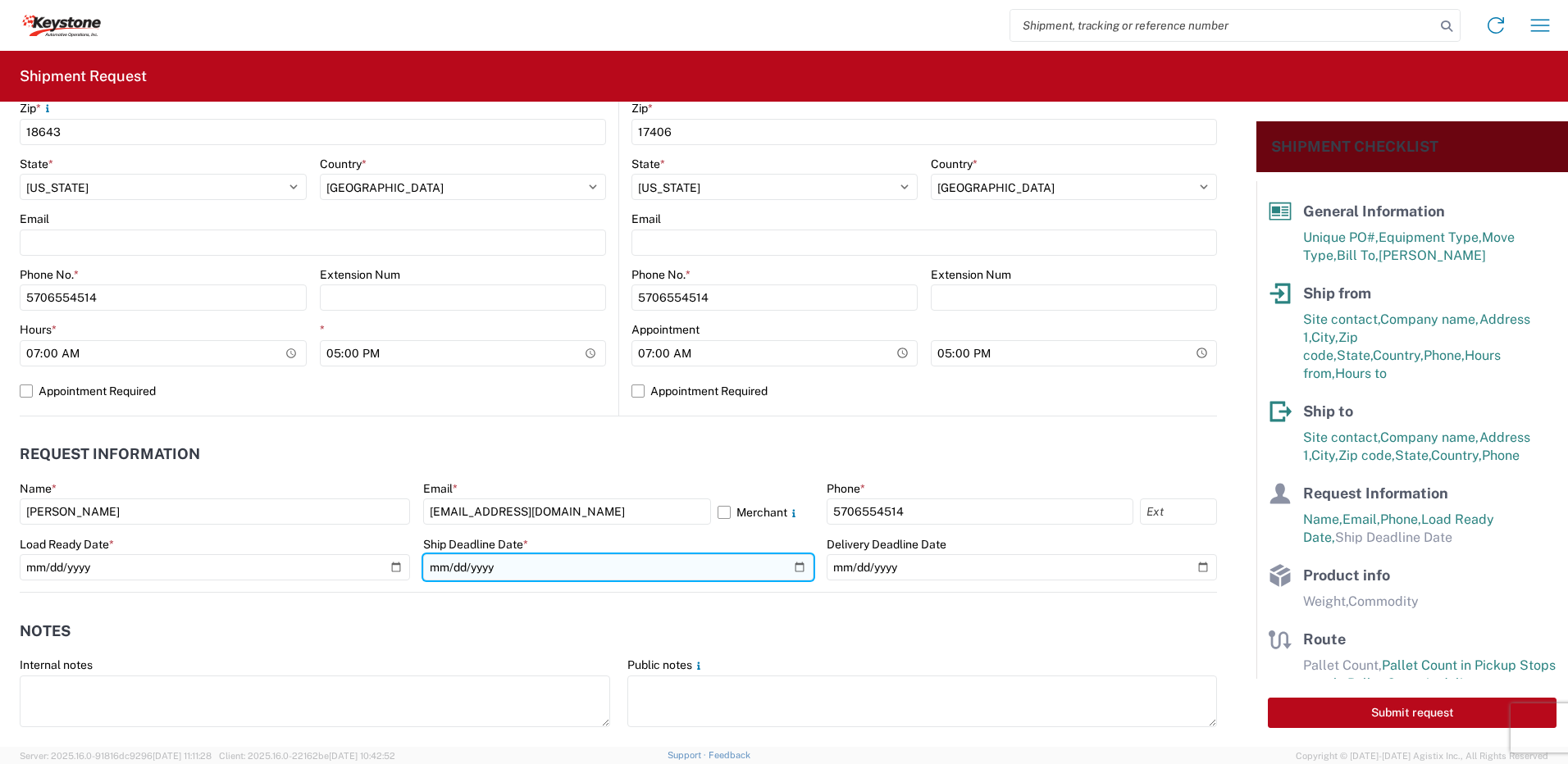
click at [793, 562] on input "date" at bounding box center [618, 568] width 390 height 27
type input "[DATE]"
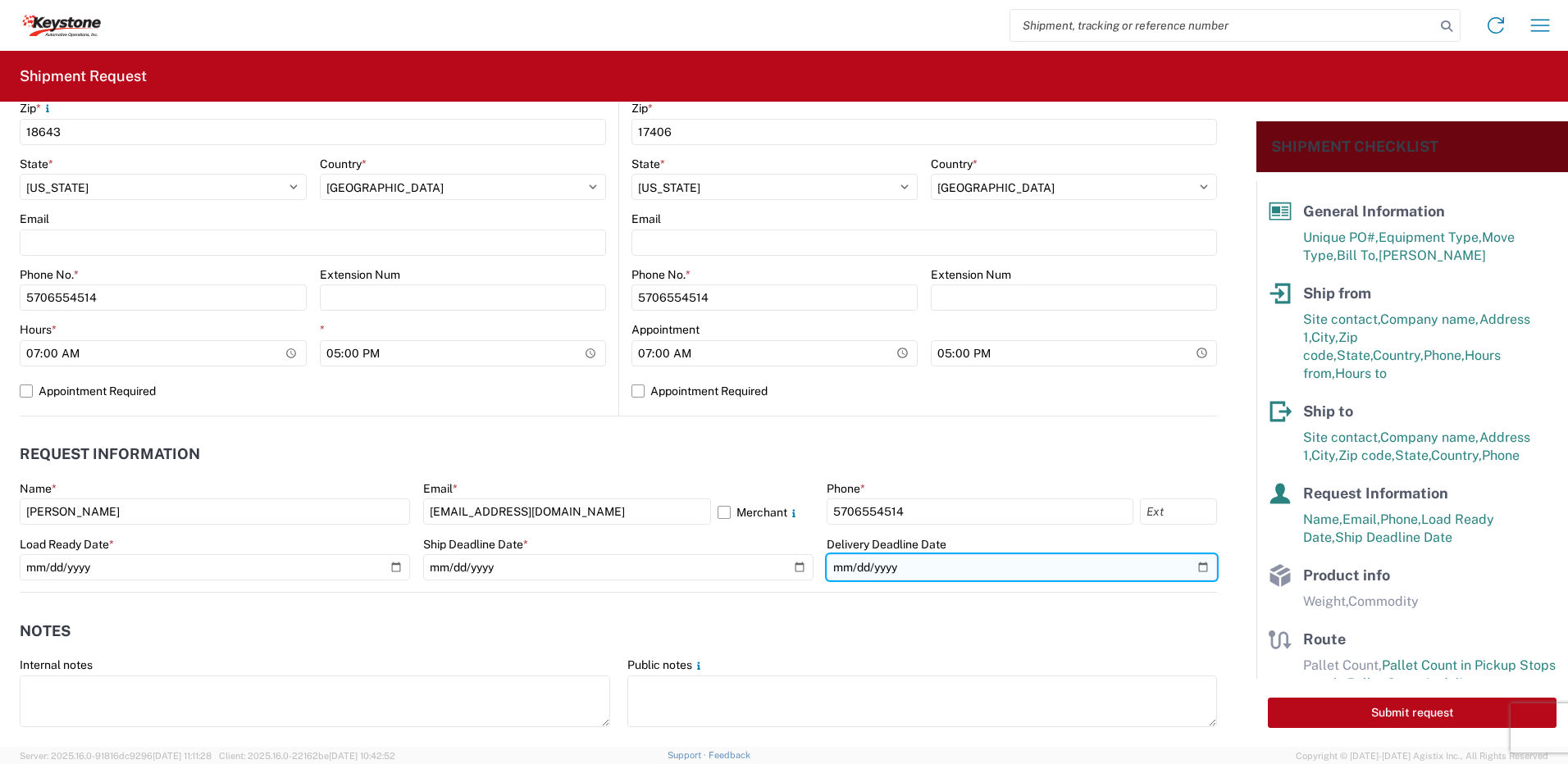
click at [1183, 573] on input "date" at bounding box center [1021, 568] width 390 height 27
type input "[DATE]"
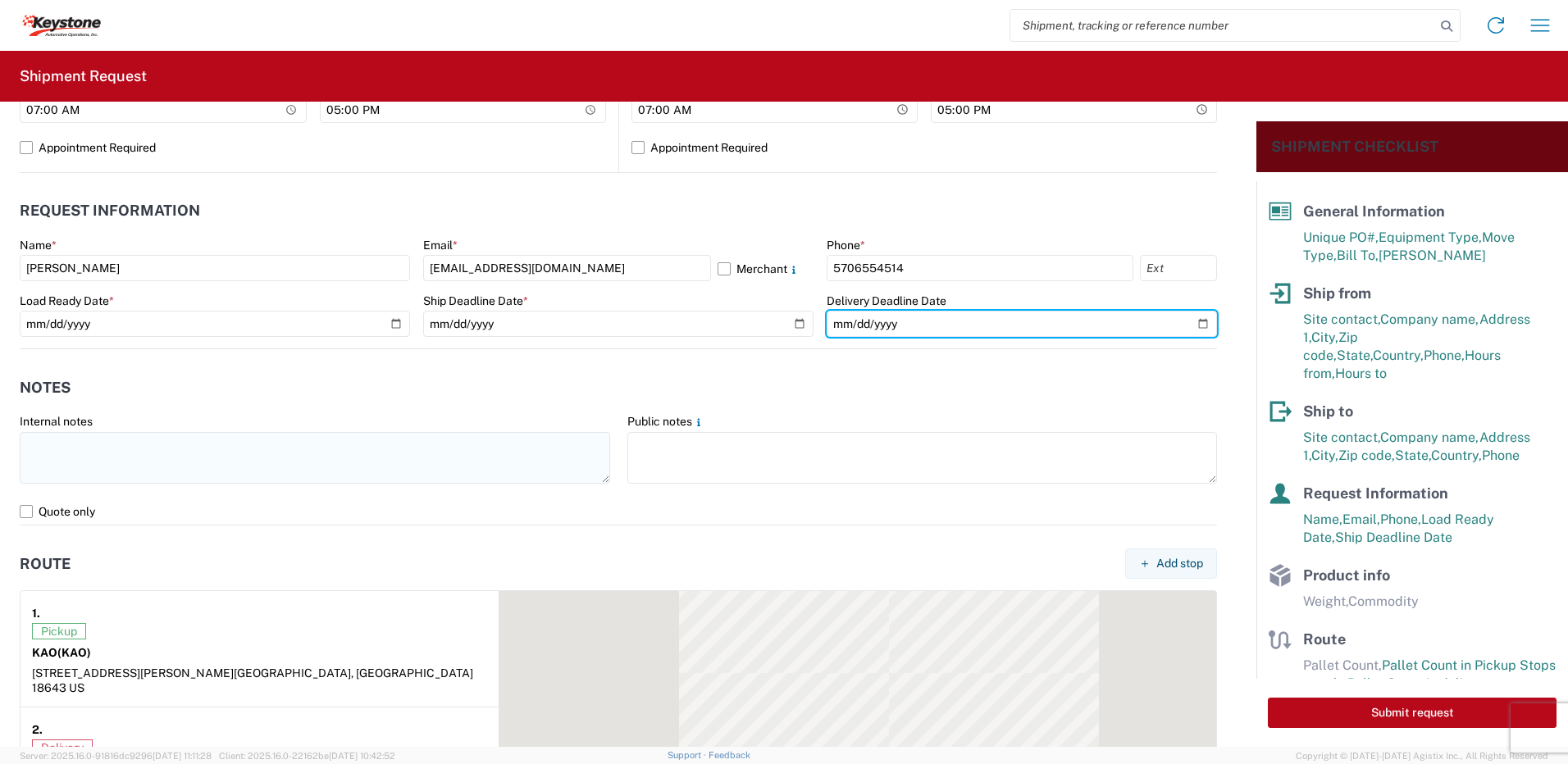
scroll to position [820, 0]
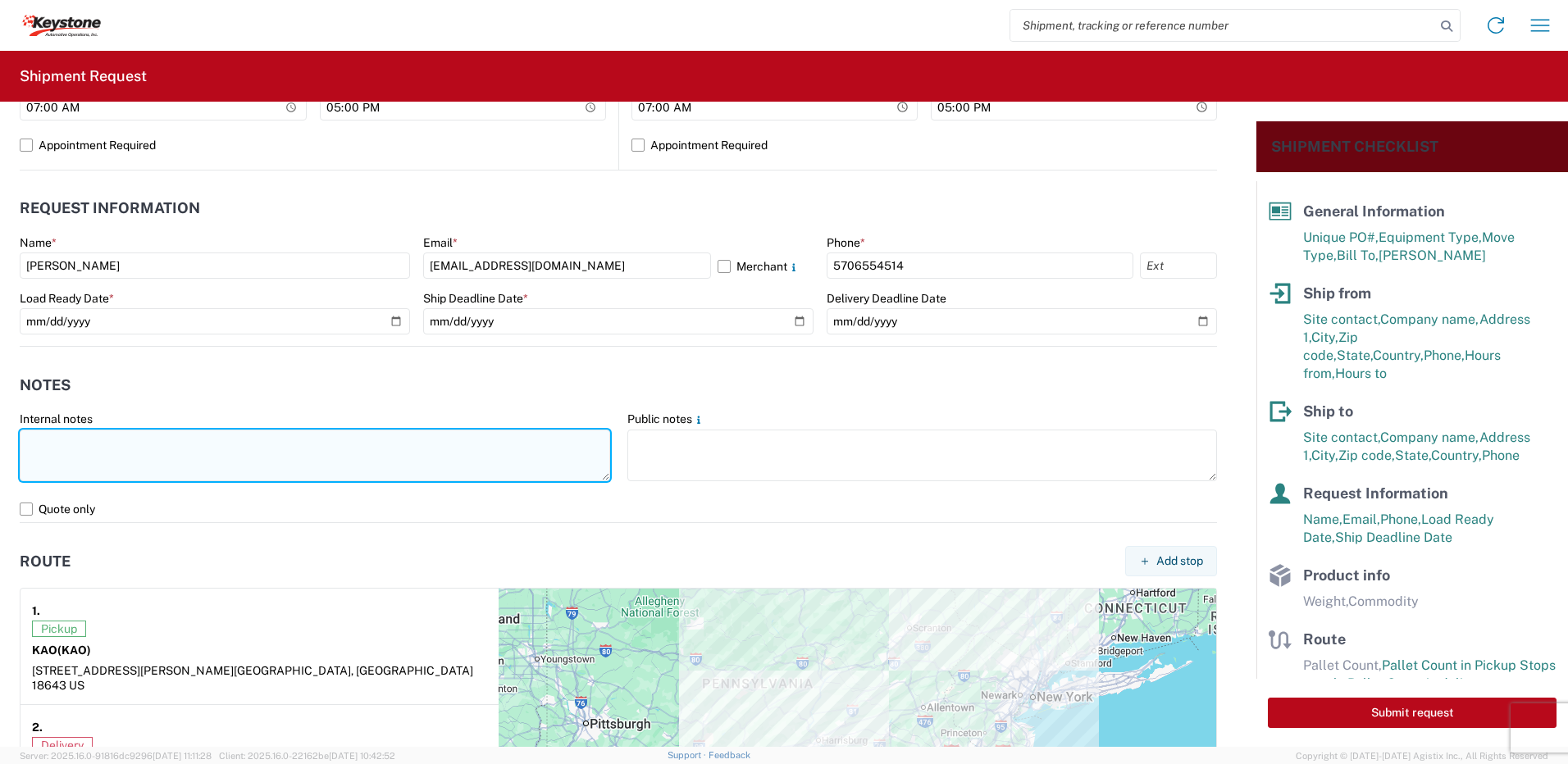
click at [101, 433] on textarea at bounding box center [315, 455] width 590 height 51
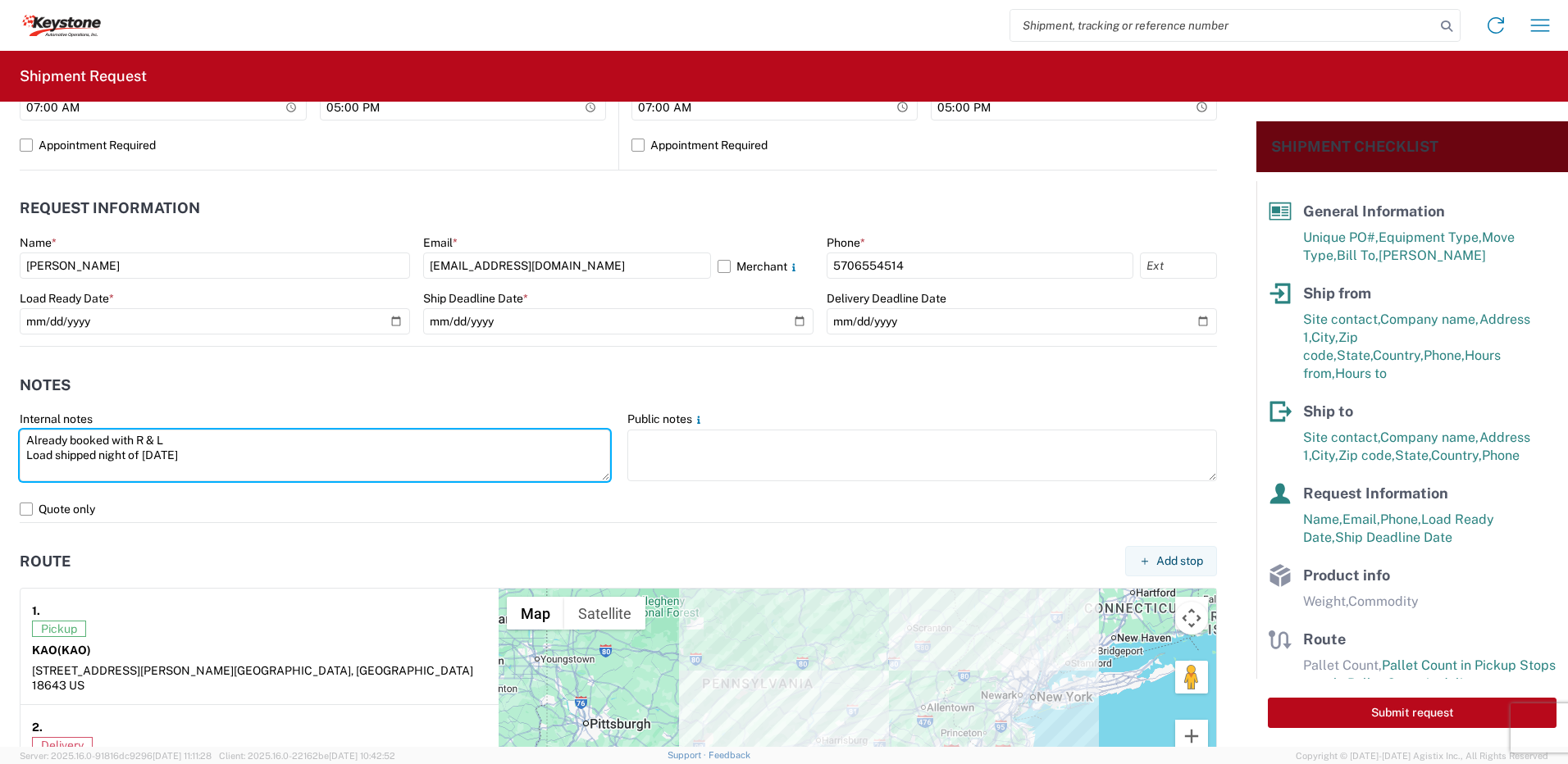
type textarea "Already booked with R & L Load shipped night of [DATE]"
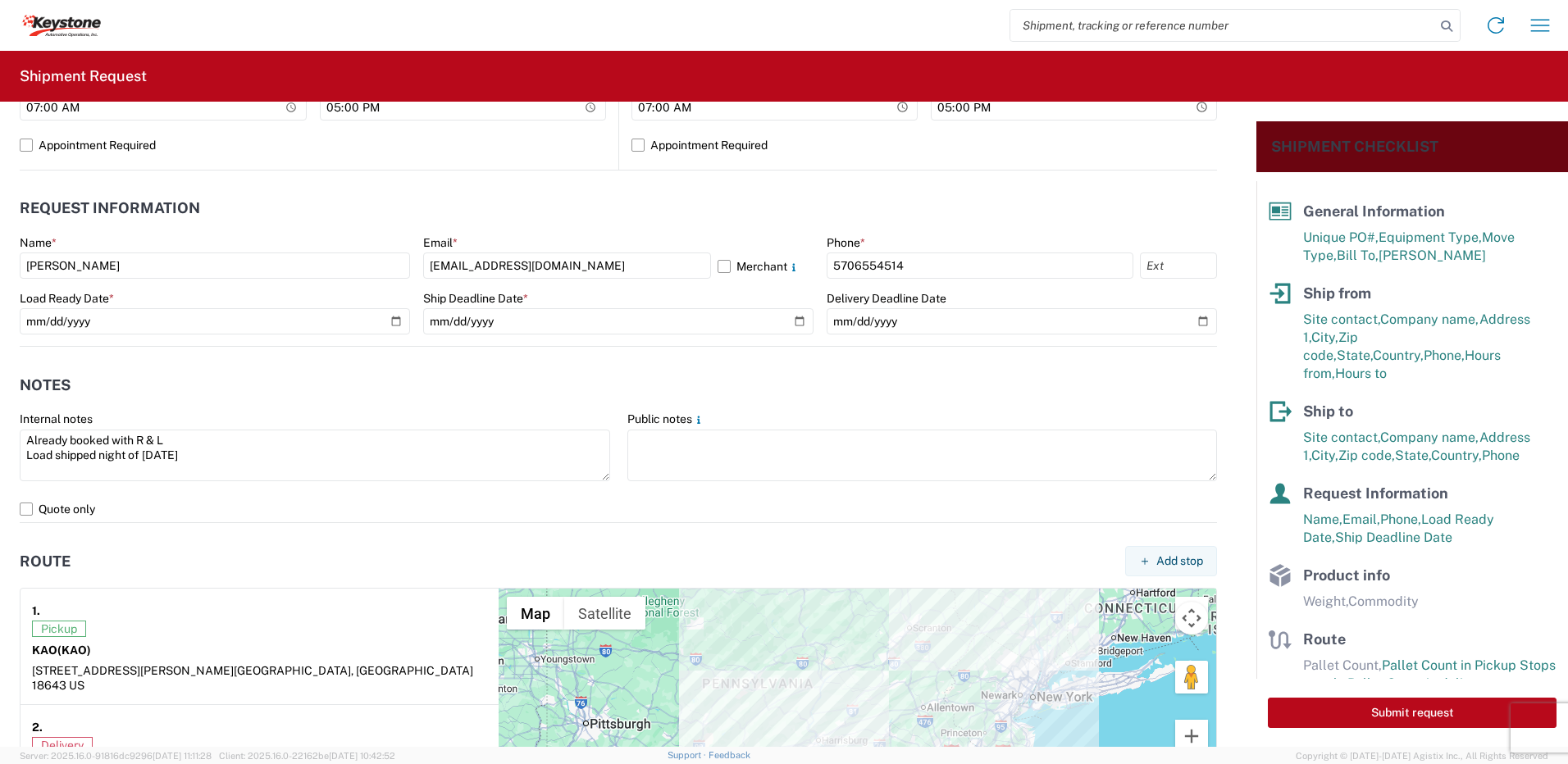
click at [194, 619] on div "1." at bounding box center [259, 610] width 455 height 21
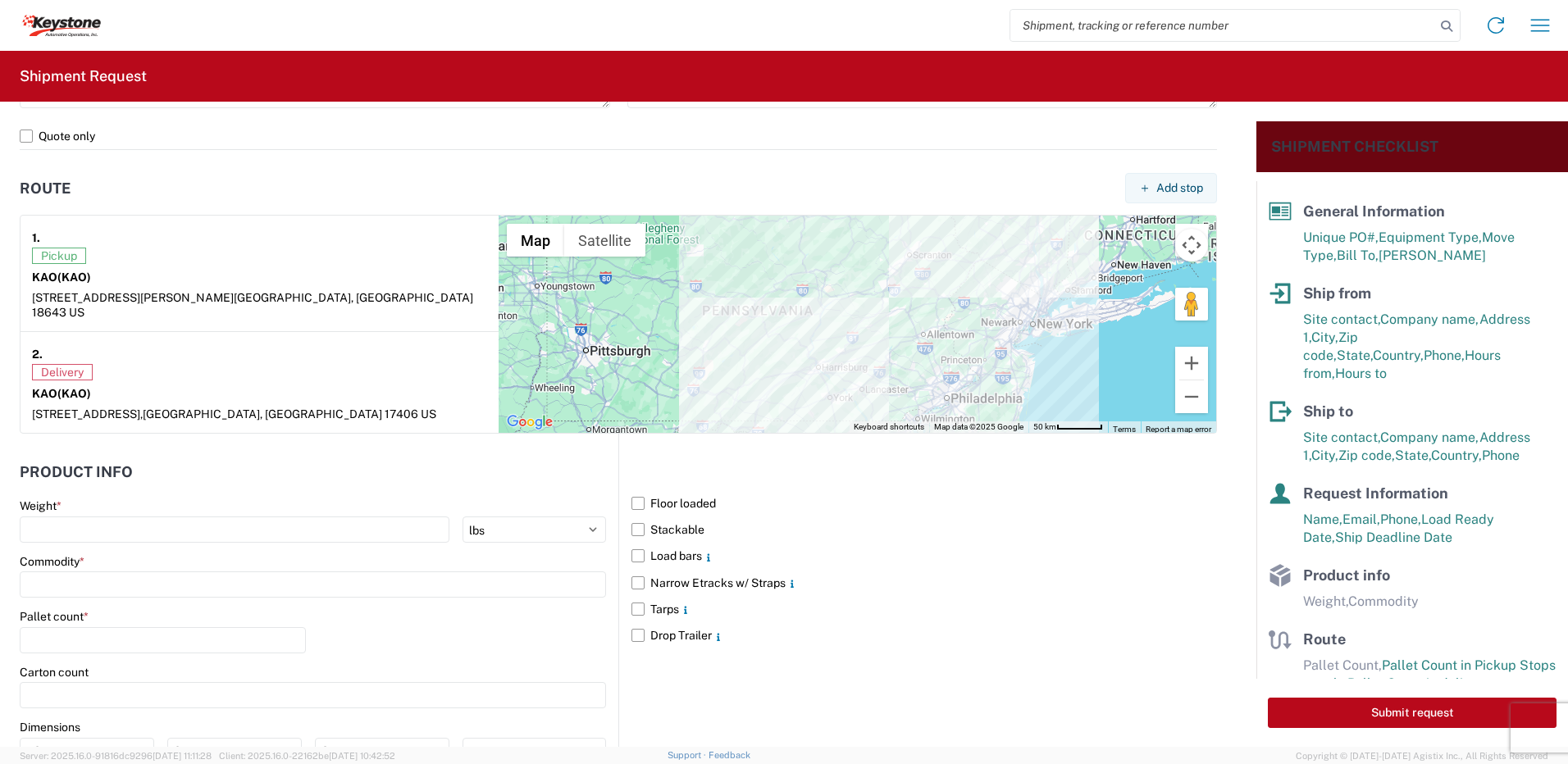
scroll to position [1230, 0]
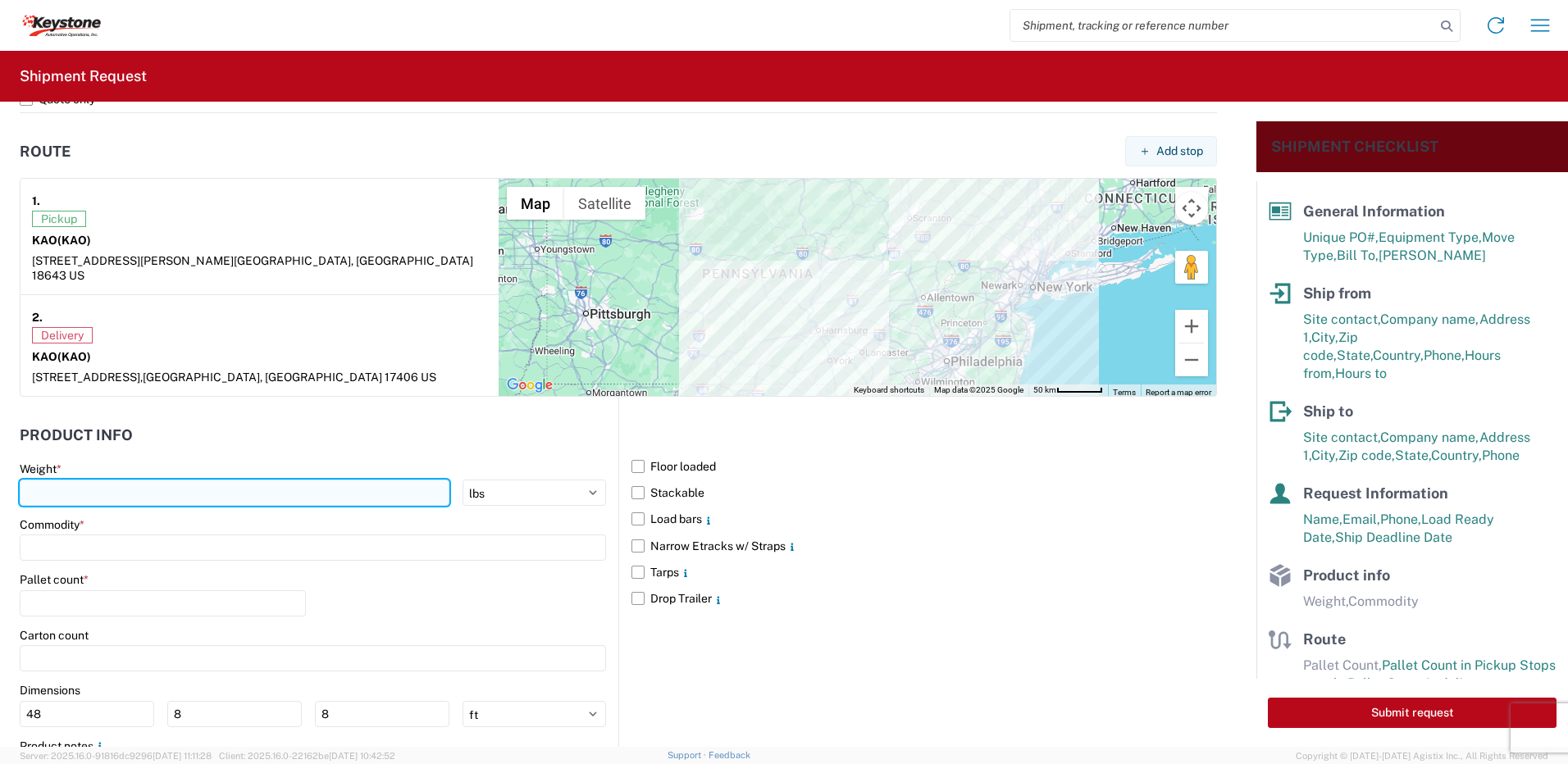
click at [89, 480] on input "number" at bounding box center [235, 493] width 429 height 27
type input "28000"
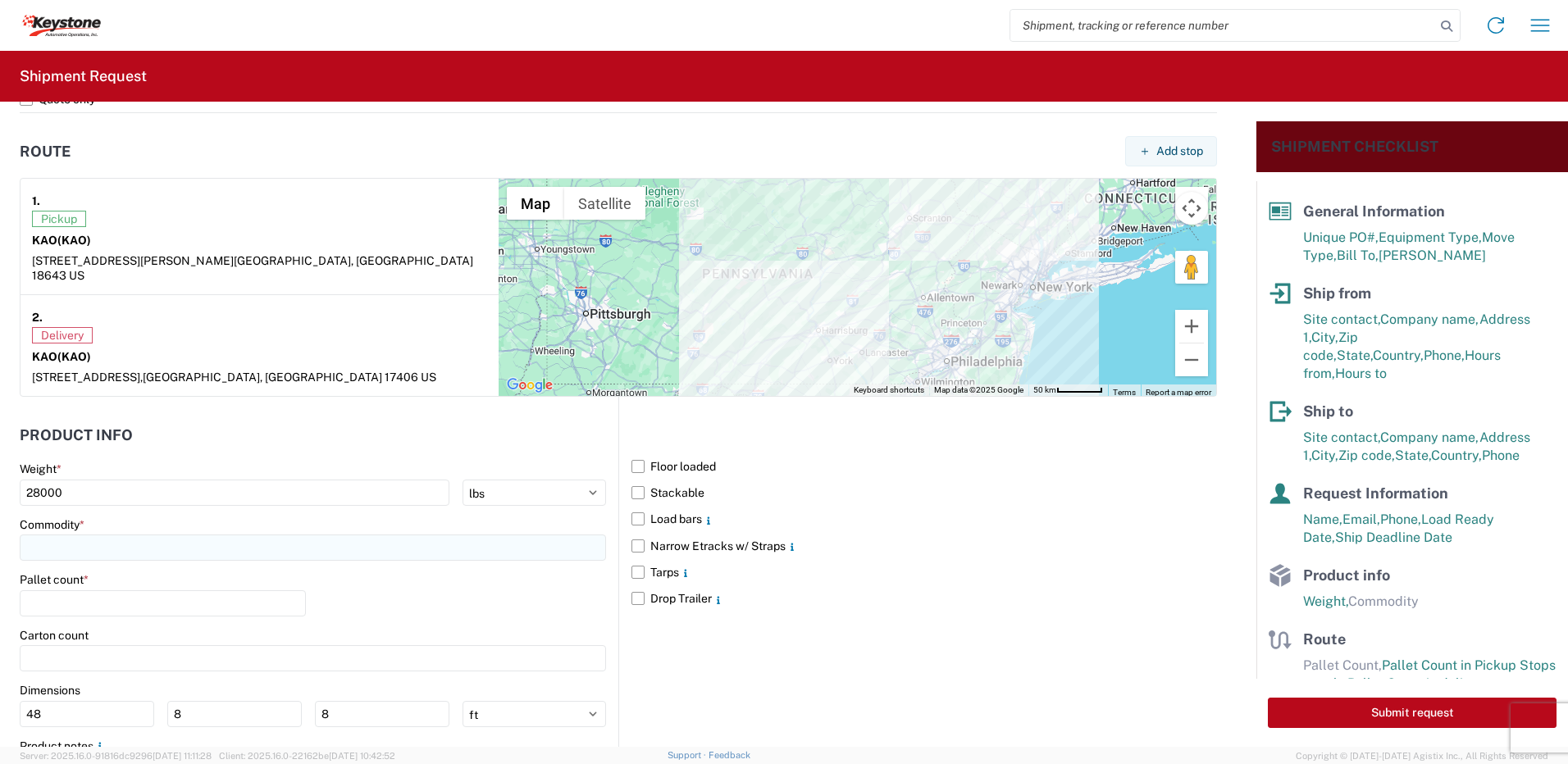
click at [88, 534] on input at bounding box center [312, 548] width 586 height 27
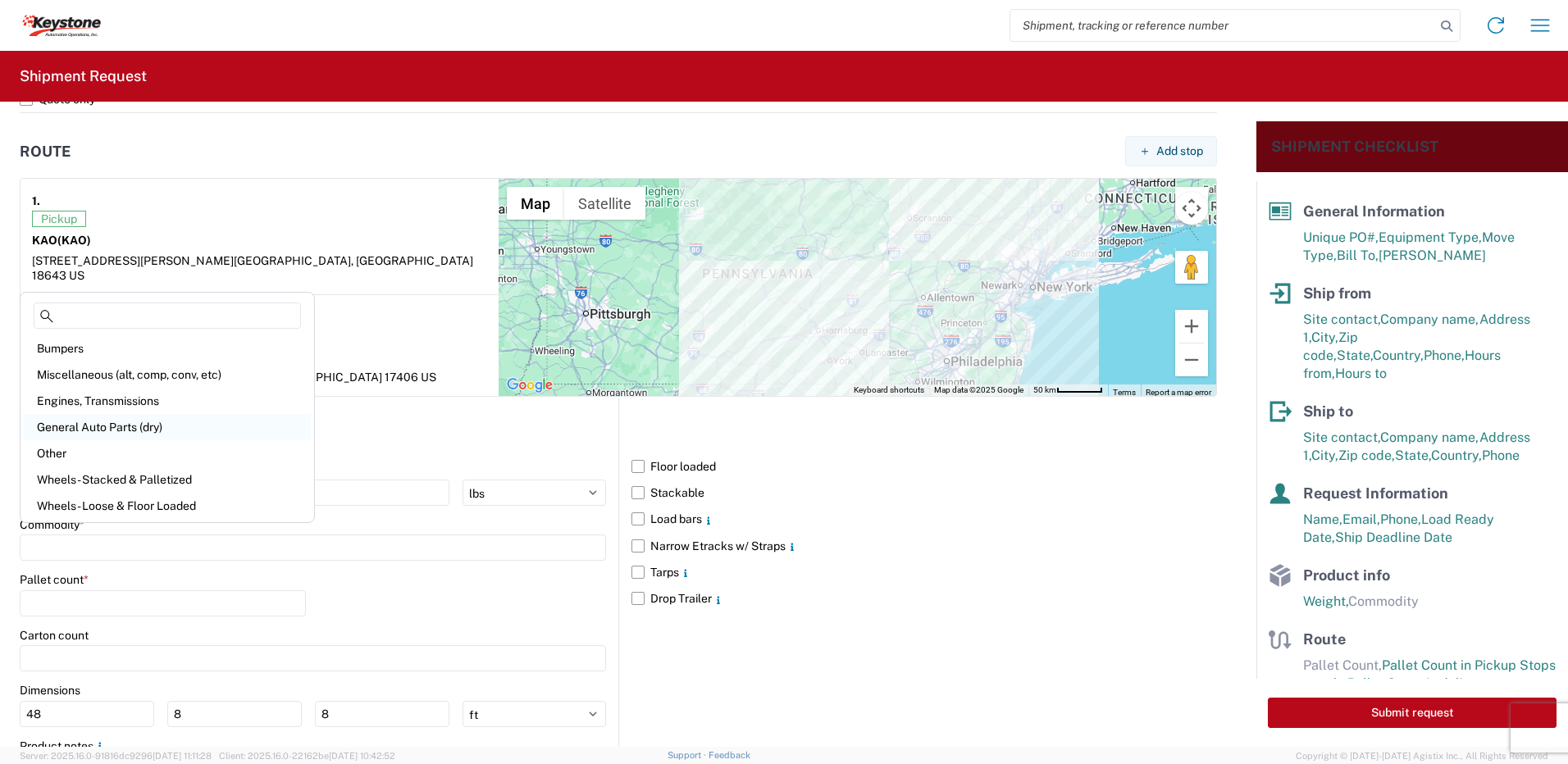
click at [122, 418] on div "General Auto Parts (dry)" at bounding box center [167, 428] width 287 height 27
type input "General Auto Parts (dry)"
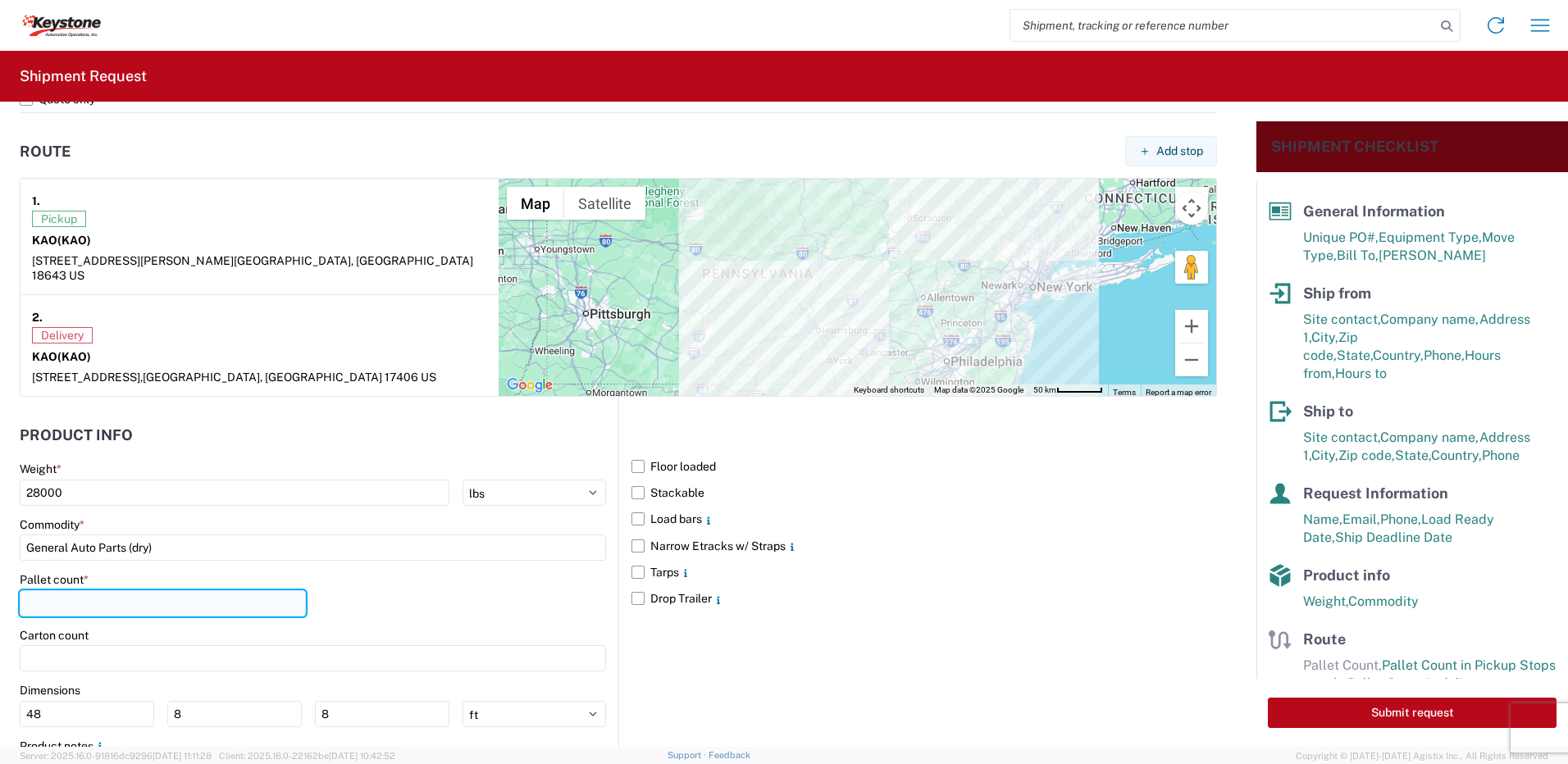
click at [86, 594] on input "number" at bounding box center [162, 603] width 286 height 27
type input "22"
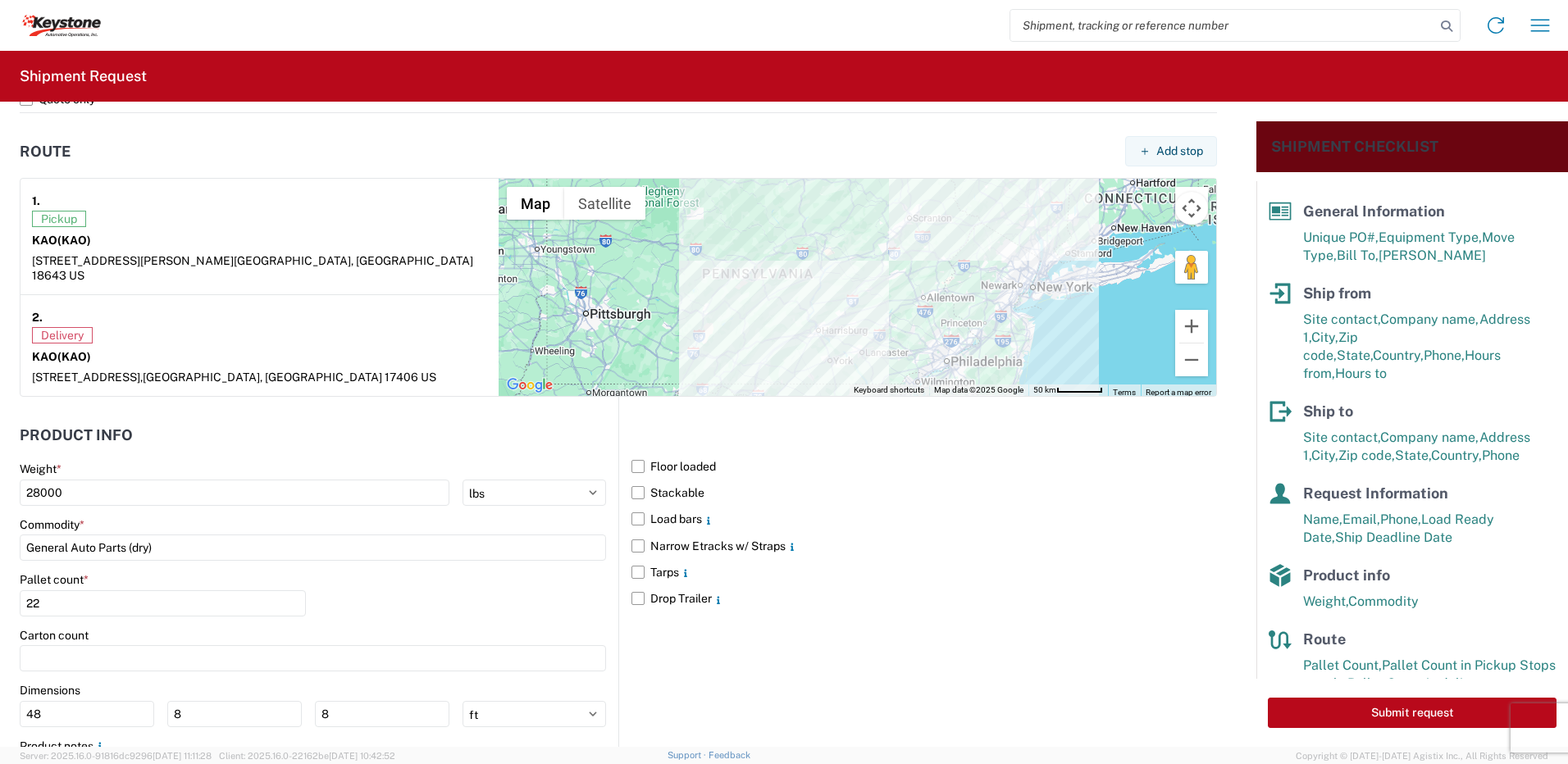
click at [413, 587] on div "Pallet count * 22" at bounding box center [312, 600] width 586 height 56
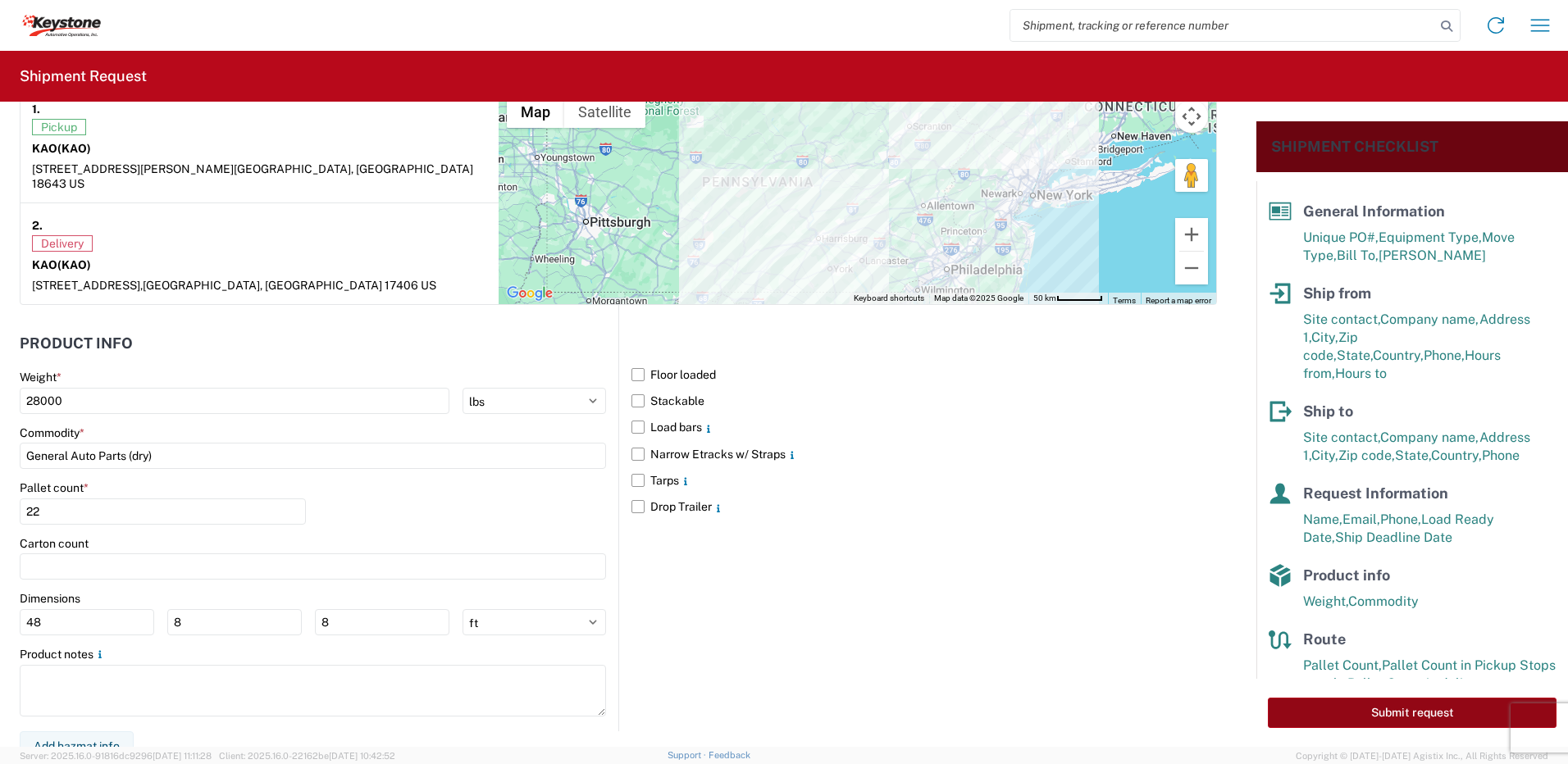
click at [1451, 714] on button "Submit request" at bounding box center [1412, 713] width 288 height 31
select select "PA"
select select "US"
